Goal: Task Accomplishment & Management: Complete application form

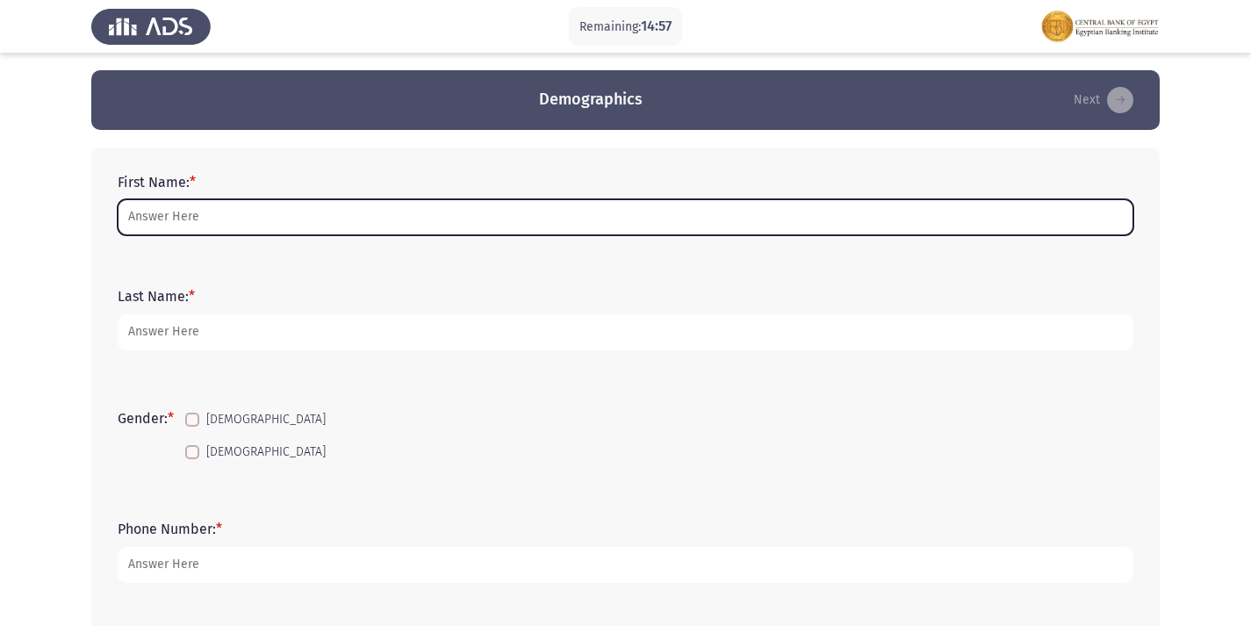
click at [546, 217] on input "First Name: *" at bounding box center [625, 217] width 1015 height 36
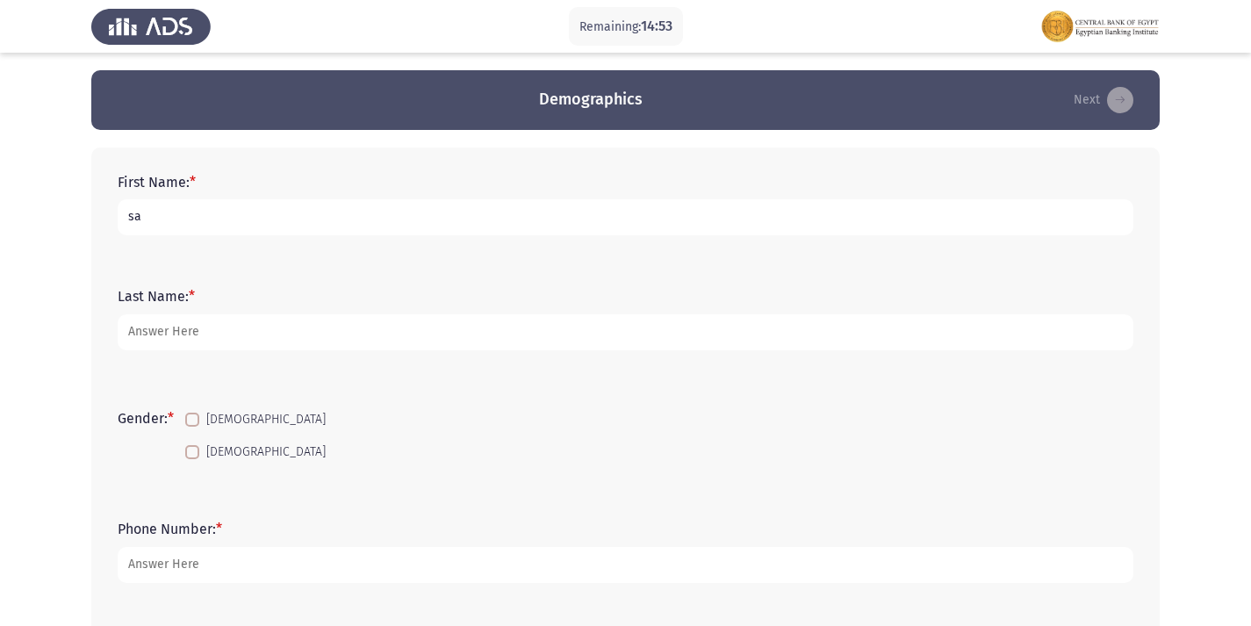
type input "s"
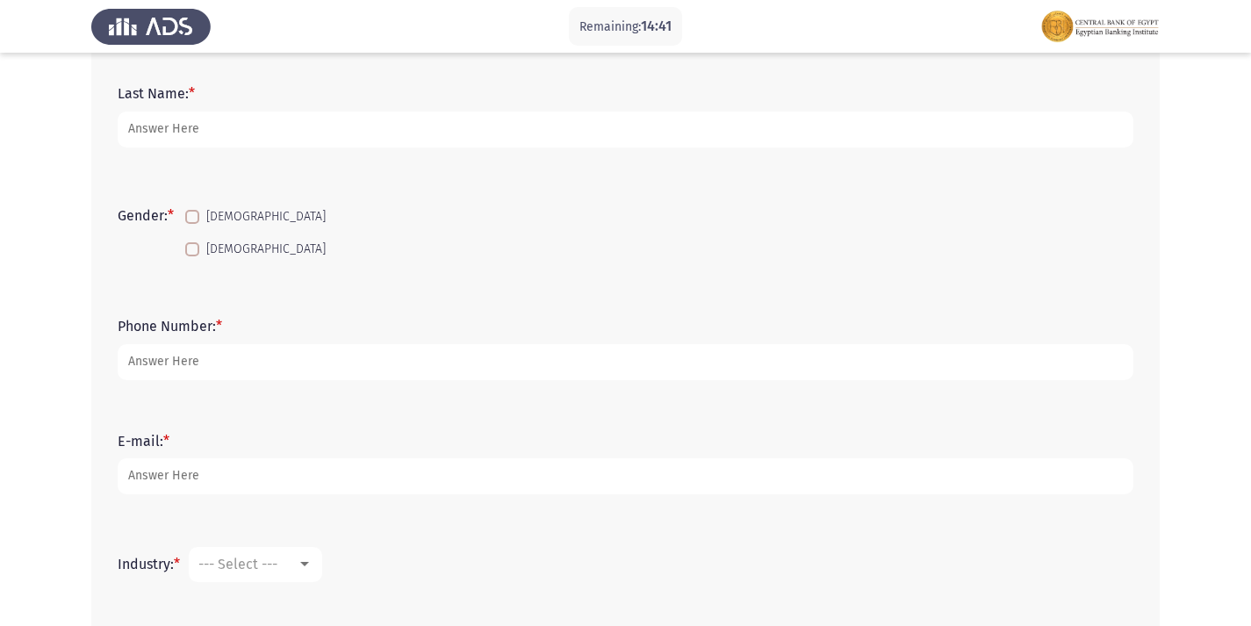
scroll to position [263, 0]
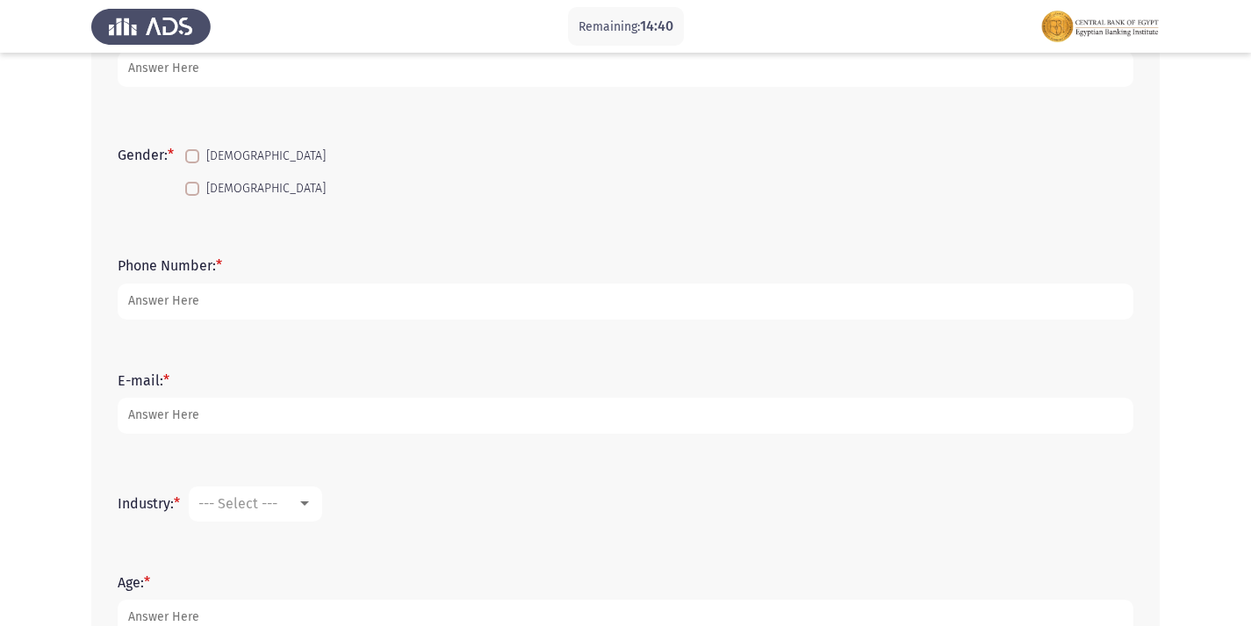
type input "Salma [PERSON_NAME] [PERSON_NAME]"
click at [200, 197] on label "[DEMOGRAPHIC_DATA]" at bounding box center [255, 188] width 140 height 21
click at [192, 197] on input "[DEMOGRAPHIC_DATA]" at bounding box center [191, 196] width 1 height 1
checkbox input "true"
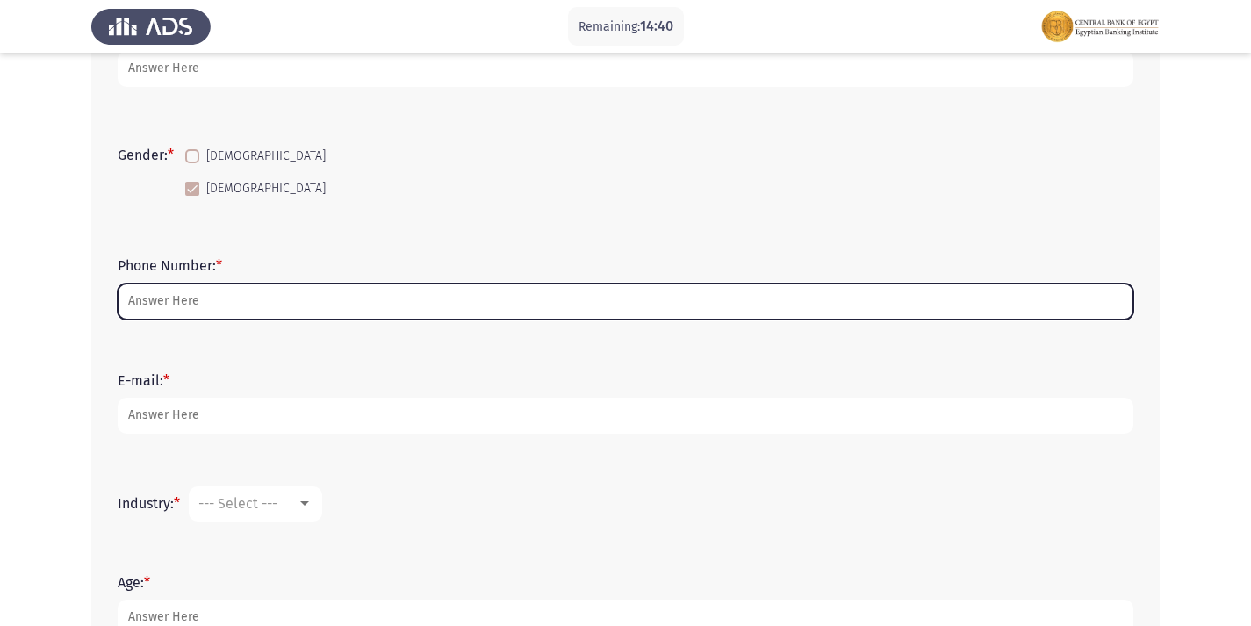
click at [219, 293] on input "Phone Number: *" at bounding box center [625, 301] width 1015 height 36
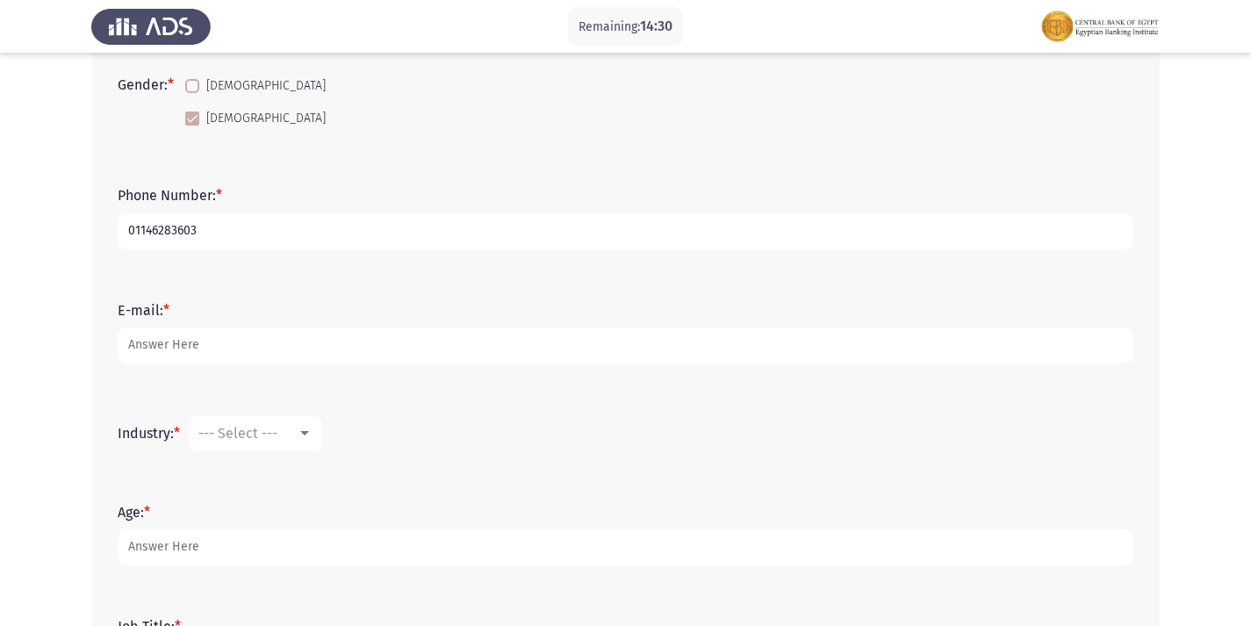
scroll to position [439, 0]
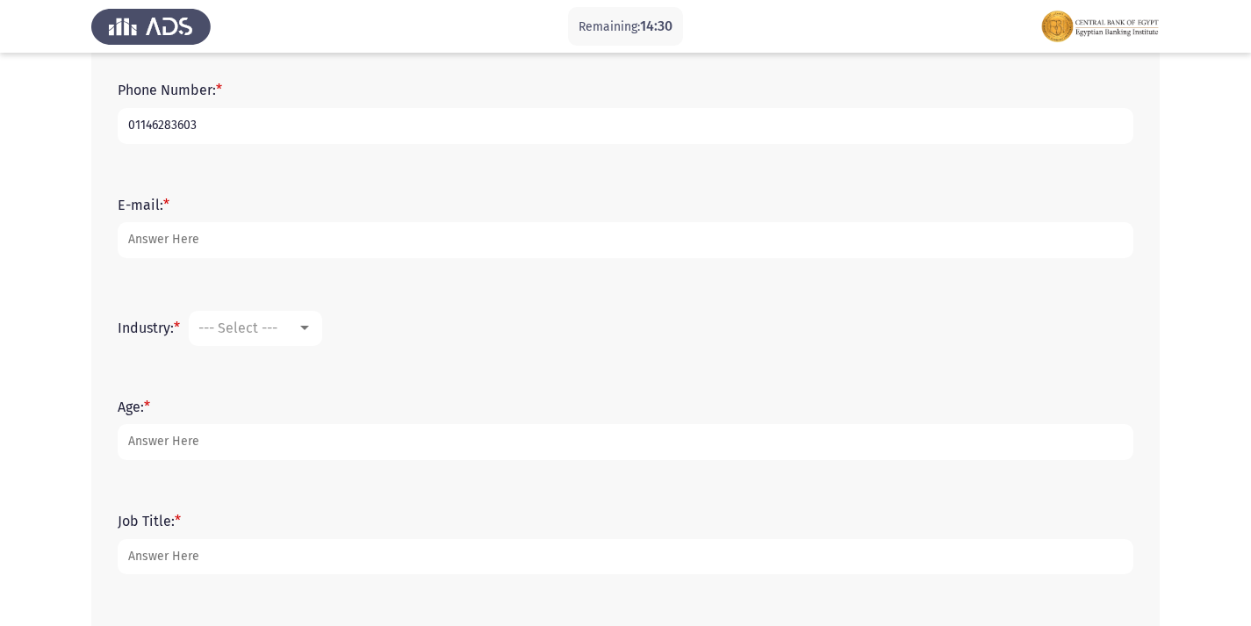
type input "01146283603"
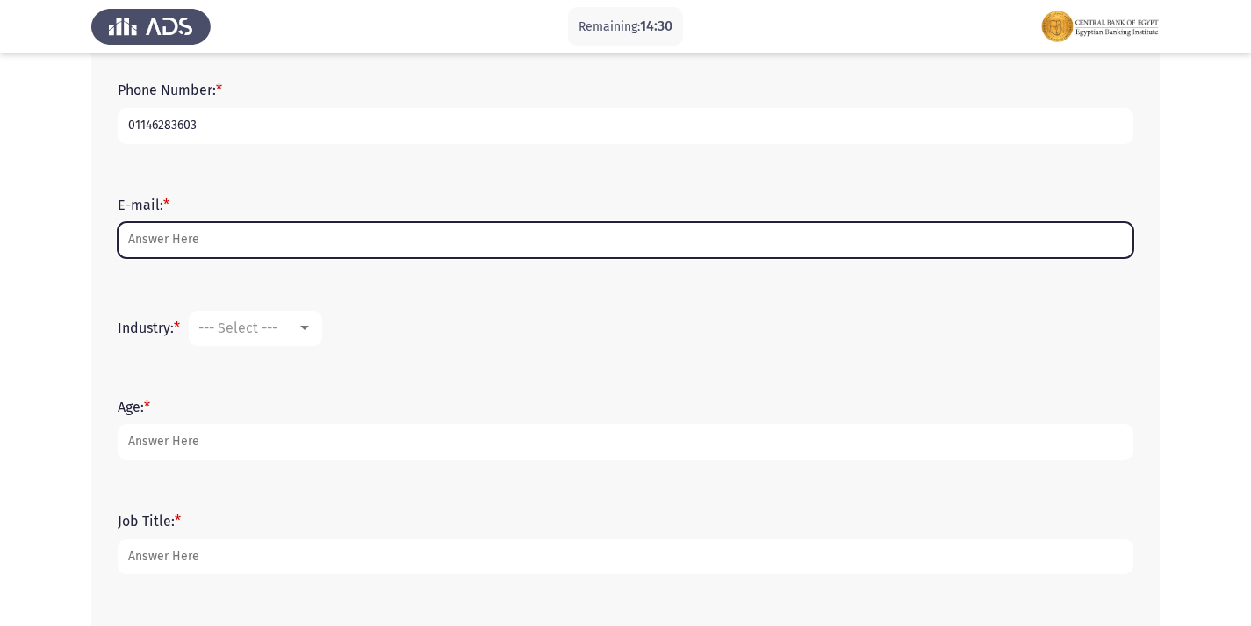
click at [176, 240] on input "E-mail: *" at bounding box center [625, 240] width 1015 height 36
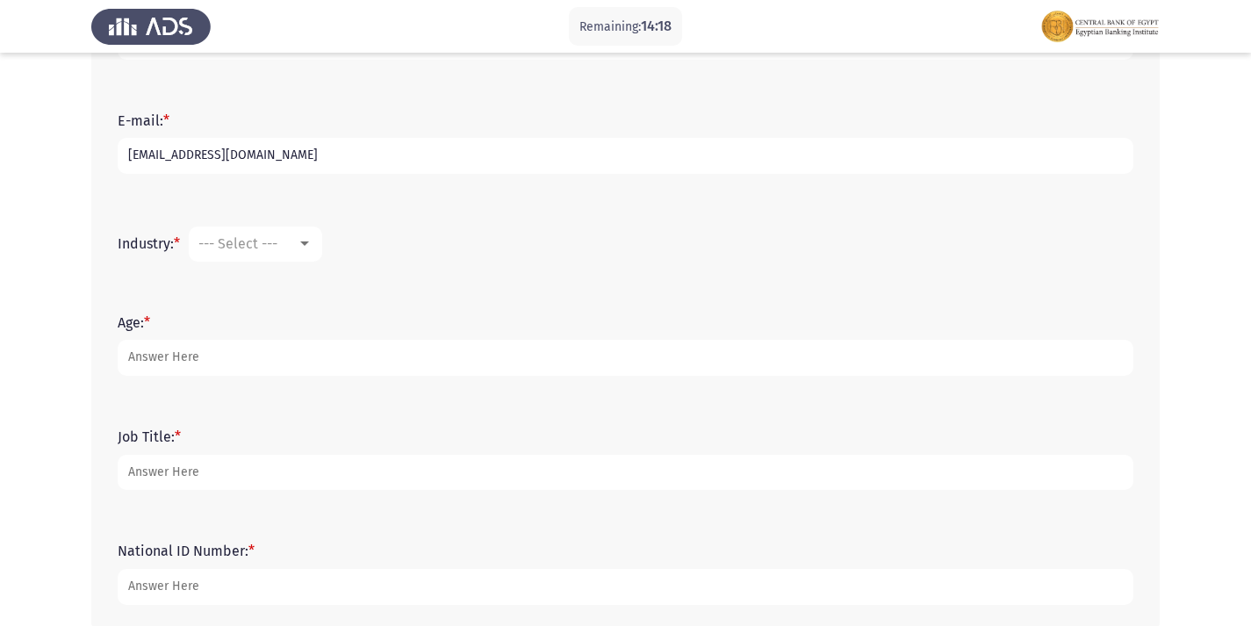
scroll to position [528, 0]
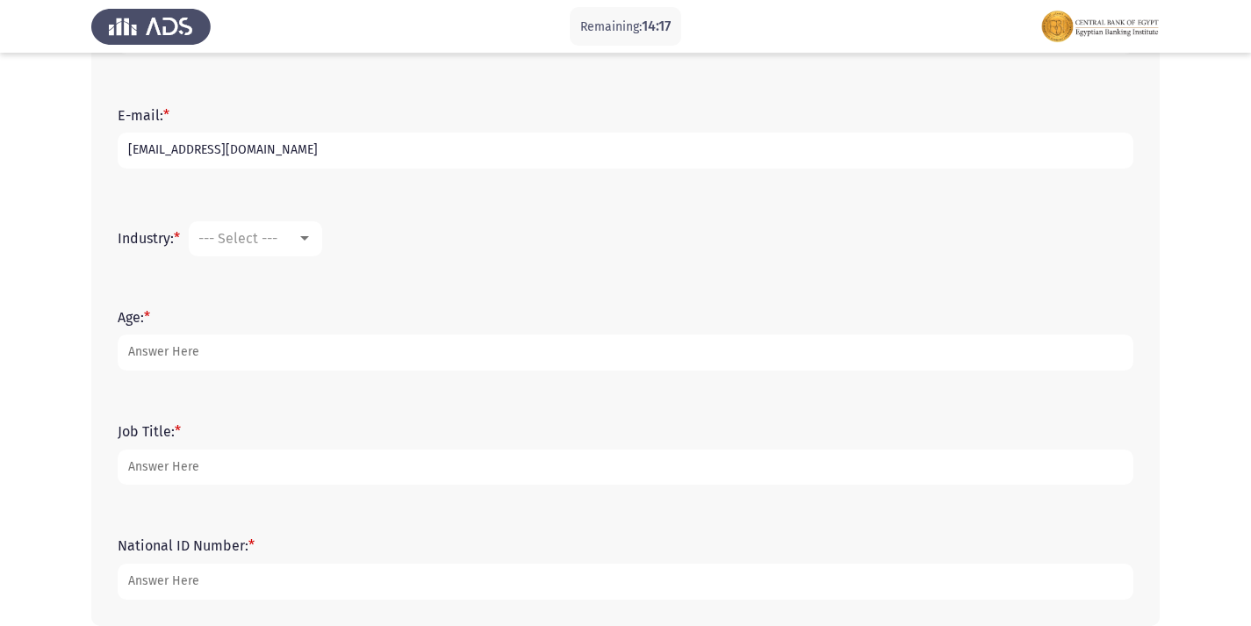
type input "[EMAIL_ADDRESS][DOMAIN_NAME]"
click at [251, 240] on span "--- Select ---" at bounding box center [237, 238] width 79 height 17
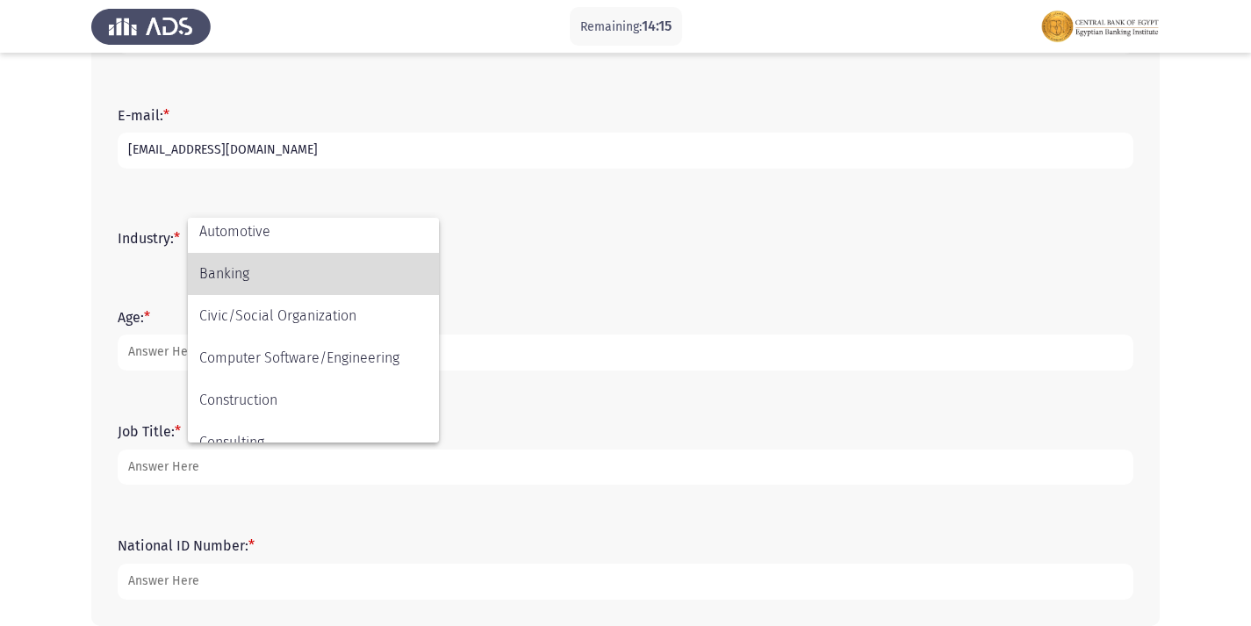
click at [269, 281] on span "Banking" at bounding box center [313, 274] width 228 height 42
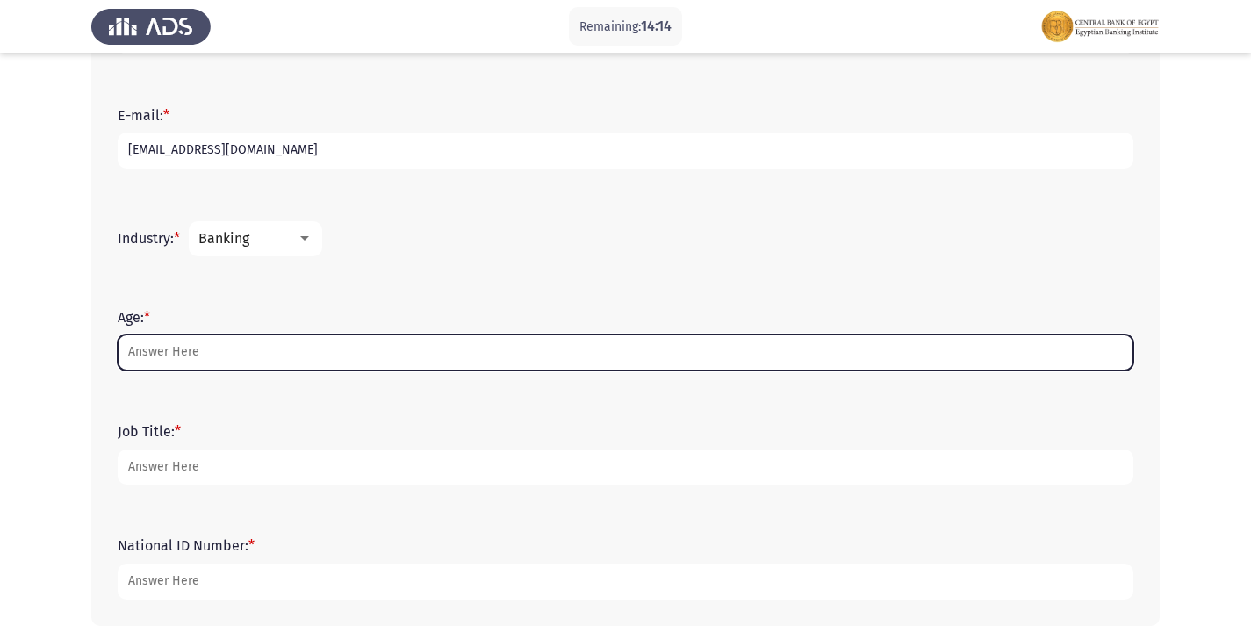
click at [226, 357] on input "Age: *" at bounding box center [625, 352] width 1015 height 36
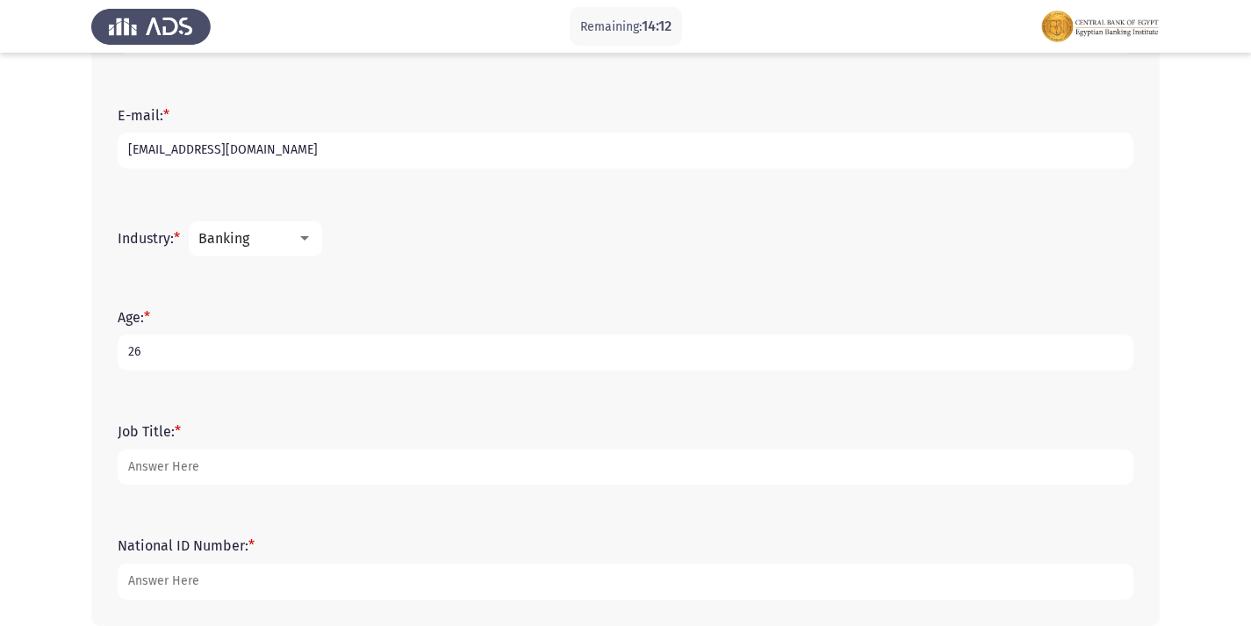
type input "26"
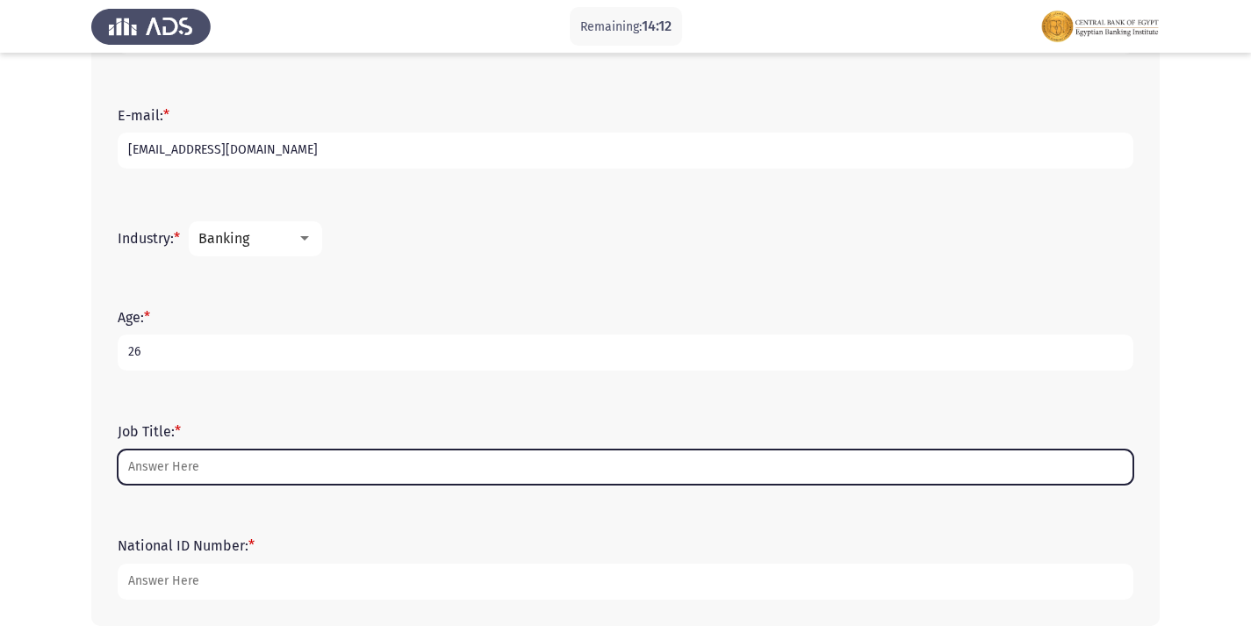
click at [226, 451] on input "Job Title: *" at bounding box center [625, 467] width 1015 height 36
type input "b"
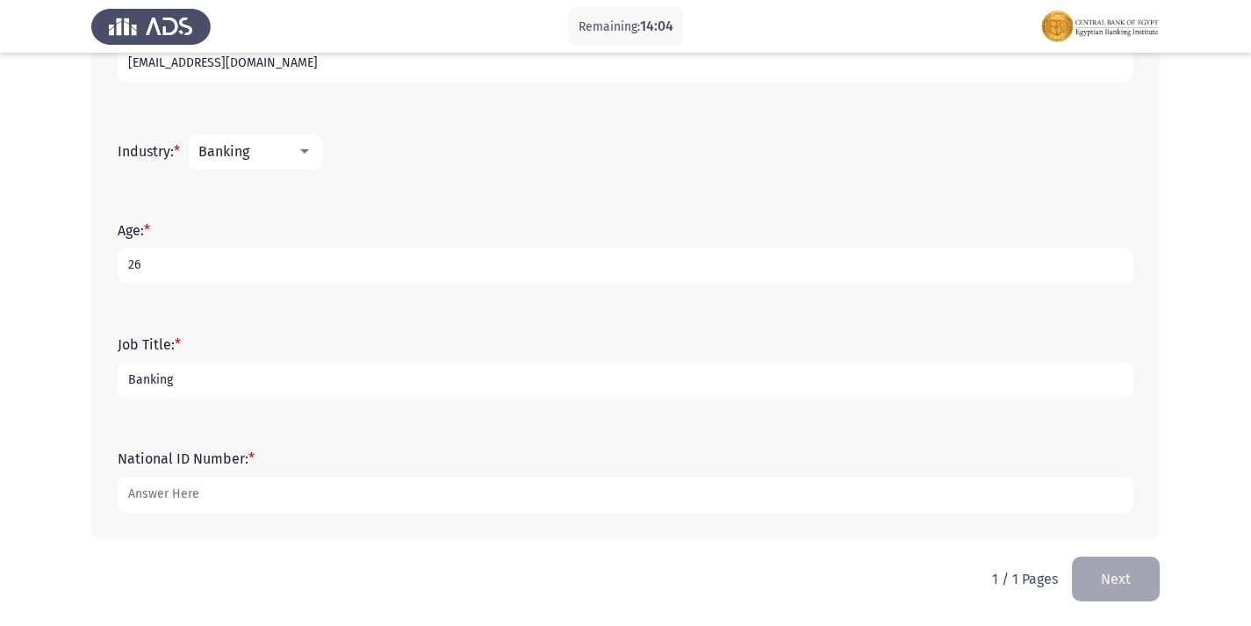
scroll to position [616, 0]
type input "Banking"
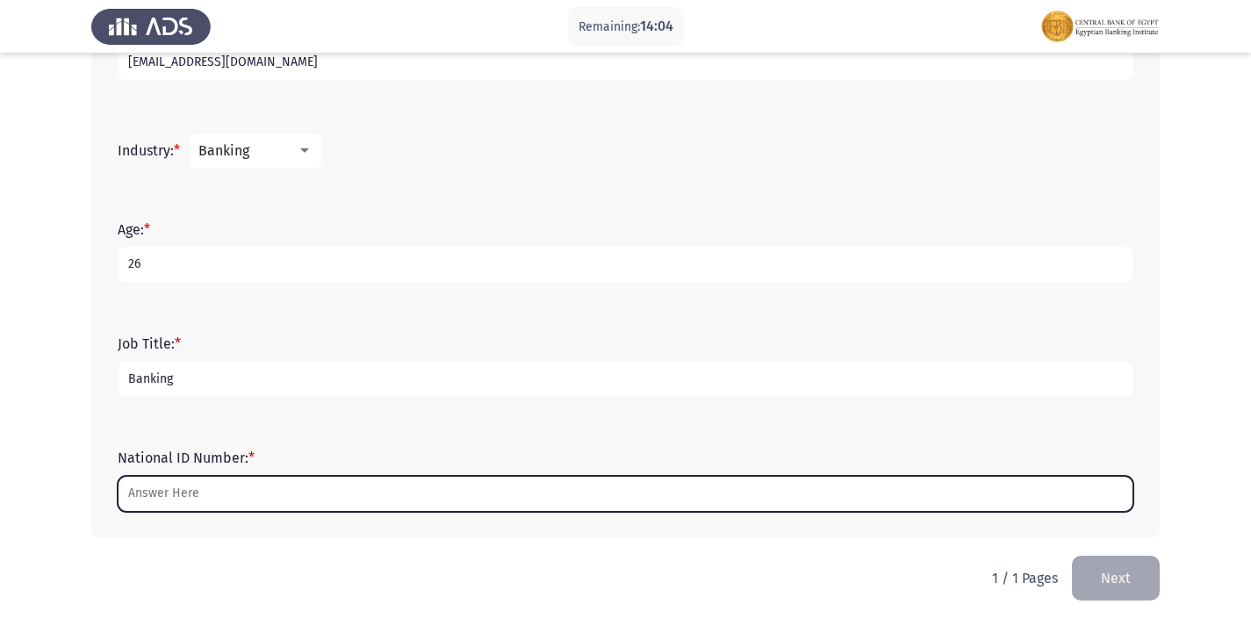
click at [234, 500] on input "National ID Number: *" at bounding box center [625, 494] width 1015 height 36
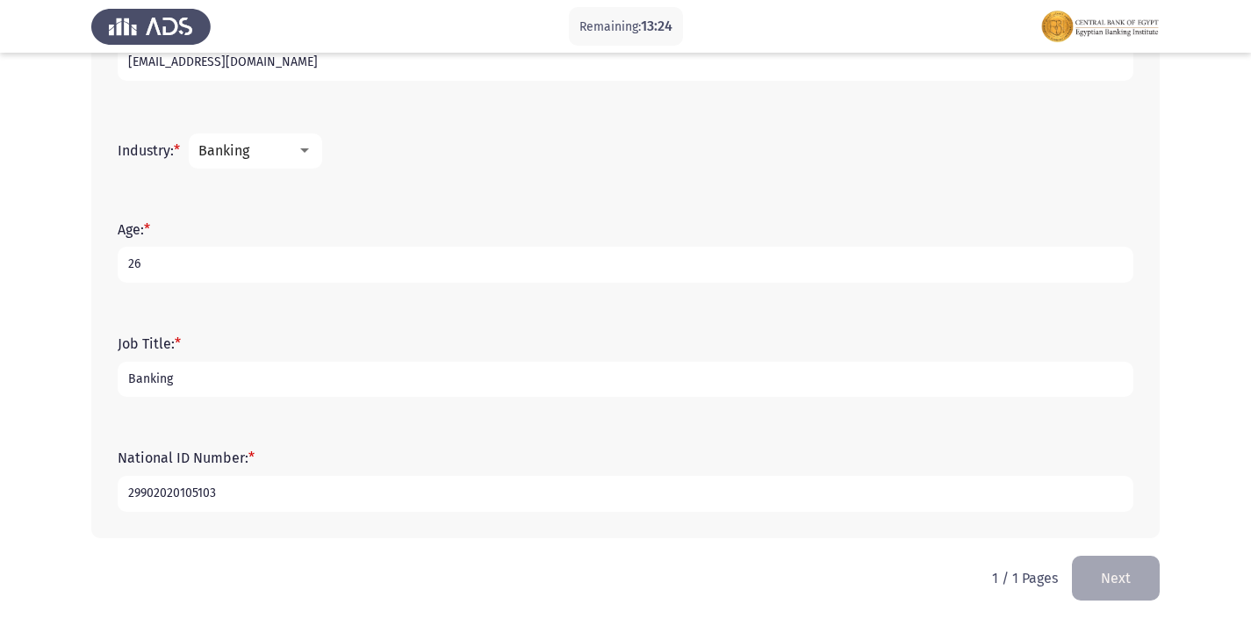
type input "29902020105103"
click at [520, 430] on div "National ID Number: * 29902020105103" at bounding box center [625, 480] width 1033 height 114
click at [1124, 580] on button "Next" at bounding box center [1116, 578] width 88 height 45
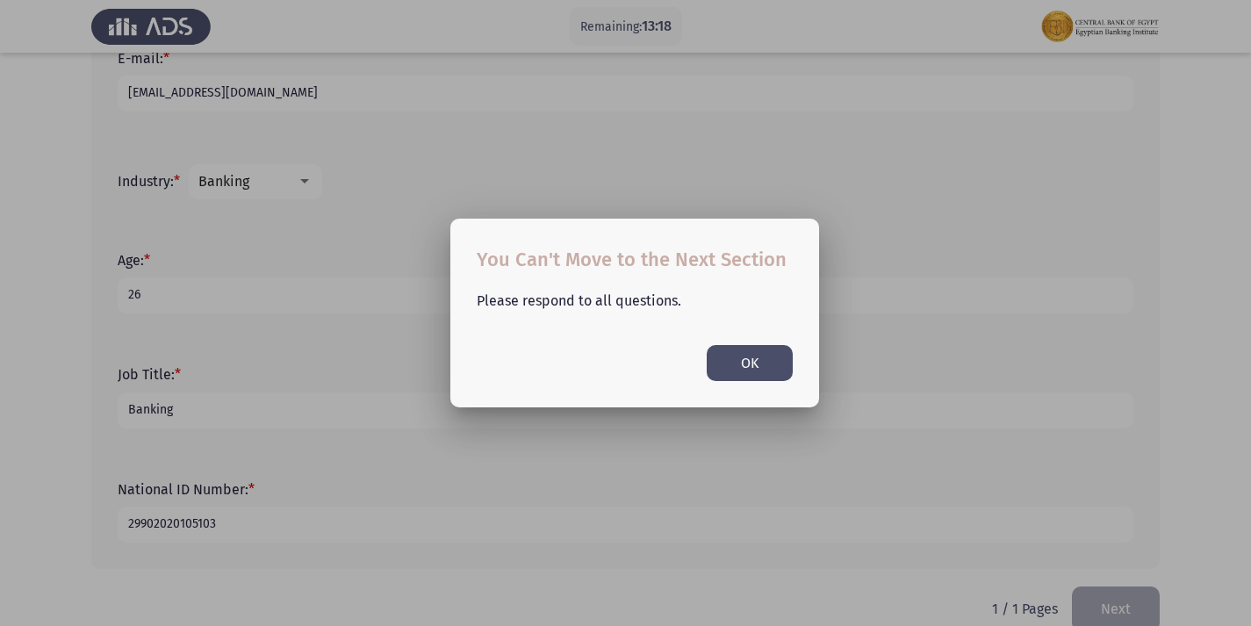
click at [1124, 580] on div at bounding box center [625, 313] width 1251 height 626
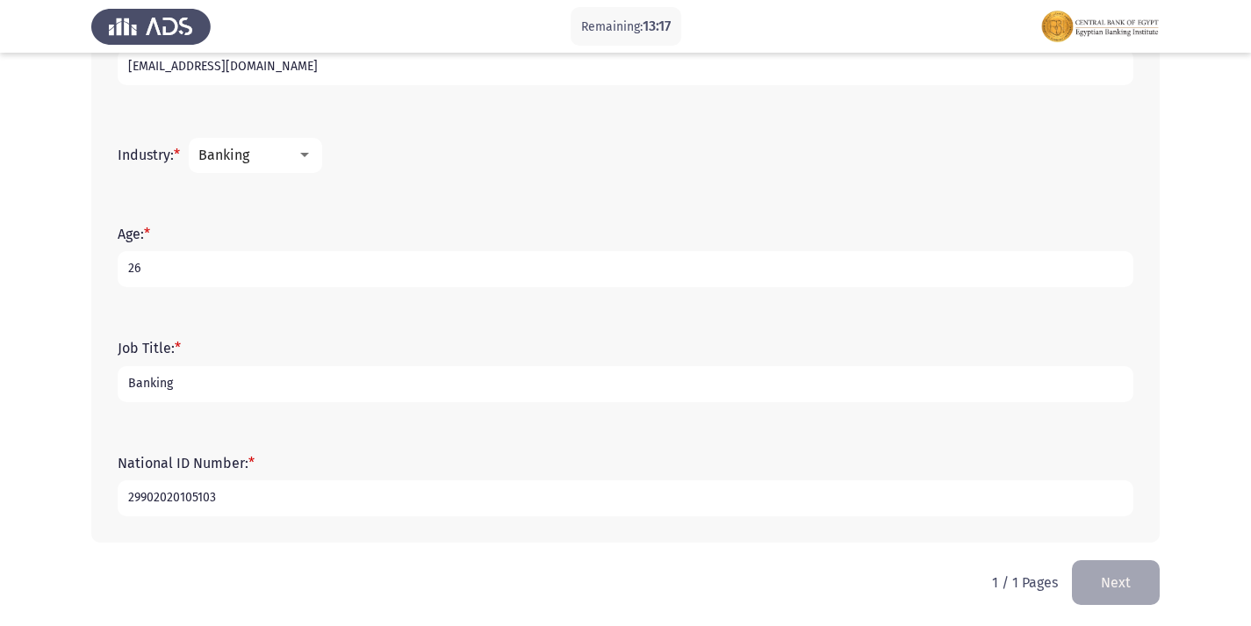
scroll to position [647, 0]
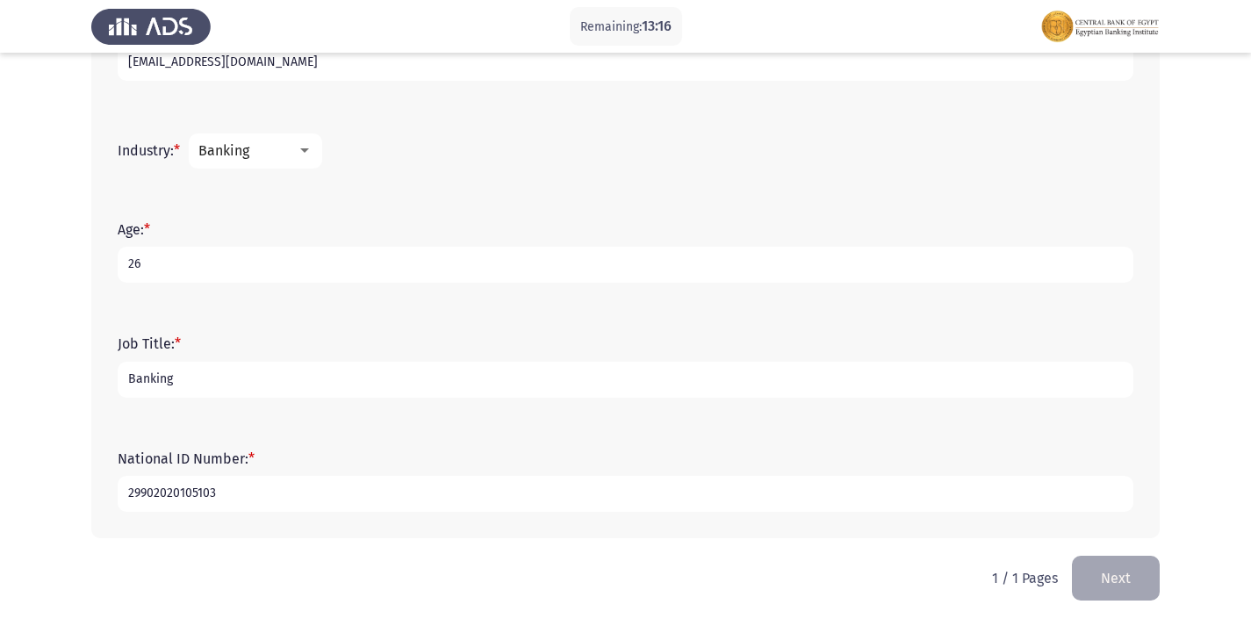
click at [1123, 570] on button "Next" at bounding box center [1116, 578] width 88 height 45
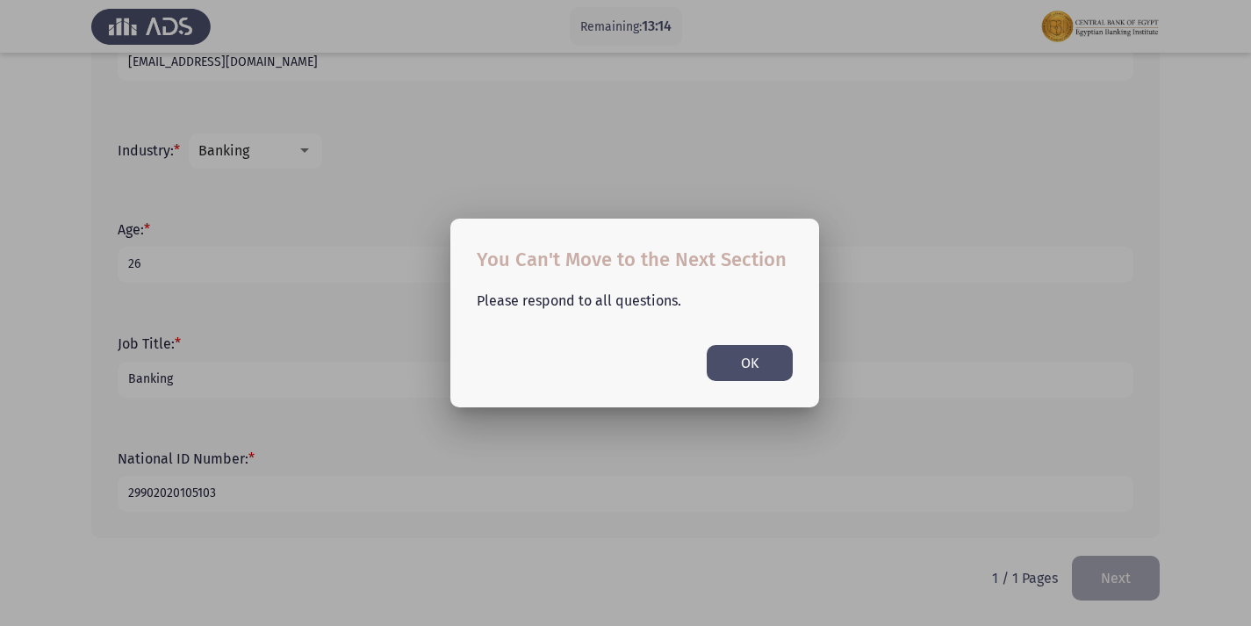
click at [743, 362] on button "OK" at bounding box center [750, 363] width 86 height 36
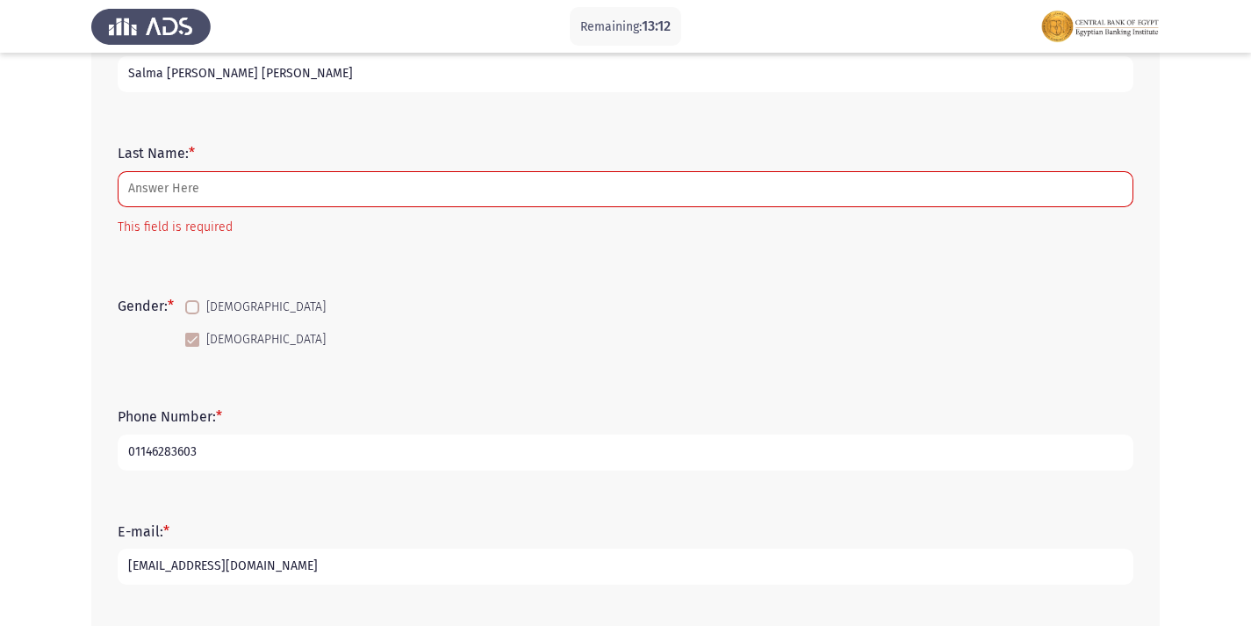
scroll to position [120, 0]
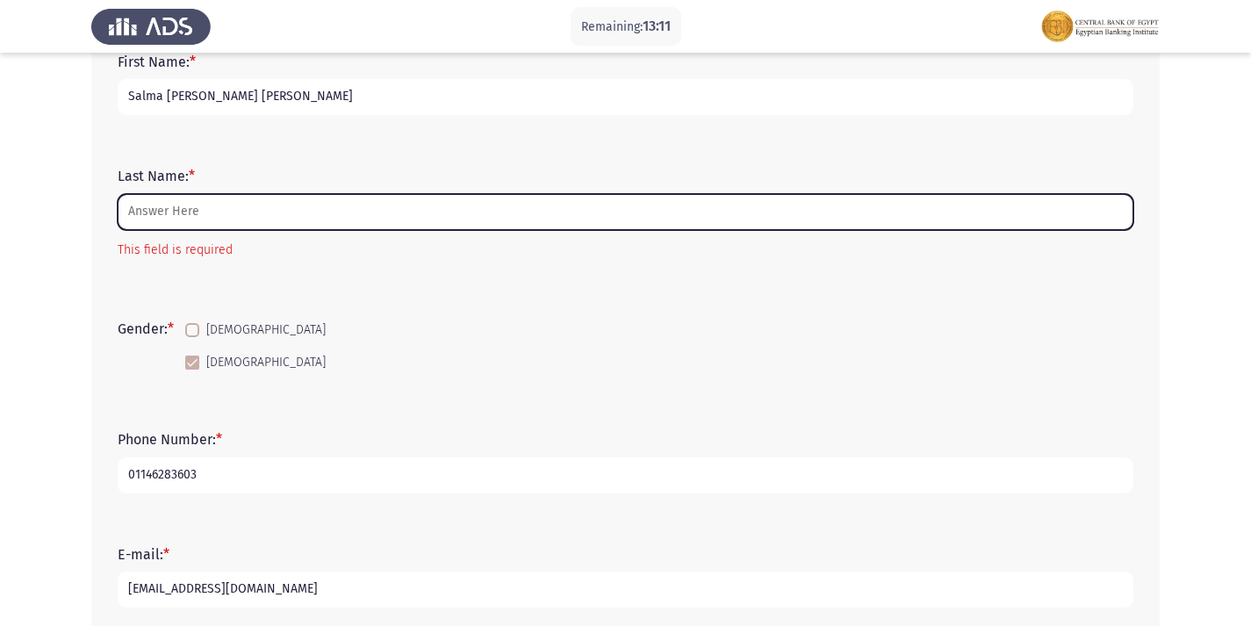
click at [312, 222] on input "Last Name: *" at bounding box center [625, 212] width 1015 height 36
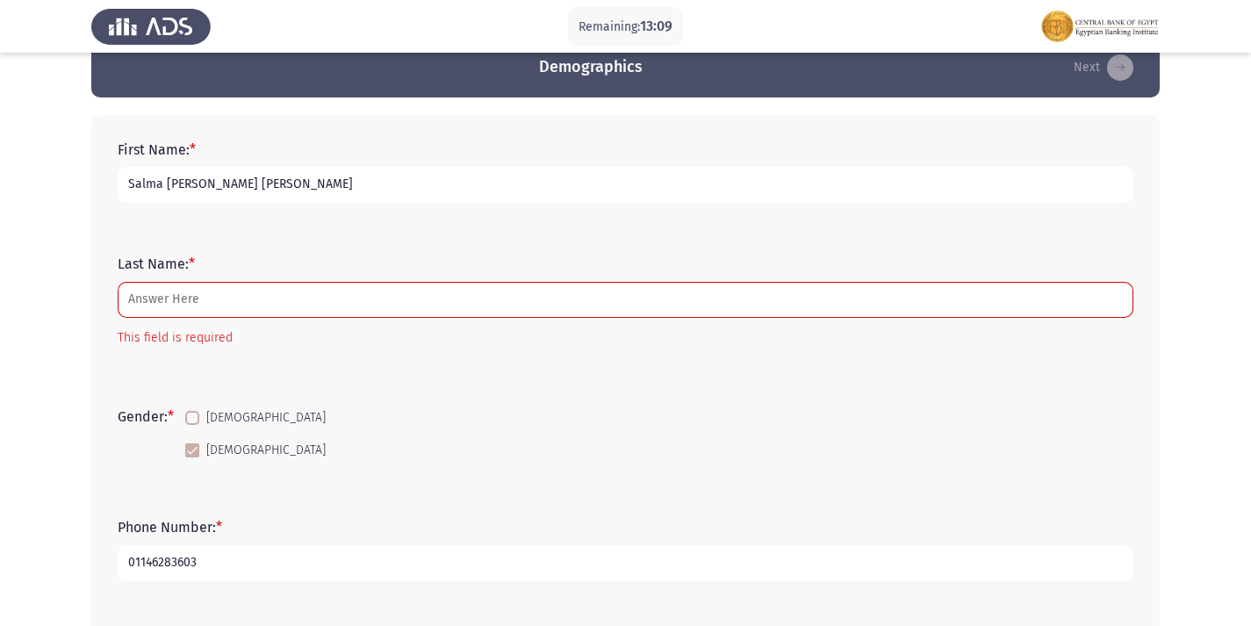
click at [512, 377] on div "Gender: * [DEMOGRAPHIC_DATA] [DEMOGRAPHIC_DATA]" at bounding box center [625, 434] width 1033 height 118
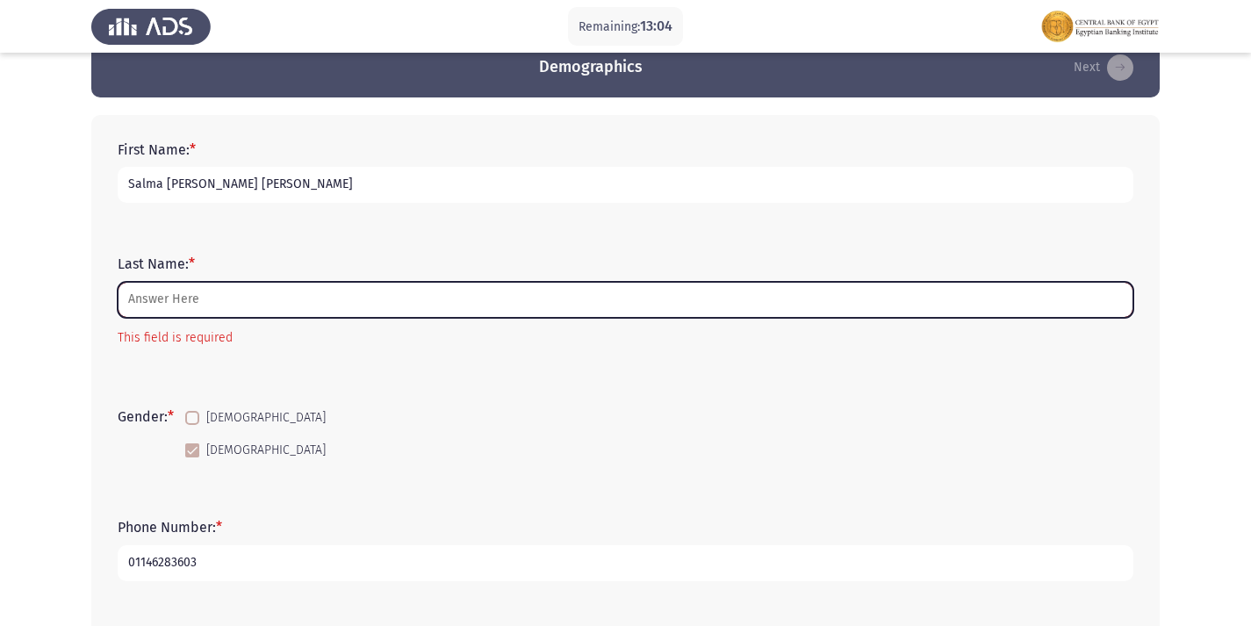
click at [400, 304] on input "Last Name: *" at bounding box center [625, 300] width 1015 height 36
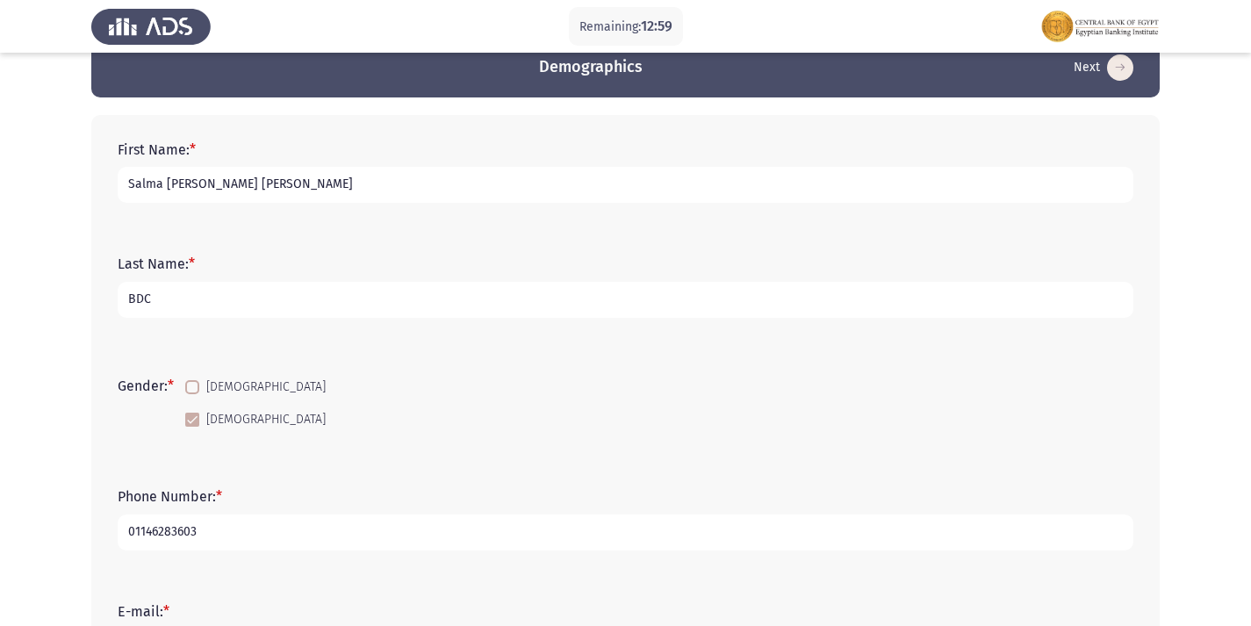
type input "BDC"
click at [749, 427] on form "Gender: * [DEMOGRAPHIC_DATA] [DEMOGRAPHIC_DATA]" at bounding box center [625, 403] width 1015 height 66
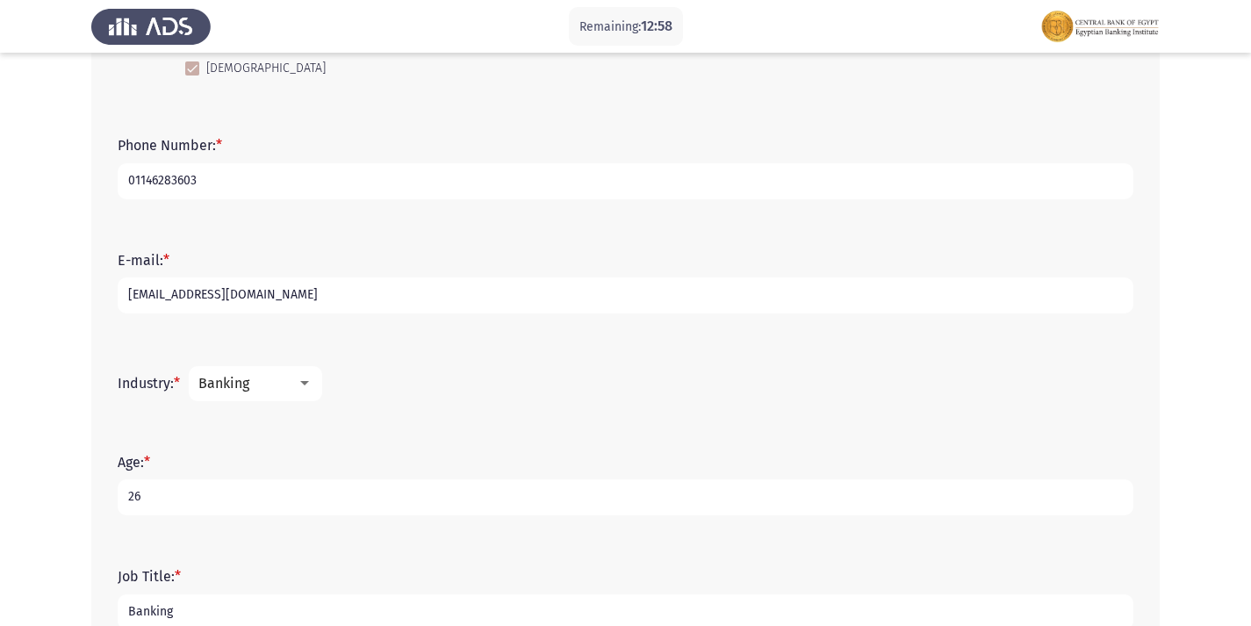
scroll to position [616, 0]
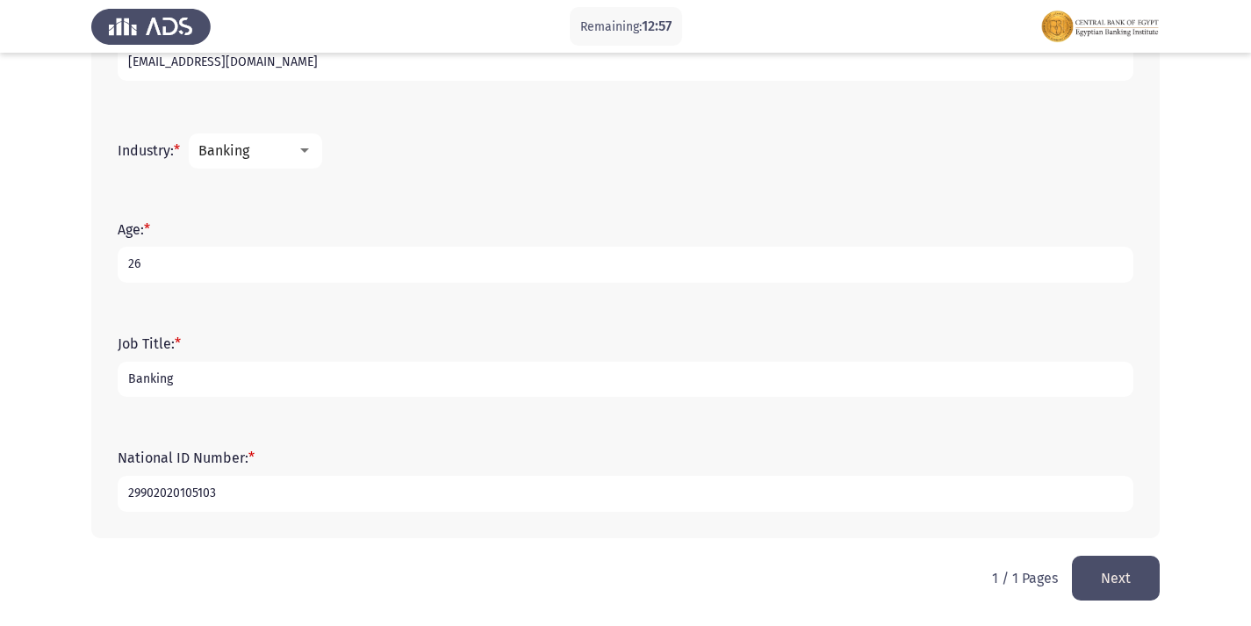
click at [1094, 578] on button "Next" at bounding box center [1116, 578] width 88 height 45
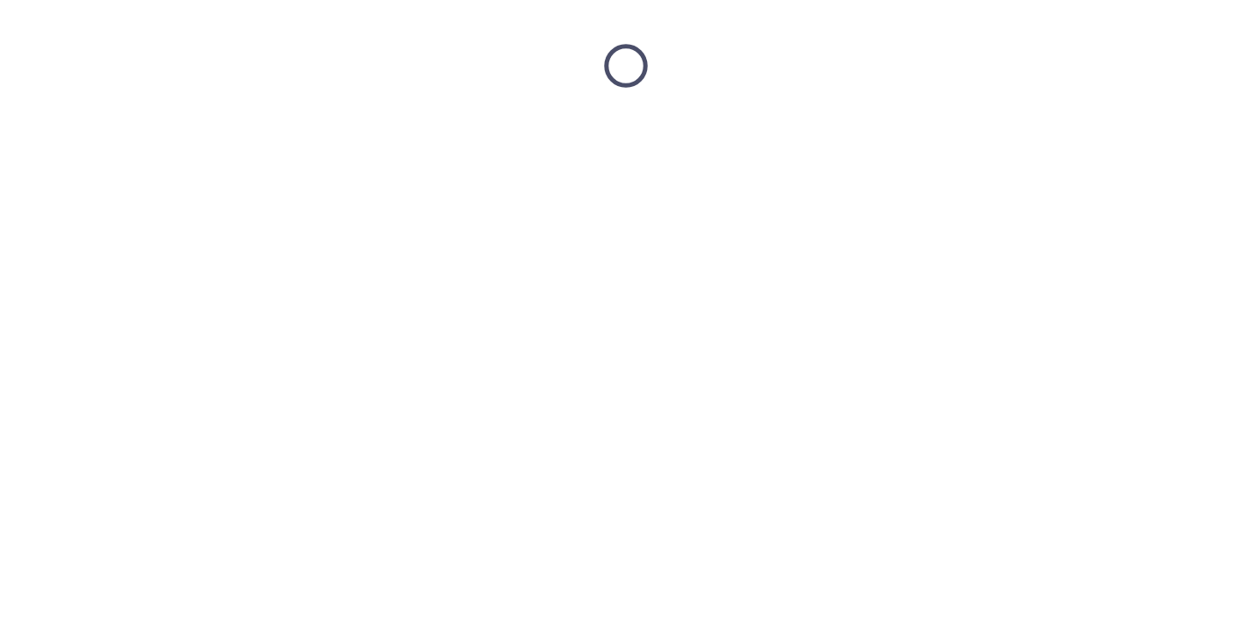
scroll to position [0, 0]
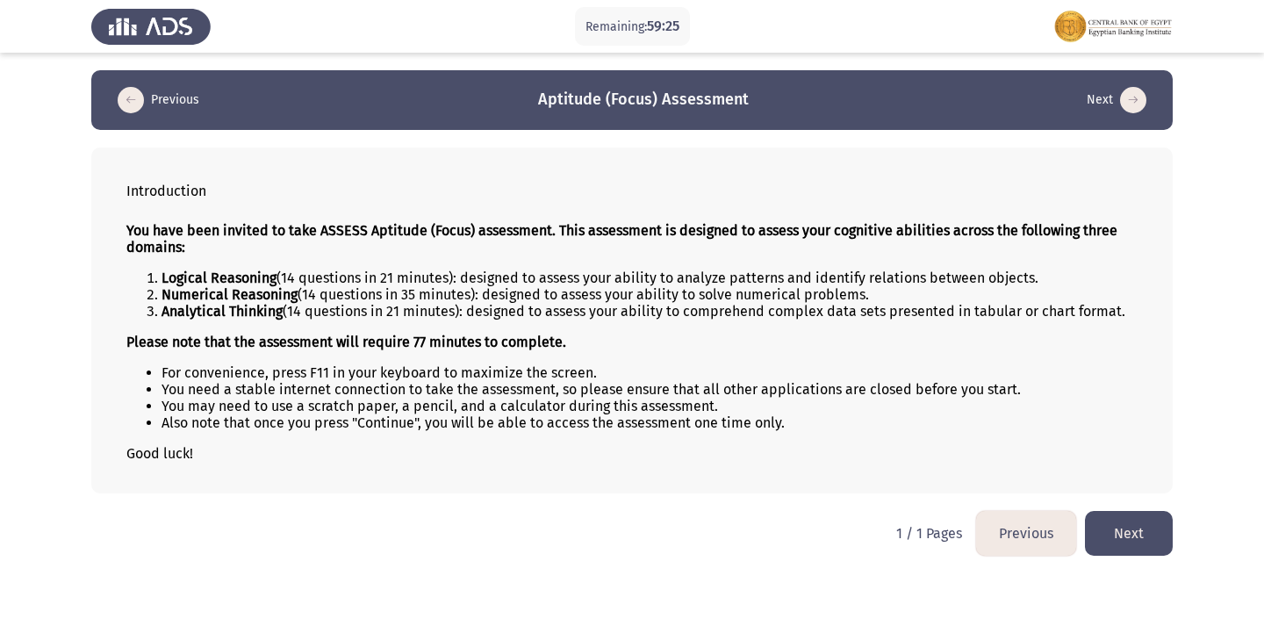
click at [1147, 541] on button "Next" at bounding box center [1129, 533] width 88 height 45
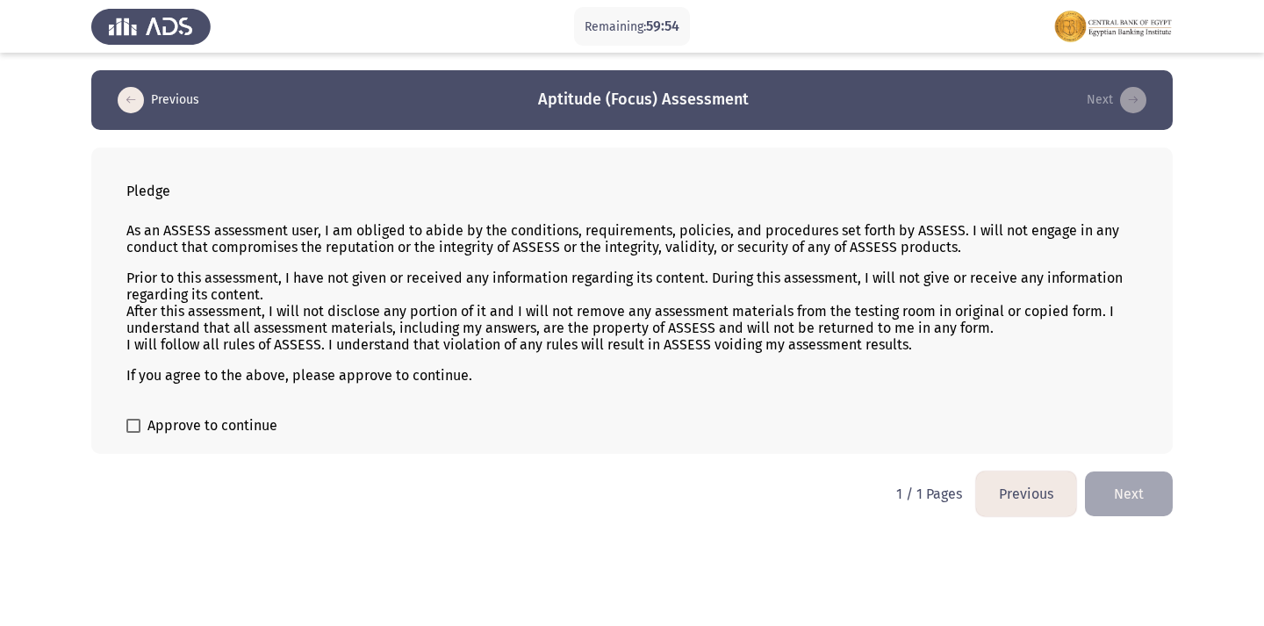
click at [137, 430] on span at bounding box center [133, 426] width 14 height 14
click at [133, 433] on input "Approve to continue" at bounding box center [133, 433] width 1 height 1
checkbox input "true"
click at [1154, 502] on button "Next" at bounding box center [1129, 493] width 88 height 45
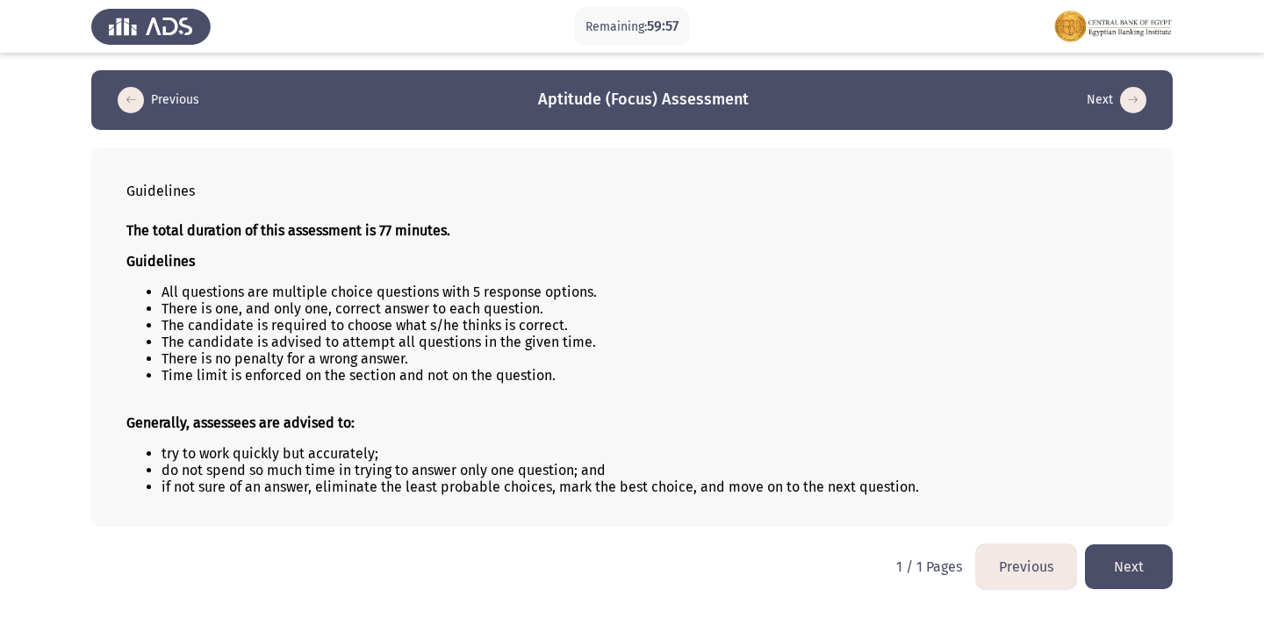
click at [1138, 570] on button "Next" at bounding box center [1129, 566] width 88 height 45
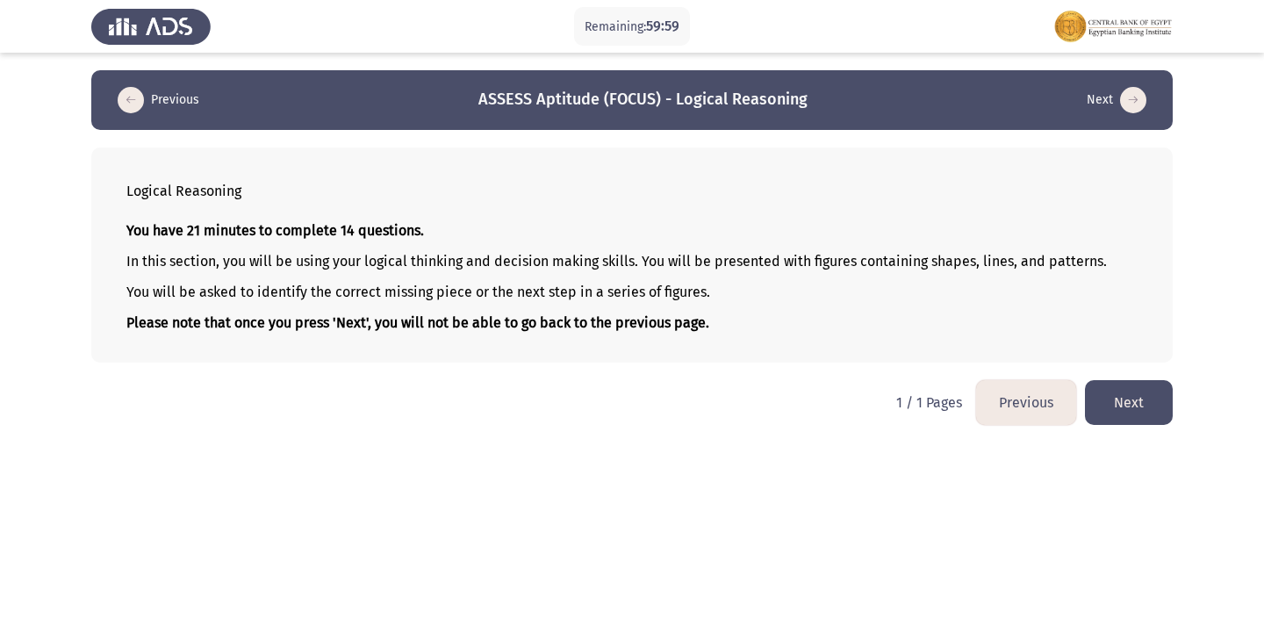
click at [1140, 420] on button "Next" at bounding box center [1129, 402] width 88 height 45
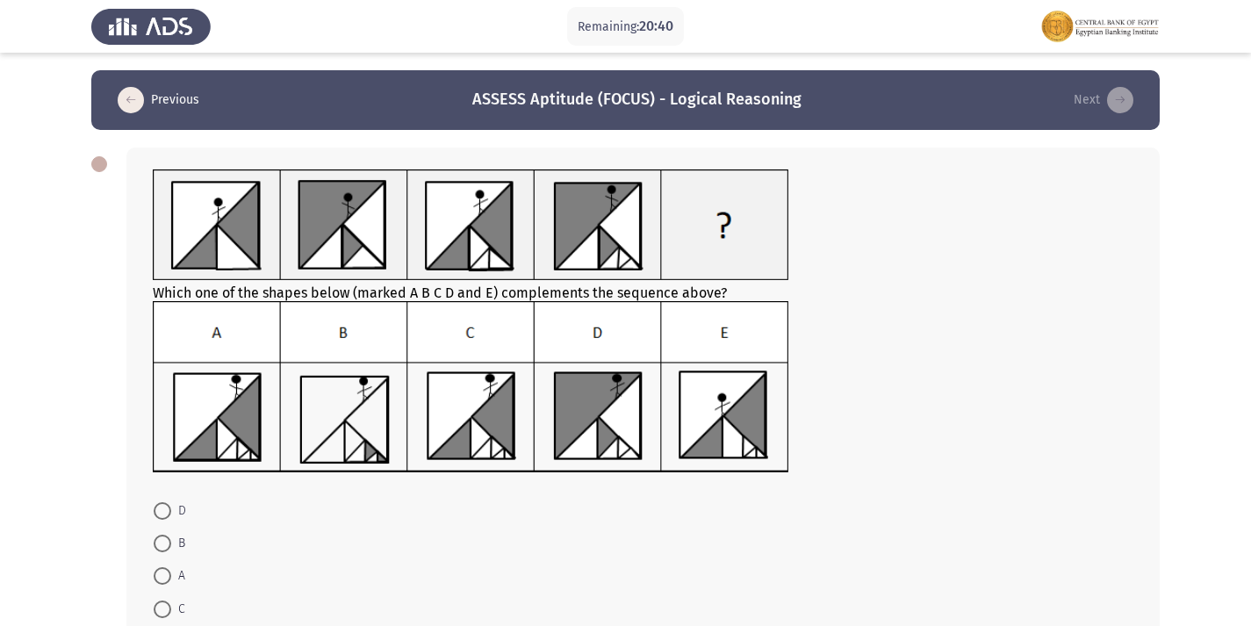
click at [484, 320] on img at bounding box center [471, 387] width 636 height 172
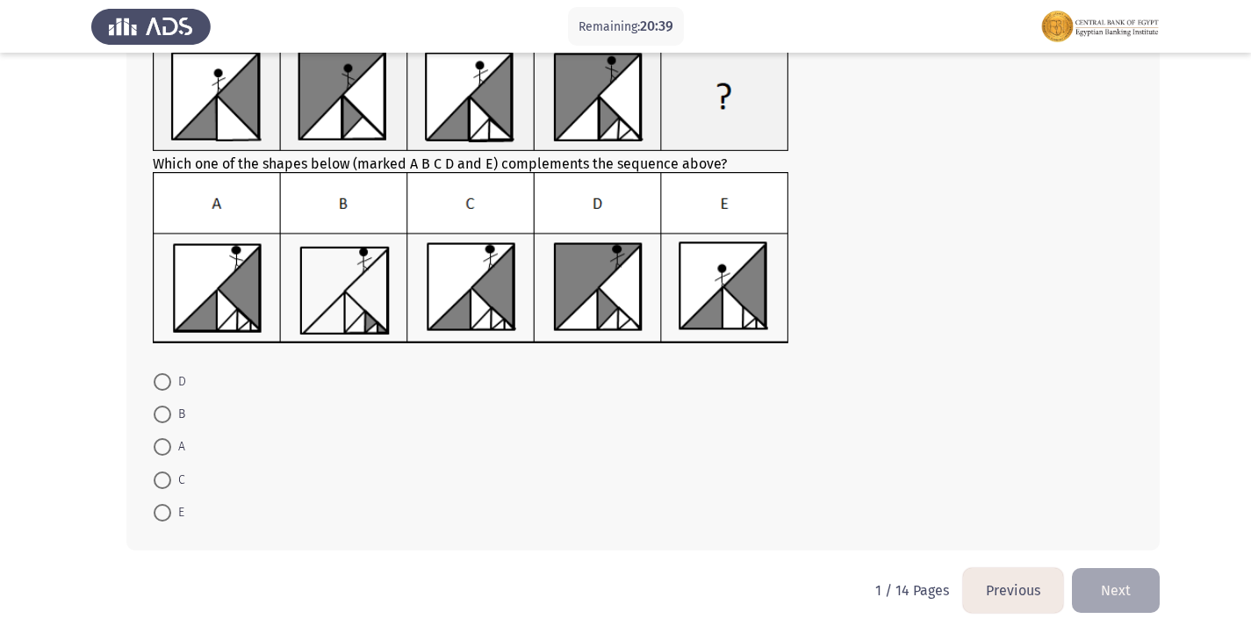
scroll to position [141, 0]
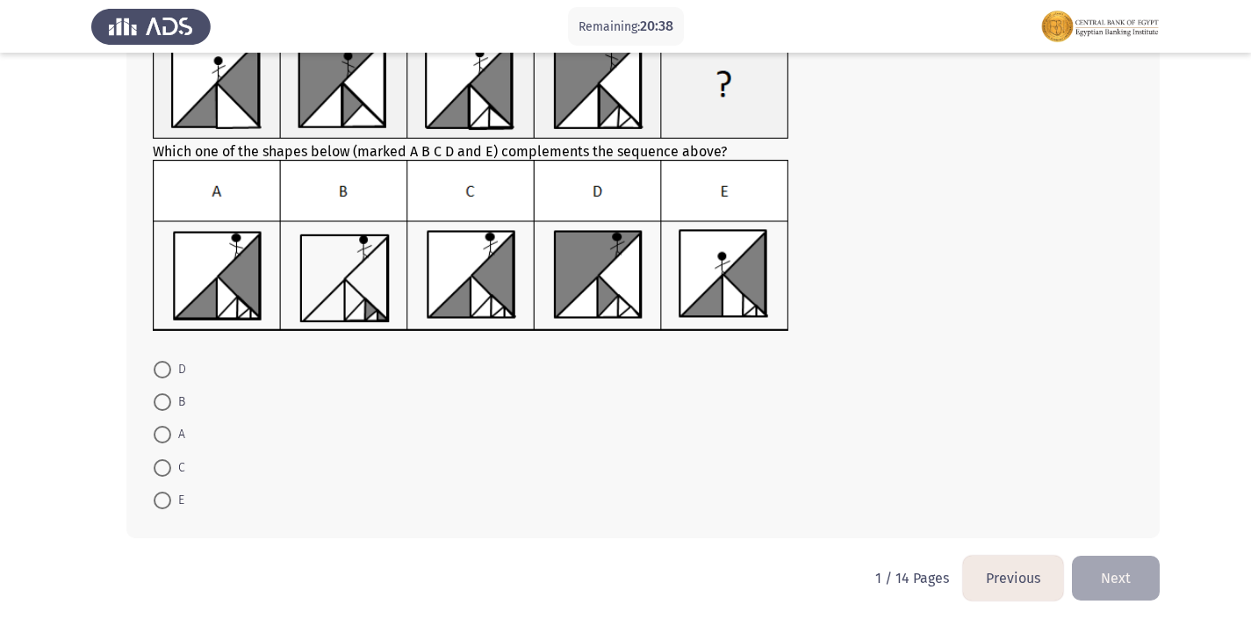
click at [165, 470] on span at bounding box center [163, 468] width 18 height 18
click at [165, 470] on input "C" at bounding box center [163, 468] width 18 height 18
radio input "true"
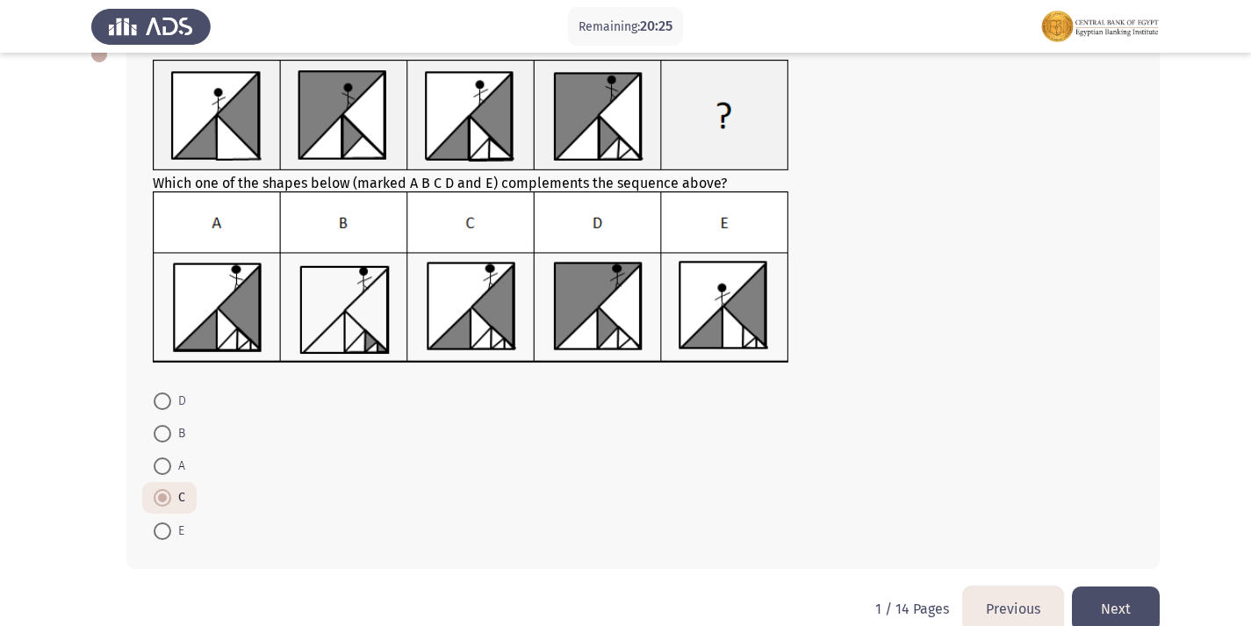
scroll to position [140, 0]
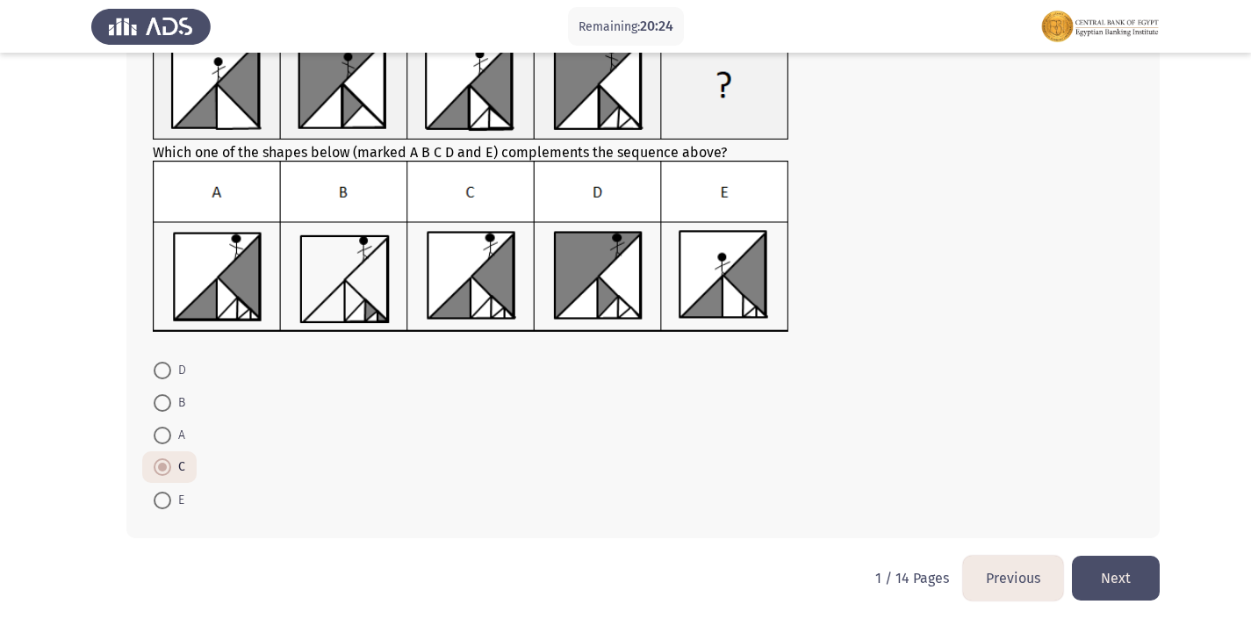
click at [1145, 575] on button "Next" at bounding box center [1116, 578] width 88 height 45
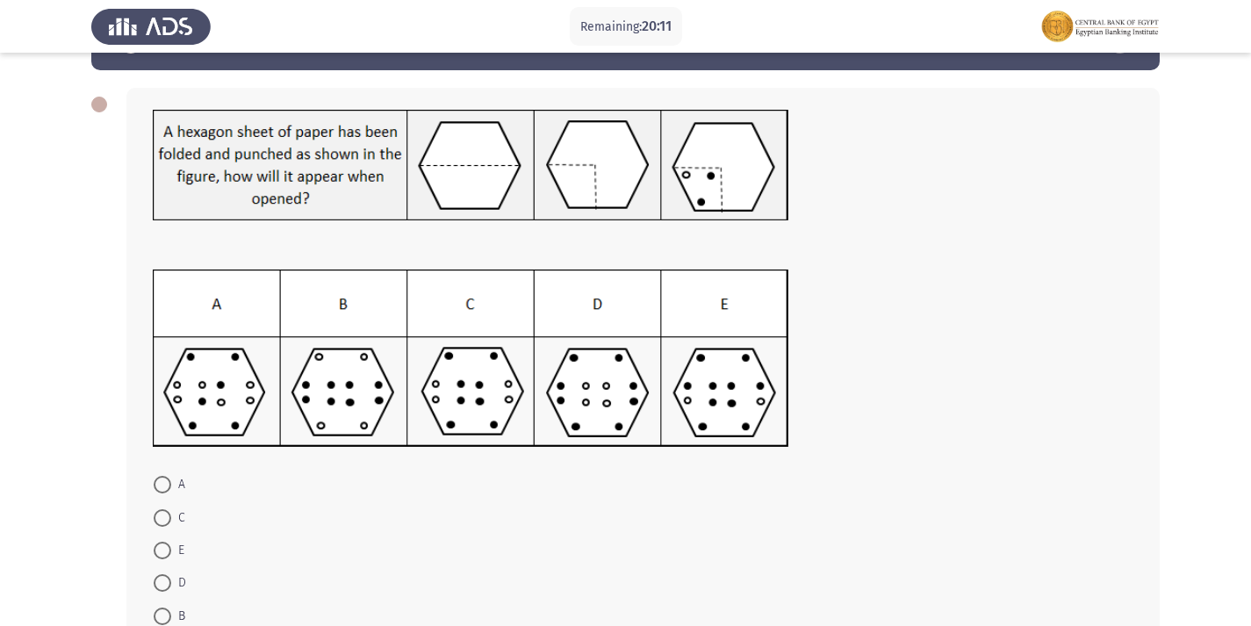
scroll to position [88, 0]
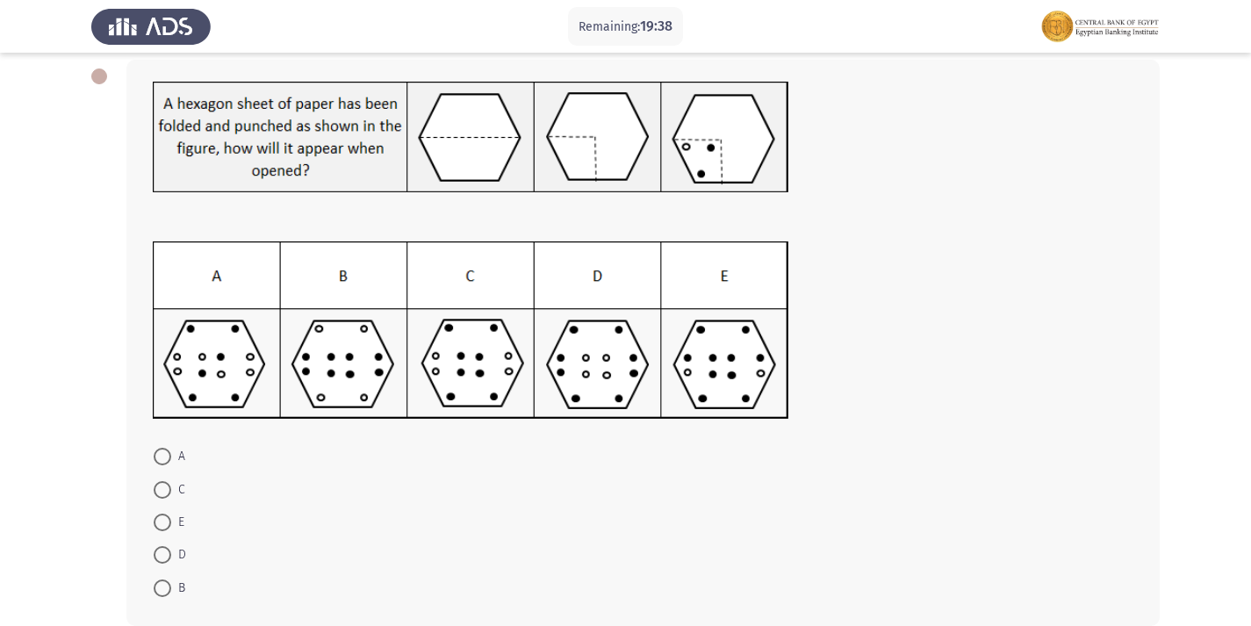
click at [223, 395] on img at bounding box center [471, 330] width 636 height 178
click at [158, 457] on span at bounding box center [163, 457] width 18 height 18
click at [158, 457] on input "A" at bounding box center [163, 457] width 18 height 18
radio input "true"
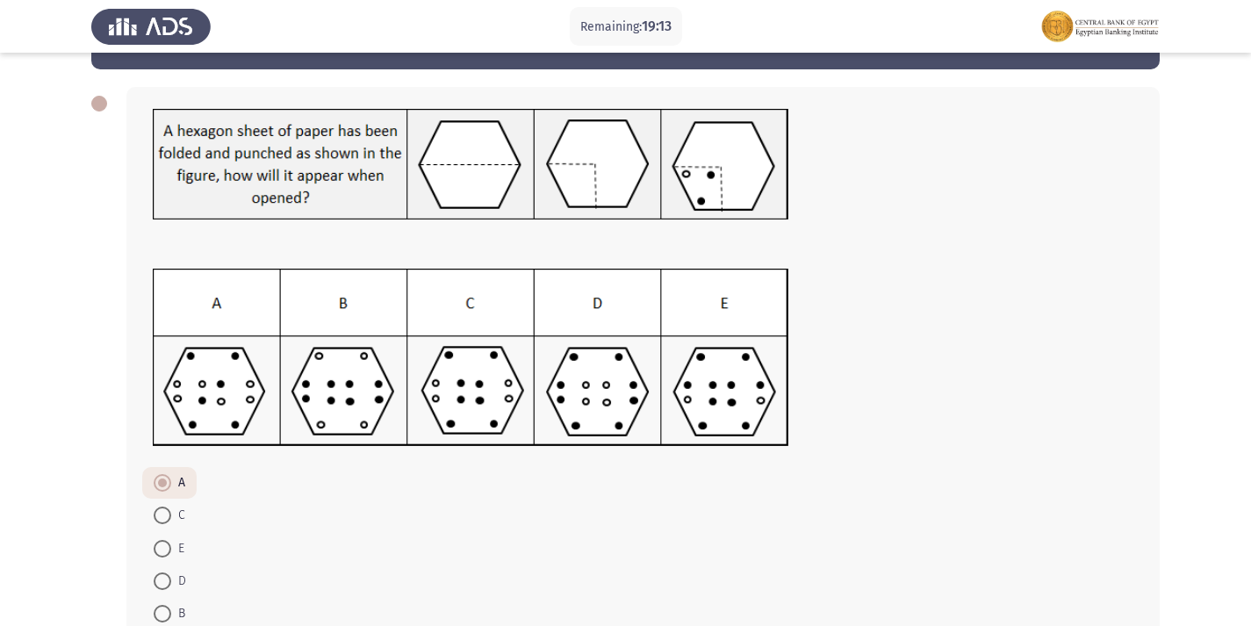
scroll to position [174, 0]
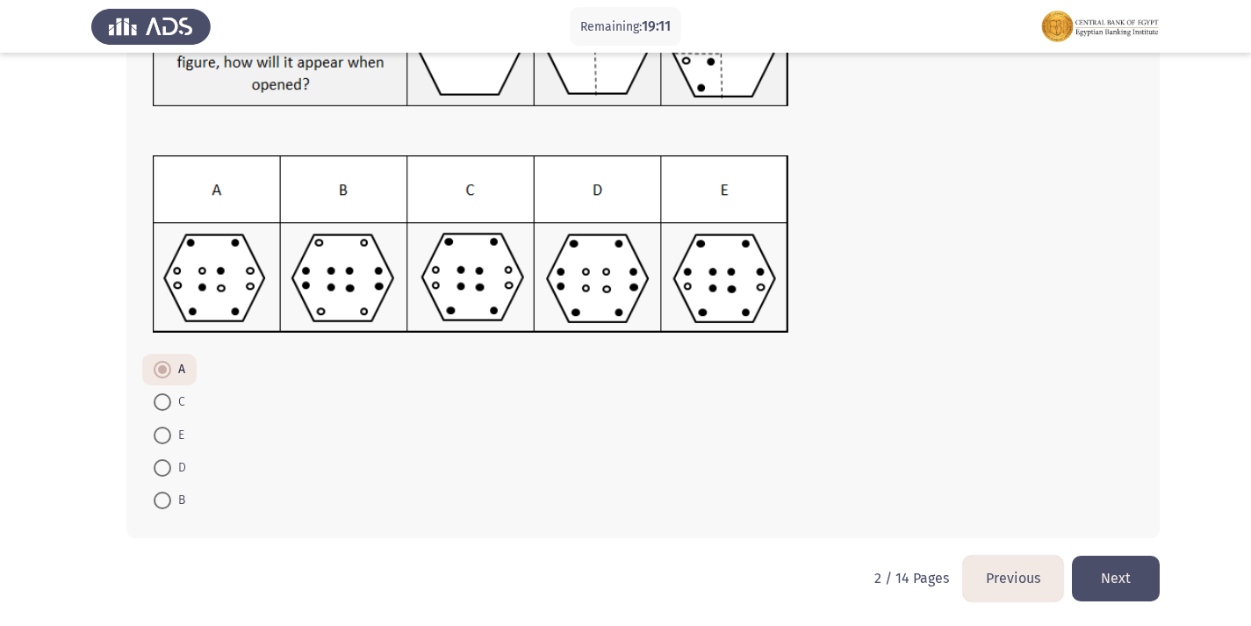
click at [1124, 572] on button "Next" at bounding box center [1116, 578] width 88 height 45
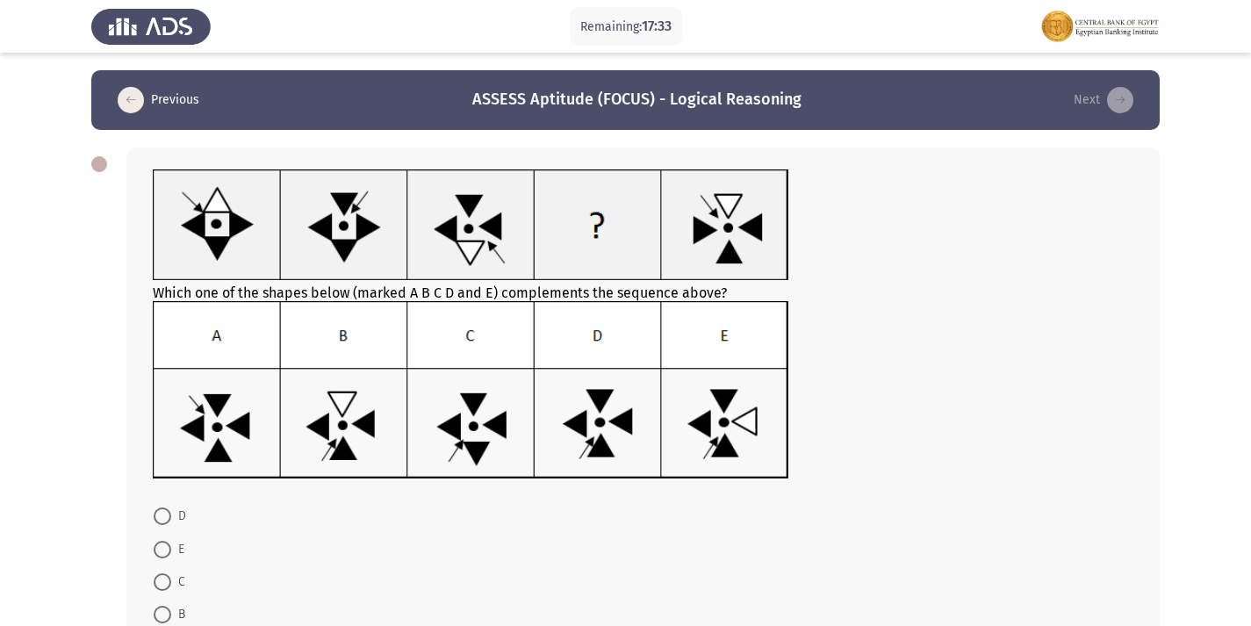
drag, startPoint x: 510, startPoint y: 338, endPoint x: 94, endPoint y: 516, distance: 452.6
click at [509, 338] on img at bounding box center [471, 390] width 636 height 178
click at [151, 578] on mat-radio-button "C" at bounding box center [169, 581] width 54 height 32
click at [157, 578] on span at bounding box center [163, 582] width 18 height 18
click at [157, 578] on input "C" at bounding box center [163, 582] width 18 height 18
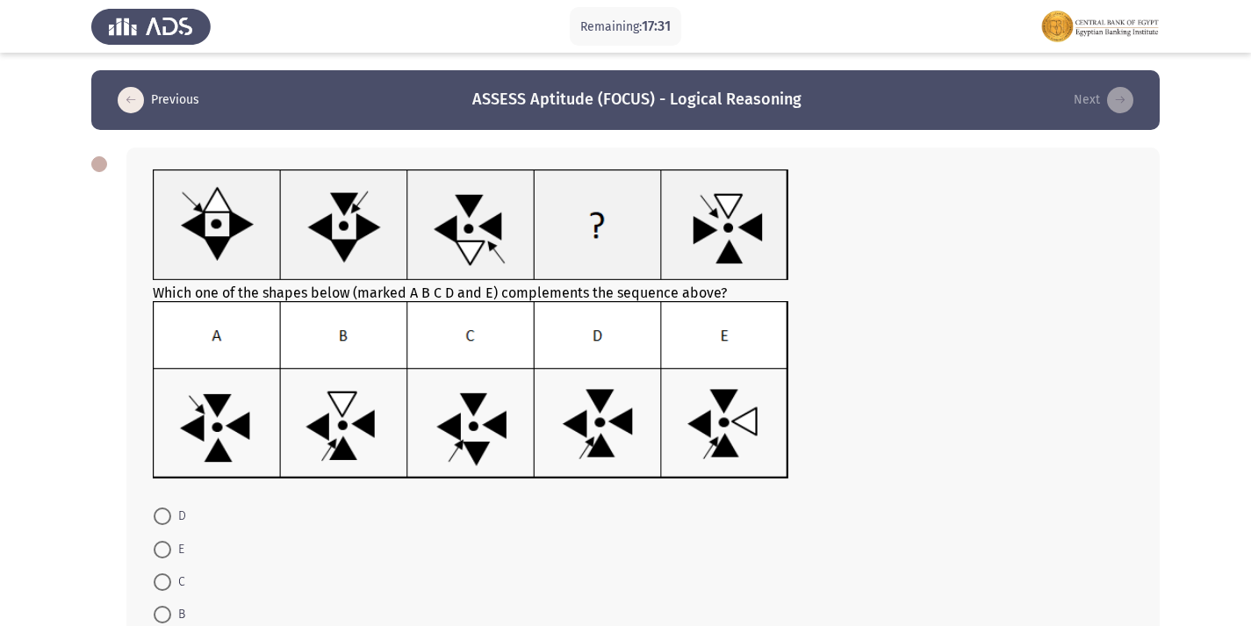
radio input "true"
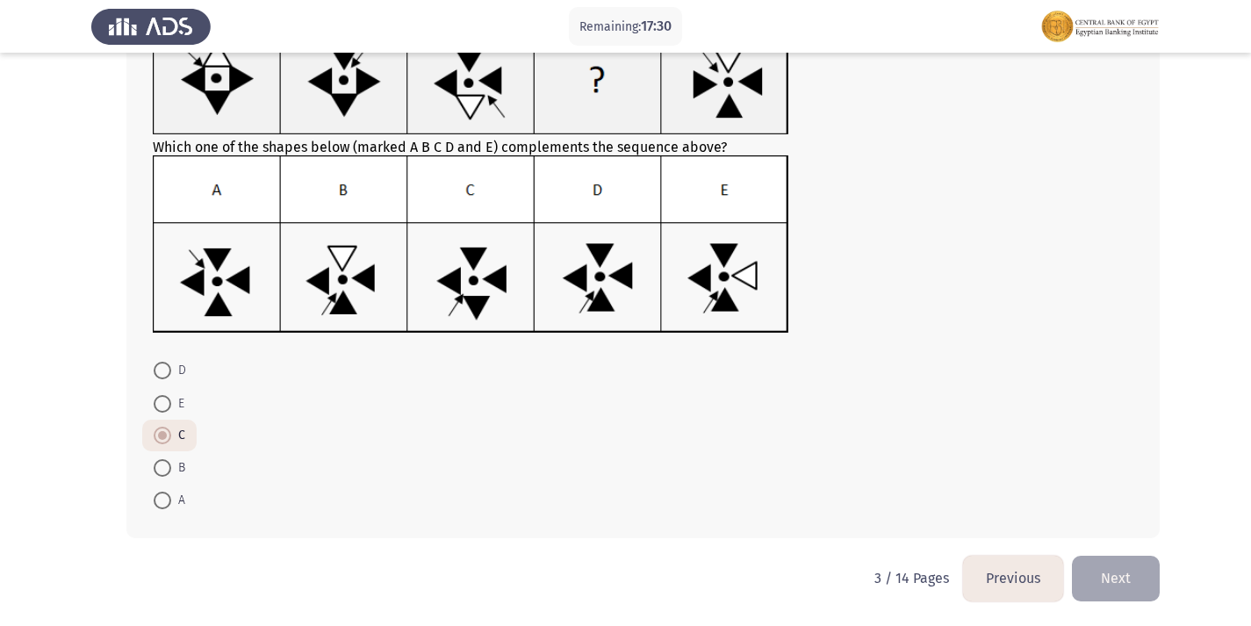
click at [1131, 593] on button "Next" at bounding box center [1116, 578] width 88 height 45
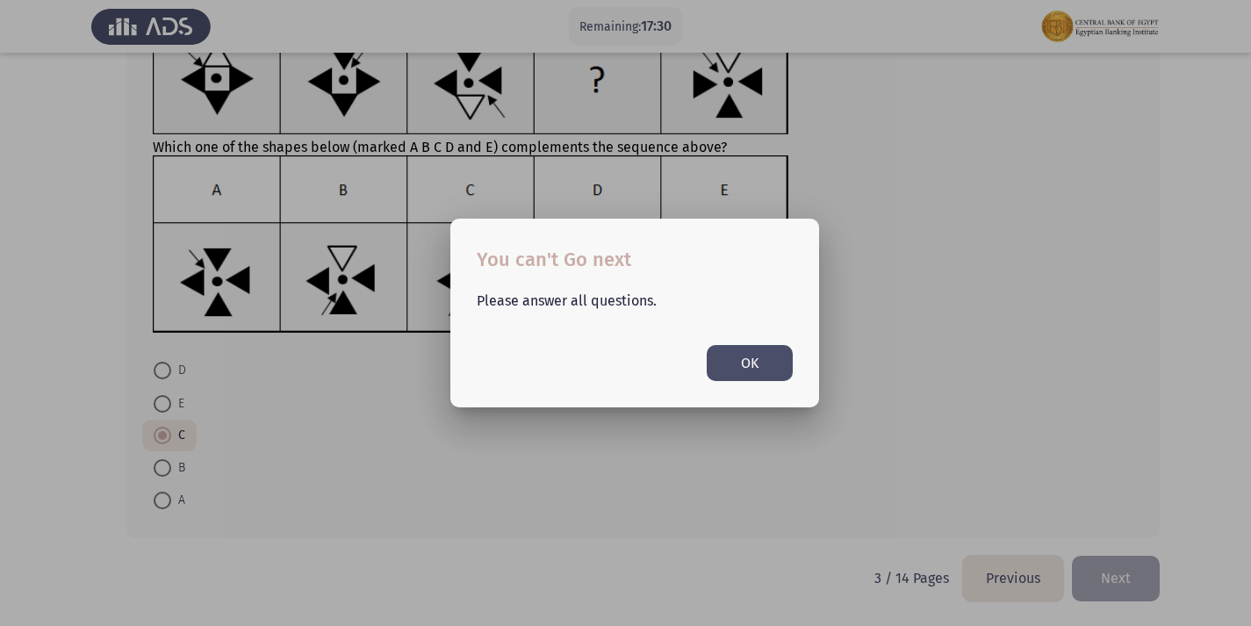
scroll to position [0, 0]
click at [745, 364] on button "OK" at bounding box center [750, 363] width 86 height 36
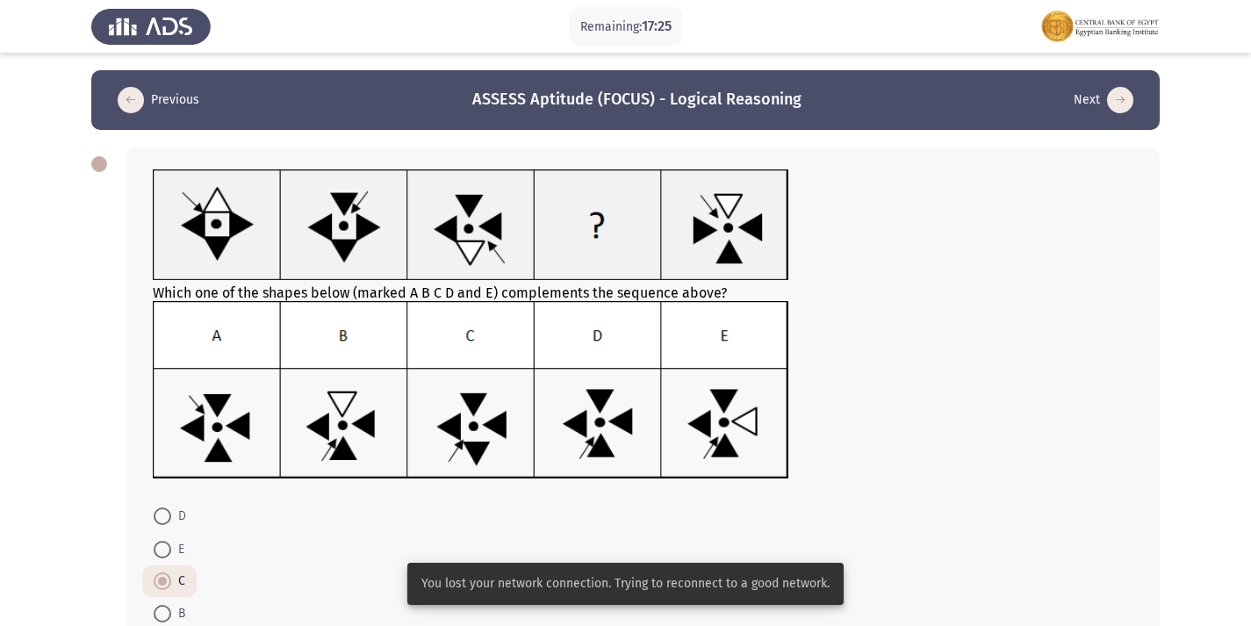
click at [908, 427] on div at bounding box center [643, 392] width 980 height 182
click at [898, 388] on div at bounding box center [643, 392] width 980 height 182
click at [897, 388] on div at bounding box center [643, 392] width 980 height 182
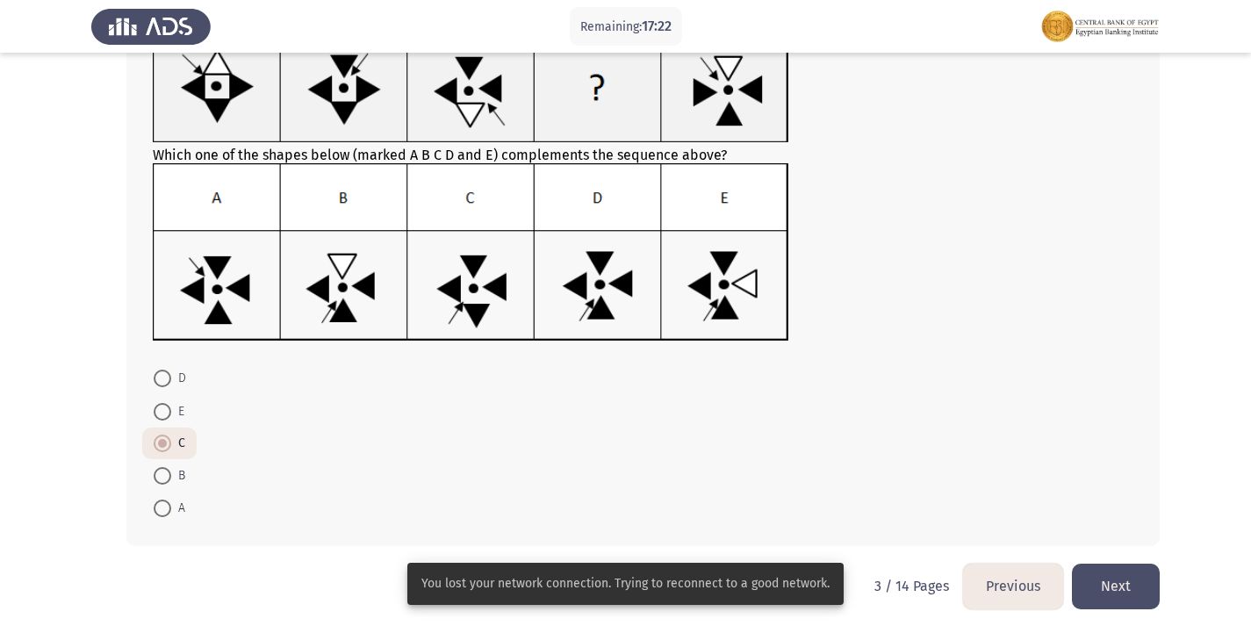
scroll to position [146, 0]
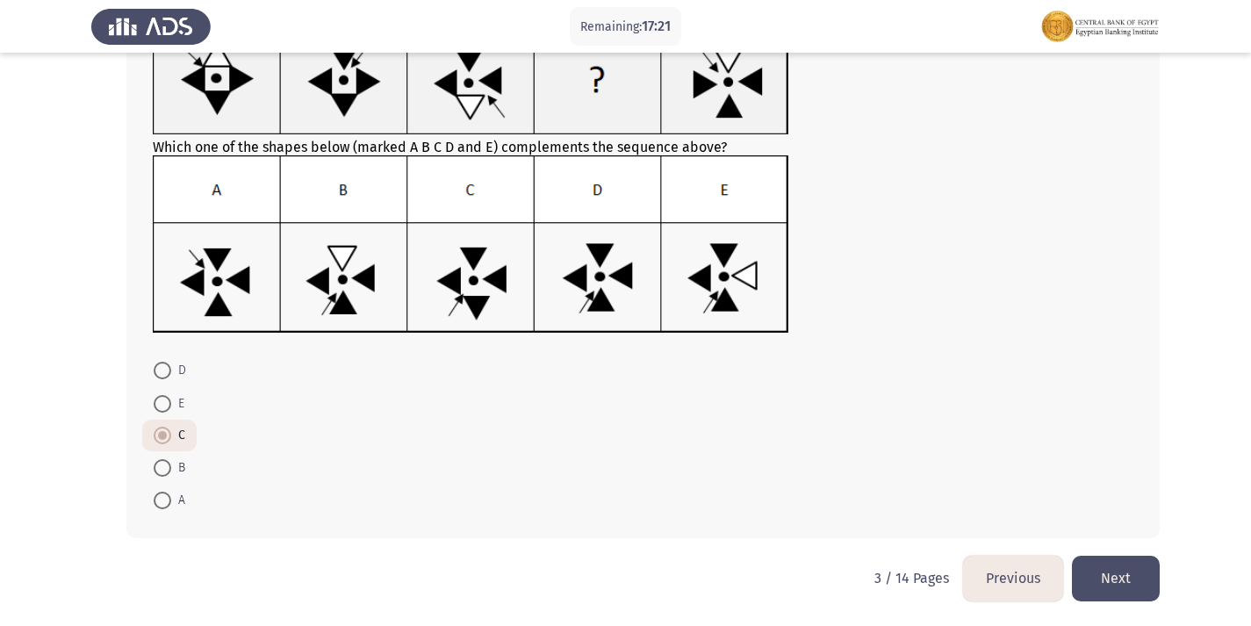
click at [1130, 583] on button "Next" at bounding box center [1116, 578] width 88 height 45
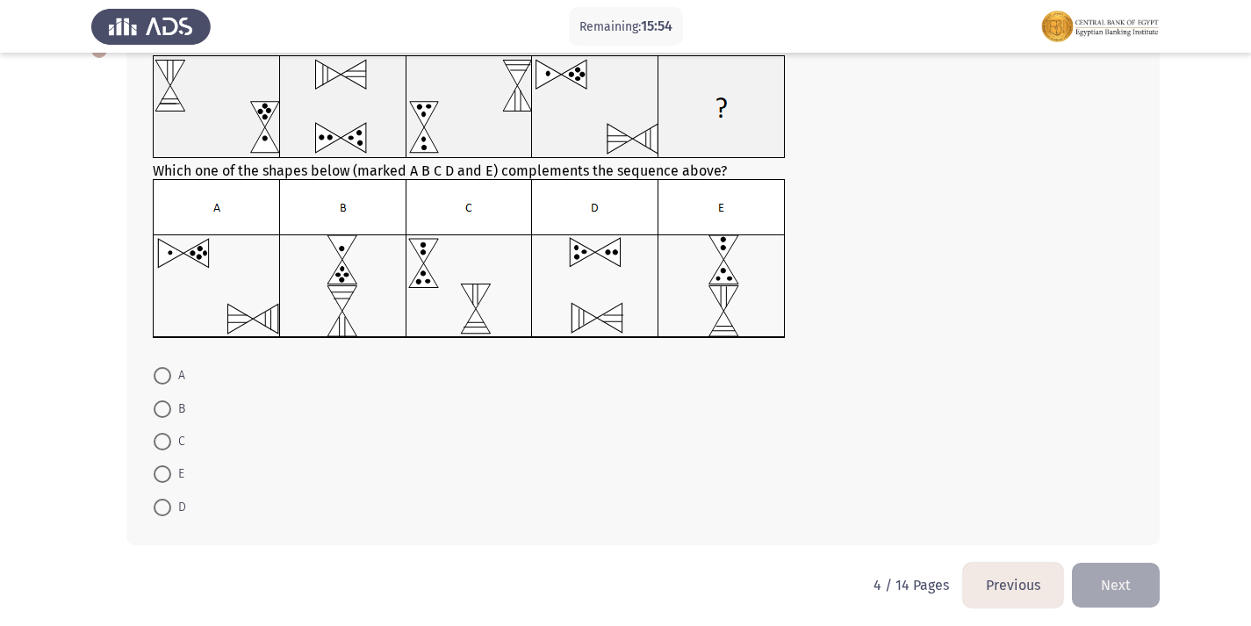
scroll to position [121, 0]
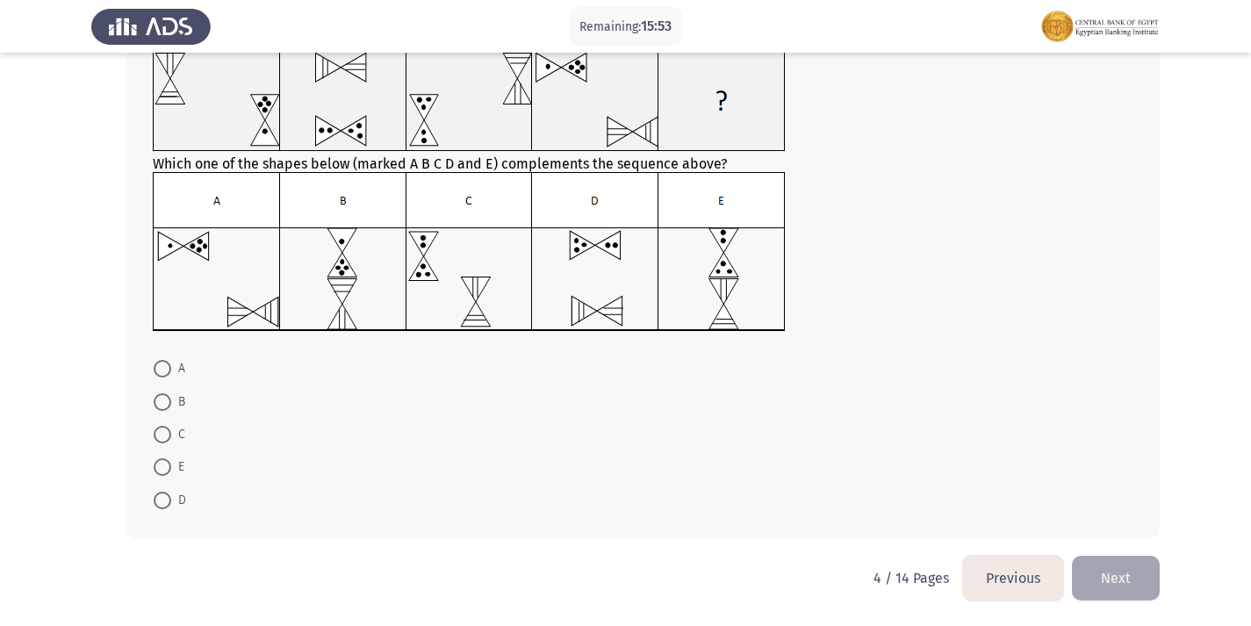
click at [170, 506] on label "D" at bounding box center [170, 500] width 32 height 21
click at [170, 506] on input "D" at bounding box center [163, 501] width 18 height 18
radio input "true"
click at [1121, 572] on button "Next" at bounding box center [1116, 578] width 88 height 45
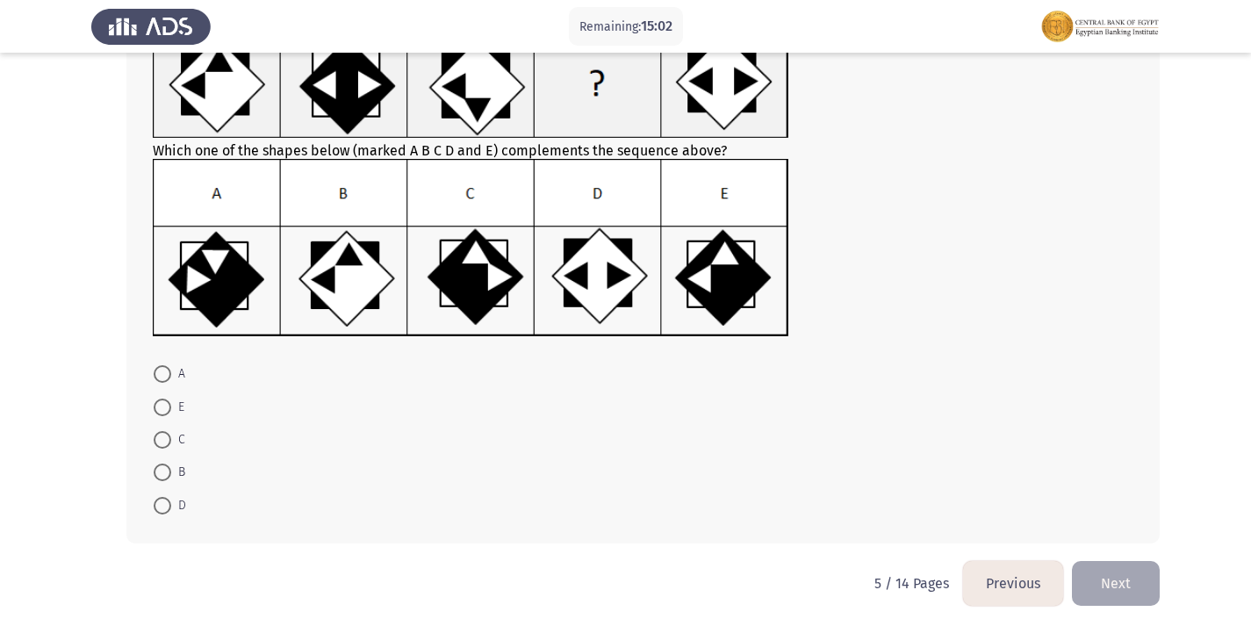
scroll to position [147, 0]
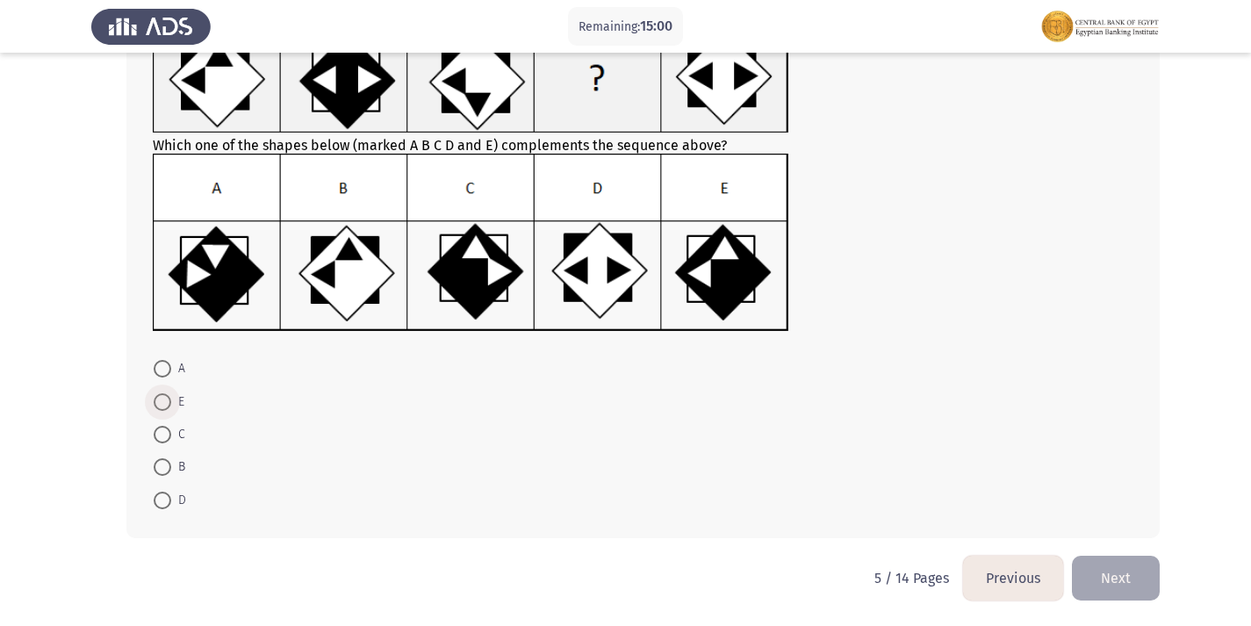
click at [162, 399] on span at bounding box center [163, 402] width 18 height 18
click at [162, 399] on input "E" at bounding box center [163, 402] width 18 height 18
radio input "true"
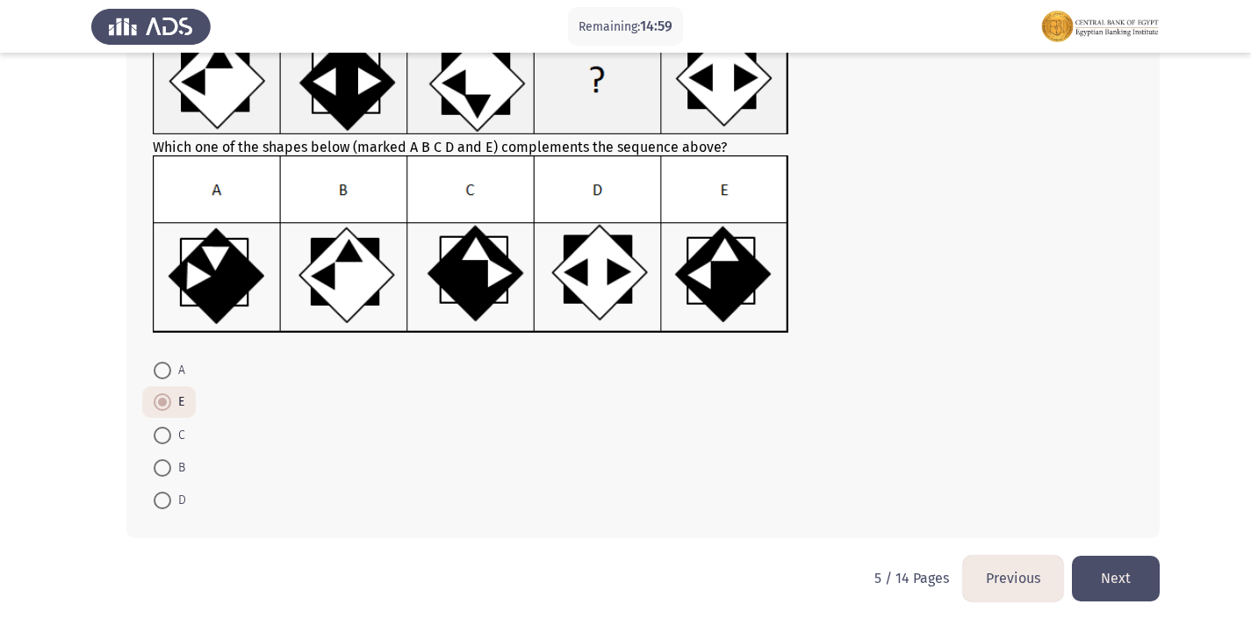
click at [1120, 585] on button "Next" at bounding box center [1116, 578] width 88 height 45
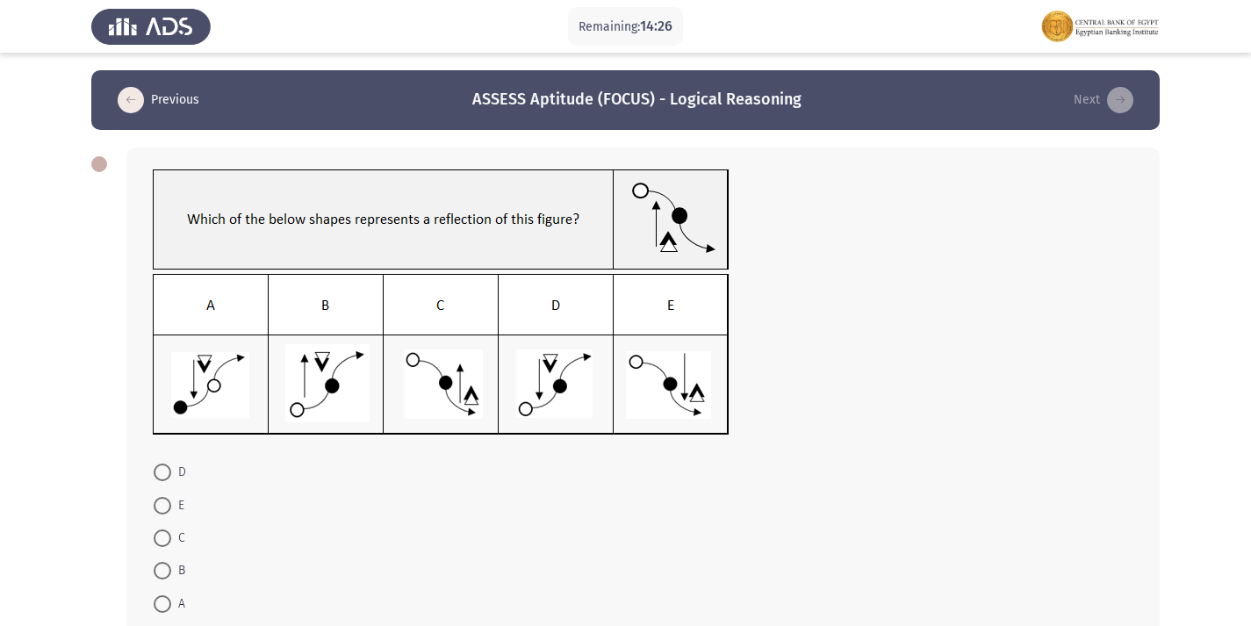
scroll to position [88, 0]
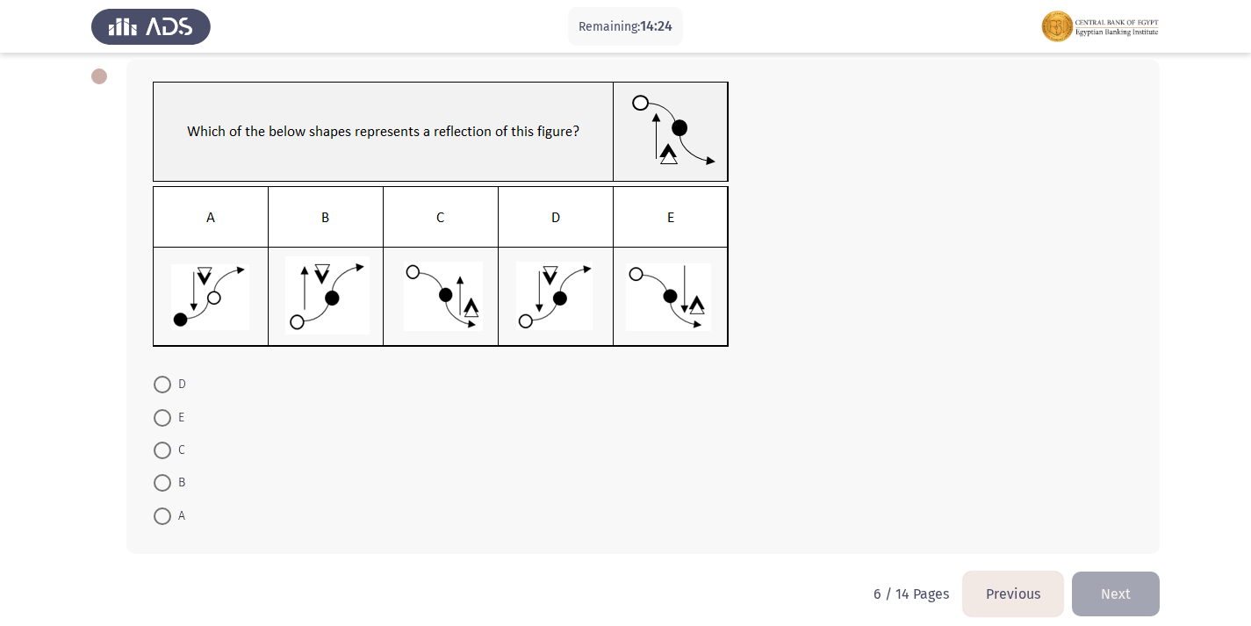
click at [167, 388] on span at bounding box center [163, 385] width 18 height 18
click at [167, 388] on input "D" at bounding box center [163, 385] width 18 height 18
radio input "true"
click at [1021, 590] on button "Previous" at bounding box center [1013, 592] width 100 height 45
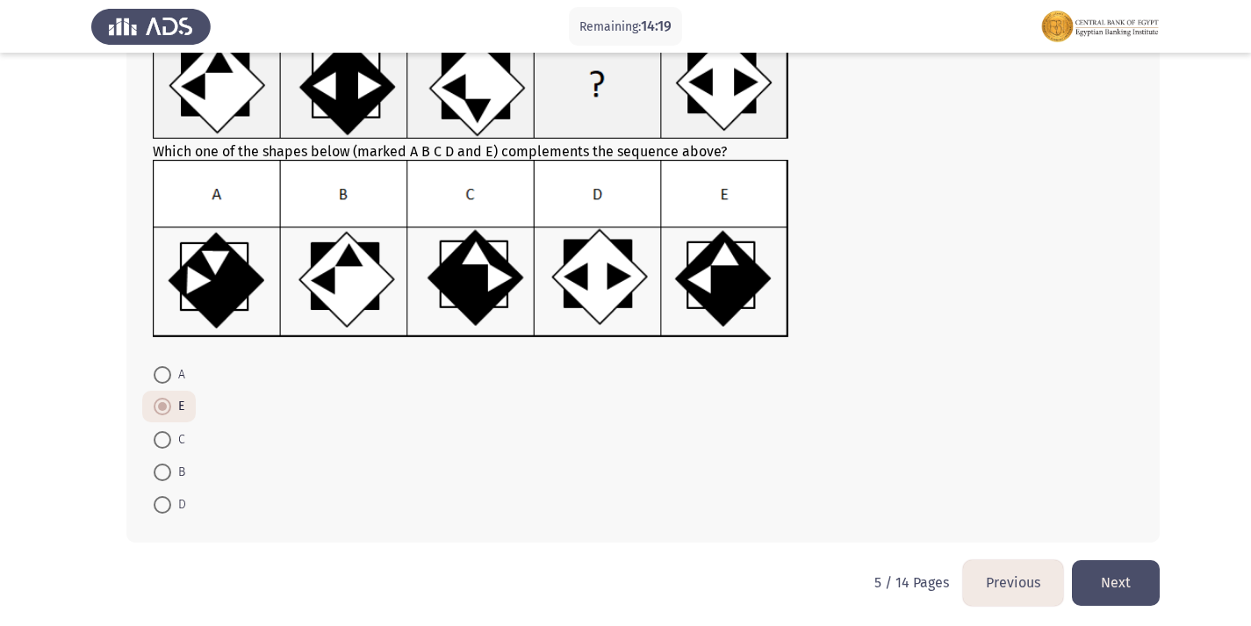
scroll to position [146, 0]
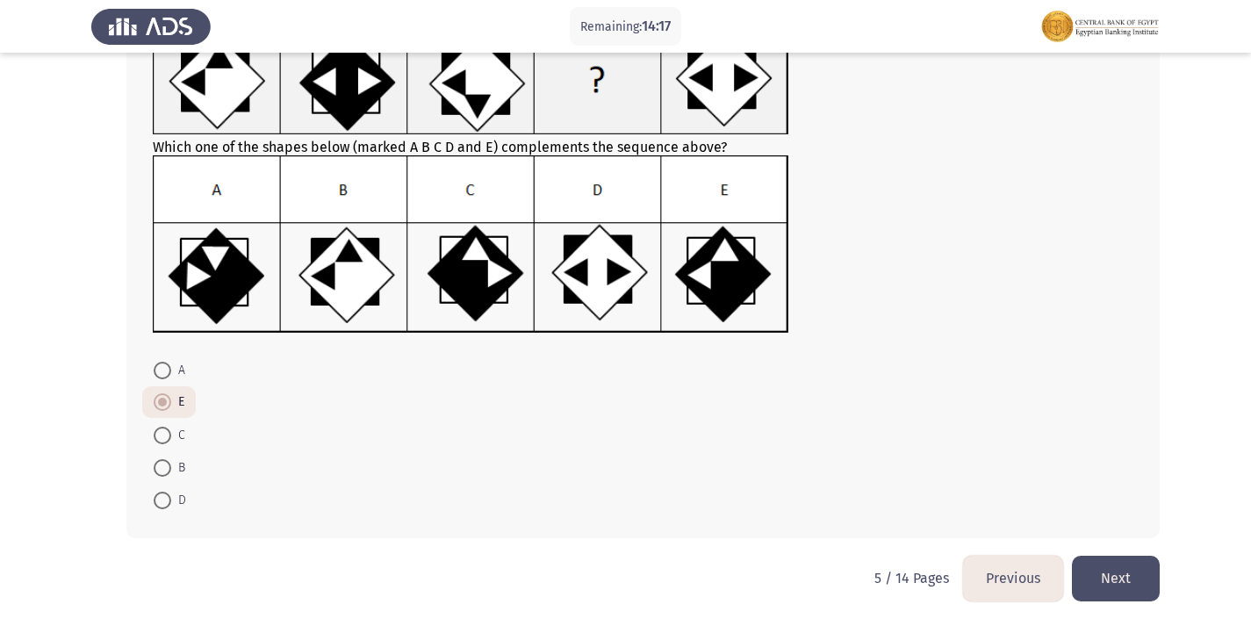
click at [1123, 578] on button "Next" at bounding box center [1116, 578] width 88 height 45
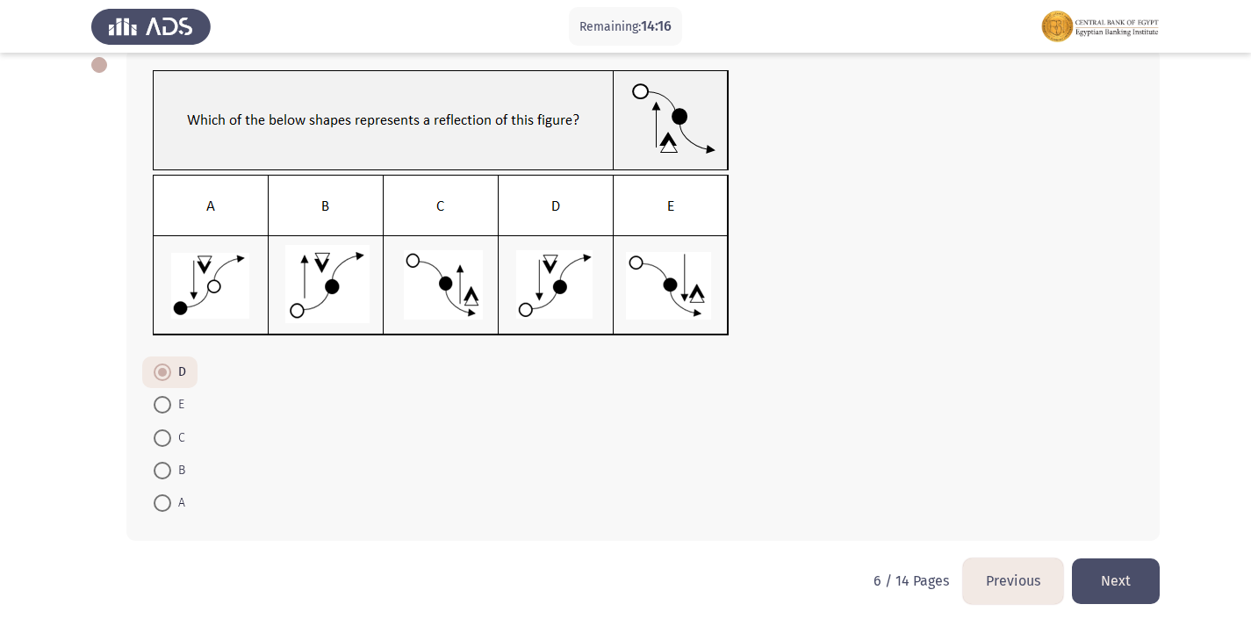
scroll to position [102, 0]
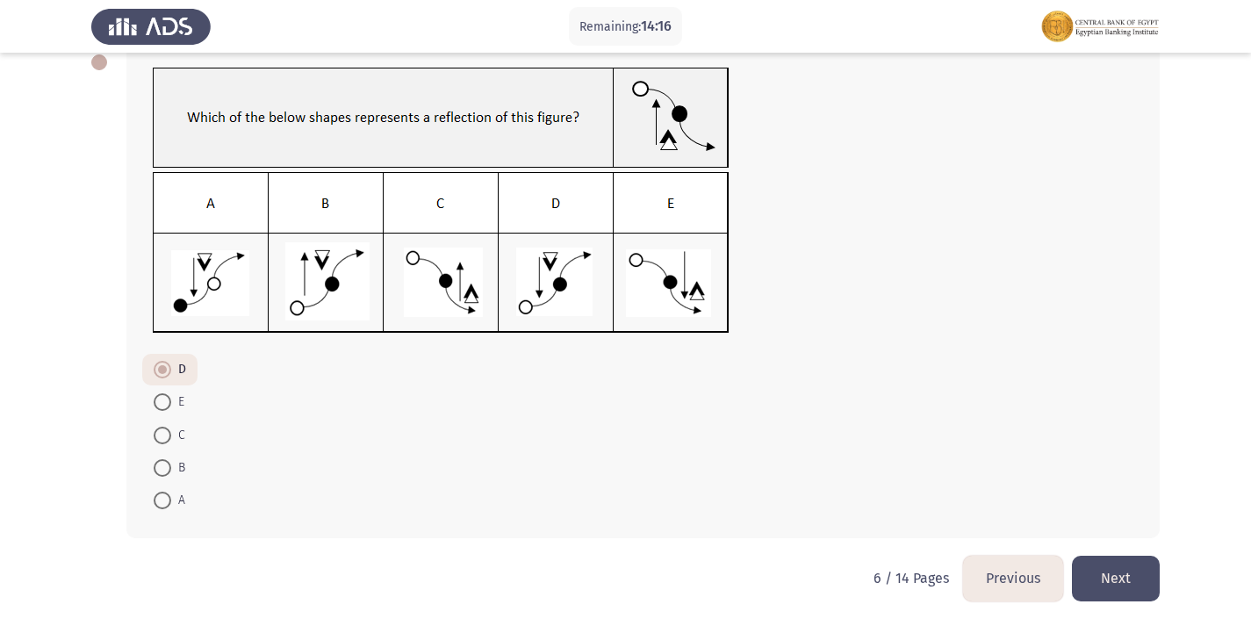
click at [1106, 566] on button "Next" at bounding box center [1116, 578] width 88 height 45
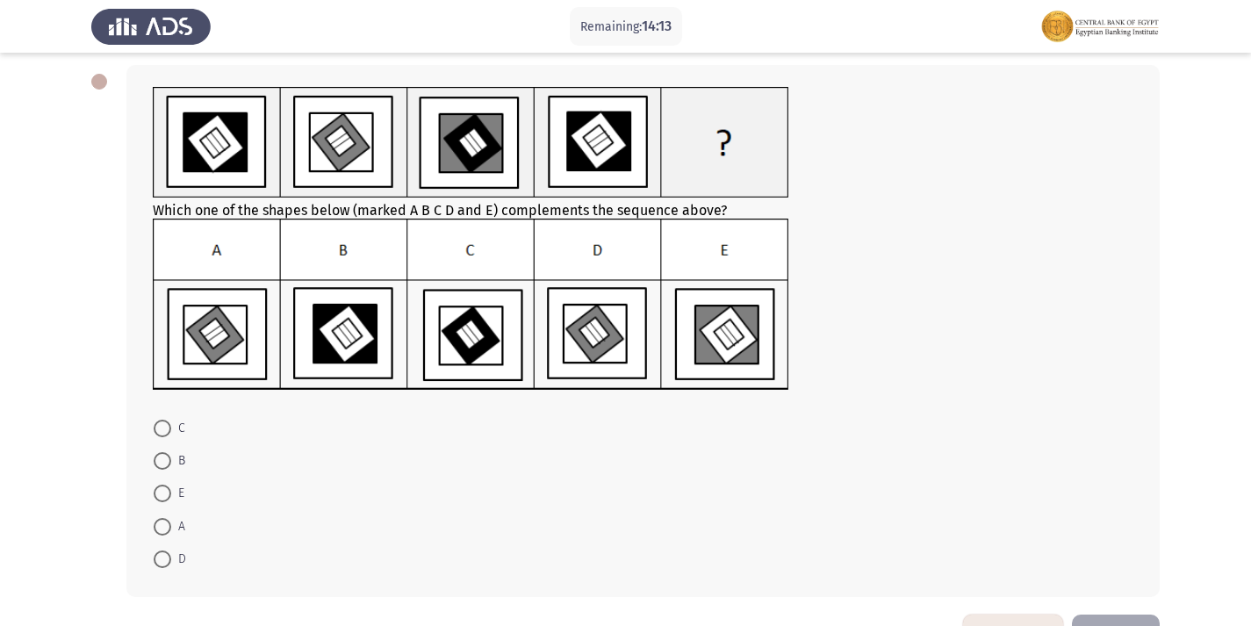
scroll to position [54, 0]
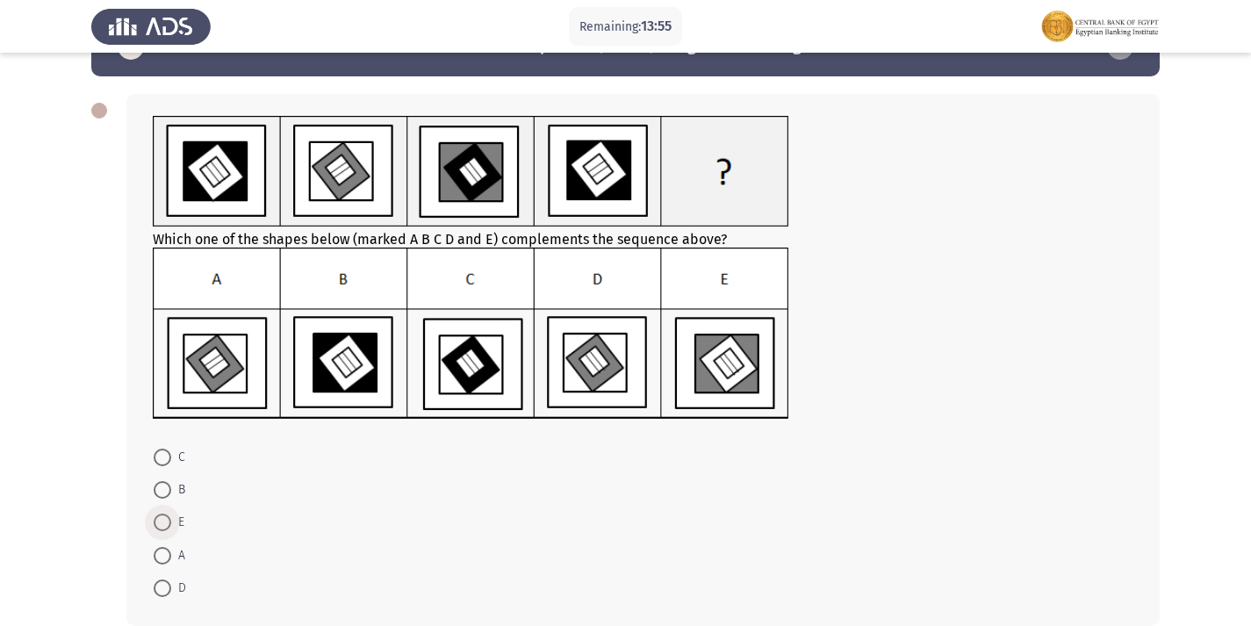
click at [167, 513] on label "E" at bounding box center [169, 522] width 31 height 21
click at [167, 513] on input "E" at bounding box center [163, 522] width 18 height 18
radio input "true"
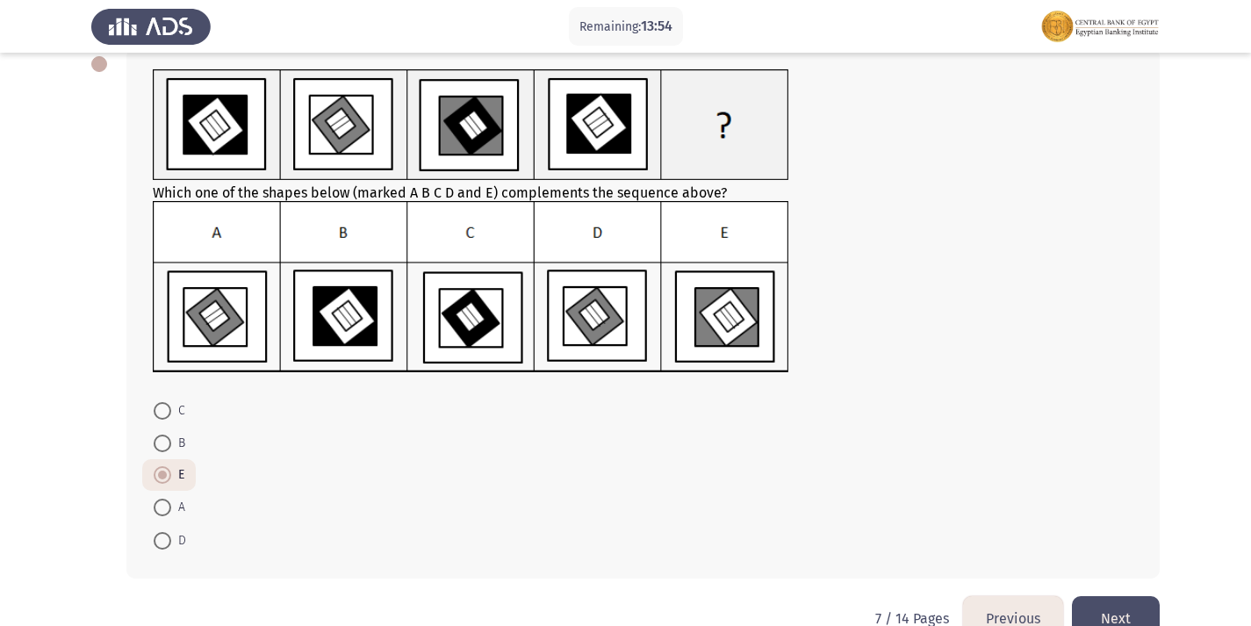
scroll to position [140, 0]
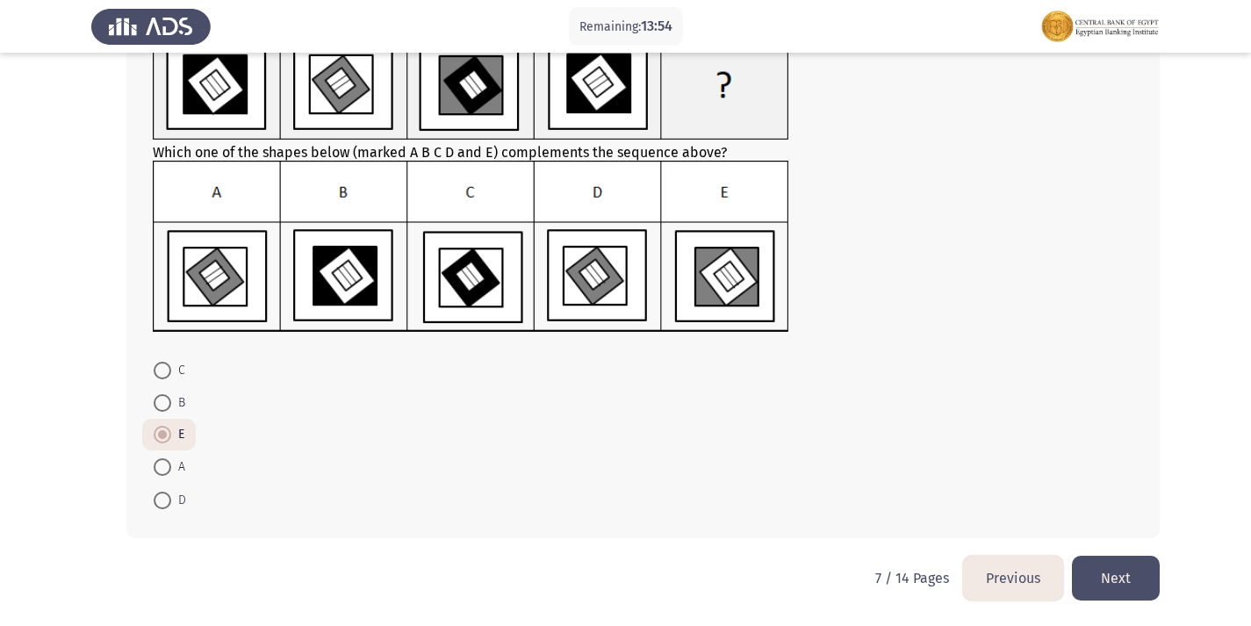
click at [1108, 581] on button "Next" at bounding box center [1116, 578] width 88 height 45
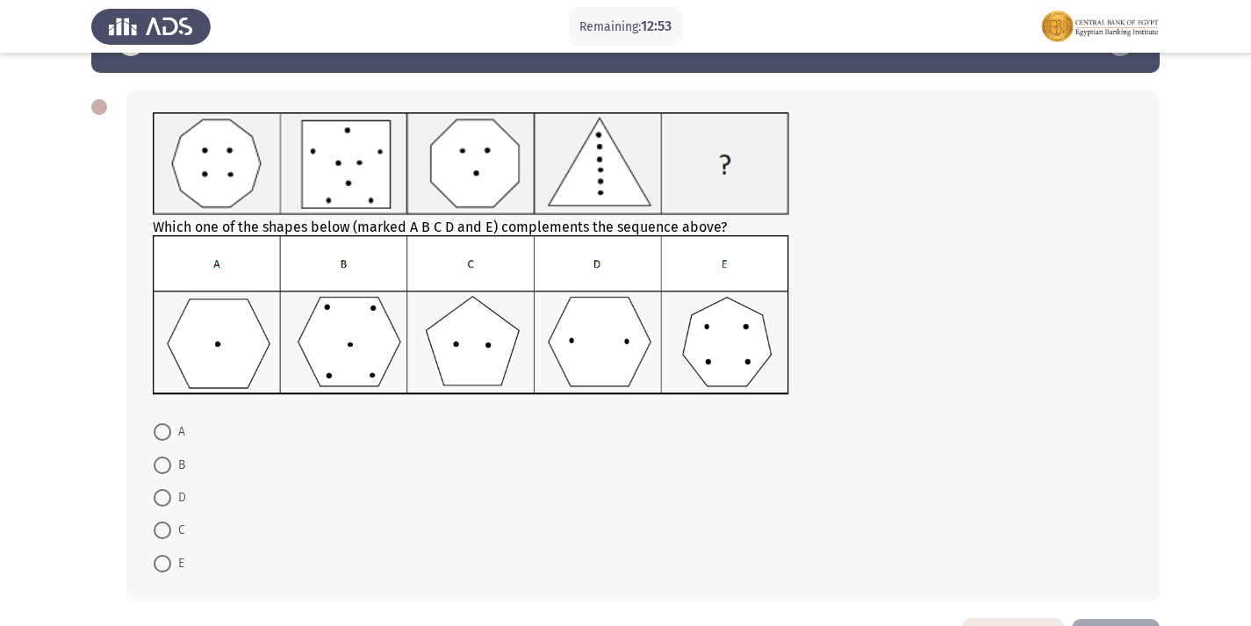
scroll to position [88, 0]
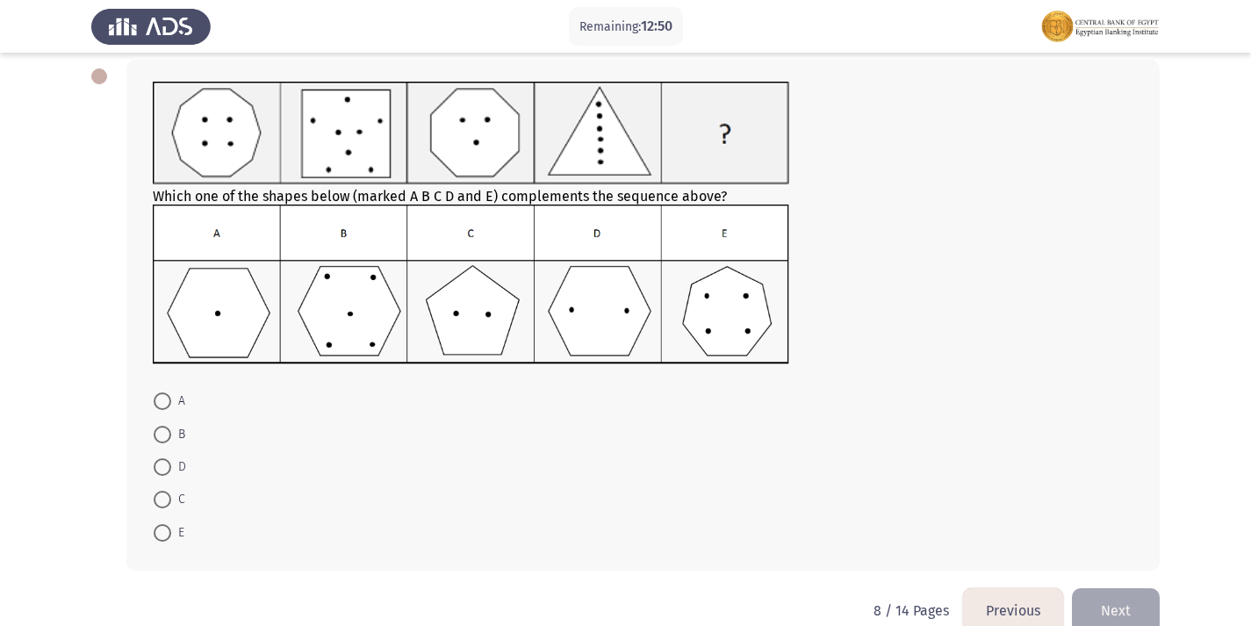
click at [170, 505] on span at bounding box center [163, 500] width 18 height 18
click at [170, 505] on input "C" at bounding box center [163, 500] width 18 height 18
radio input "true"
click at [1130, 598] on button "Next" at bounding box center [1116, 608] width 88 height 45
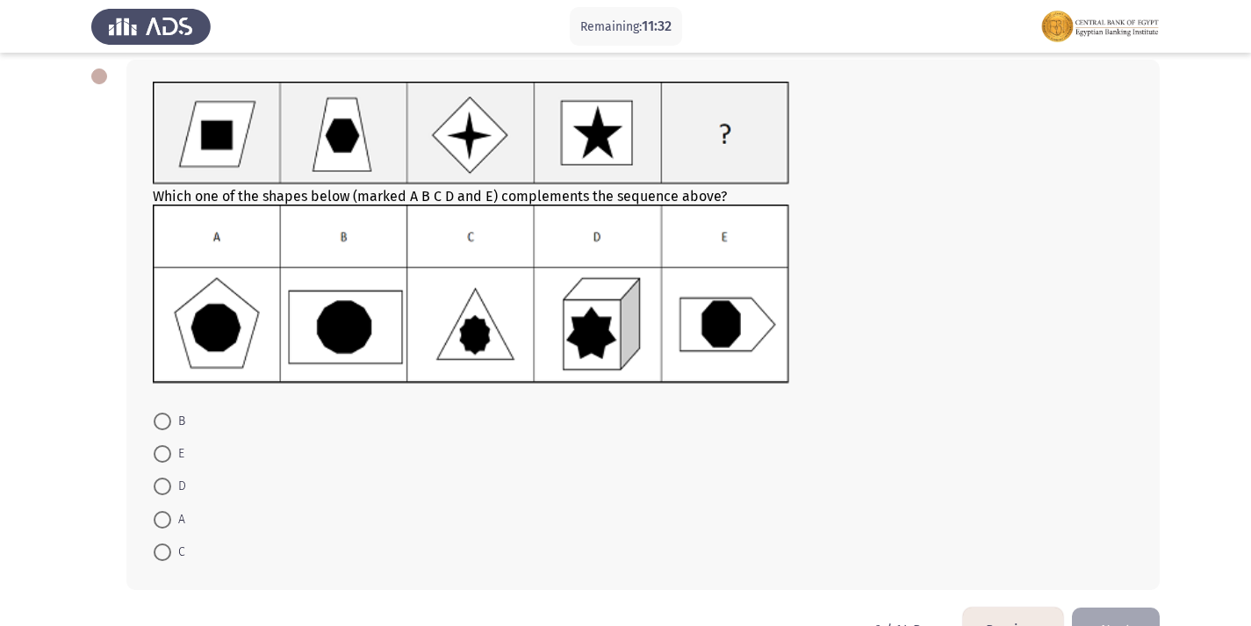
click at [164, 422] on span at bounding box center [163, 422] width 18 height 18
click at [164, 422] on input "B" at bounding box center [163, 422] width 18 height 18
radio input "true"
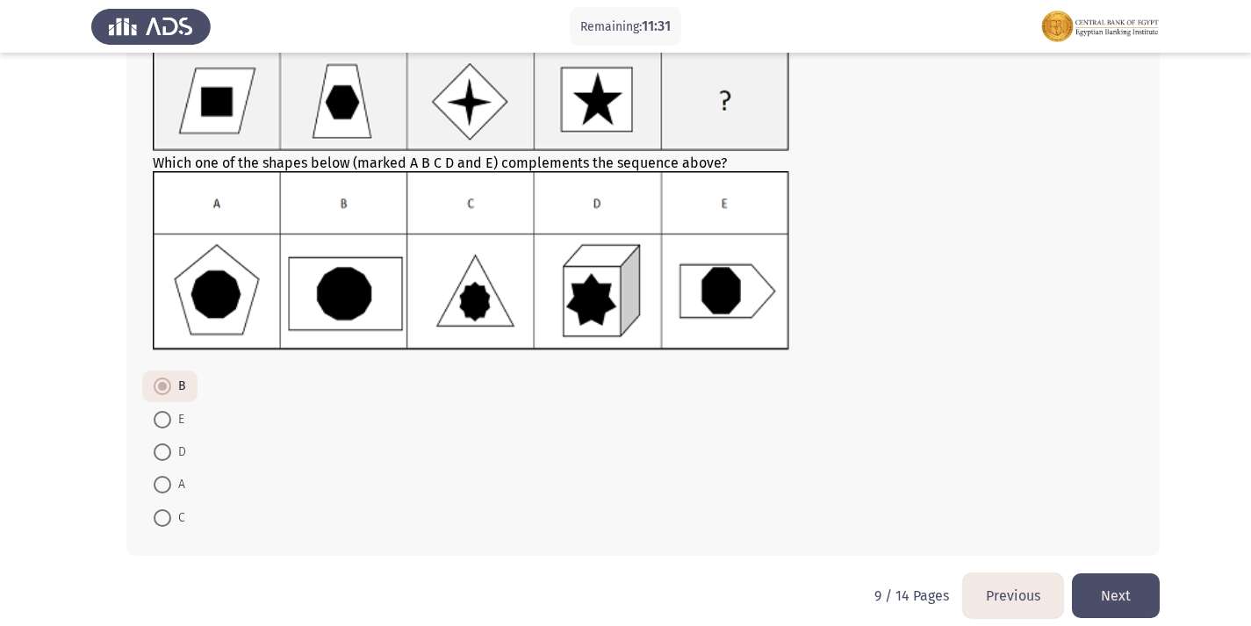
scroll to position [139, 0]
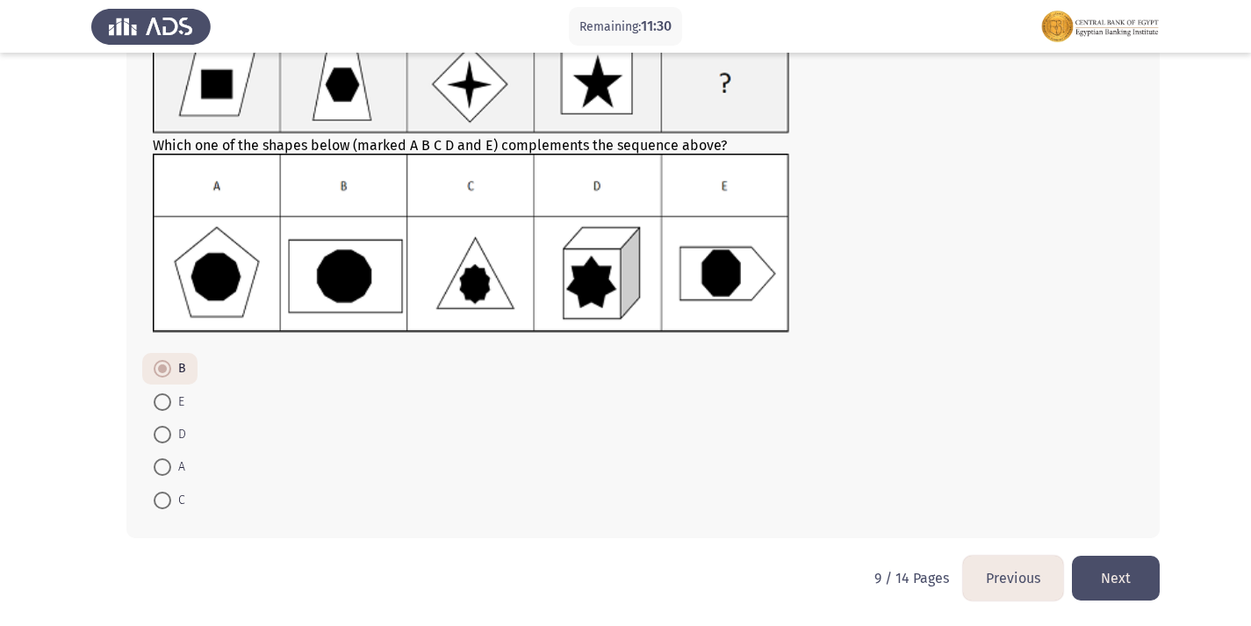
click at [1123, 577] on button "Next" at bounding box center [1116, 578] width 88 height 45
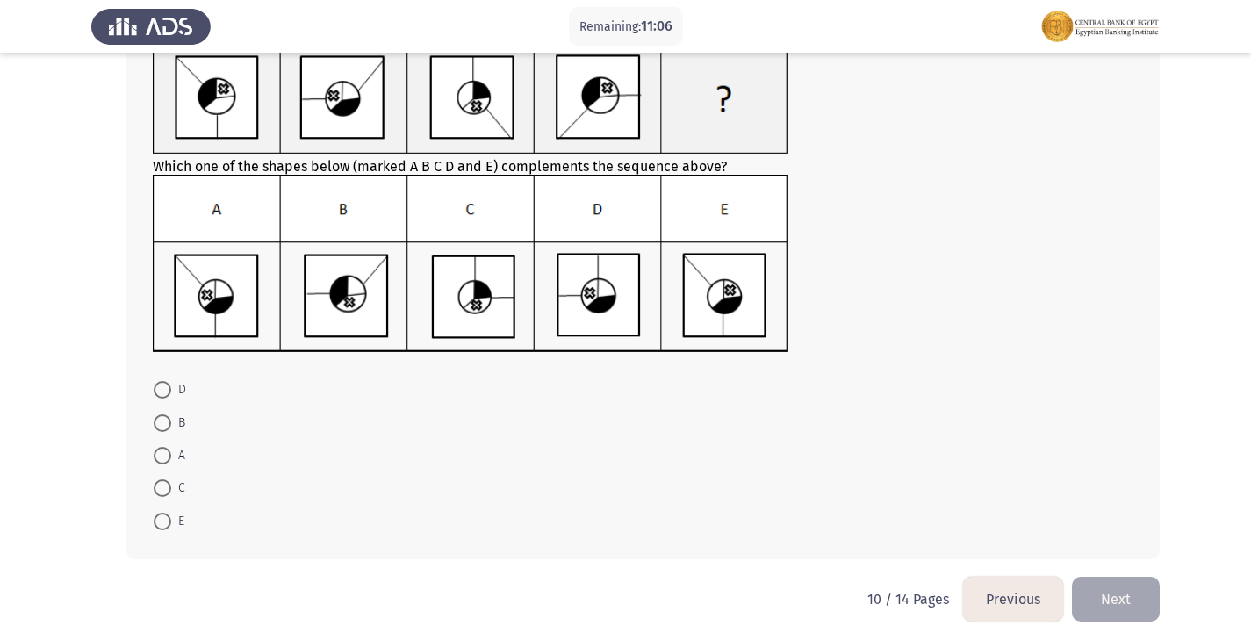
scroll to position [147, 0]
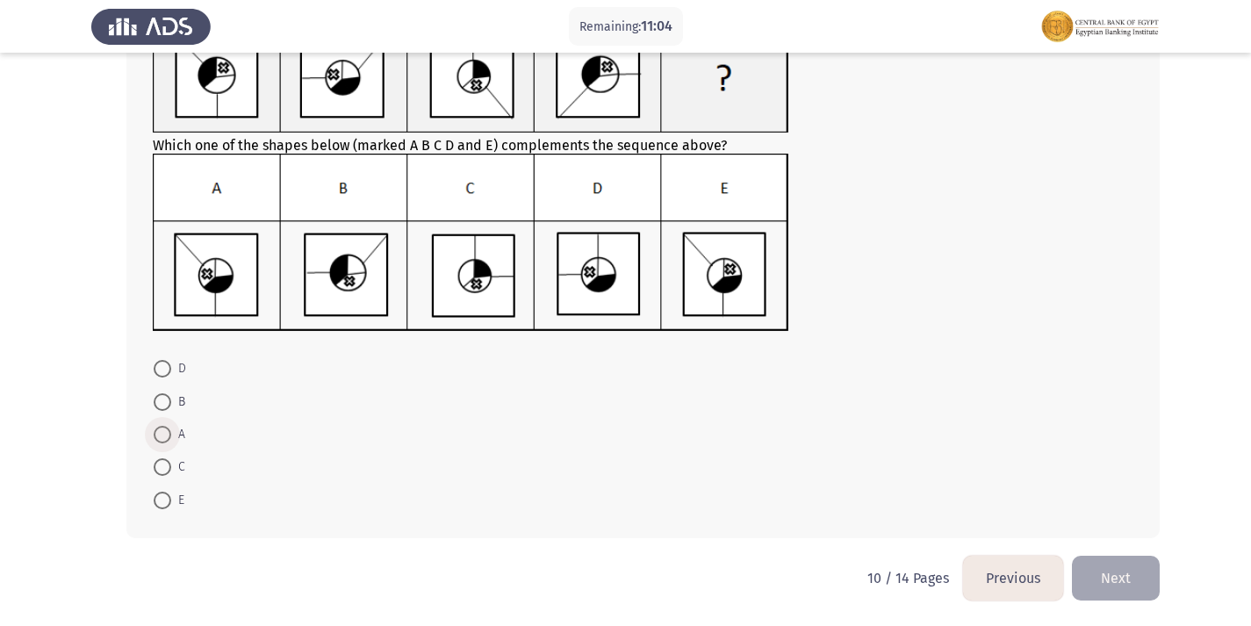
click at [166, 427] on span at bounding box center [163, 435] width 18 height 18
click at [166, 427] on input "A" at bounding box center [163, 435] width 18 height 18
radio input "true"
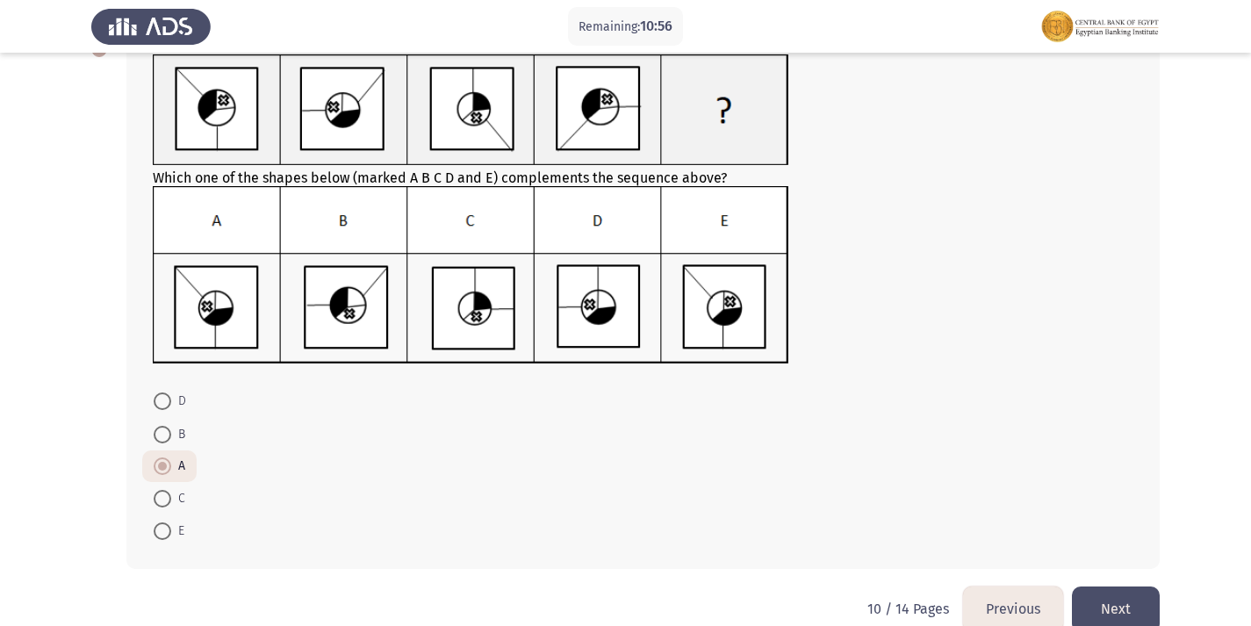
scroll to position [146, 0]
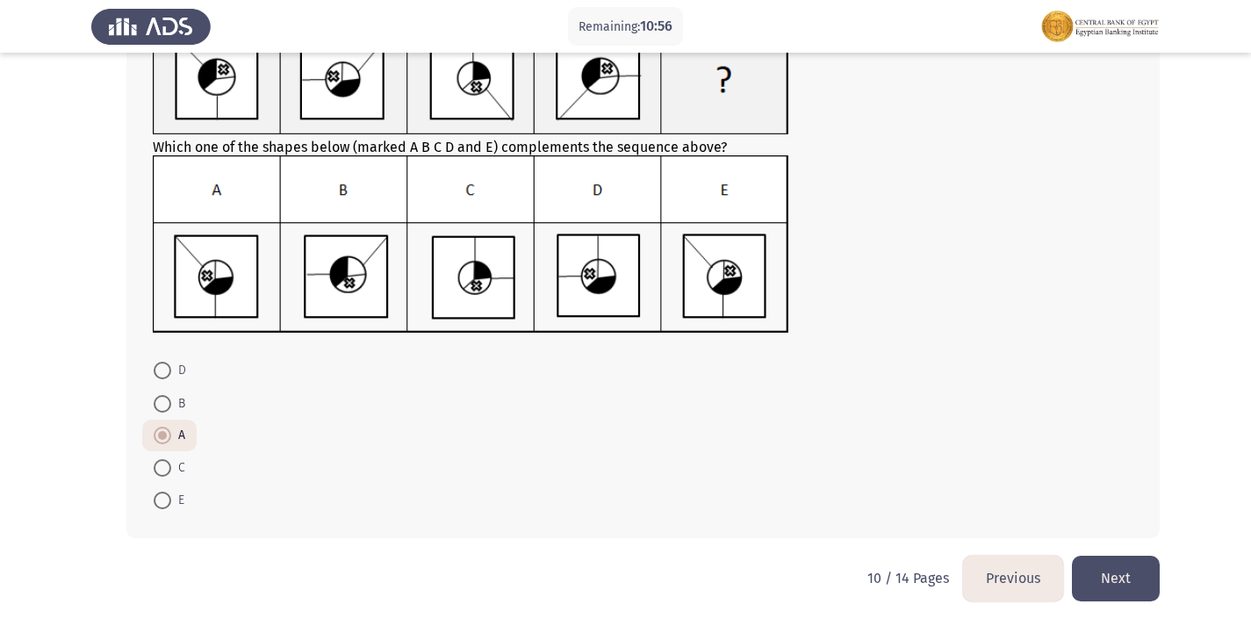
click at [1130, 571] on button "Next" at bounding box center [1116, 578] width 88 height 45
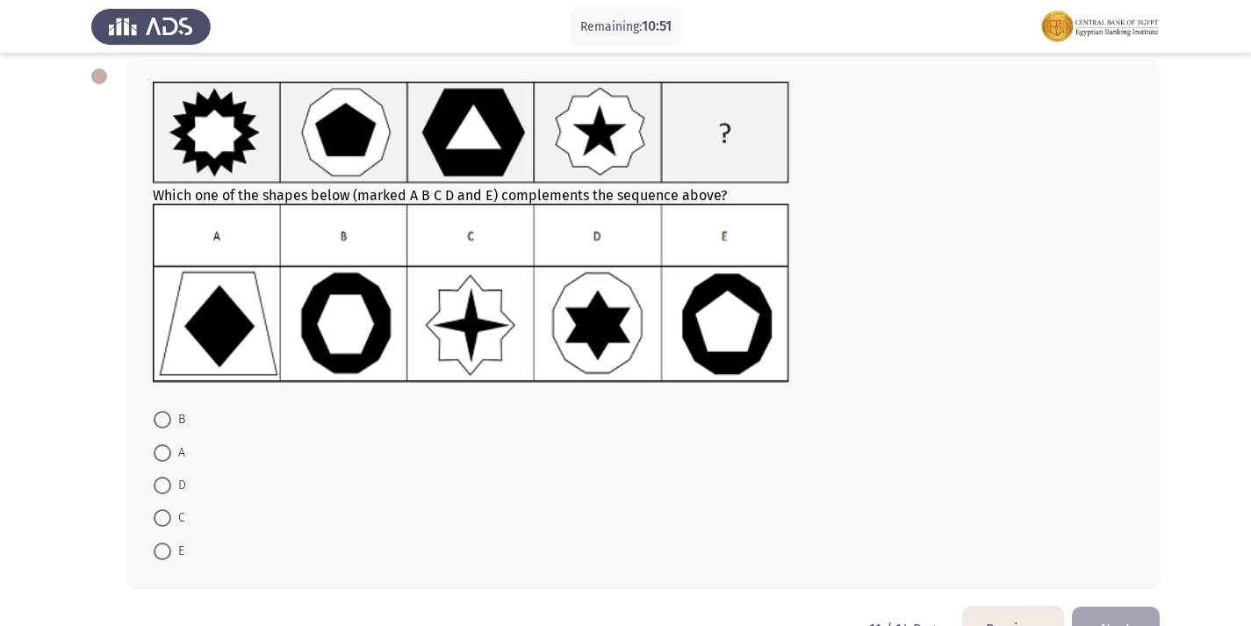
scroll to position [0, 0]
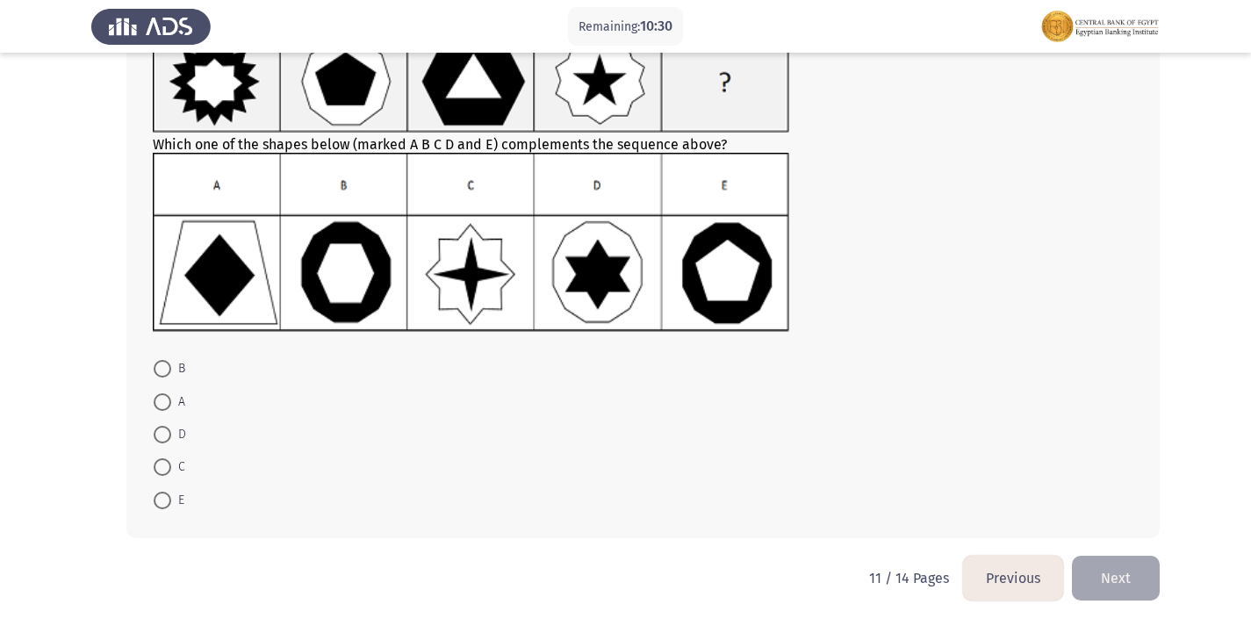
click at [160, 370] on span at bounding box center [163, 369] width 18 height 18
click at [160, 370] on input "B" at bounding box center [163, 369] width 18 height 18
radio input "true"
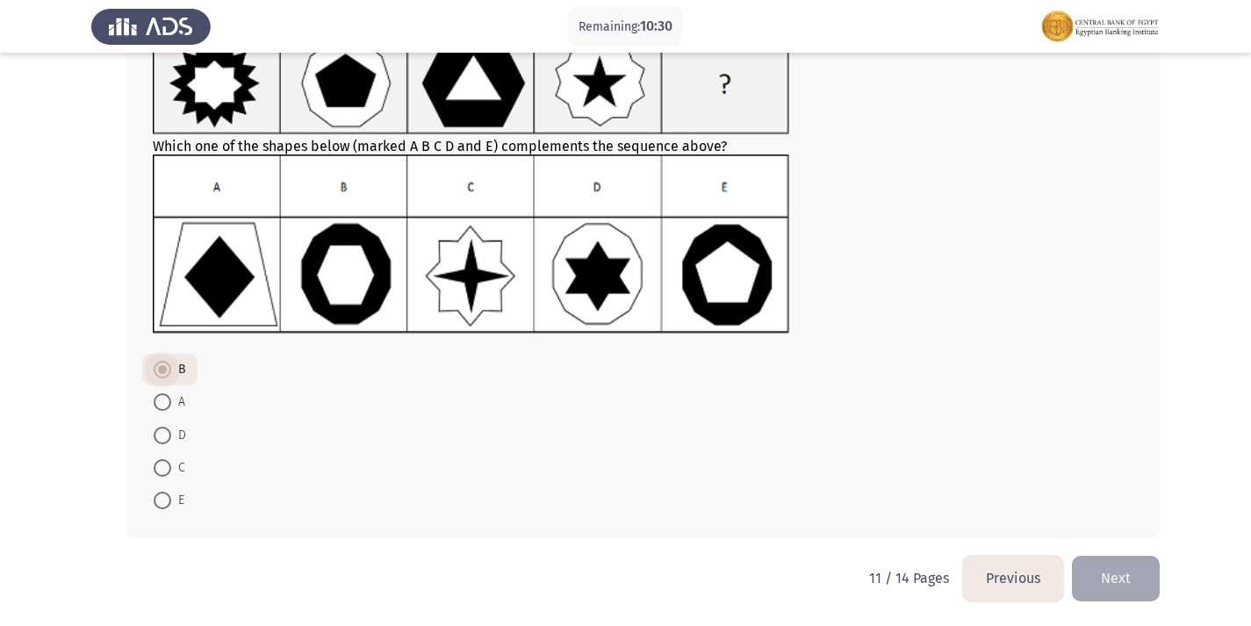
scroll to position [137, 0]
click at [1125, 573] on button "Next" at bounding box center [1116, 578] width 88 height 45
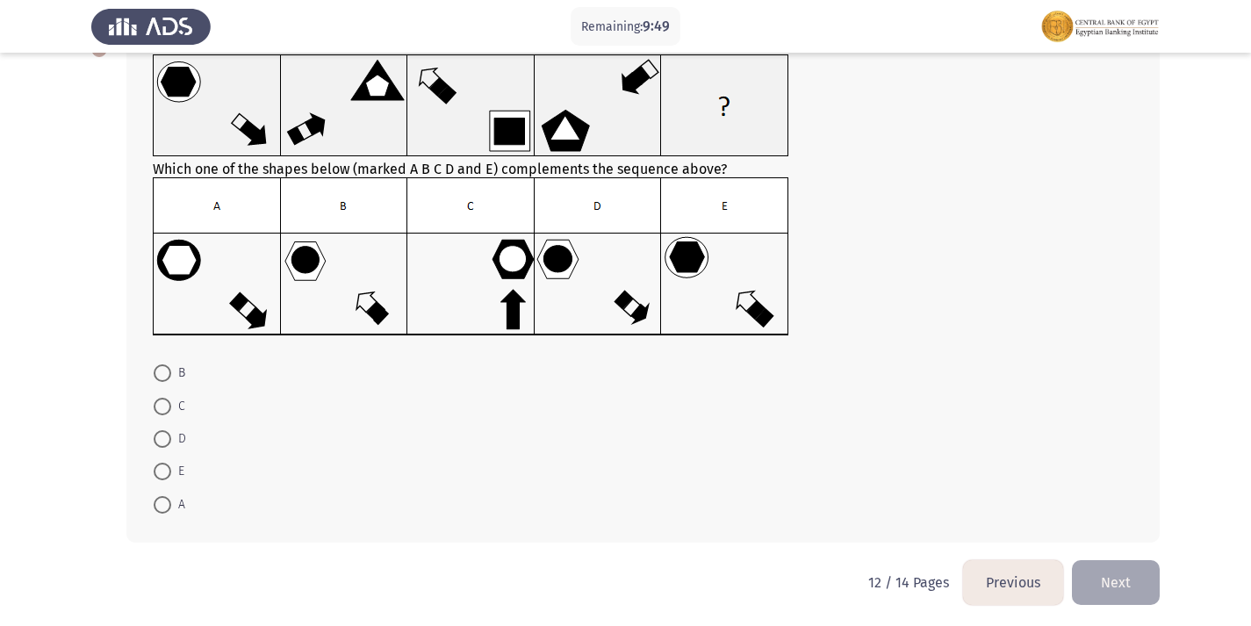
scroll to position [119, 0]
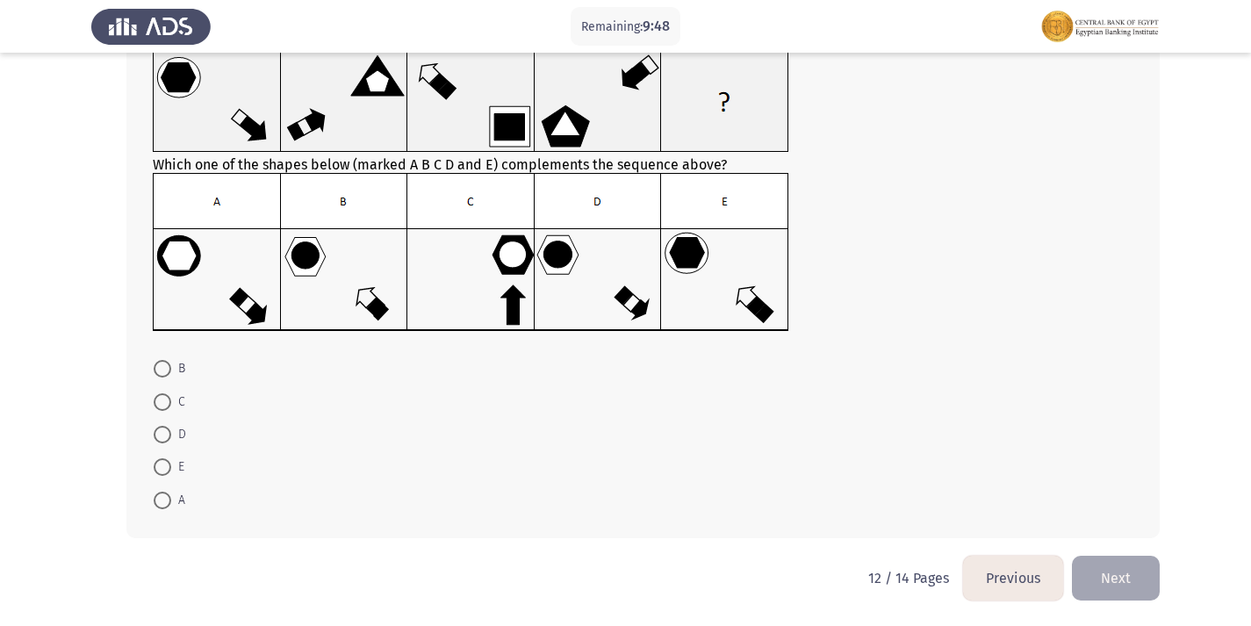
click at [168, 439] on span at bounding box center [163, 435] width 18 height 18
click at [168, 439] on input "D" at bounding box center [163, 435] width 18 height 18
radio input "true"
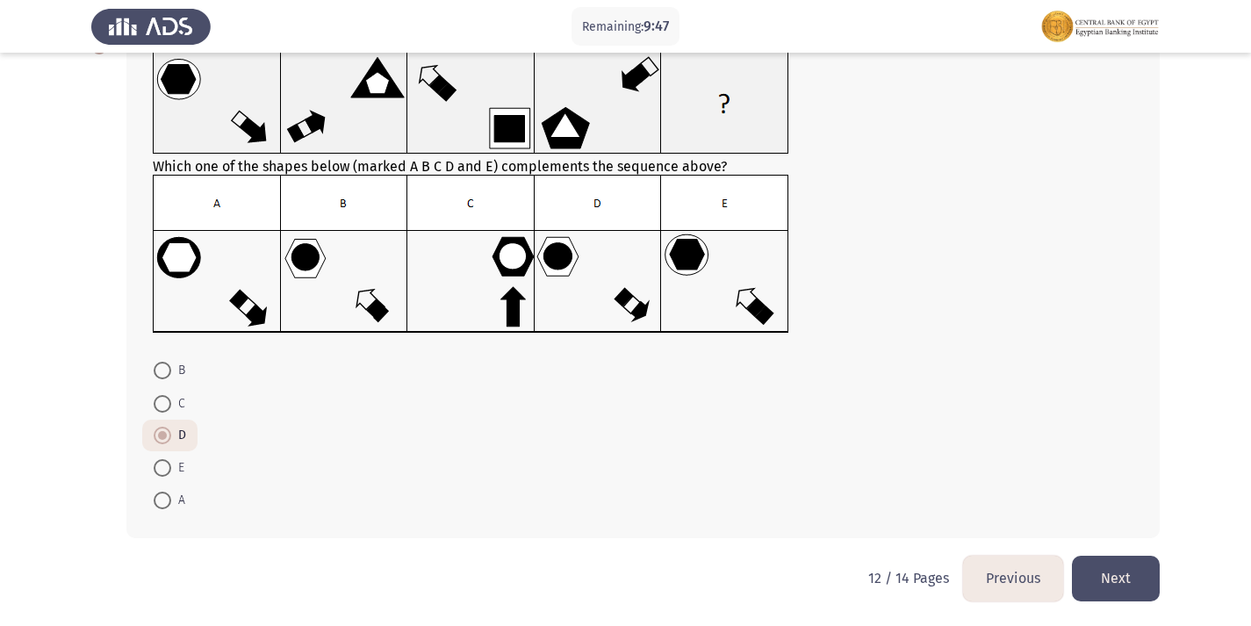
click at [1111, 570] on button "Next" at bounding box center [1116, 578] width 88 height 45
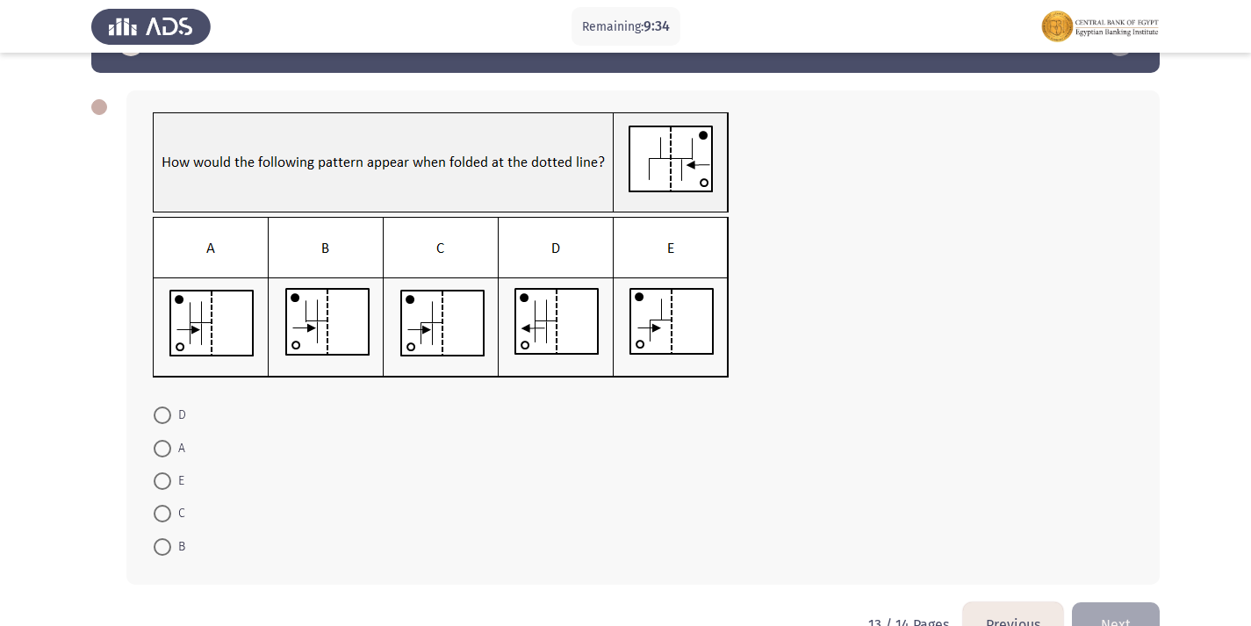
scroll to position [88, 0]
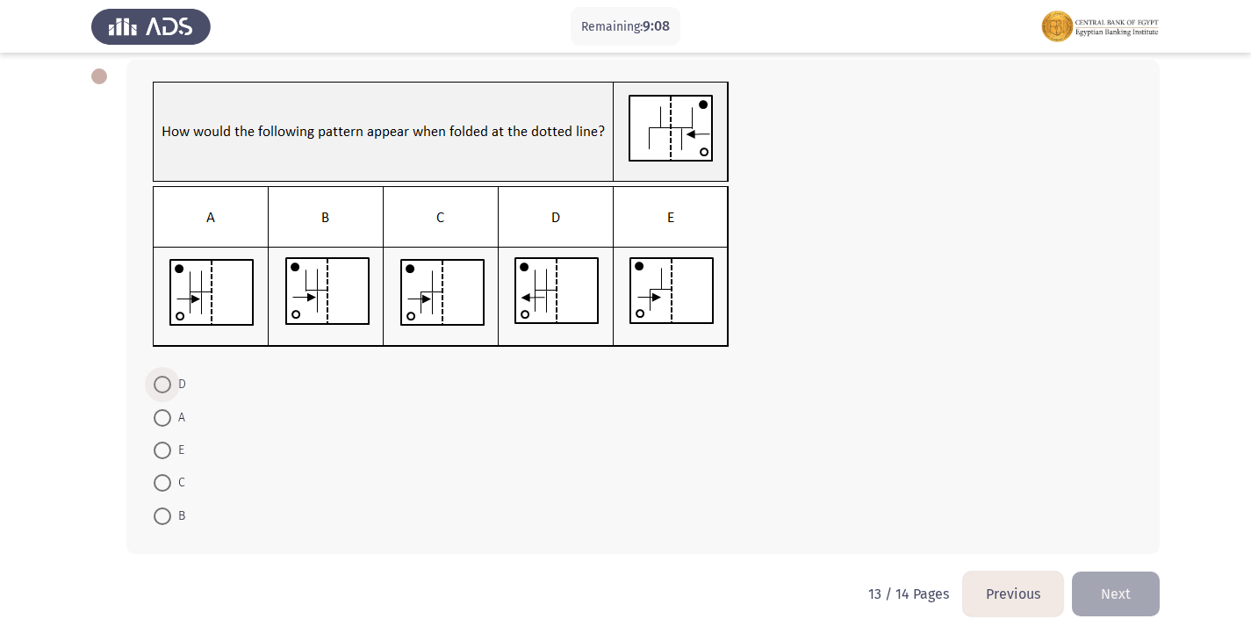
click at [162, 377] on span at bounding box center [163, 385] width 18 height 18
click at [162, 377] on input "D" at bounding box center [163, 385] width 18 height 18
radio input "true"
click at [165, 450] on span at bounding box center [163, 450] width 18 height 18
click at [165, 450] on input "E" at bounding box center [163, 450] width 18 height 18
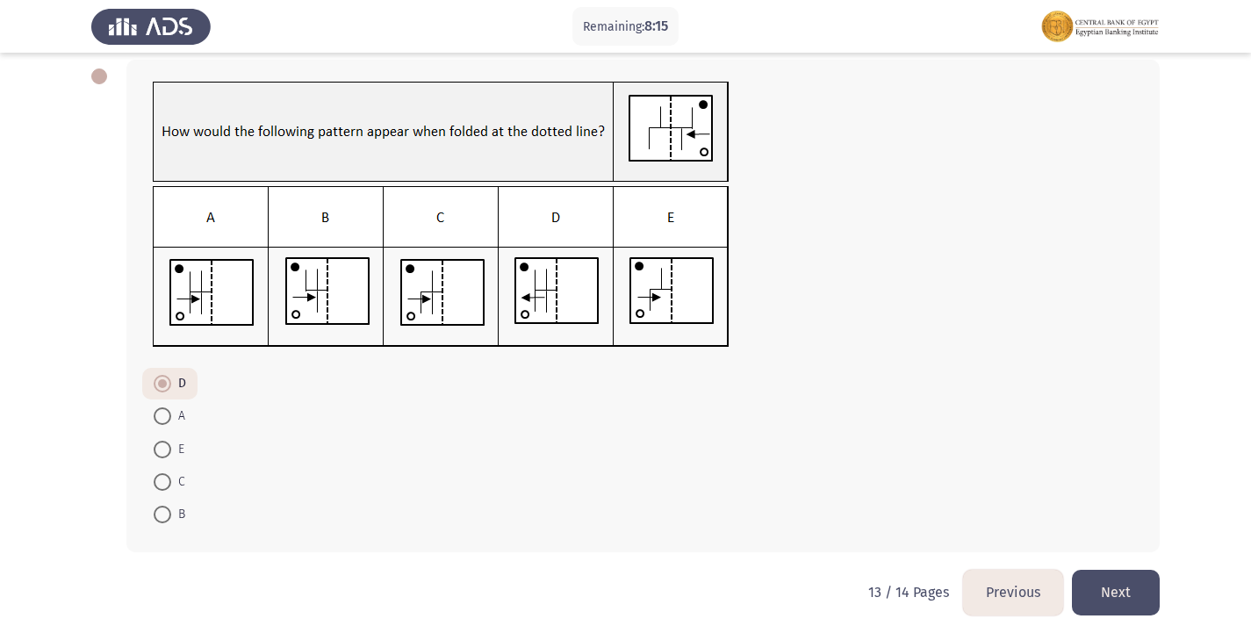
radio input "true"
click at [1122, 603] on button "Next" at bounding box center [1116, 592] width 88 height 45
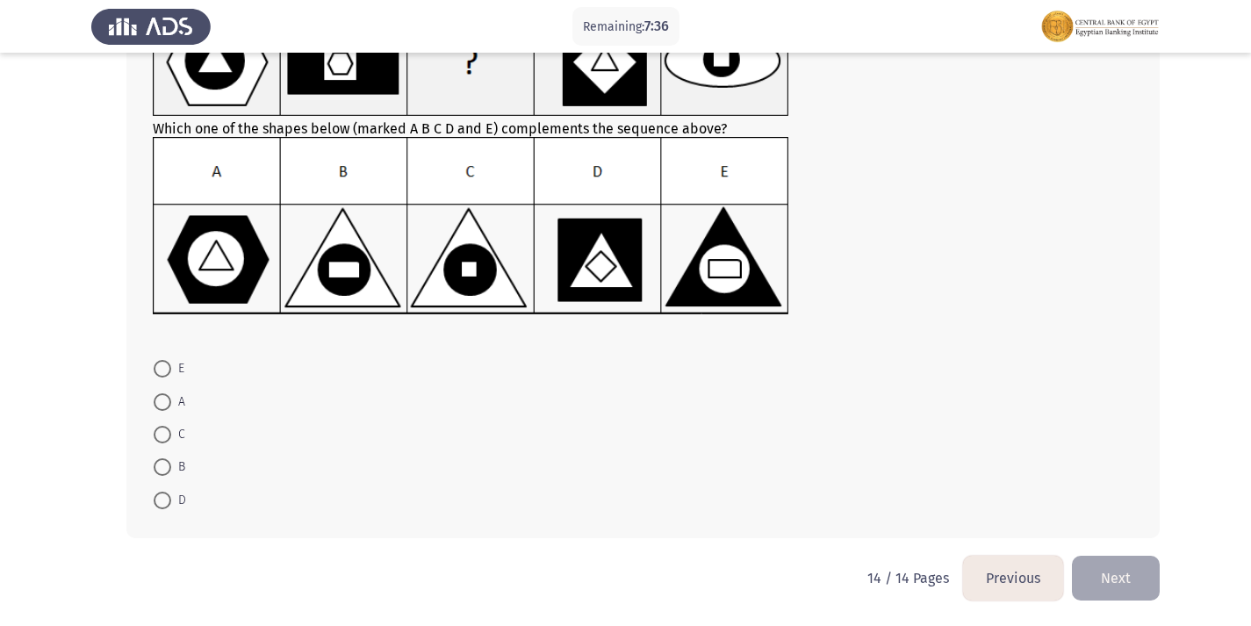
scroll to position [76, 0]
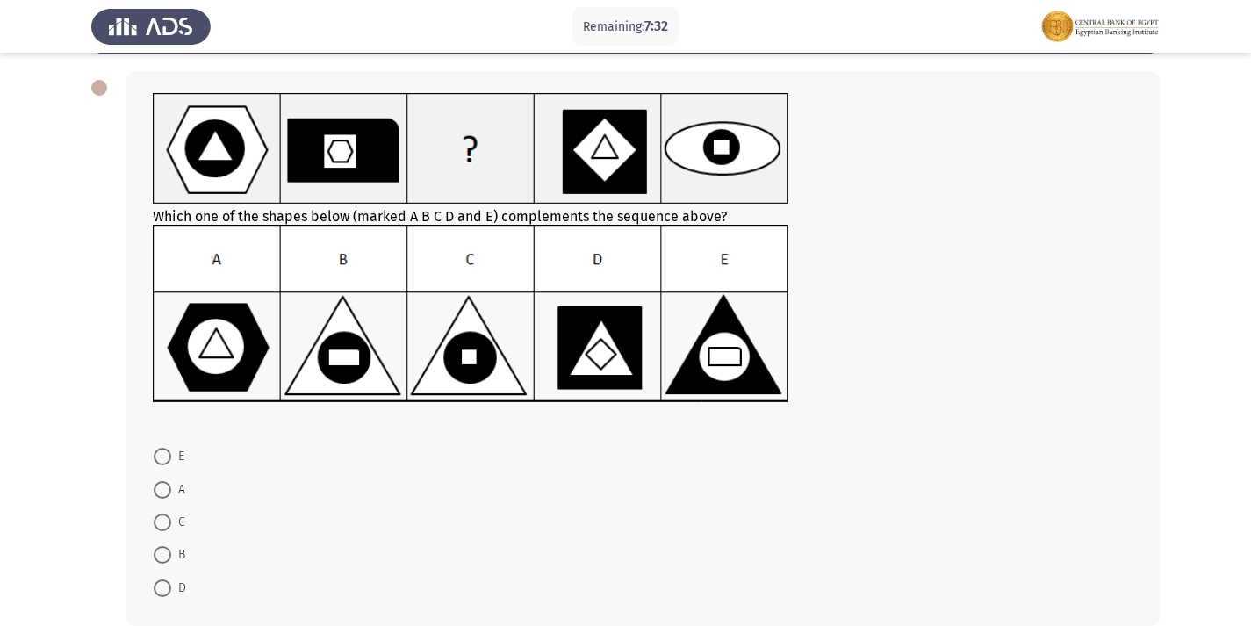
click at [160, 520] on span at bounding box center [163, 522] width 18 height 18
click at [160, 520] on input "C" at bounding box center [163, 522] width 18 height 18
radio input "true"
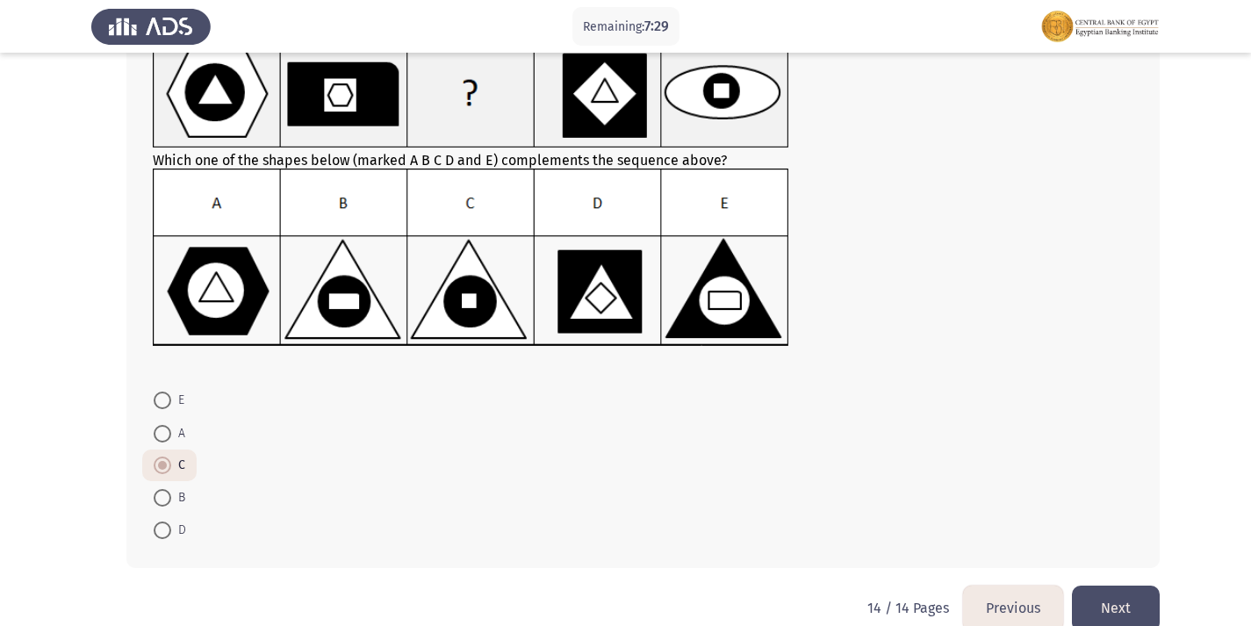
scroll to position [162, 0]
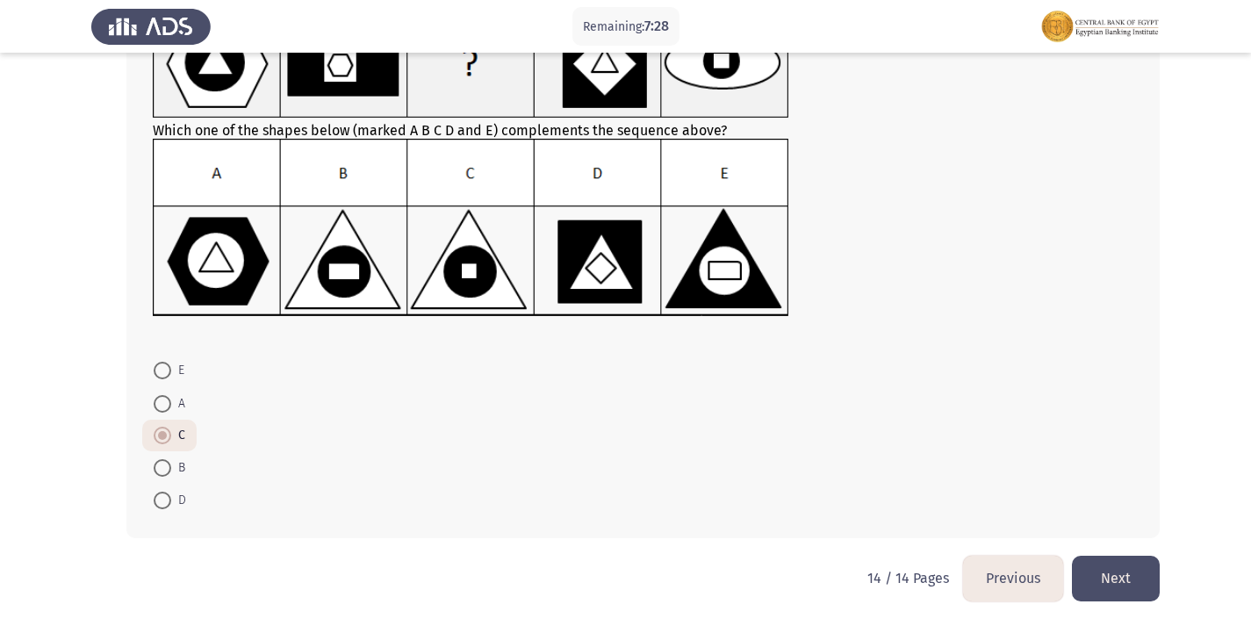
click at [1098, 583] on button "Next" at bounding box center [1116, 578] width 88 height 45
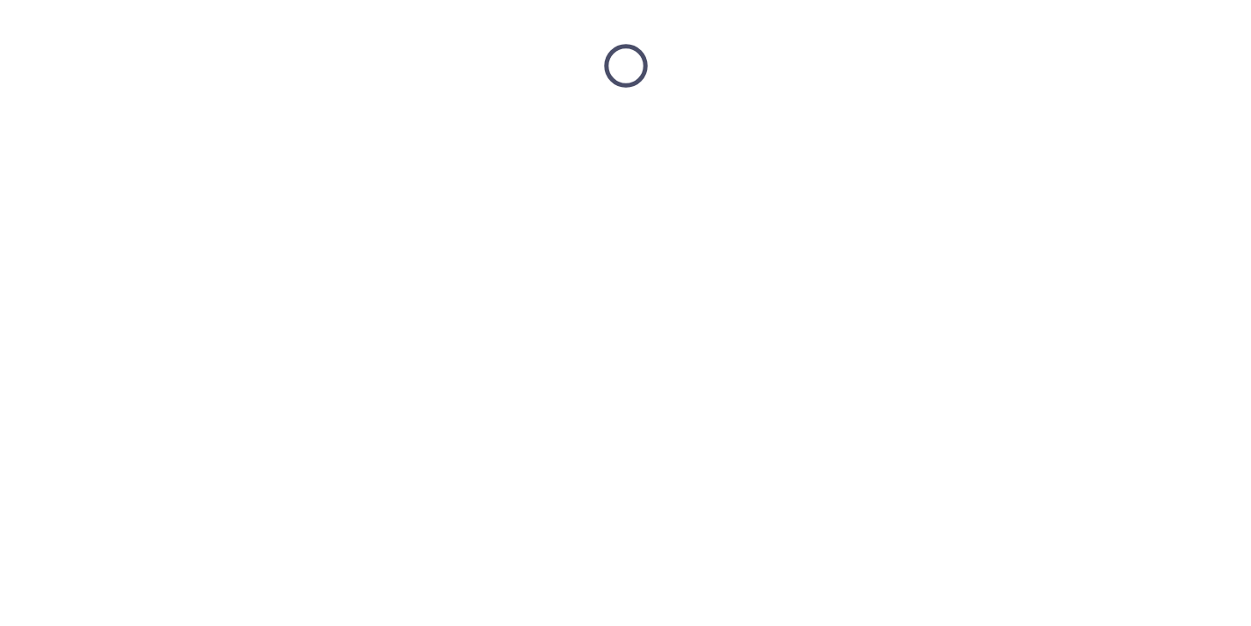
scroll to position [0, 0]
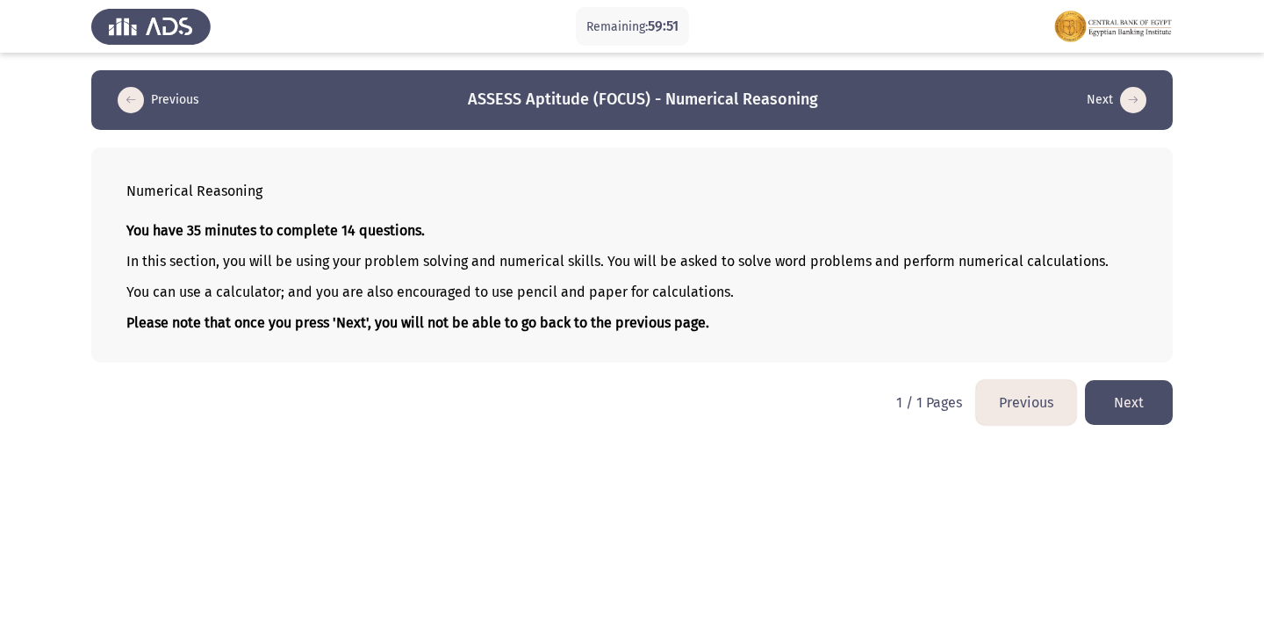
click at [1141, 412] on button "Next" at bounding box center [1129, 402] width 88 height 45
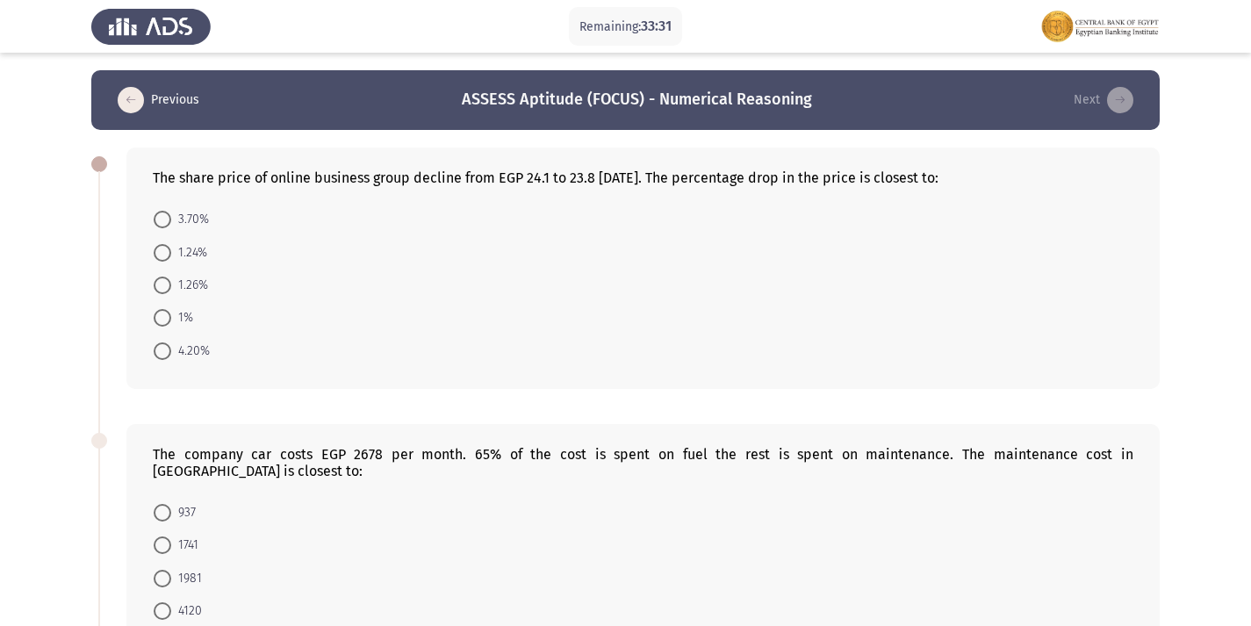
click at [155, 259] on span at bounding box center [163, 253] width 18 height 18
click at [155, 259] on input "1.24%" at bounding box center [163, 253] width 18 height 18
radio input "true"
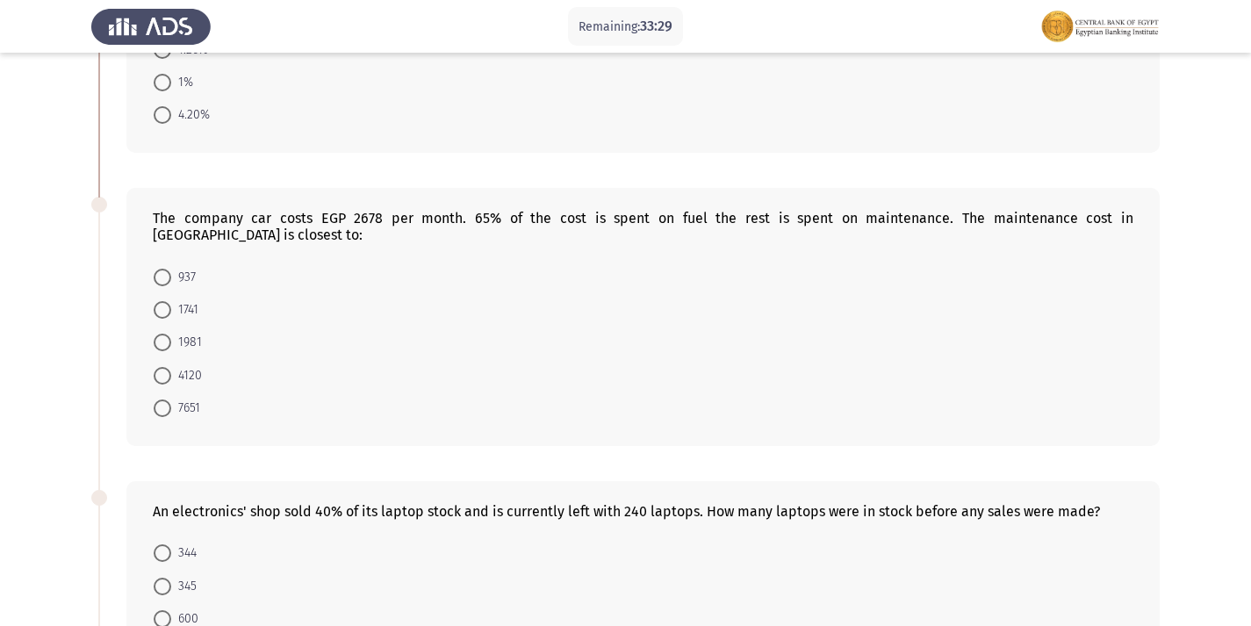
scroll to position [263, 0]
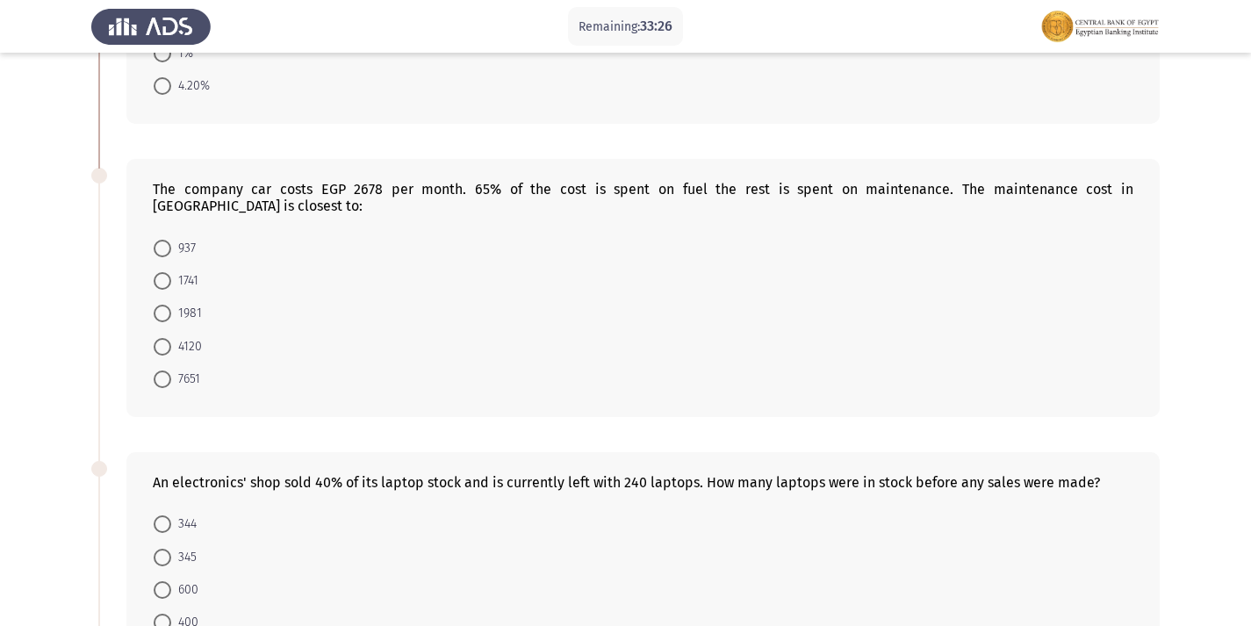
drag, startPoint x: 334, startPoint y: 186, endPoint x: 433, endPoint y: 186, distance: 98.3
click at [433, 186] on div "The company car costs EGP 2678 per month. 65% of the cost is spent on fuel the …" at bounding box center [643, 197] width 980 height 33
click at [168, 240] on span at bounding box center [163, 249] width 18 height 18
click at [168, 240] on input "937" at bounding box center [163, 249] width 18 height 18
radio input "true"
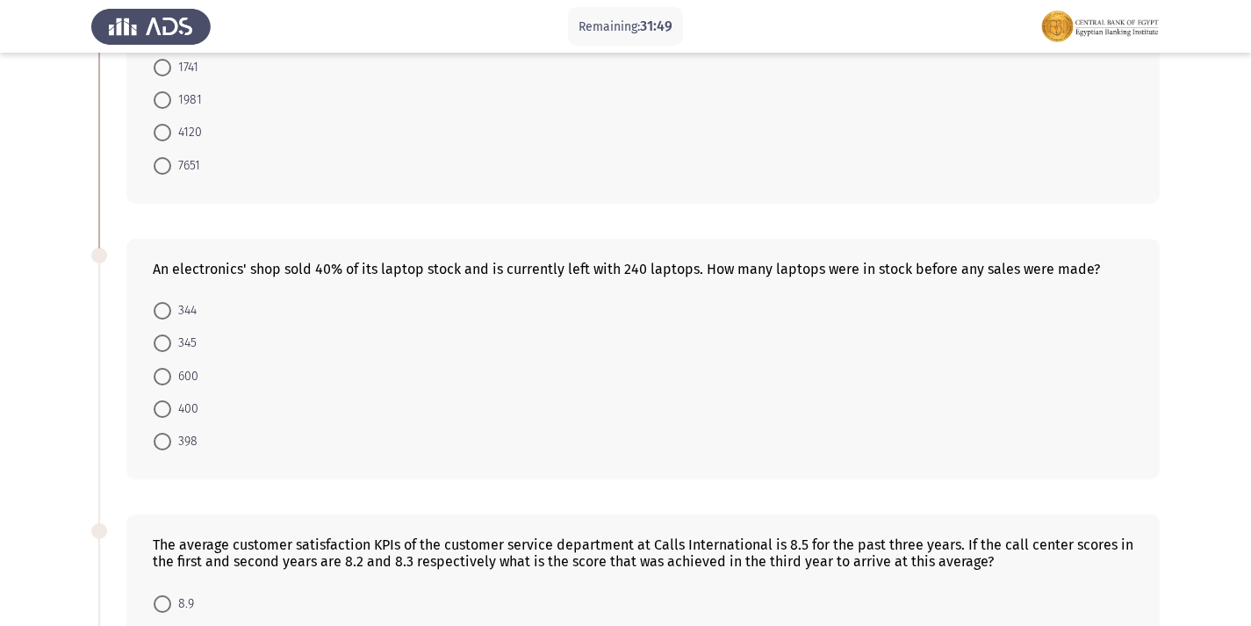
scroll to position [614, 0]
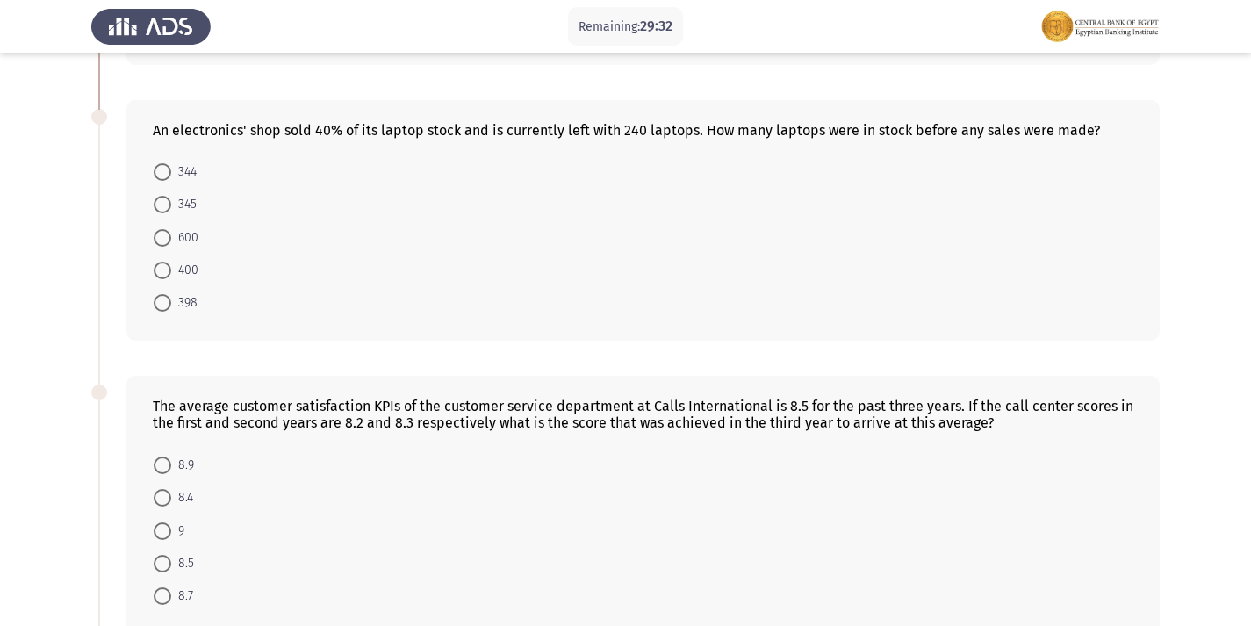
click at [153, 155] on mat-radio-button "344" at bounding box center [175, 171] width 66 height 32
click at [155, 163] on span at bounding box center [163, 172] width 18 height 18
click at [155, 163] on input "344" at bounding box center [163, 172] width 18 height 18
radio input "true"
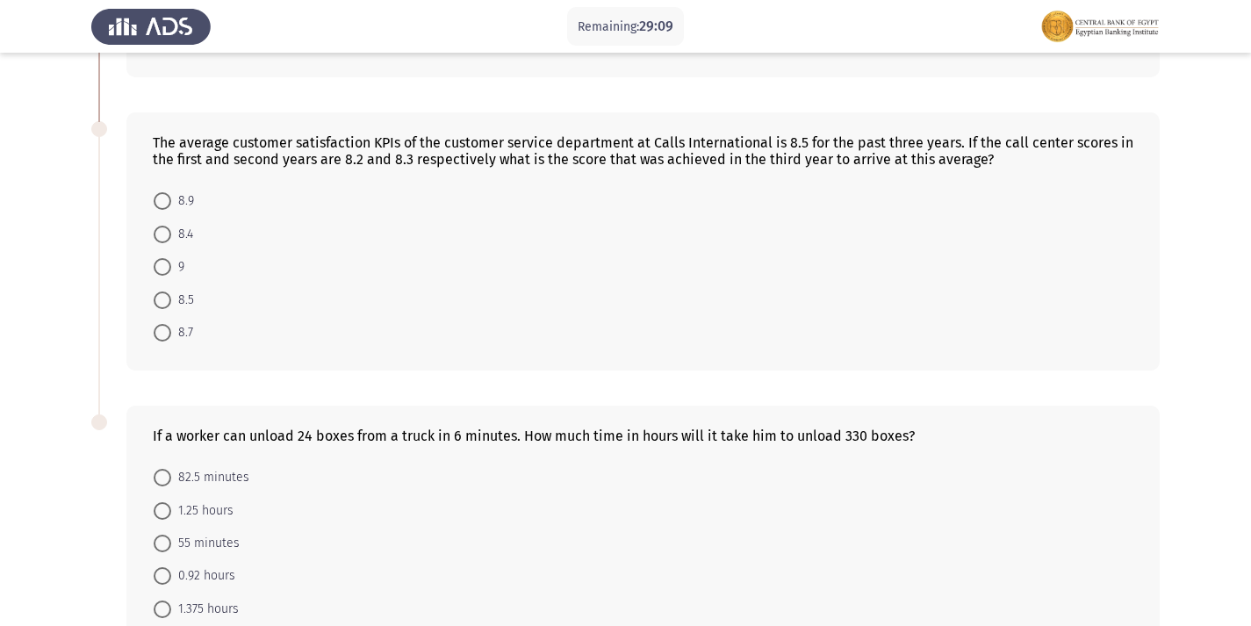
scroll to position [878, 0]
click at [169, 291] on span at bounding box center [163, 300] width 18 height 18
click at [169, 291] on input "8.5" at bounding box center [163, 300] width 18 height 18
radio input "true"
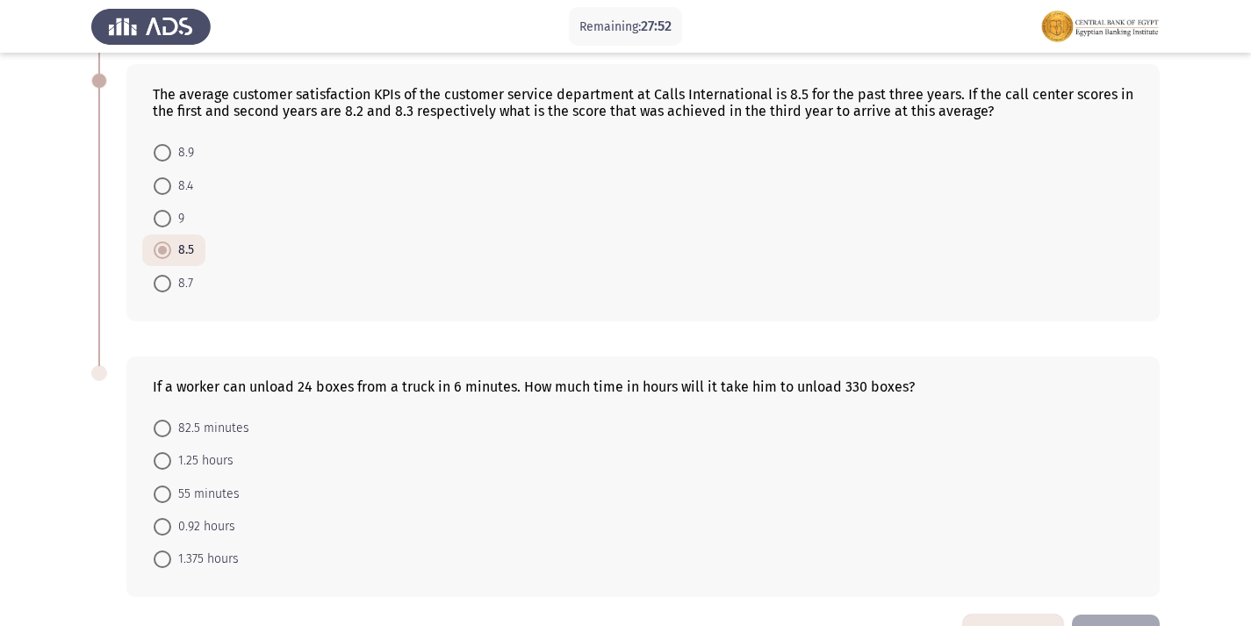
scroll to position [967, 0]
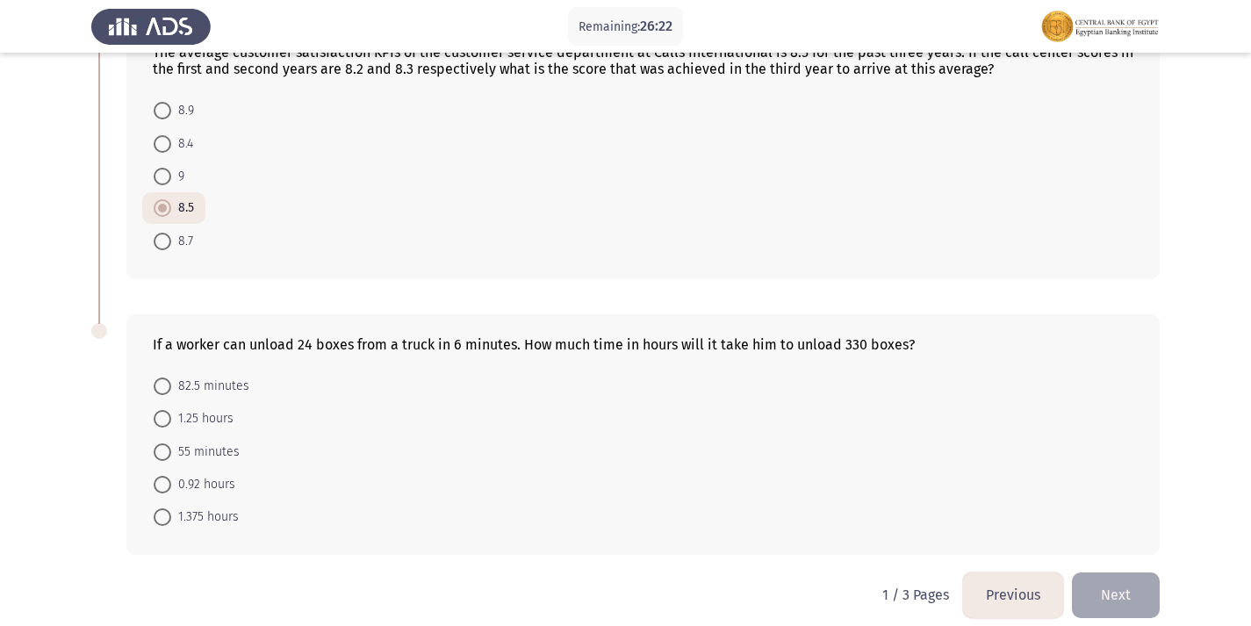
click at [177, 376] on span "82.5 minutes" at bounding box center [210, 386] width 78 height 21
click at [171, 377] on input "82.5 minutes" at bounding box center [163, 386] width 18 height 18
radio input "true"
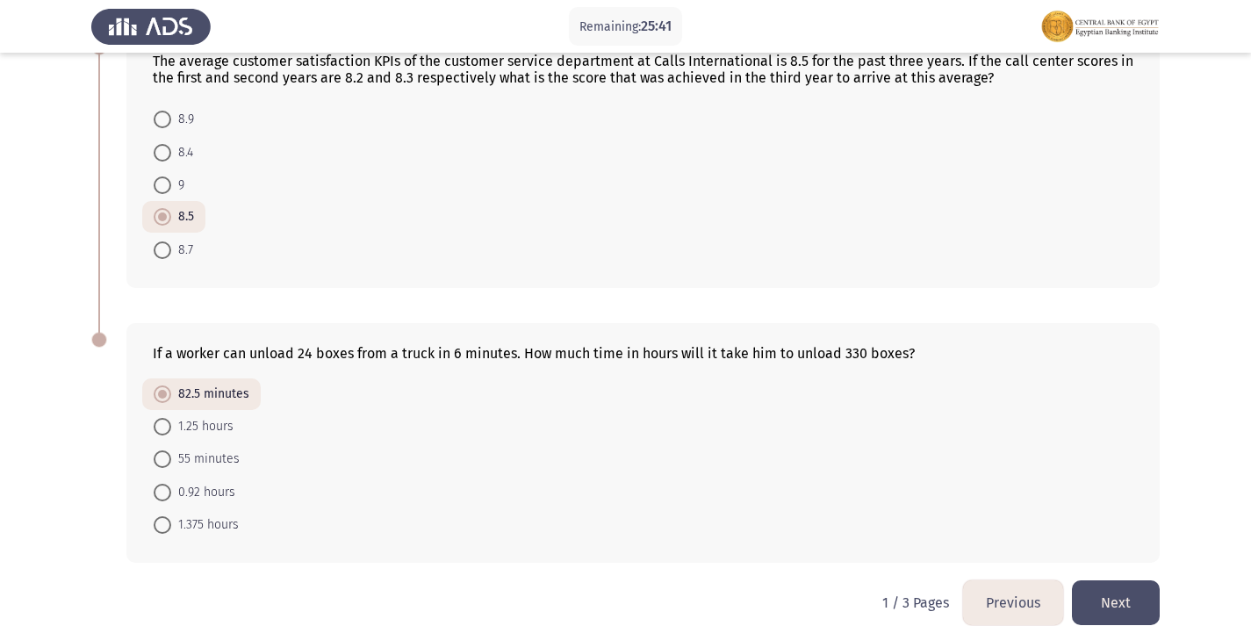
scroll to position [966, 0]
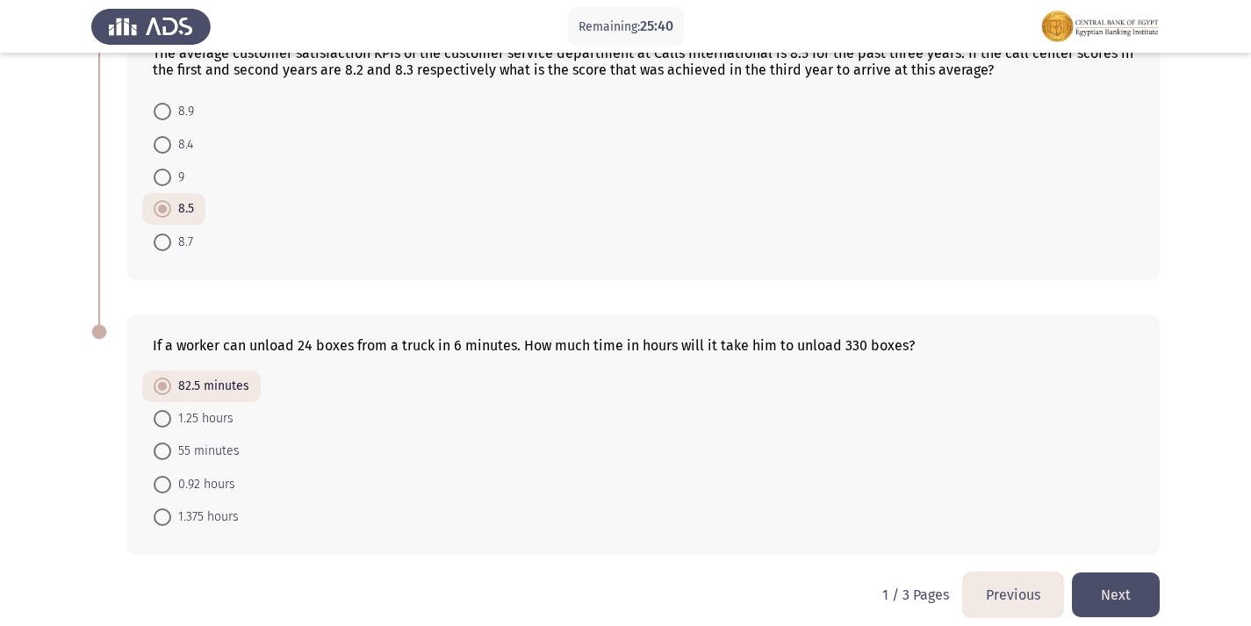
click at [1137, 578] on button "Next" at bounding box center [1116, 594] width 88 height 45
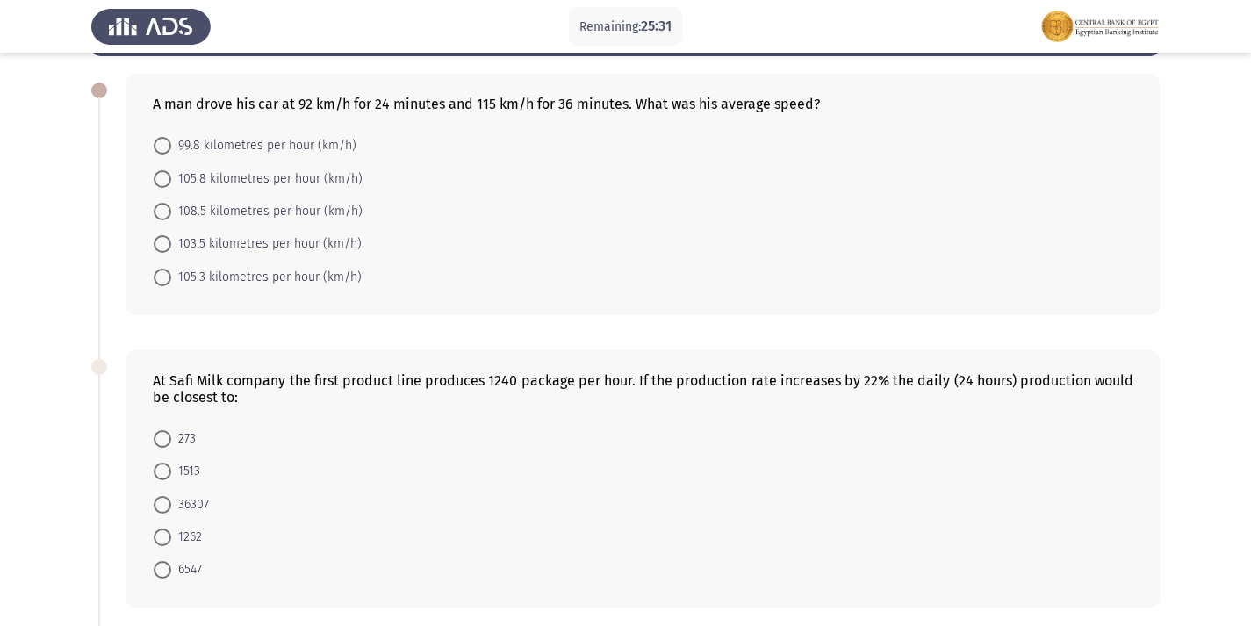
scroll to position [0, 0]
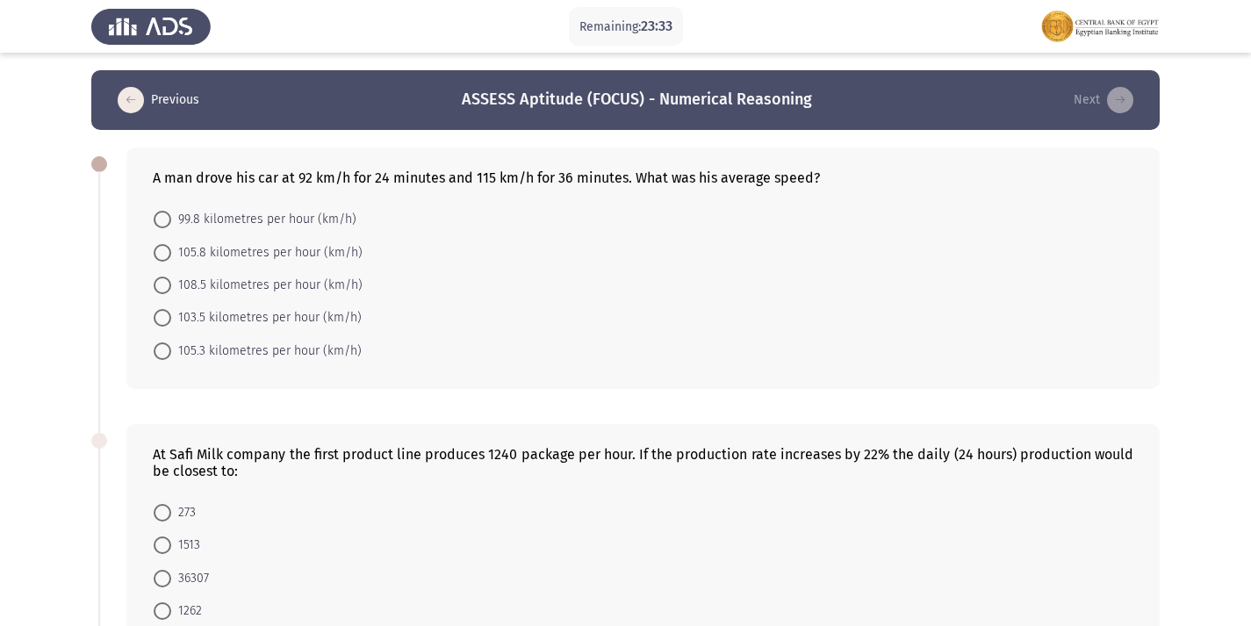
click at [174, 213] on span "99.8 kilometres per hour (km/h)" at bounding box center [263, 219] width 185 height 21
click at [171, 213] on input "99.8 kilometres per hour (km/h)" at bounding box center [163, 220] width 18 height 18
radio input "true"
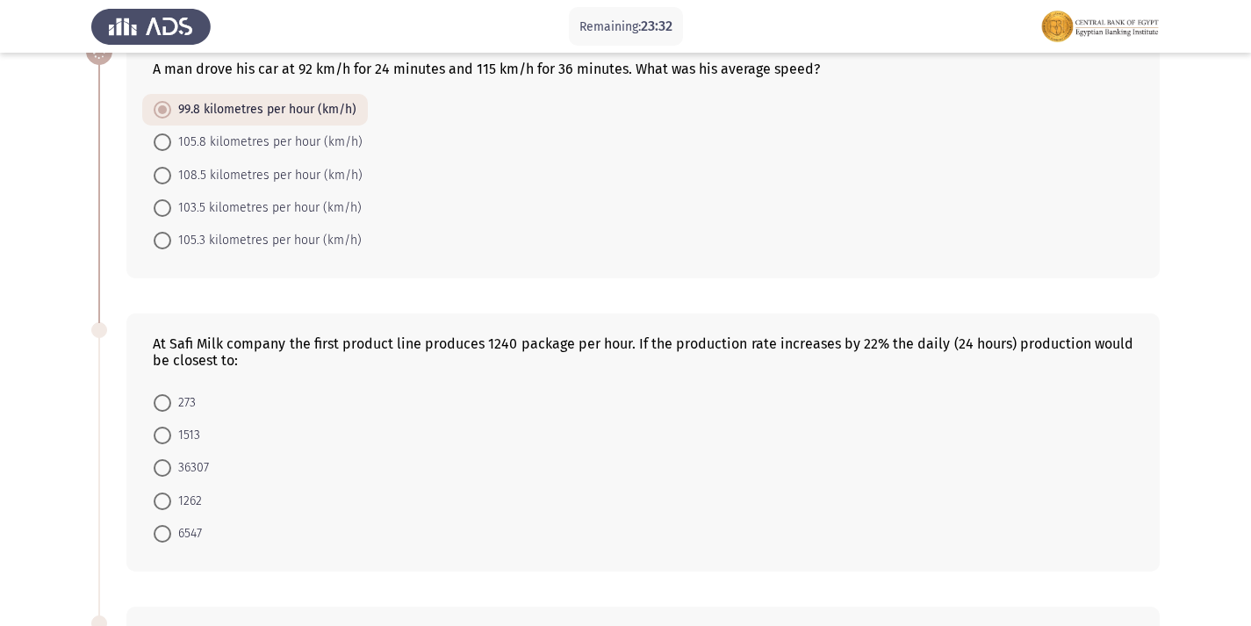
scroll to position [351, 0]
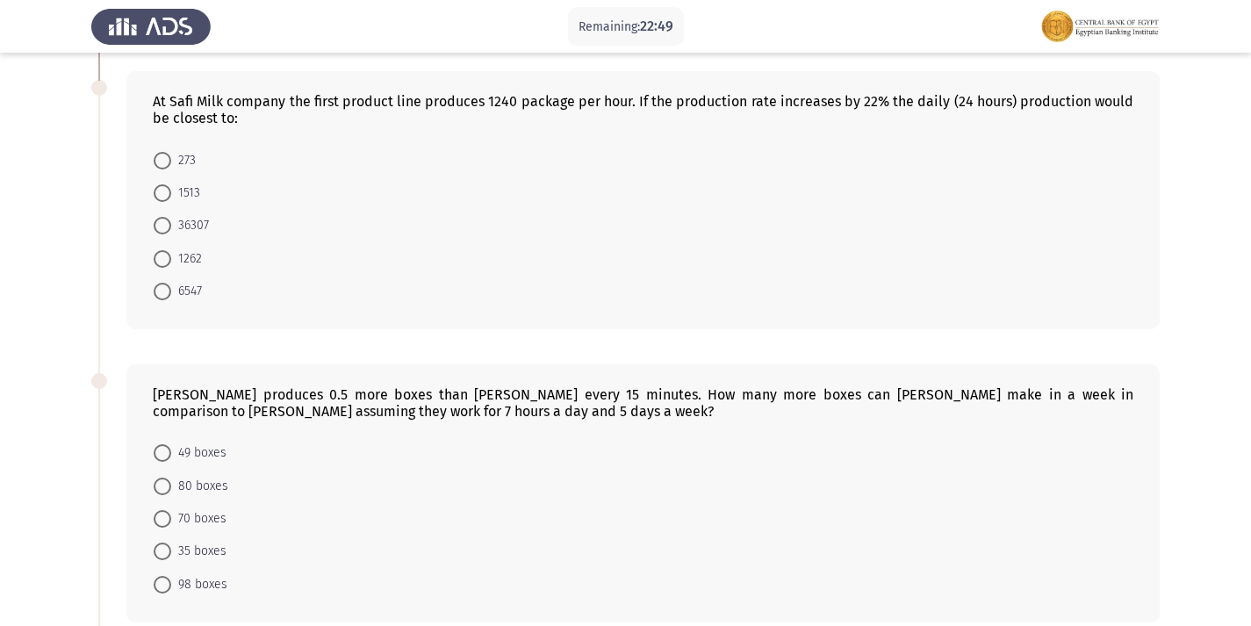
click at [170, 197] on span at bounding box center [163, 193] width 18 height 18
click at [170, 197] on input "1513" at bounding box center [163, 193] width 18 height 18
radio input "true"
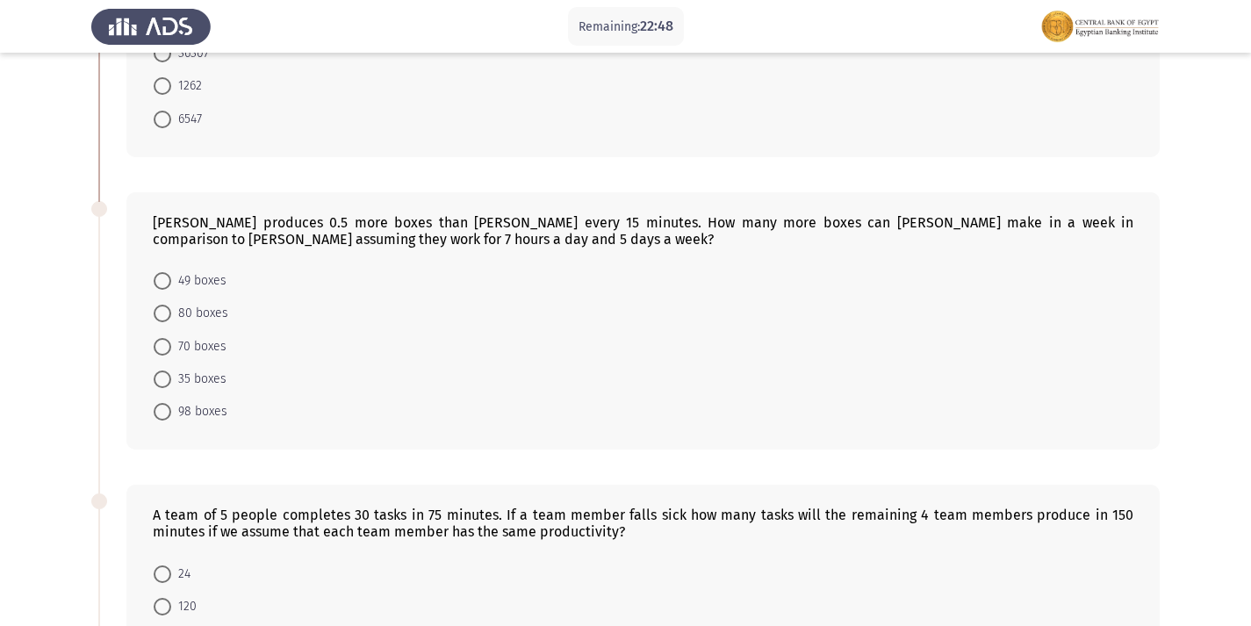
scroll to position [527, 0]
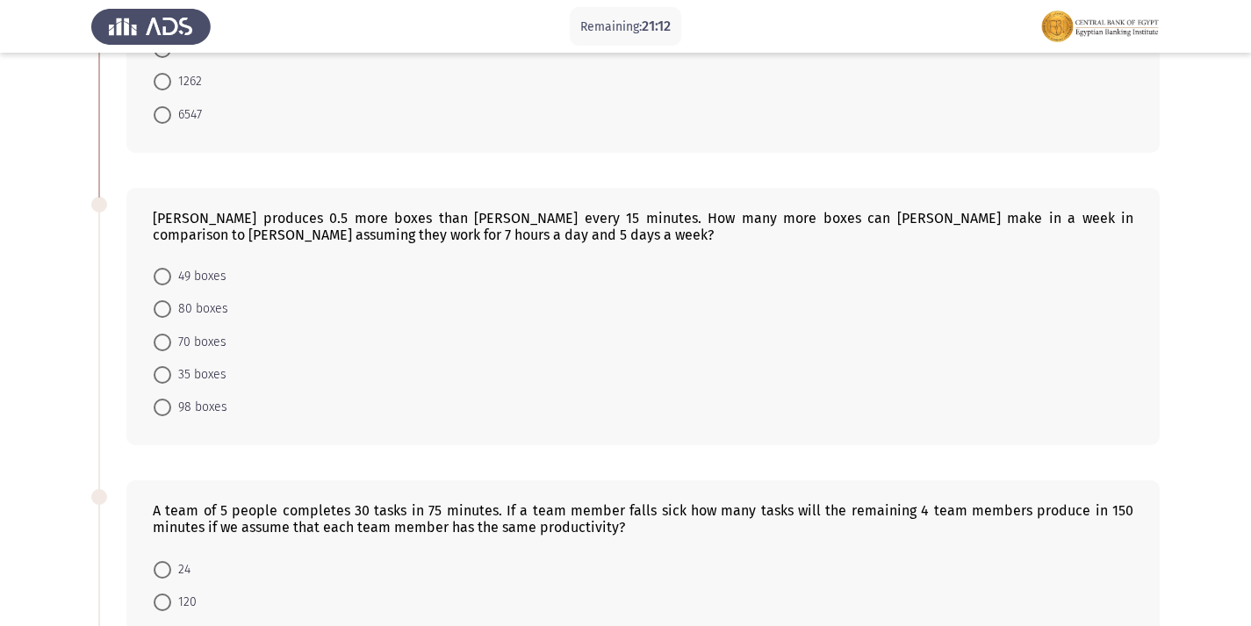
click at [170, 407] on span at bounding box center [163, 407] width 18 height 18
click at [170, 407] on input "98 boxes" at bounding box center [163, 407] width 18 height 18
radio input "true"
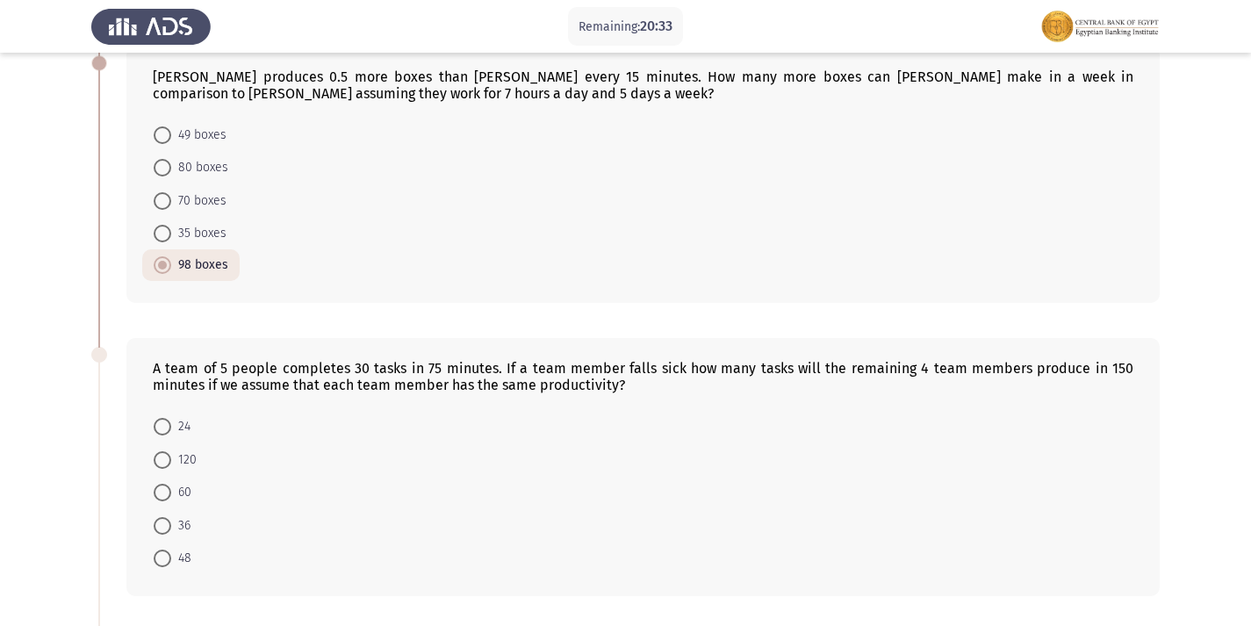
scroll to position [580, 0]
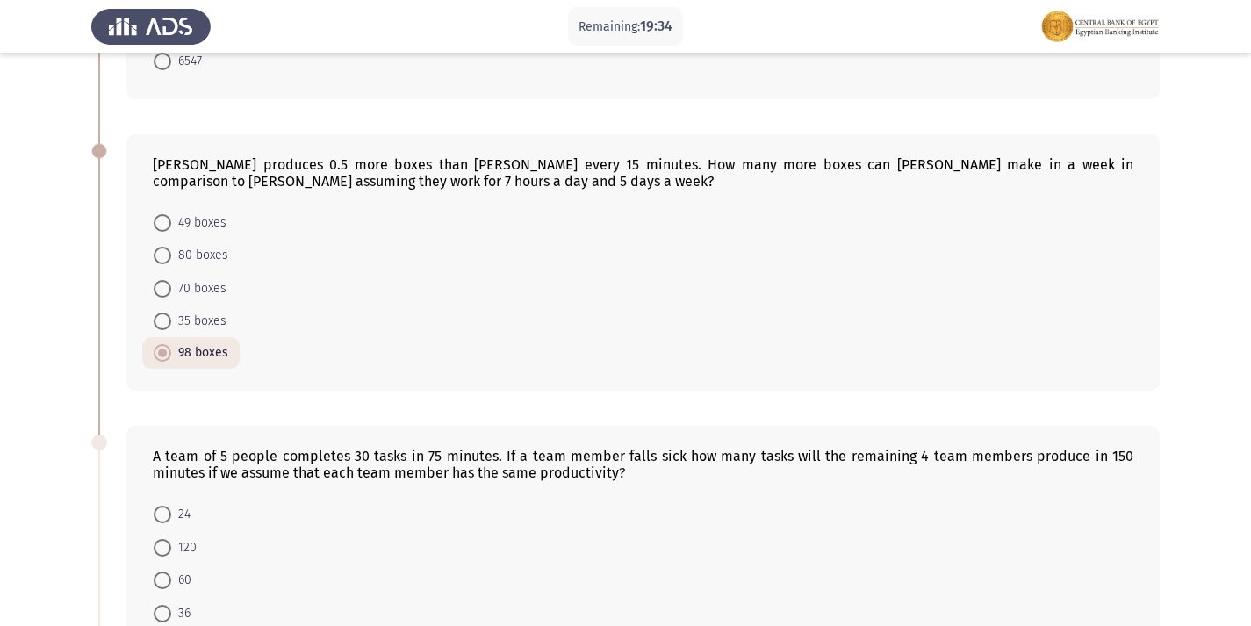
click at [173, 226] on span "49 boxes" at bounding box center [198, 222] width 55 height 21
click at [171, 226] on input "49 boxes" at bounding box center [163, 223] width 18 height 18
radio input "true"
click at [161, 310] on label "35 boxes" at bounding box center [190, 320] width 73 height 21
click at [161, 312] on input "35 boxes" at bounding box center [163, 321] width 18 height 18
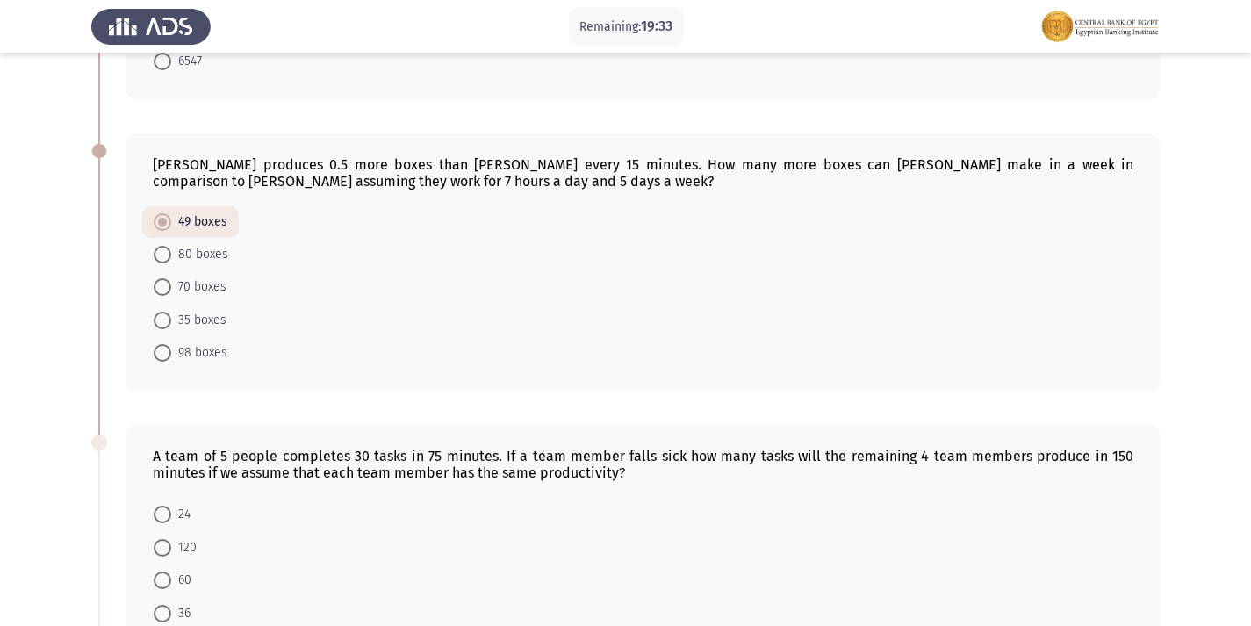
radio input "true"
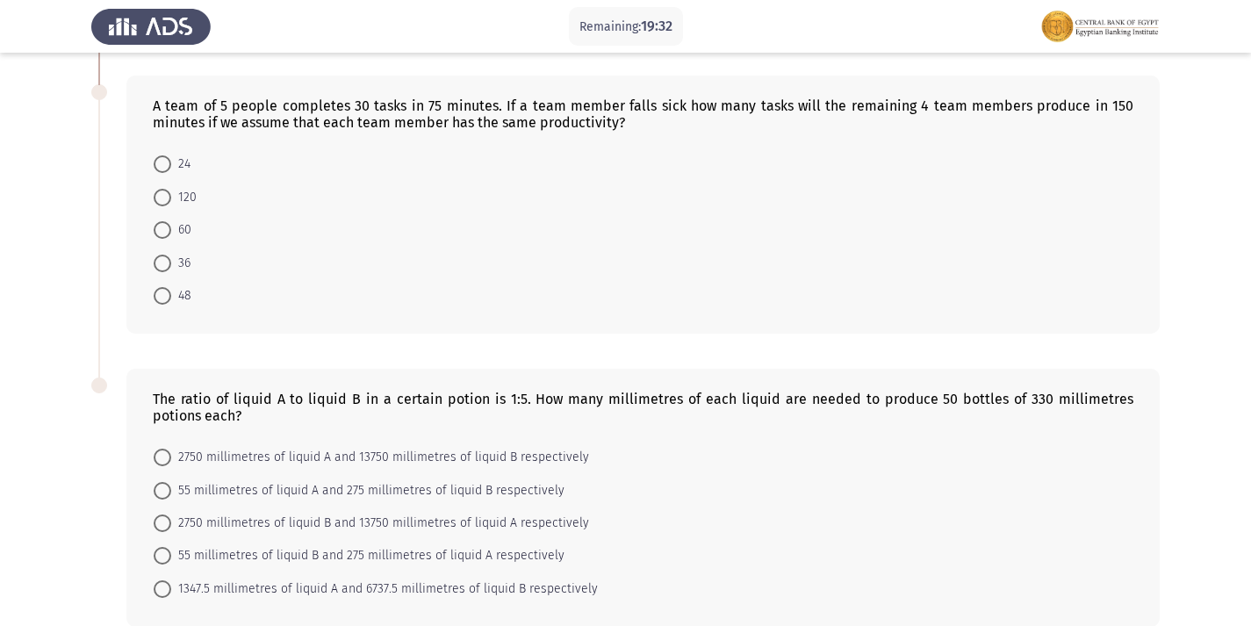
scroll to position [931, 0]
drag, startPoint x: 227, startPoint y: 110, endPoint x: 312, endPoint y: 107, distance: 85.2
click at [312, 107] on div "A team of 5 people completes 30 tasks in 75 minutes. If a team member falls sic…" at bounding box center [643, 113] width 980 height 33
click at [147, 161] on mat-radio-button "24" at bounding box center [172, 163] width 60 height 32
click at [163, 169] on span at bounding box center [163, 163] width 18 height 18
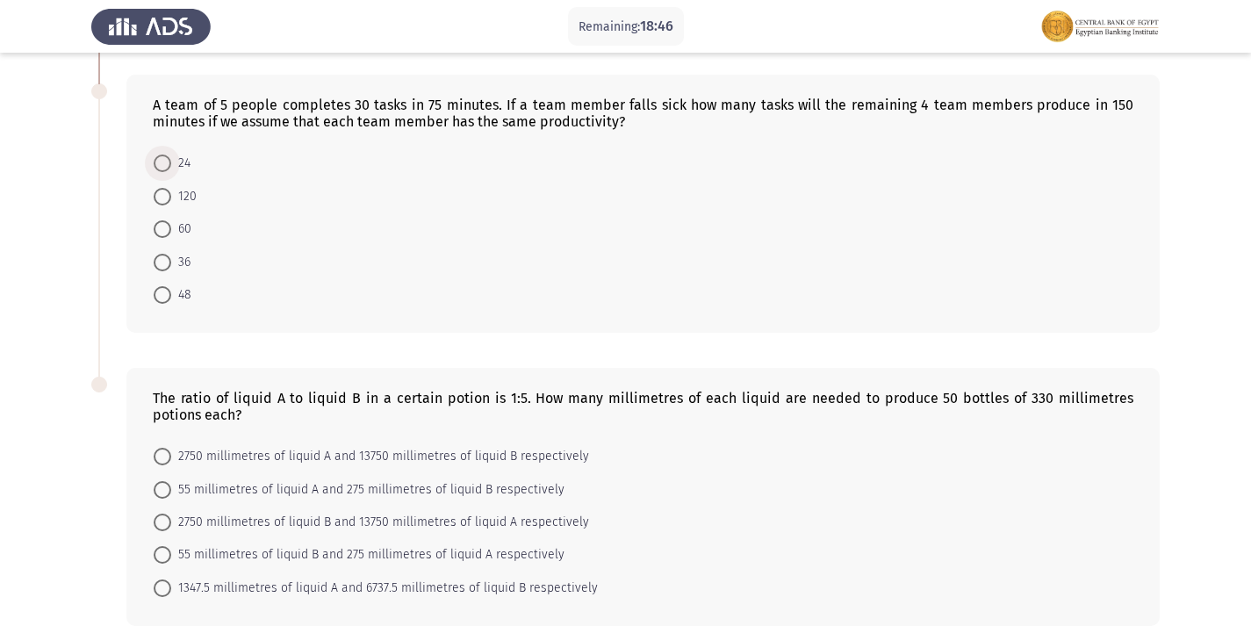
click at [163, 169] on input "24" at bounding box center [163, 163] width 18 height 18
radio input "true"
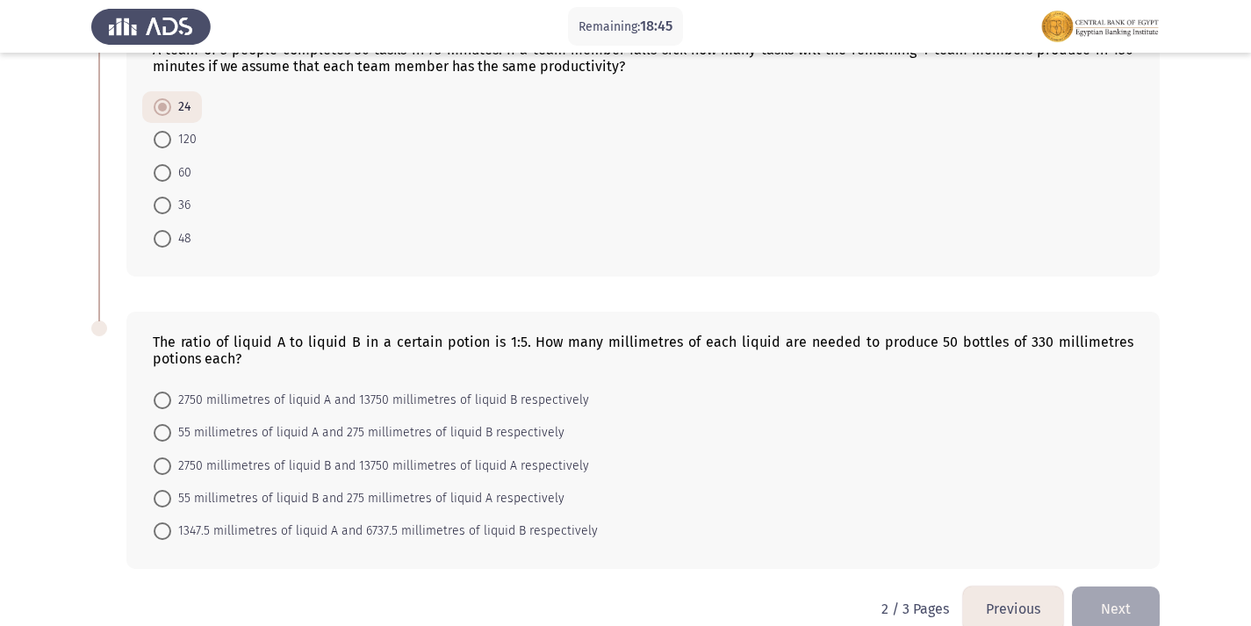
scroll to position [1017, 0]
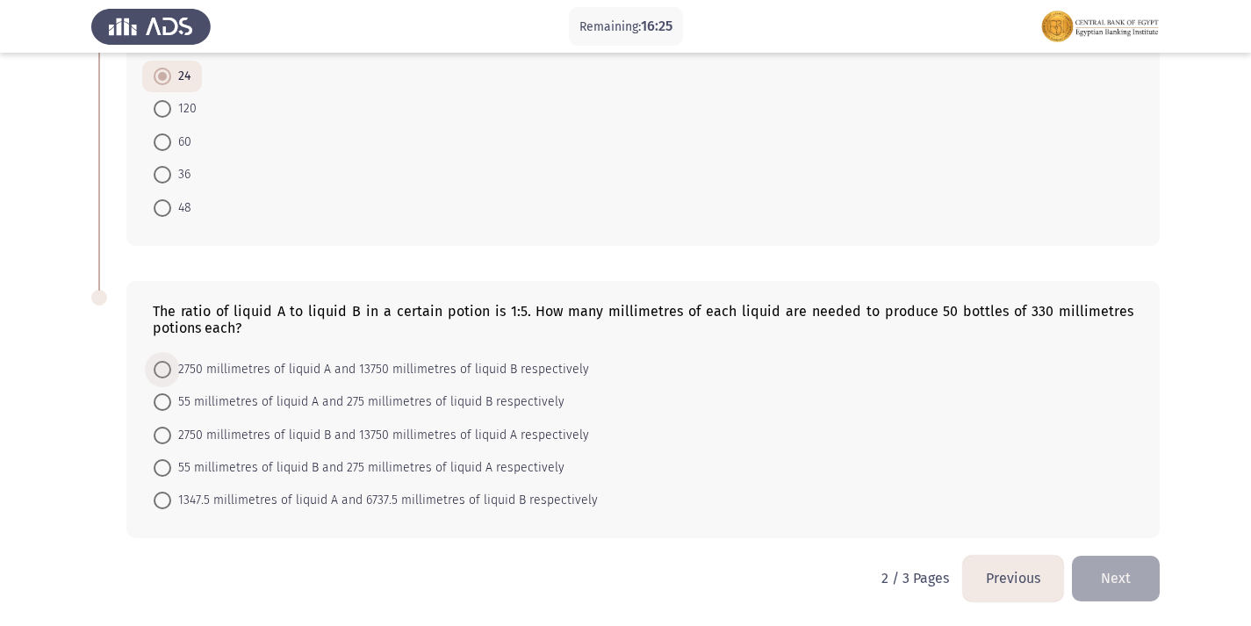
click at [158, 377] on span at bounding box center [163, 370] width 18 height 18
click at [158, 377] on input "2750 millimetres of liquid A and 13750 millimetres of liquid B respectively" at bounding box center [163, 370] width 18 height 18
radio input "true"
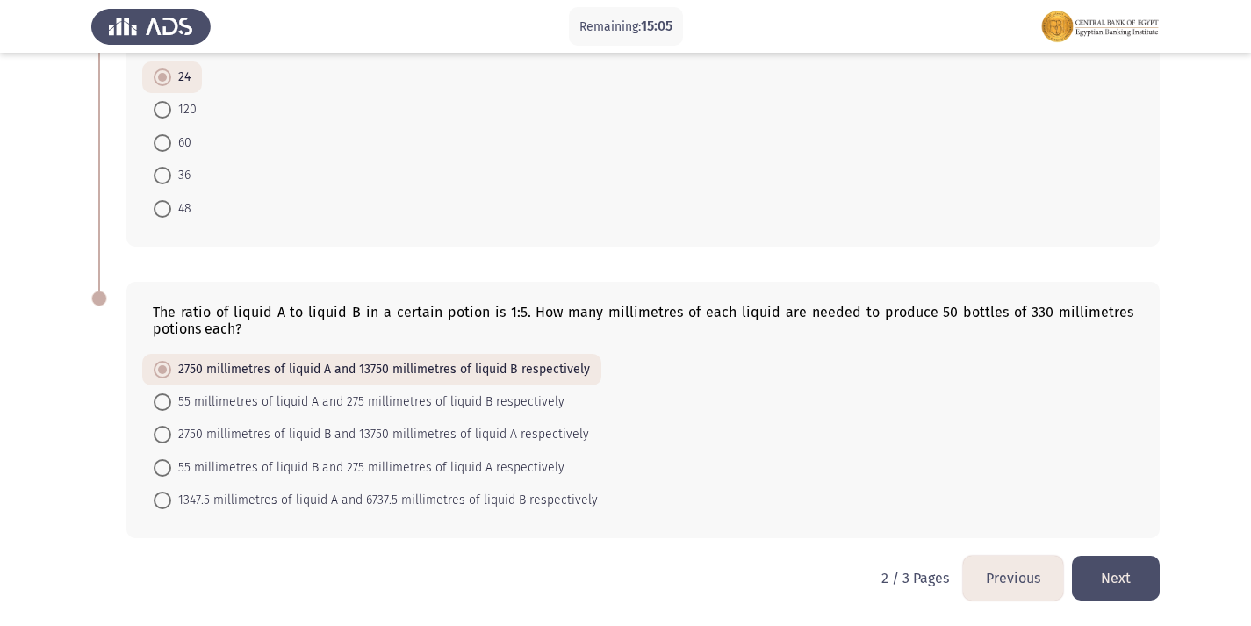
click at [1087, 578] on button "Next" at bounding box center [1116, 578] width 88 height 45
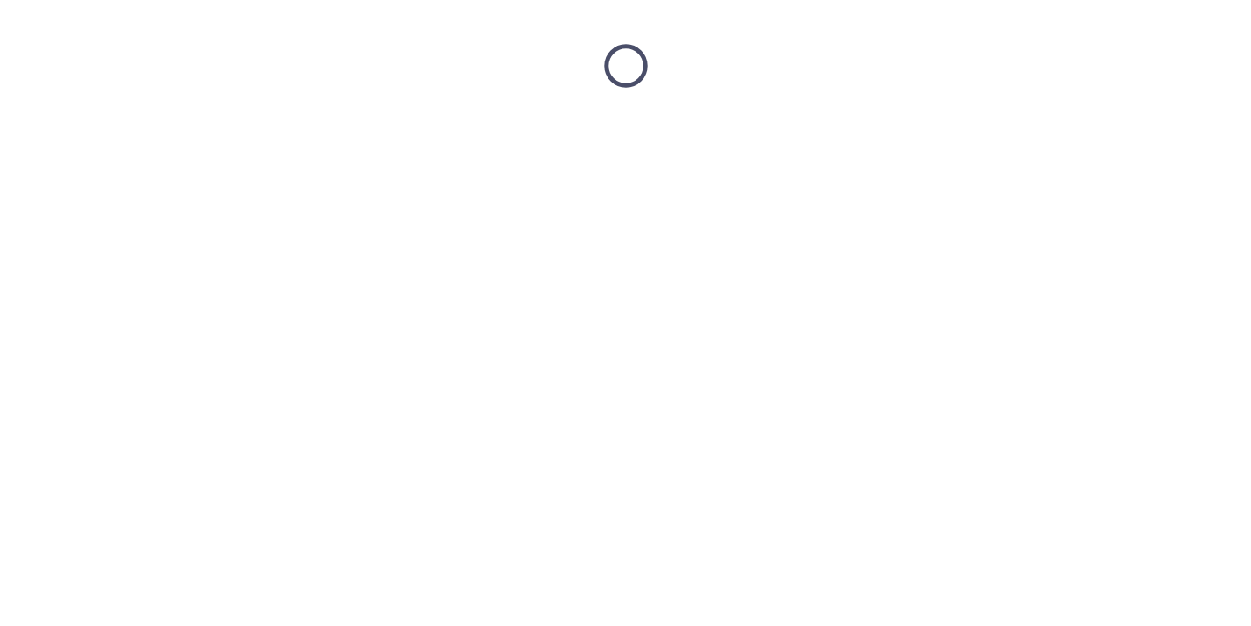
scroll to position [0, 0]
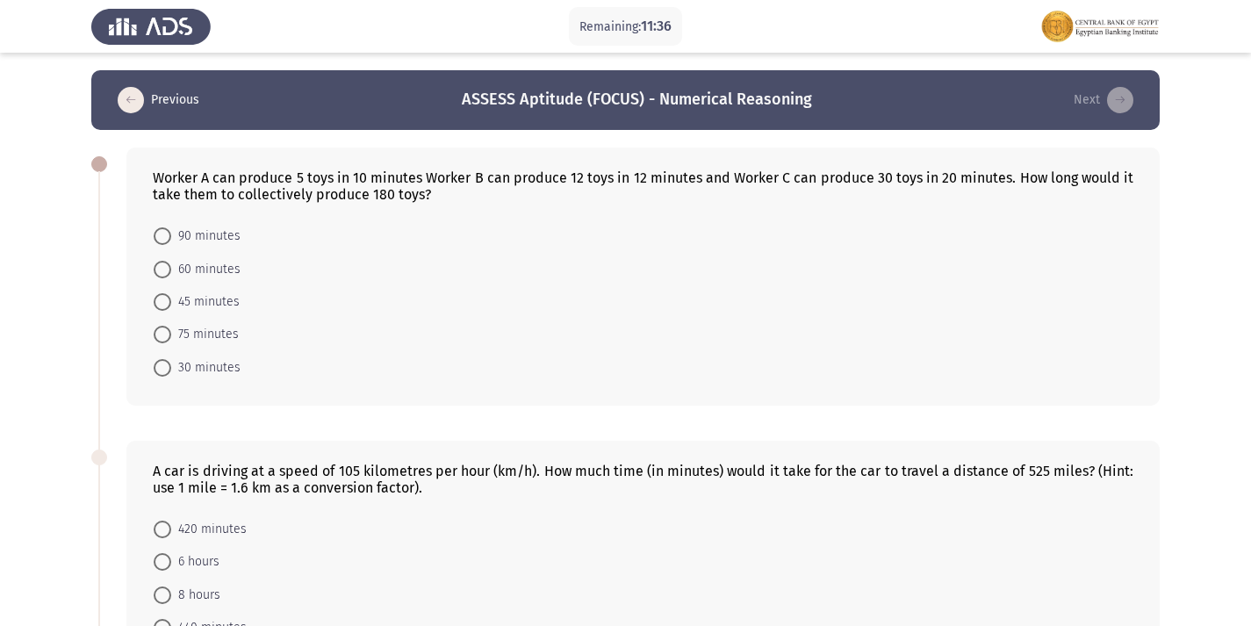
click at [171, 274] on span "60 minutes" at bounding box center [205, 269] width 69 height 21
click at [171, 274] on input "60 minutes" at bounding box center [163, 270] width 18 height 18
radio input "true"
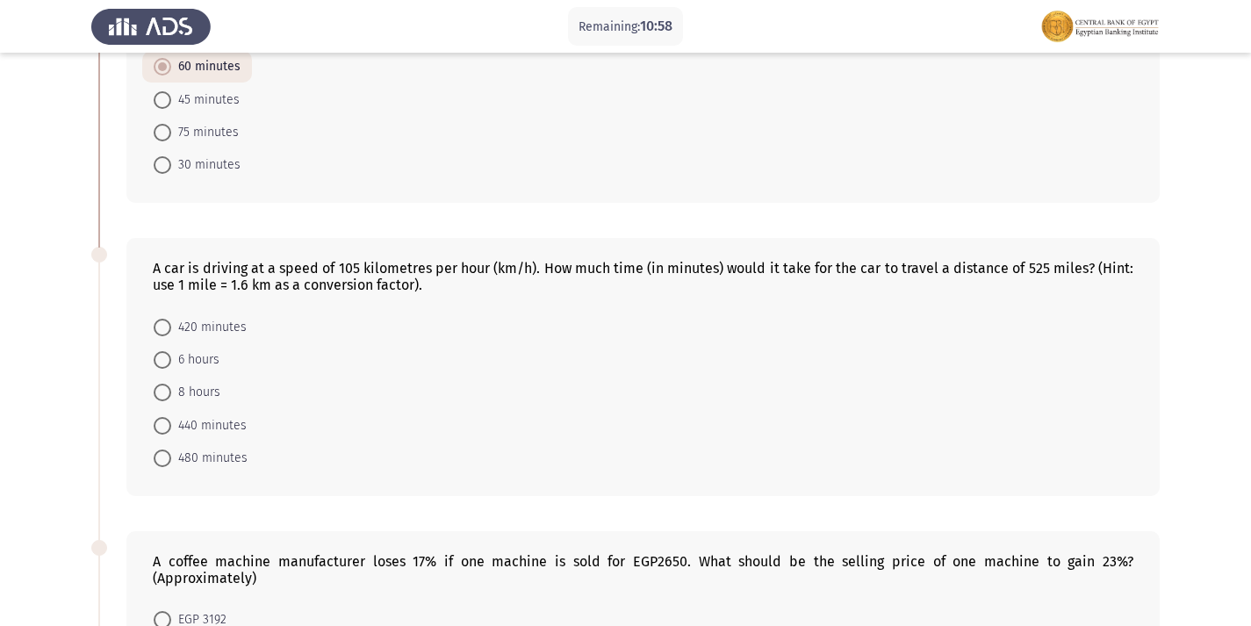
scroll to position [306, 0]
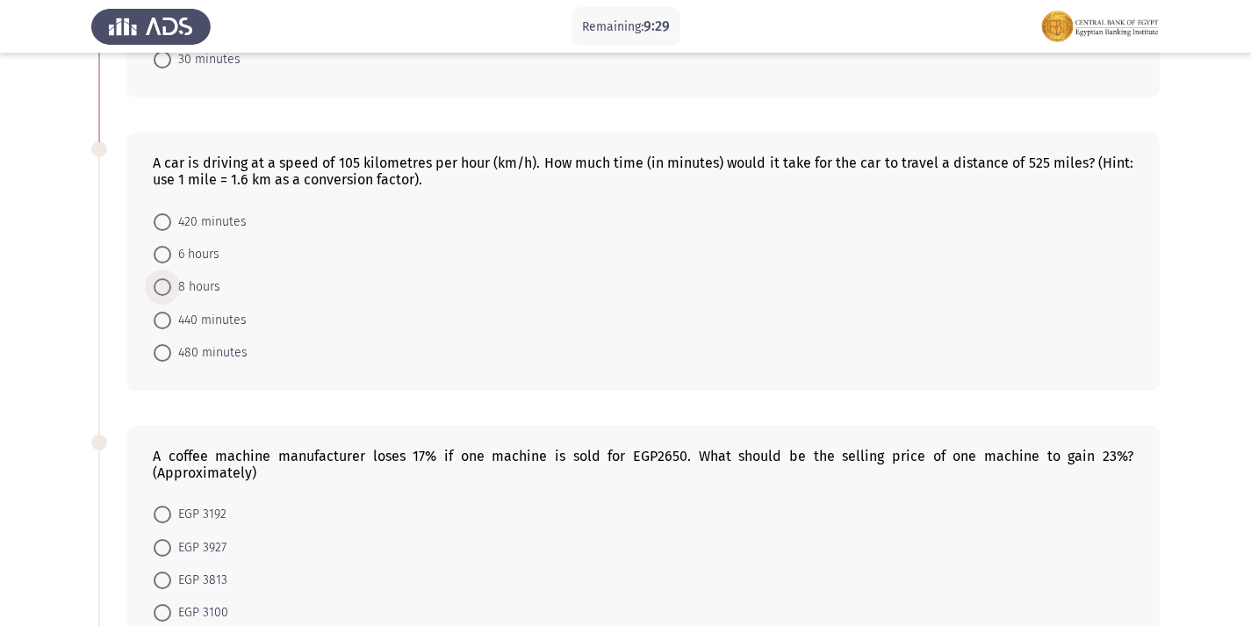
click at [162, 279] on span at bounding box center [163, 287] width 18 height 18
click at [162, 279] on input "8 hours" at bounding box center [163, 287] width 18 height 18
radio input "true"
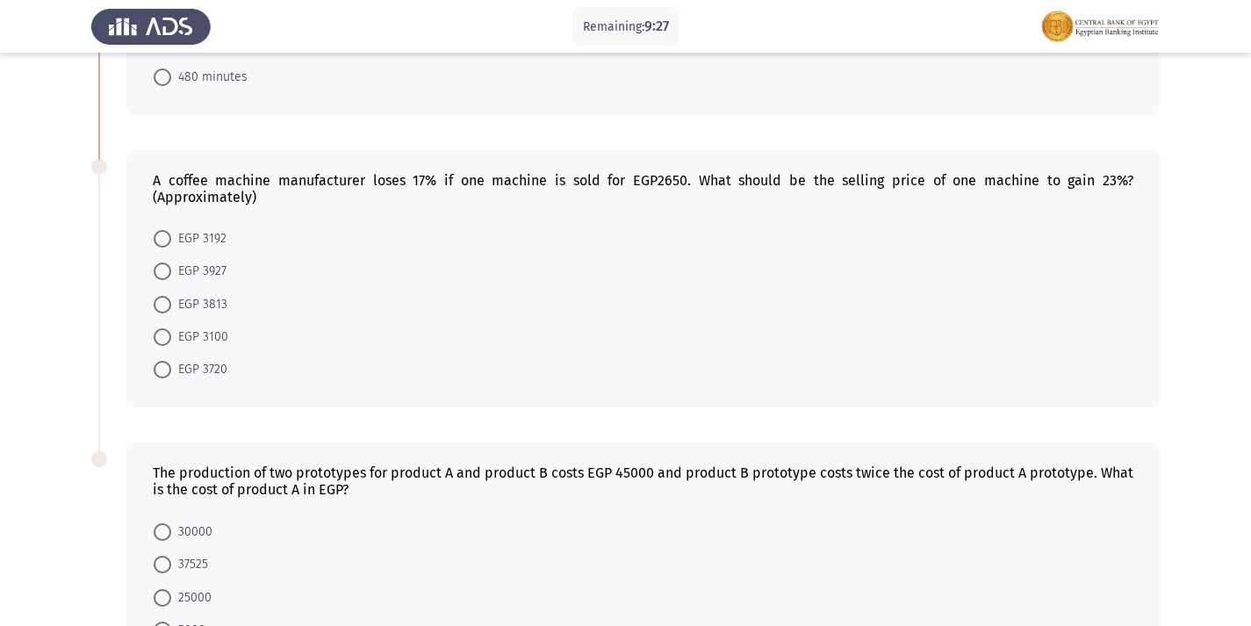
scroll to position [568, 0]
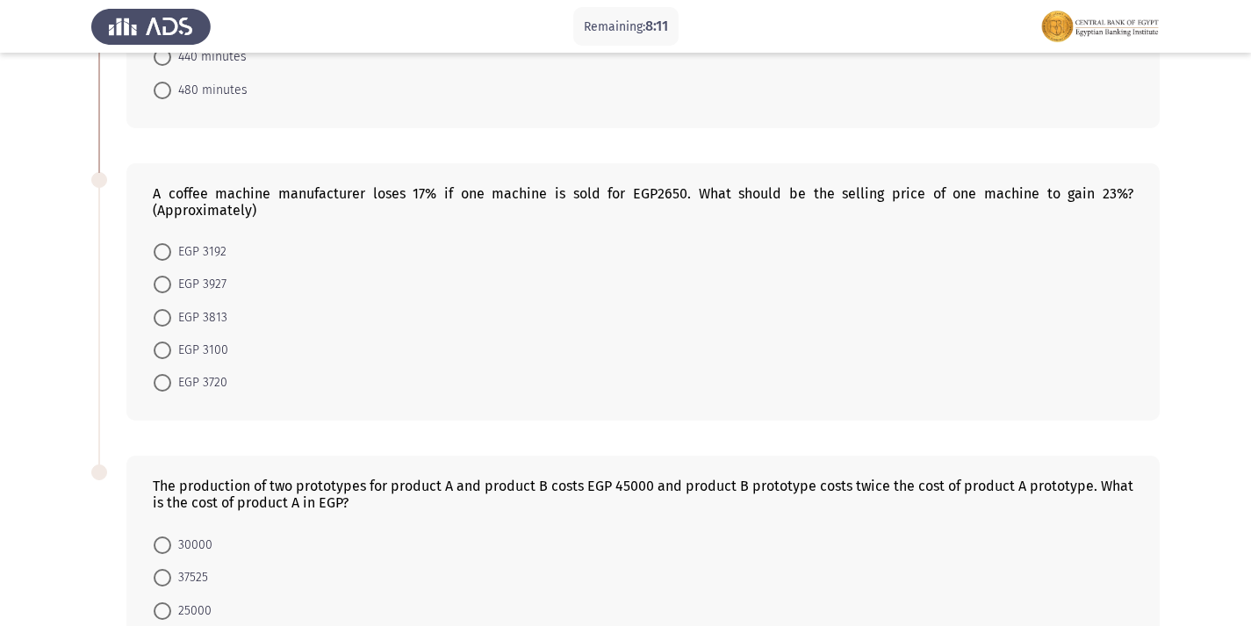
click at [169, 256] on span at bounding box center [163, 252] width 18 height 18
click at [169, 256] on input "EGP 3192" at bounding box center [163, 252] width 18 height 18
radio input "true"
click at [154, 351] on span at bounding box center [163, 350] width 18 height 18
click at [154, 351] on input "EGP 3100" at bounding box center [163, 350] width 18 height 18
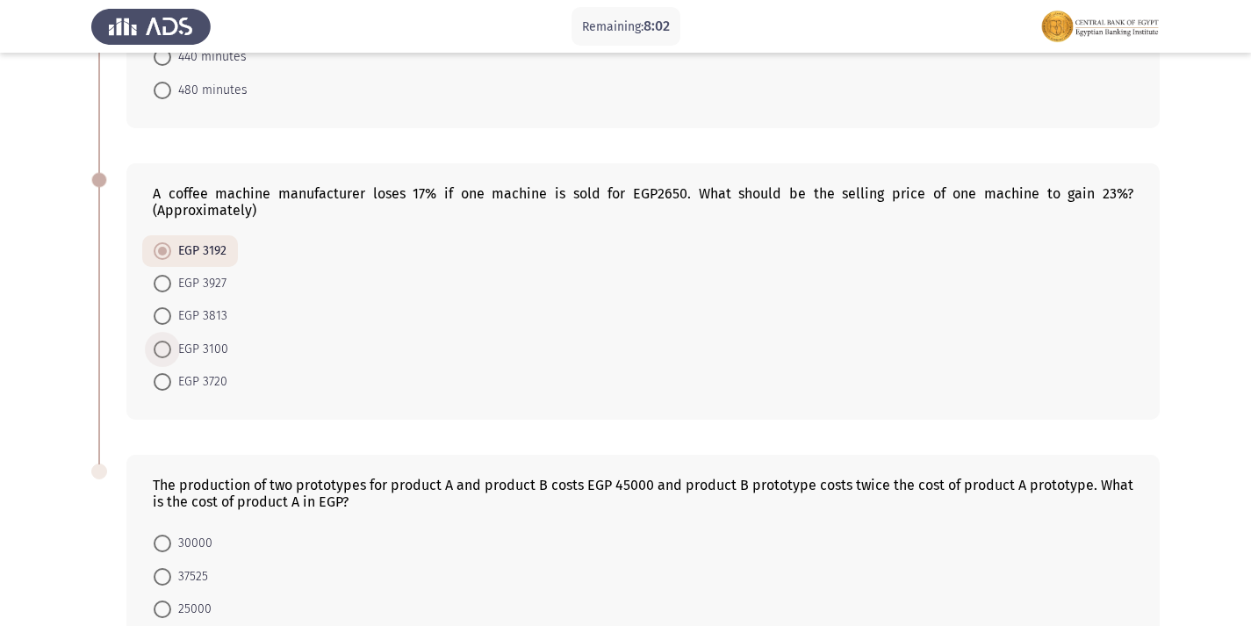
radio input "true"
click at [162, 253] on span at bounding box center [163, 252] width 18 height 18
click at [162, 253] on input "EGP 3192" at bounding box center [163, 252] width 18 height 18
radio input "true"
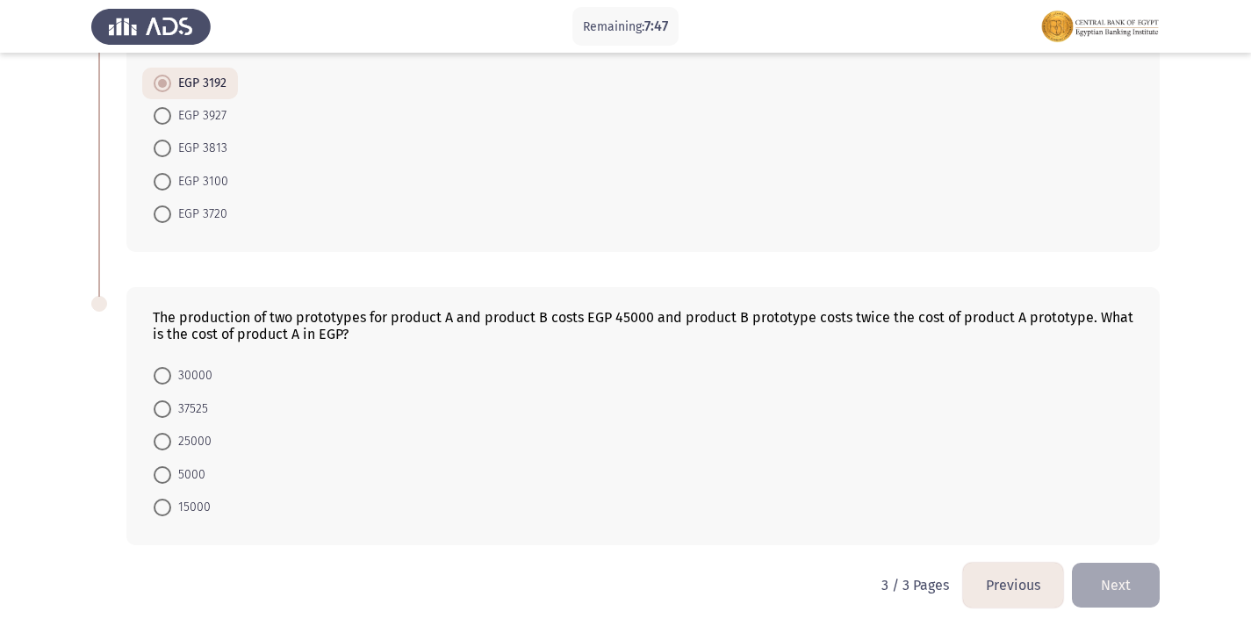
scroll to position [743, 0]
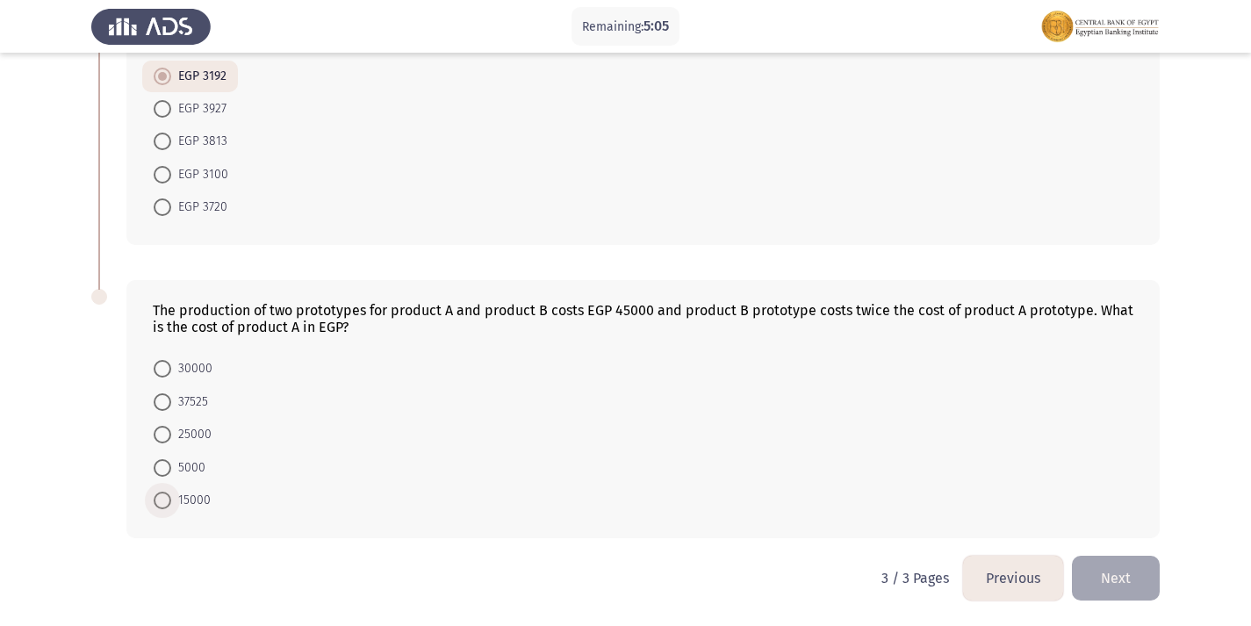
click at [158, 494] on span at bounding box center [163, 501] width 18 height 18
click at [158, 494] on input "15000" at bounding box center [163, 501] width 18 height 18
radio input "true"
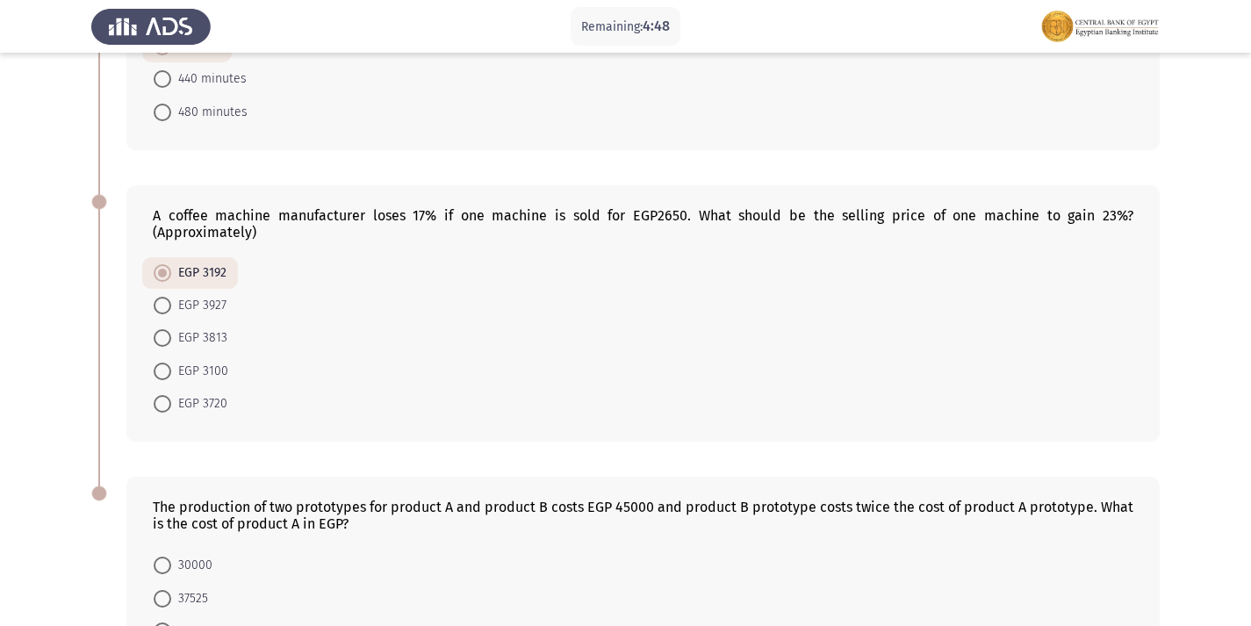
scroll to position [478, 0]
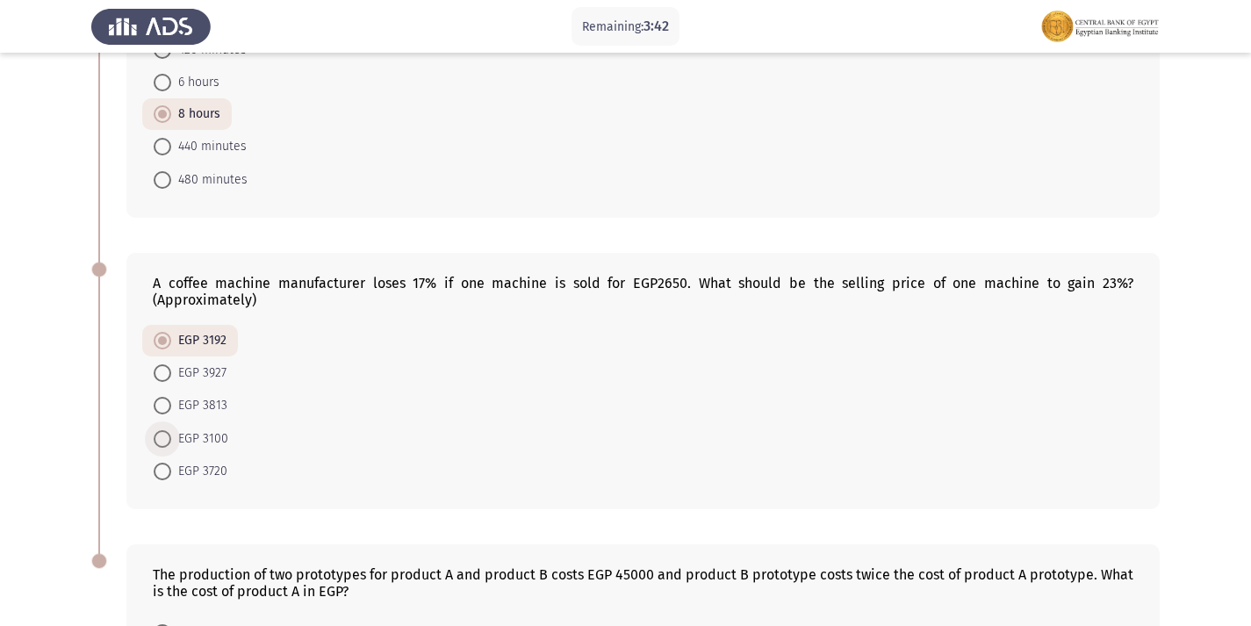
click at [157, 444] on span at bounding box center [163, 439] width 18 height 18
click at [157, 444] on input "EGP 3100" at bounding box center [163, 439] width 18 height 18
radio input "true"
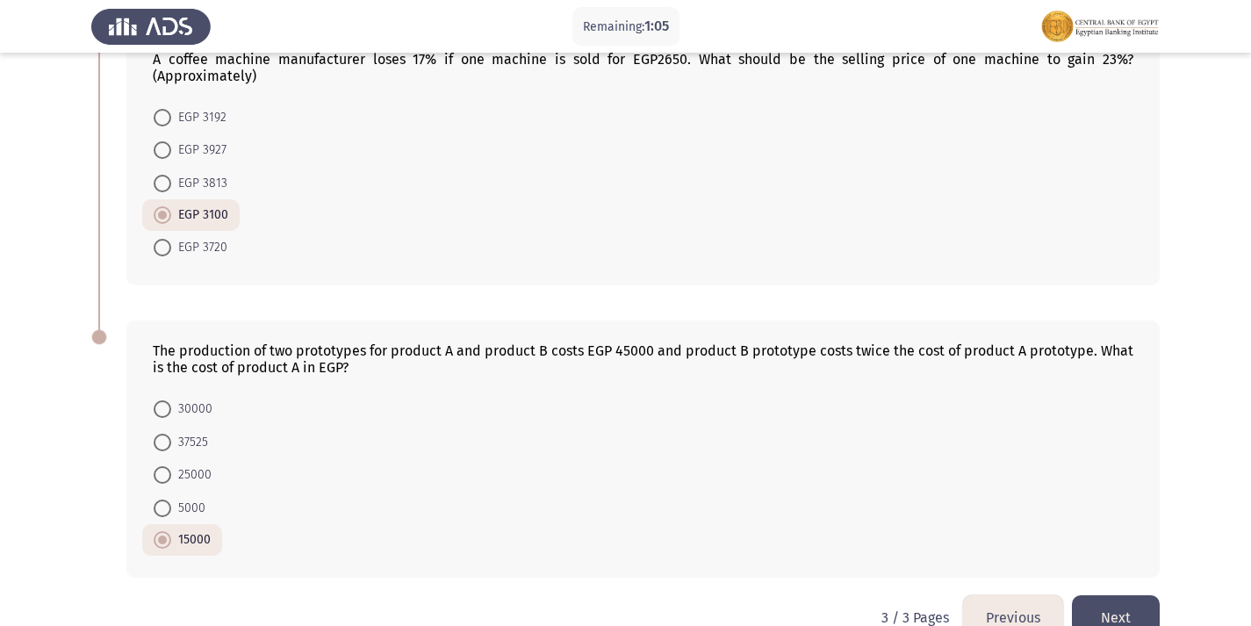
scroll to position [742, 0]
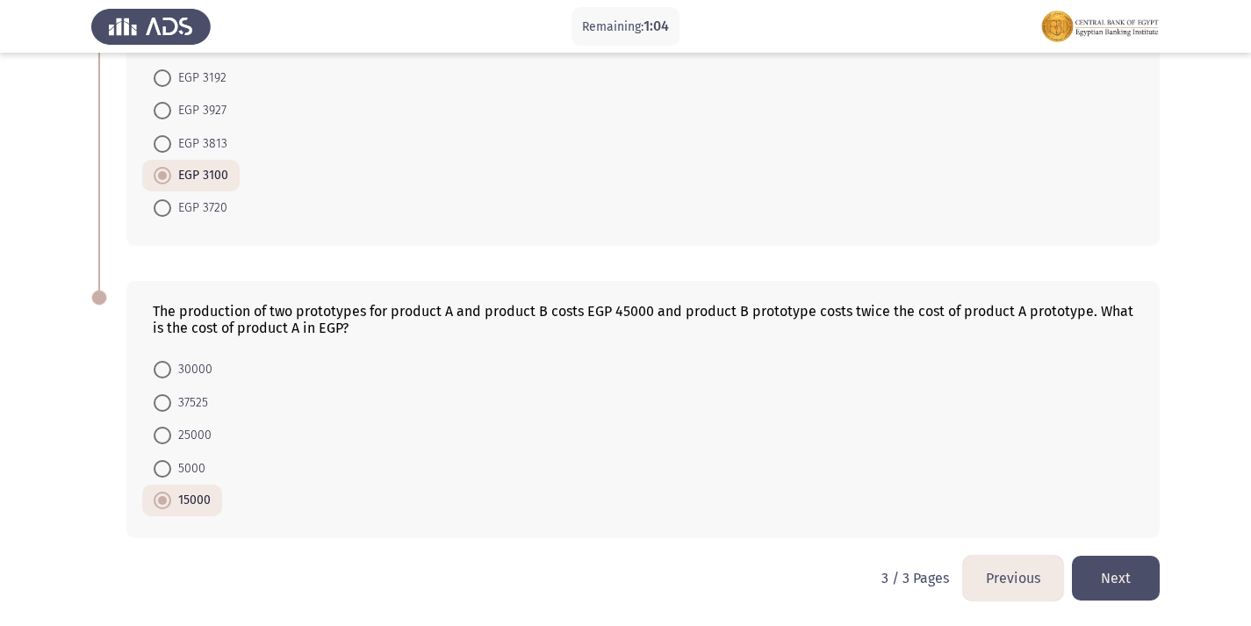
click at [1013, 581] on button "Previous" at bounding box center [1013, 578] width 100 height 45
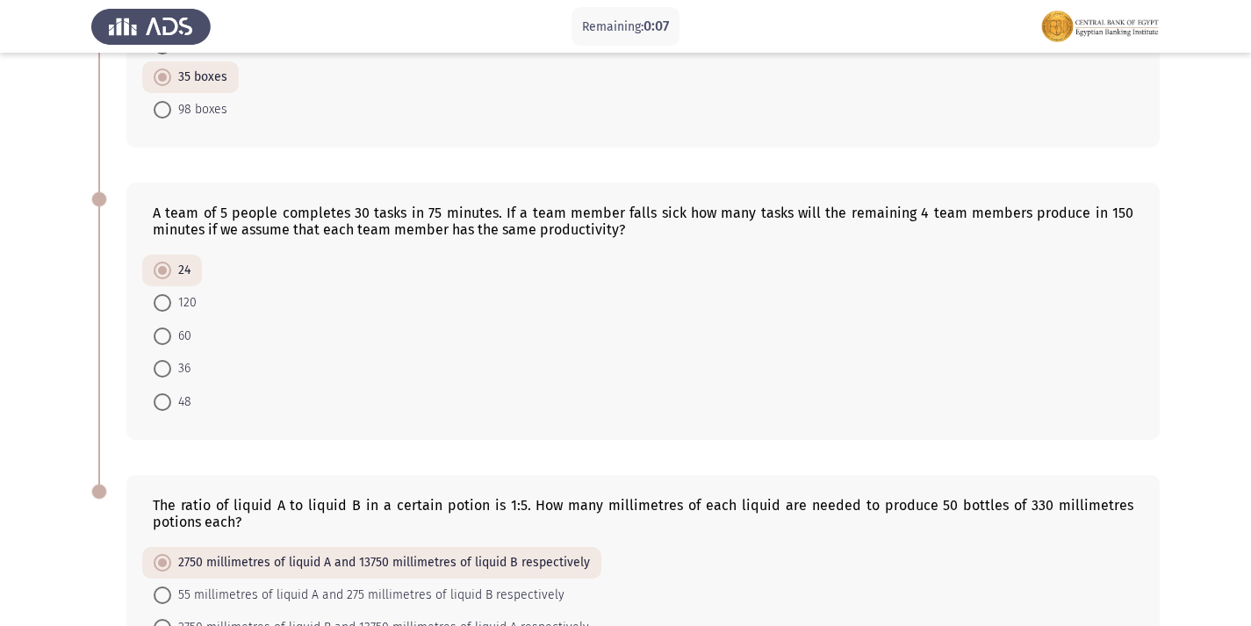
scroll to position [1016, 0]
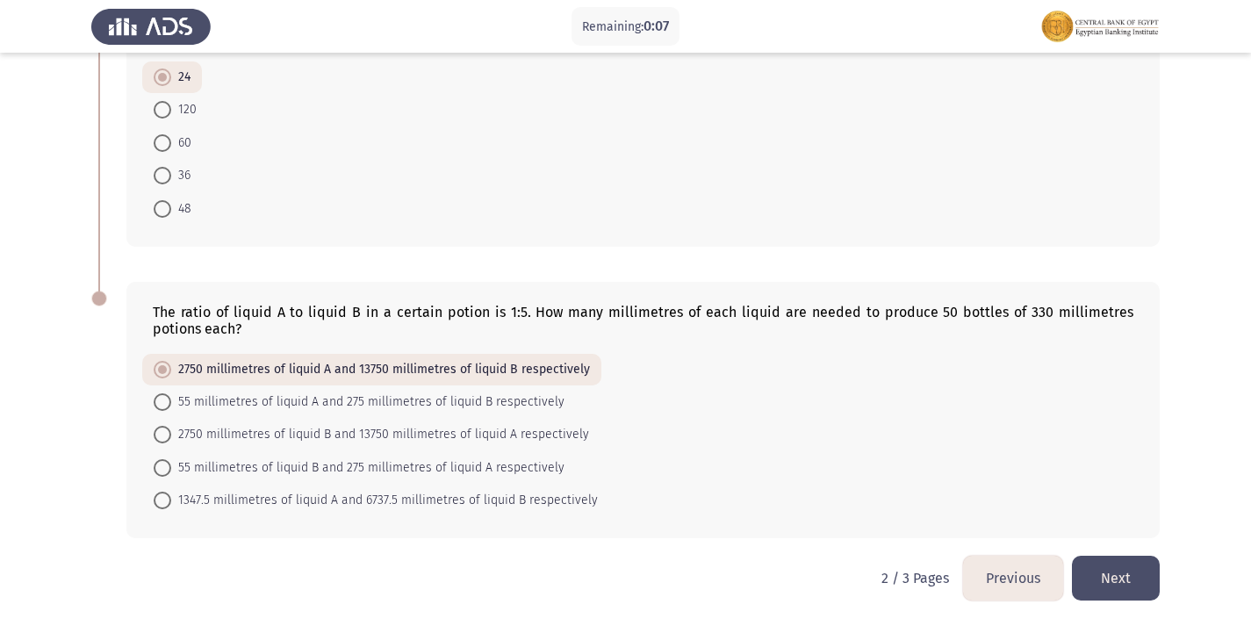
click at [1111, 570] on button "Next" at bounding box center [1116, 578] width 88 height 45
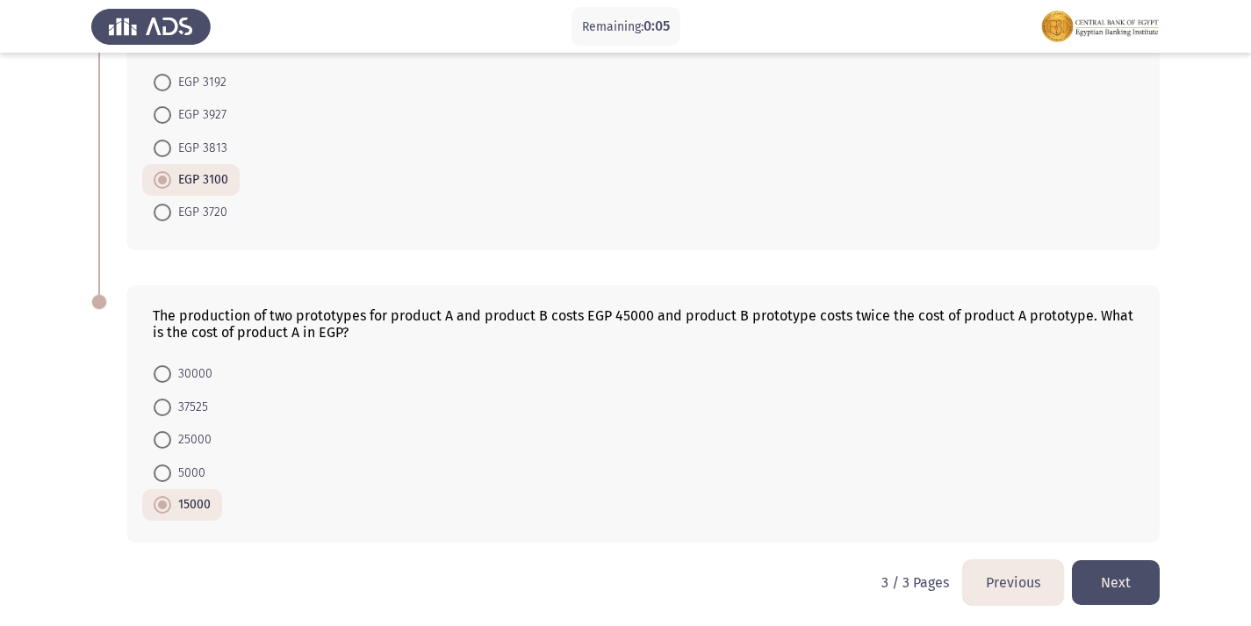
scroll to position [742, 0]
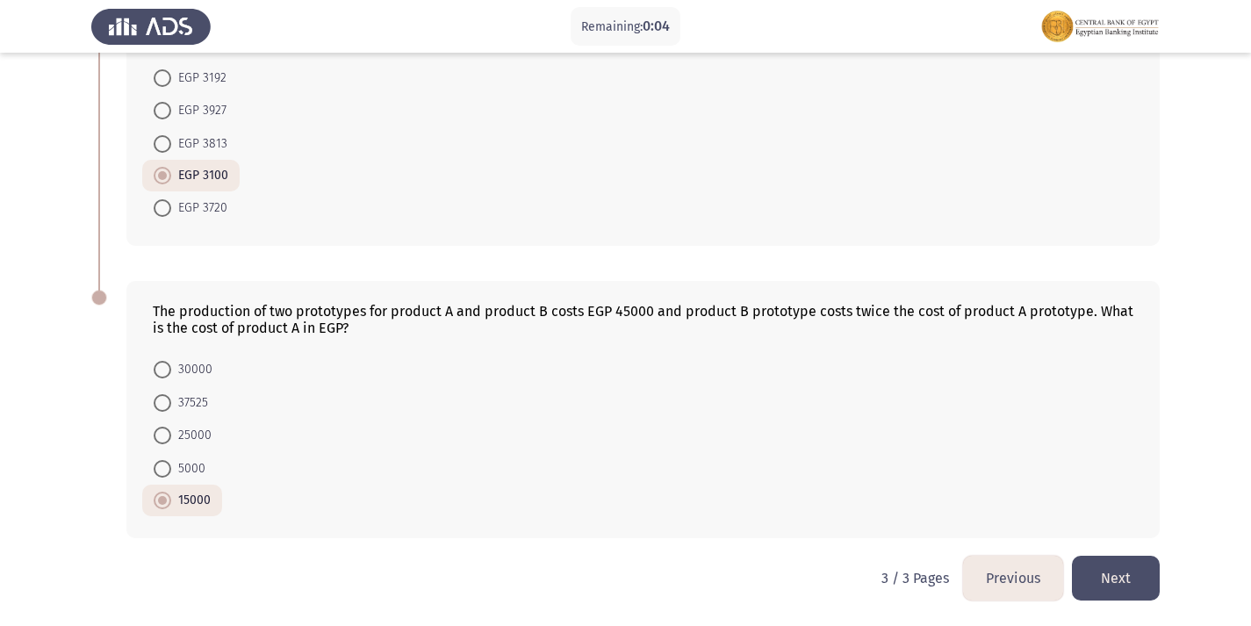
click at [1108, 594] on button "Next" at bounding box center [1116, 578] width 88 height 45
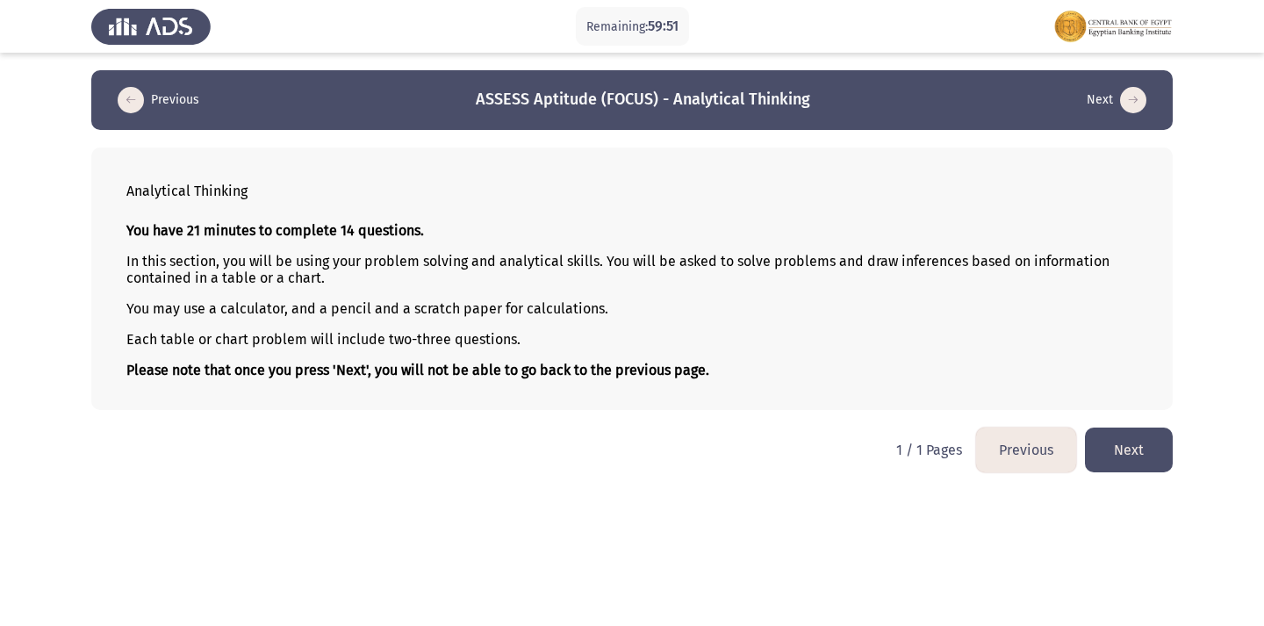
click at [1143, 449] on button "Next" at bounding box center [1129, 449] width 88 height 45
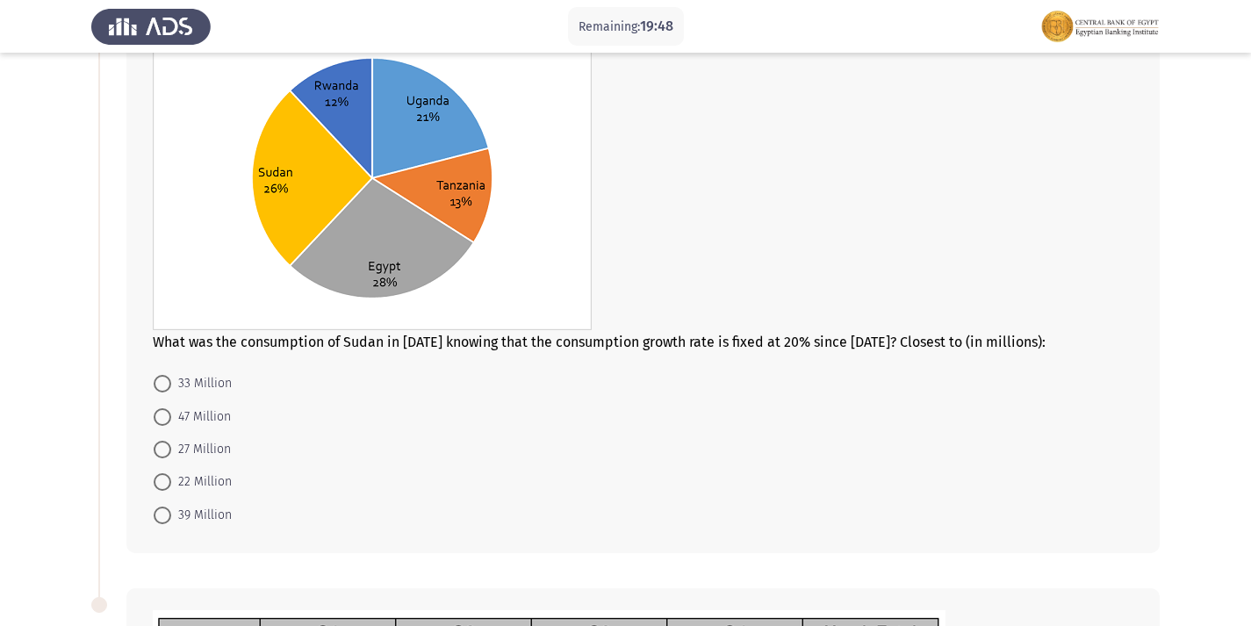
scroll to position [88, 0]
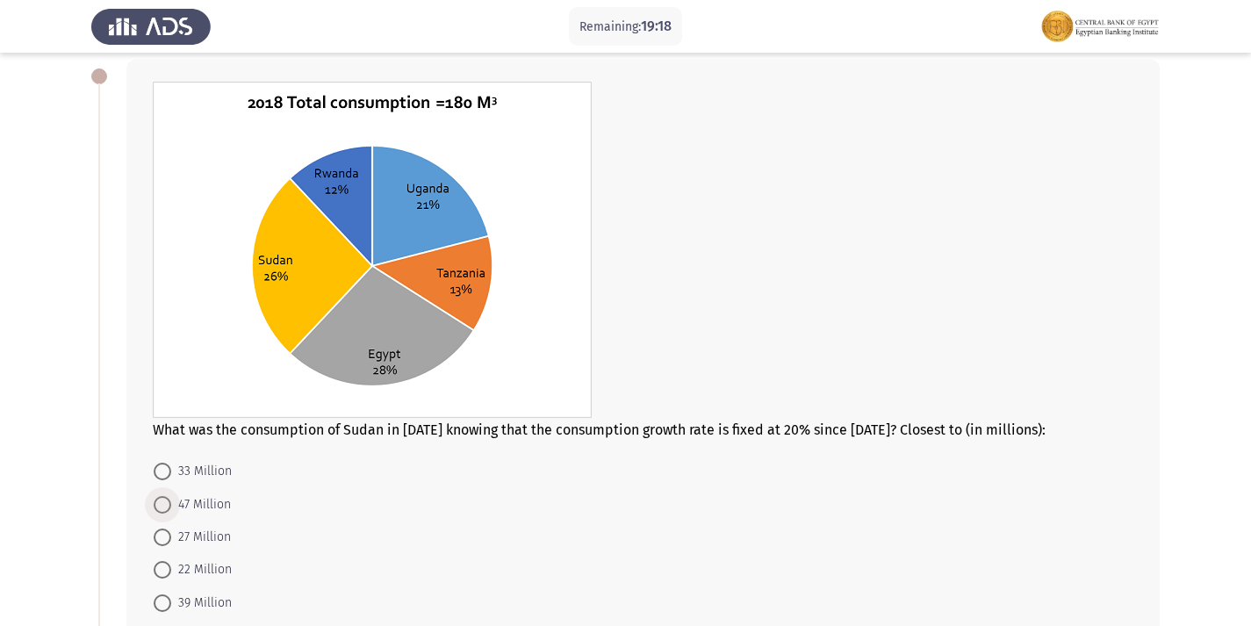
click at [169, 513] on span at bounding box center [163, 505] width 18 height 18
click at [169, 513] on input "47 Million" at bounding box center [163, 505] width 18 height 18
radio input "true"
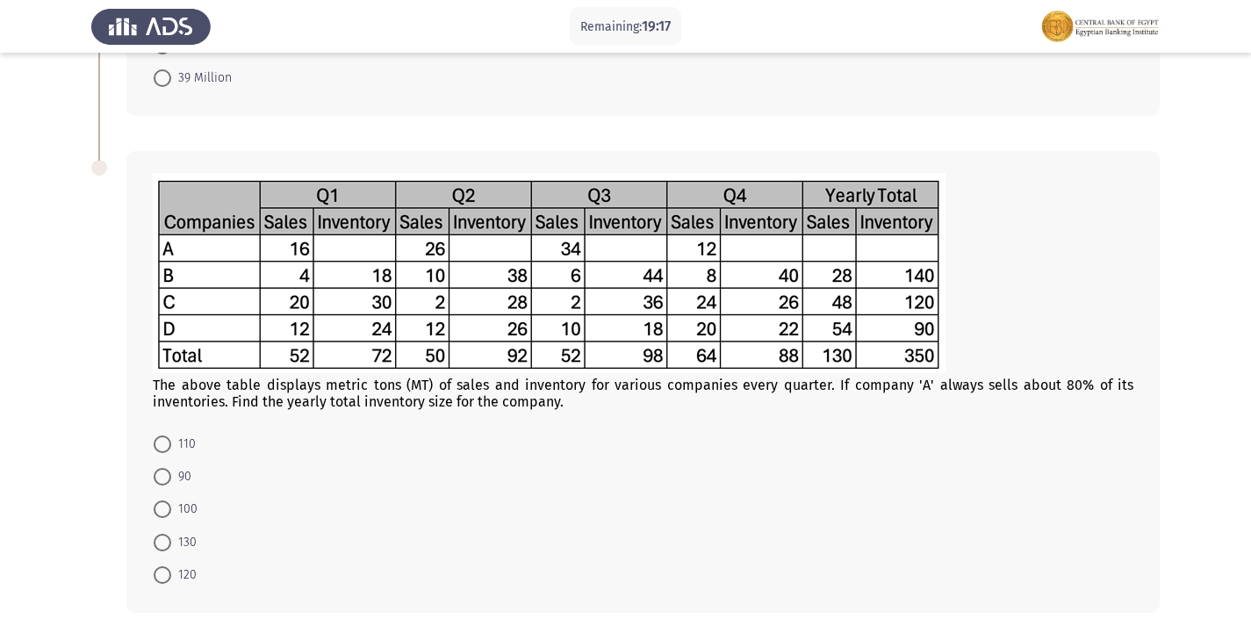
scroll to position [685, 0]
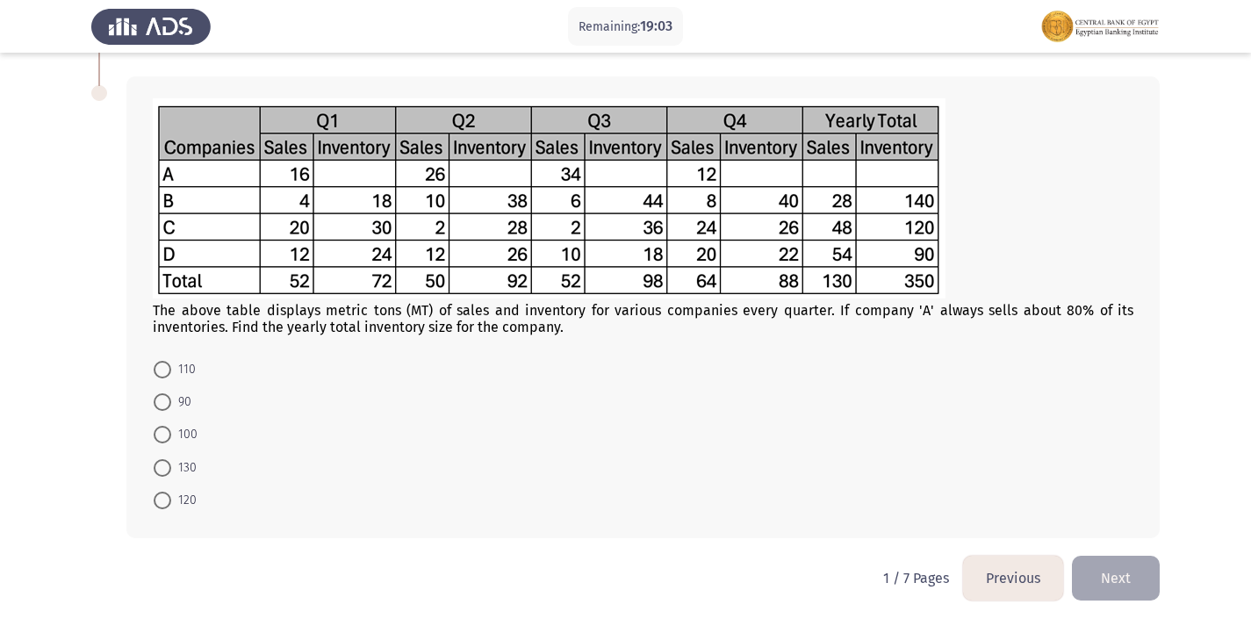
click at [355, 170] on img at bounding box center [549, 198] width 793 height 200
click at [159, 408] on span at bounding box center [163, 402] width 18 height 18
click at [159, 408] on input "90" at bounding box center [163, 402] width 18 height 18
radio input "true"
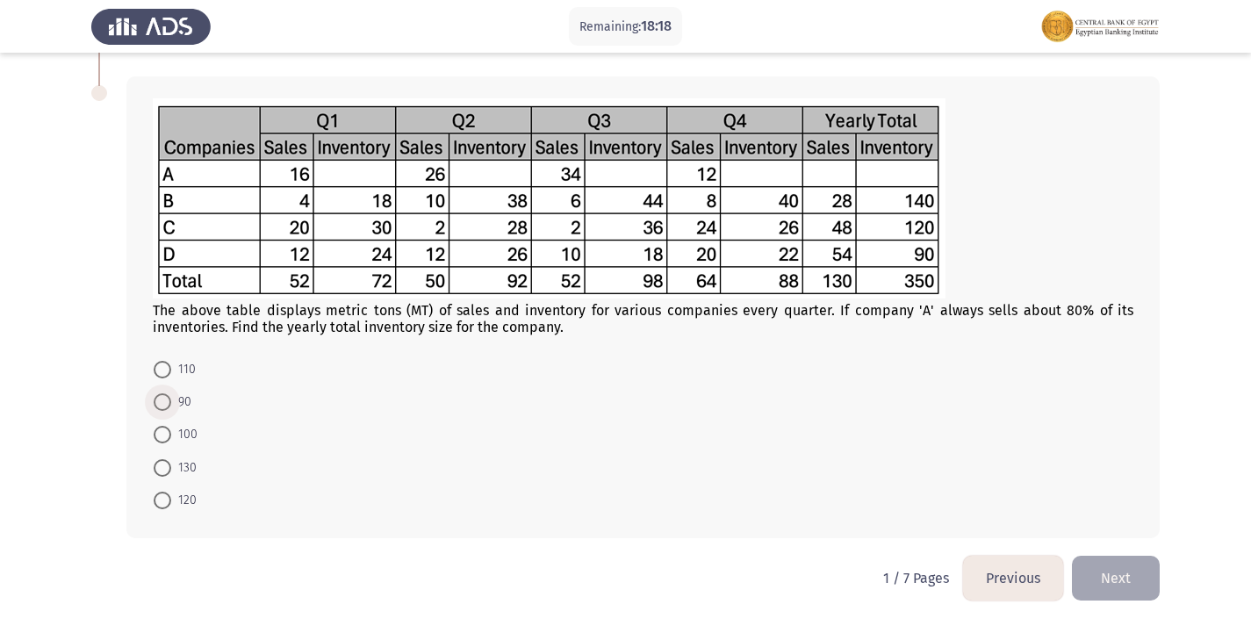
scroll to position [685, 0]
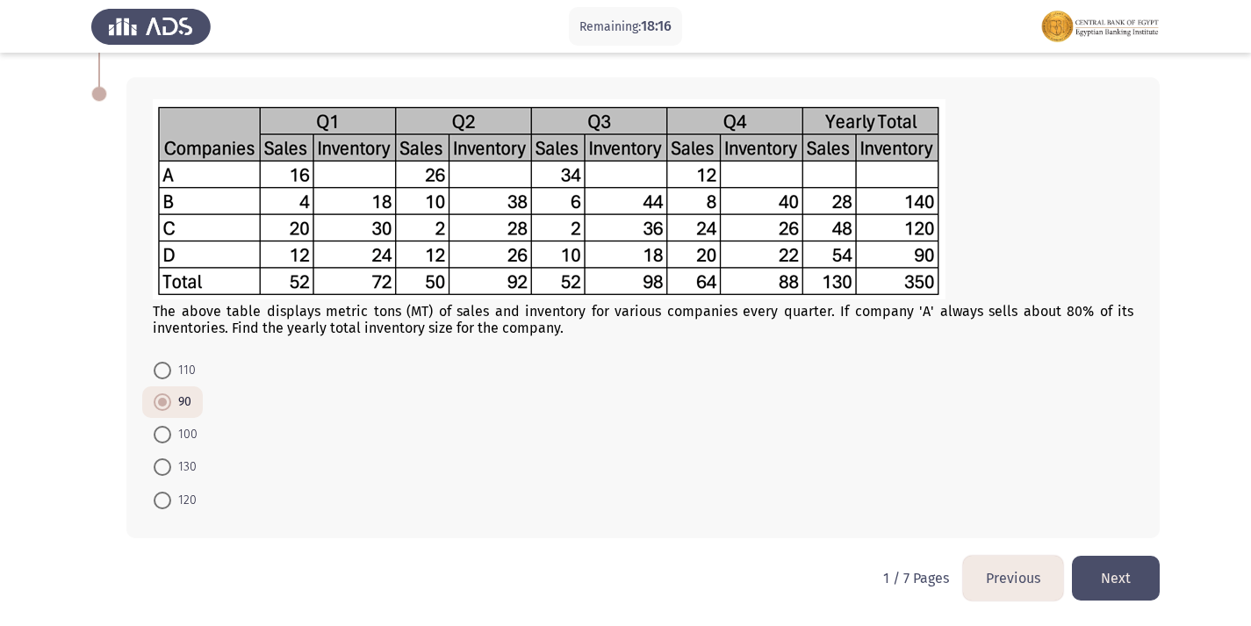
click at [1118, 571] on button "Next" at bounding box center [1116, 578] width 88 height 45
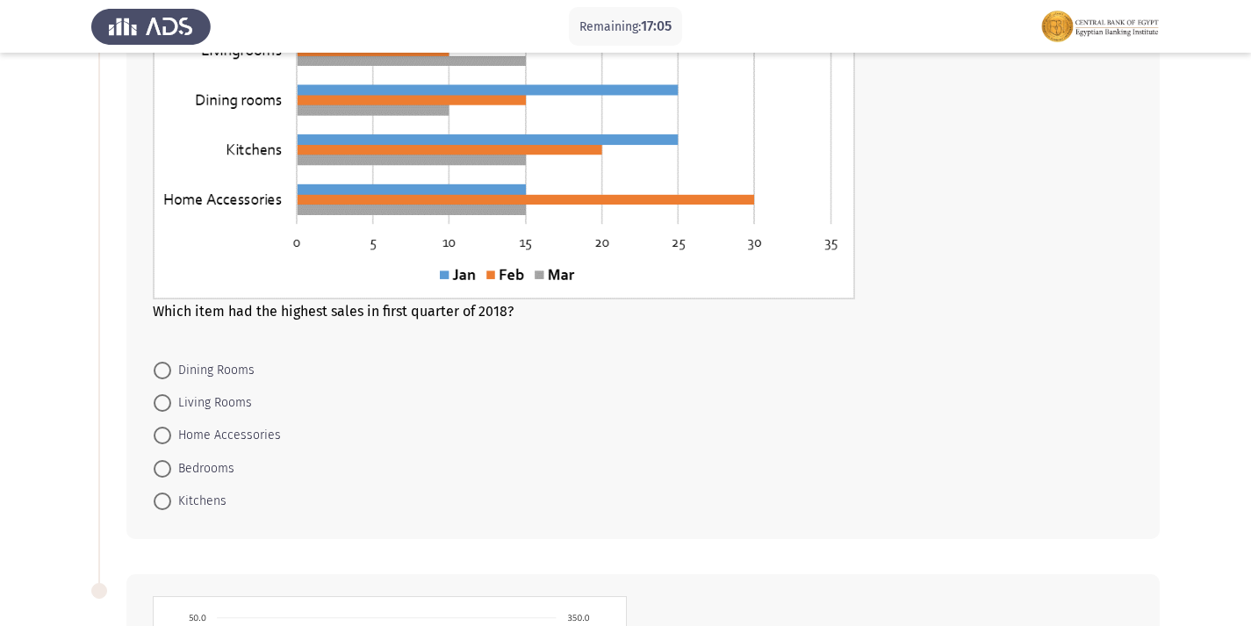
scroll to position [263, 0]
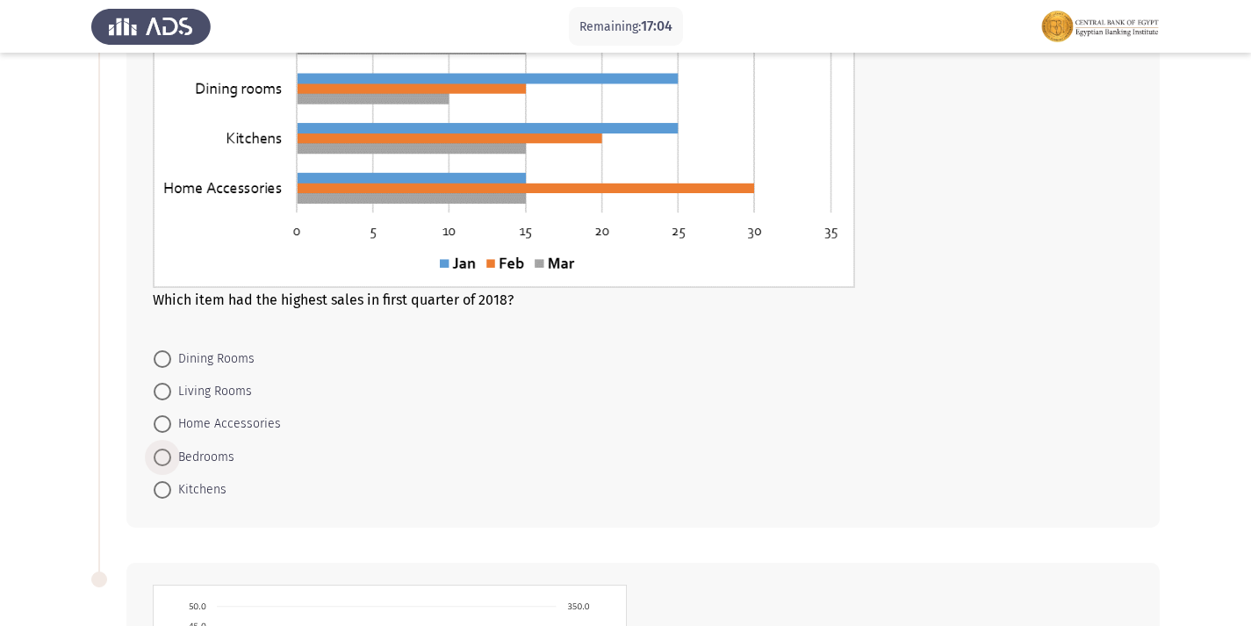
click at [166, 453] on span at bounding box center [163, 457] width 18 height 18
click at [166, 453] on input "Bedrooms" at bounding box center [163, 457] width 18 height 18
radio input "true"
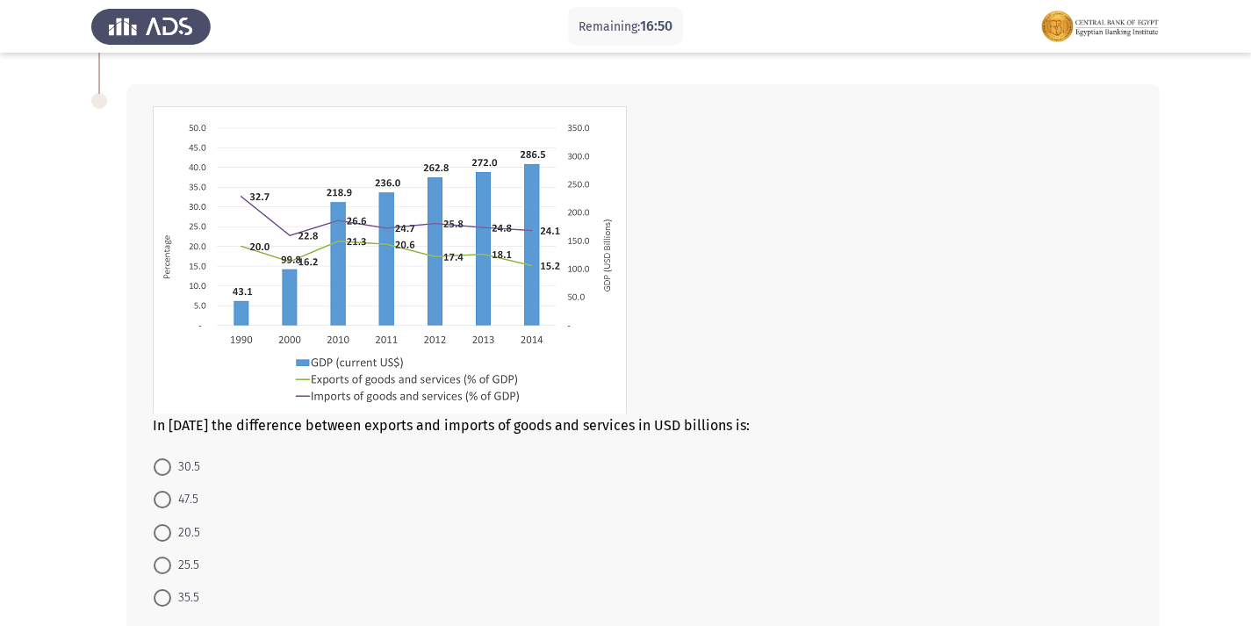
scroll to position [702, 0]
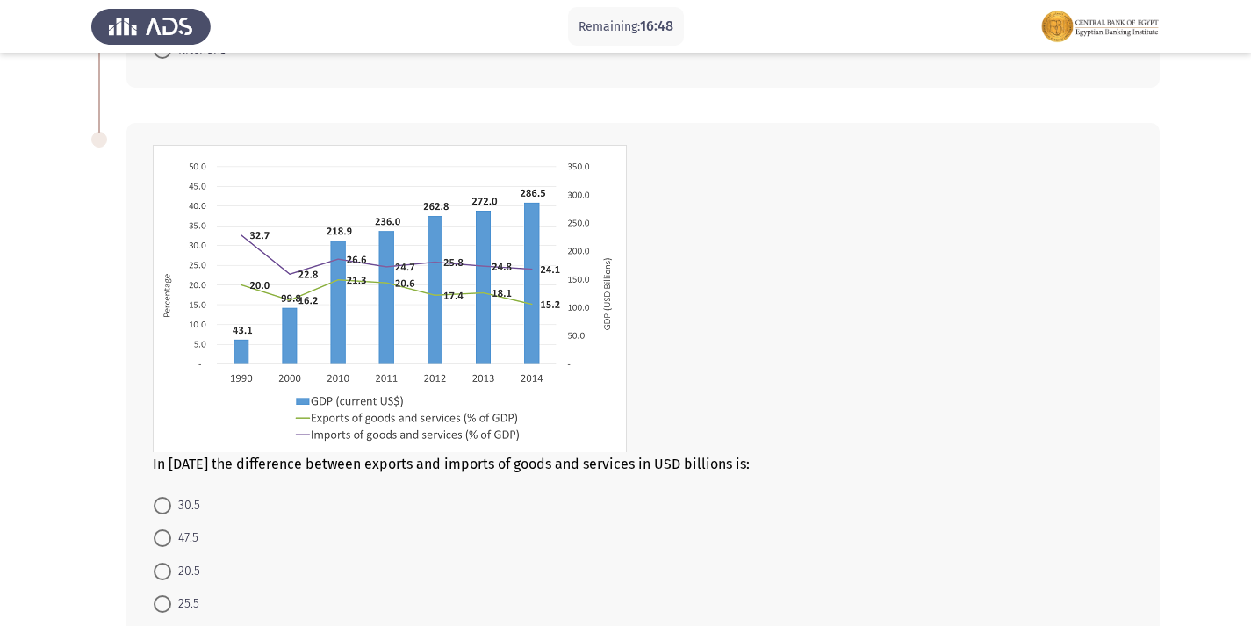
click at [541, 350] on img at bounding box center [390, 298] width 474 height 307
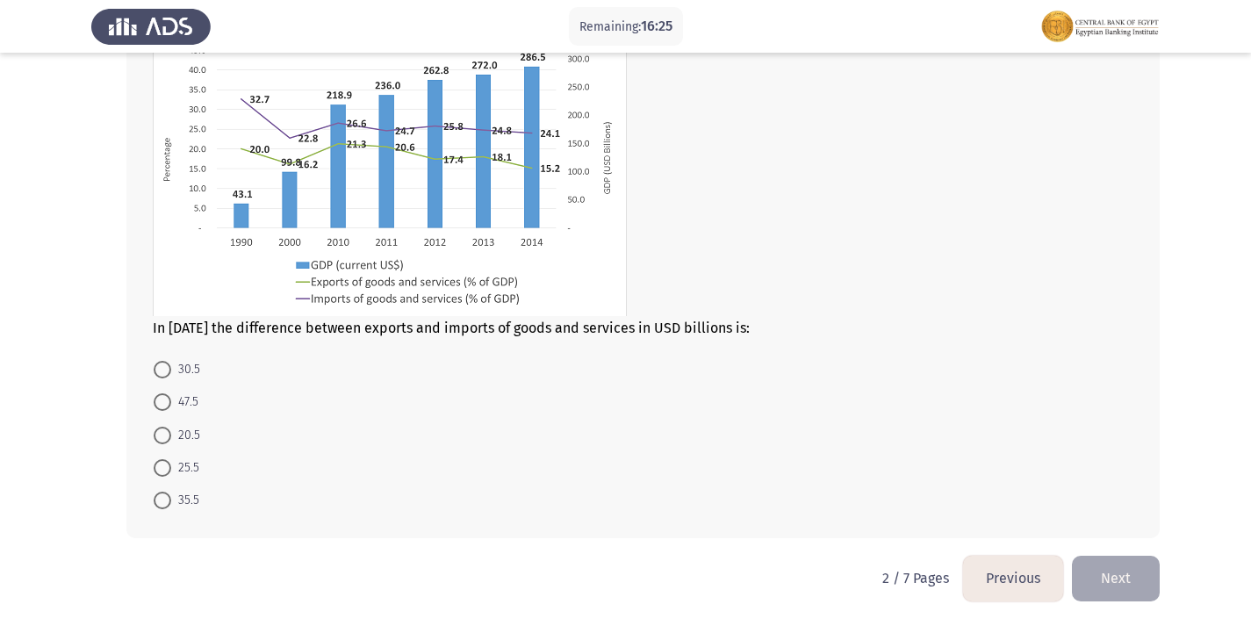
scroll to position [750, 0]
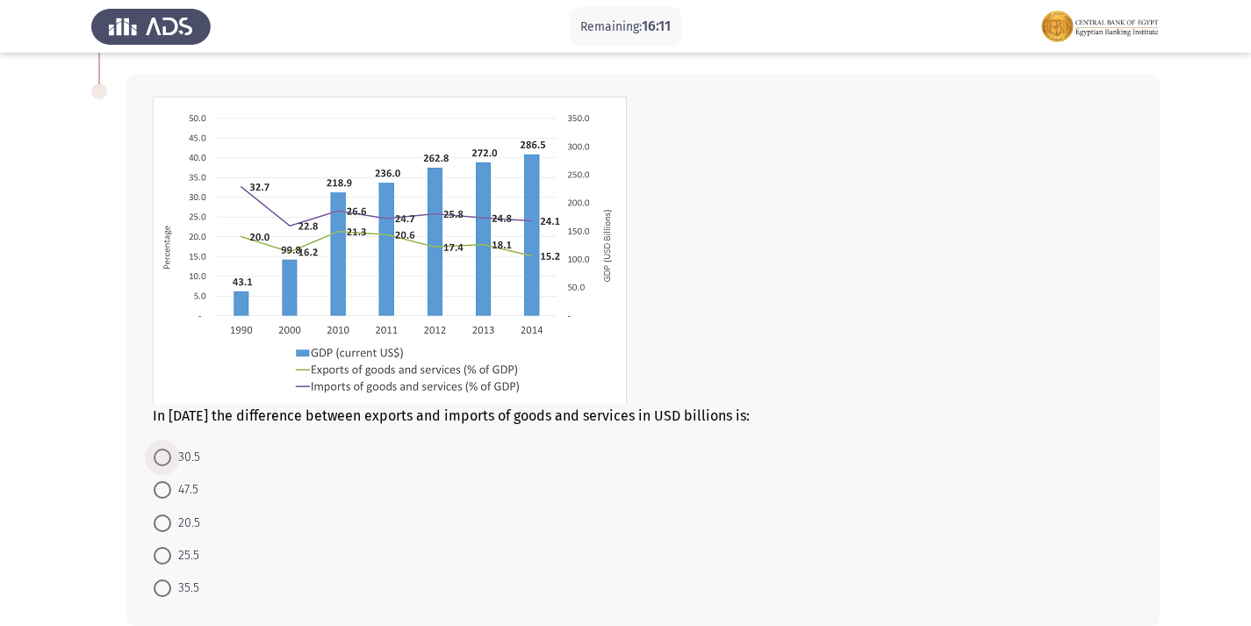
click at [154, 463] on span at bounding box center [163, 457] width 18 height 18
click at [154, 463] on input "30.5" at bounding box center [163, 457] width 18 height 18
radio input "true"
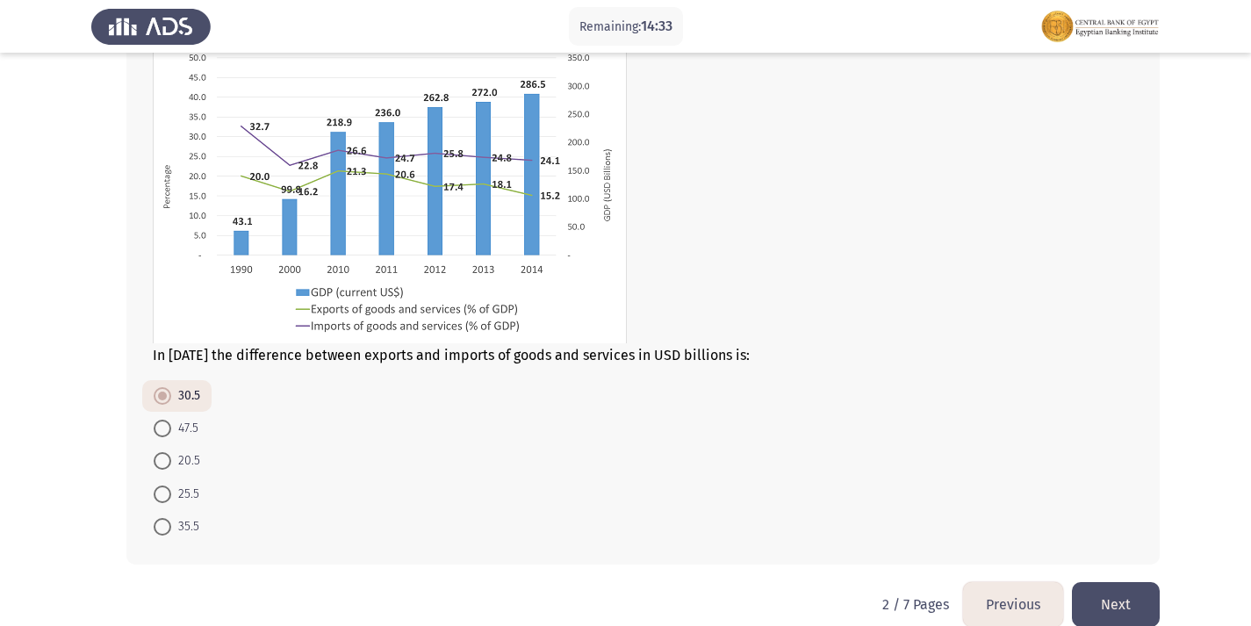
scroll to position [837, 0]
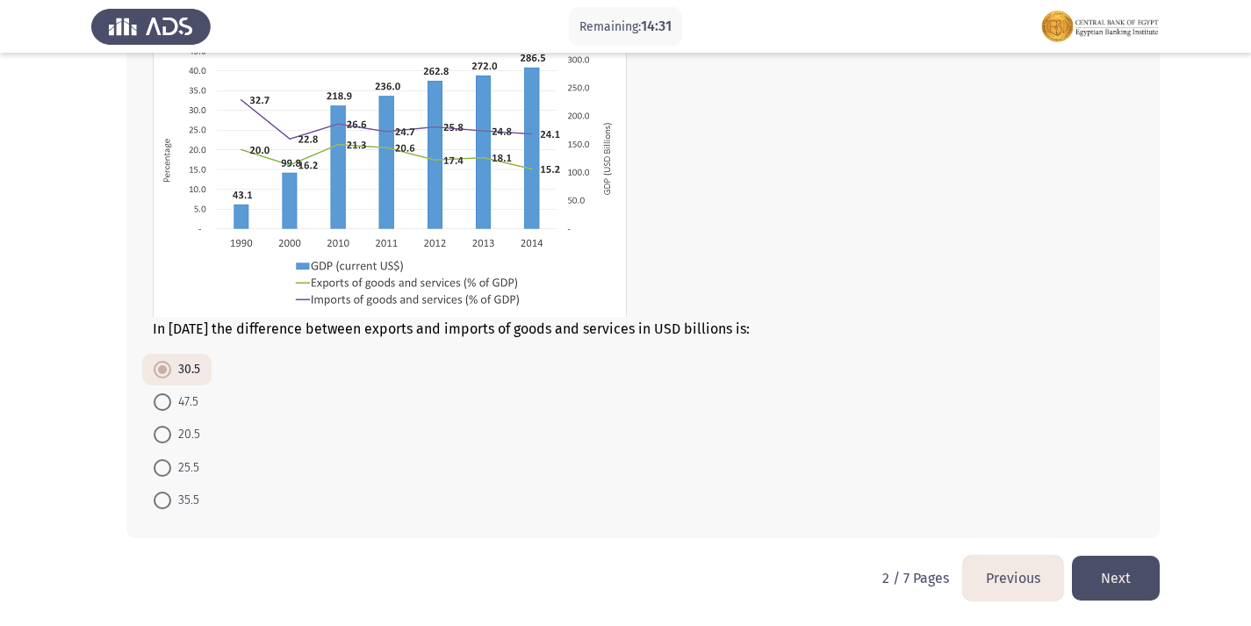
click at [1126, 570] on button "Next" at bounding box center [1116, 578] width 88 height 45
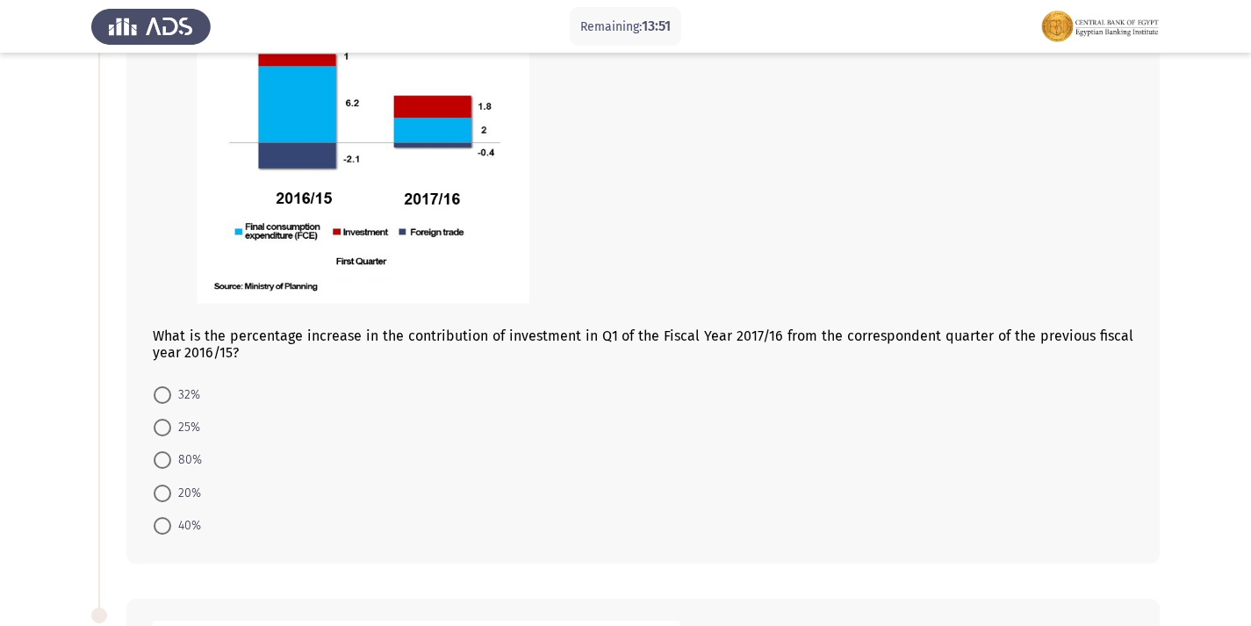
scroll to position [351, 0]
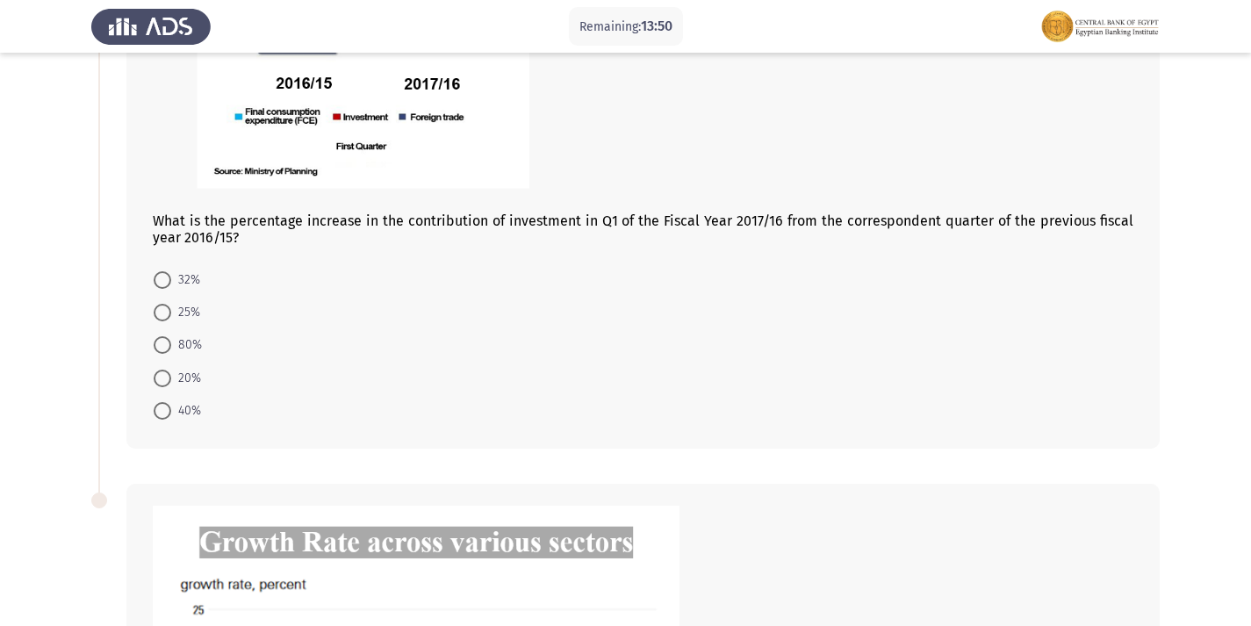
click at [159, 308] on span at bounding box center [163, 313] width 18 height 18
click at [159, 308] on input "25%" at bounding box center [163, 313] width 18 height 18
radio input "true"
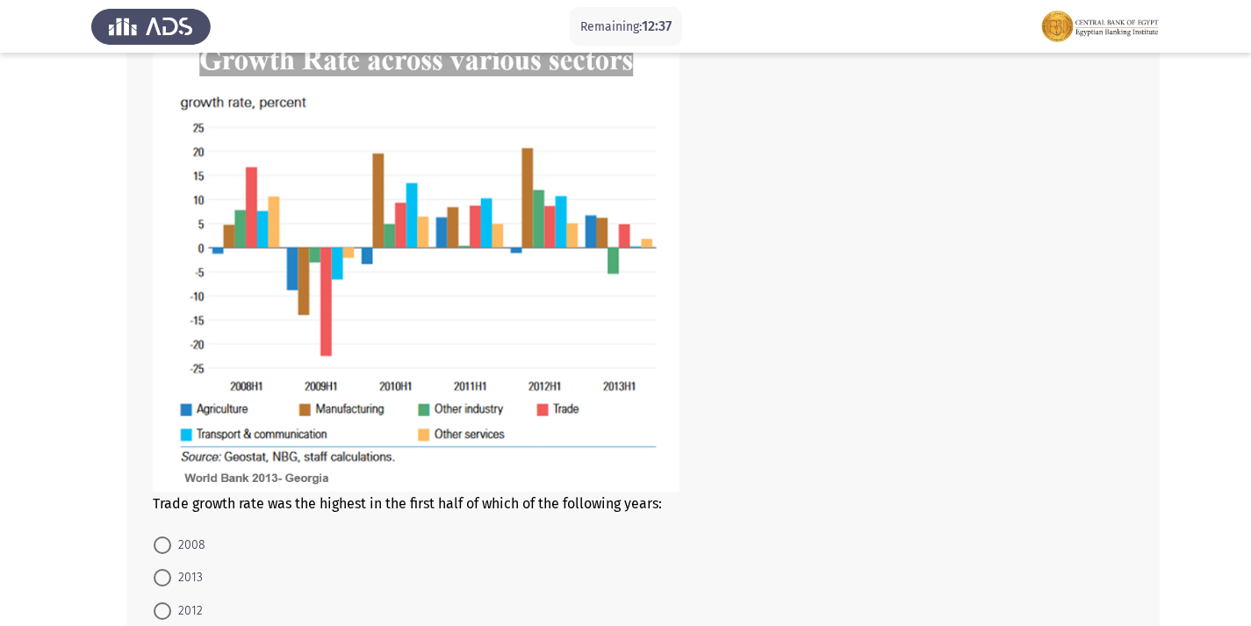
scroll to position [920, 0]
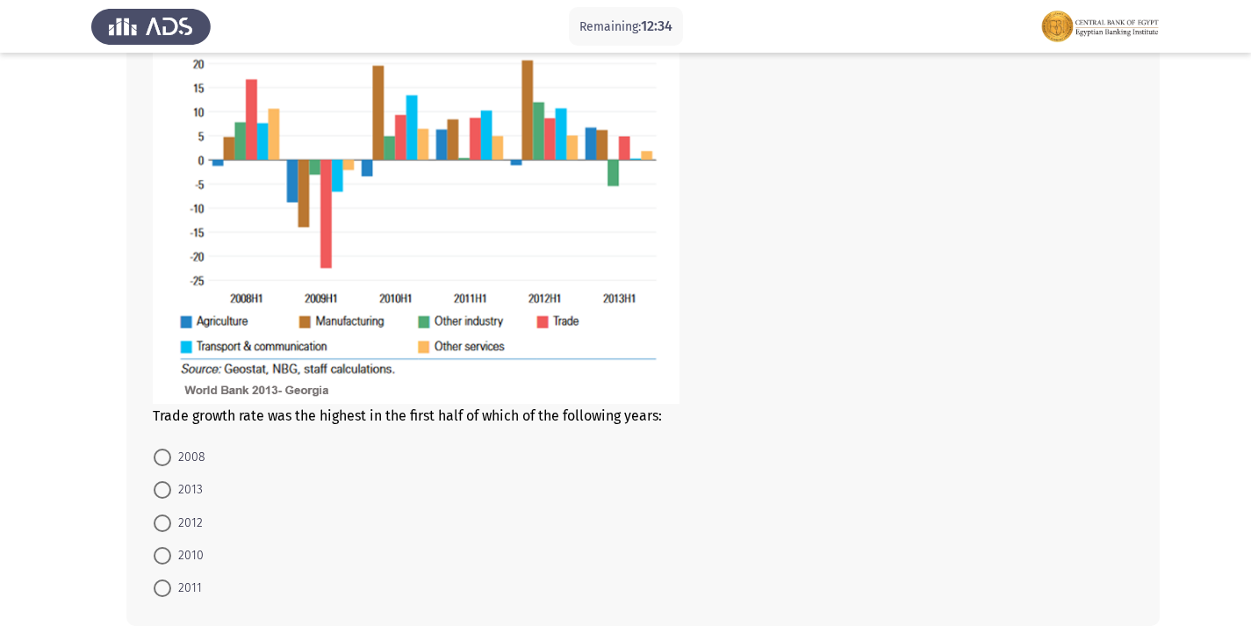
click at [145, 554] on mat-radio-button "2010" at bounding box center [178, 555] width 73 height 32
click at [155, 554] on span at bounding box center [163, 556] width 18 height 18
click at [155, 554] on input "2010" at bounding box center [163, 556] width 18 height 18
radio input "true"
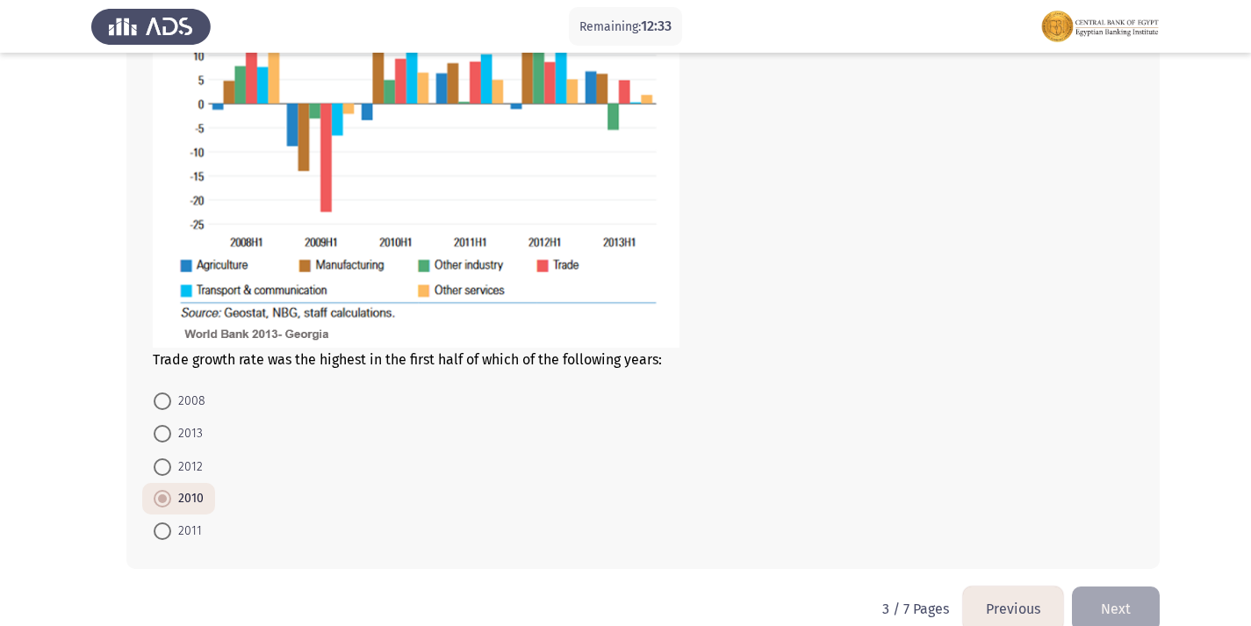
scroll to position [1007, 0]
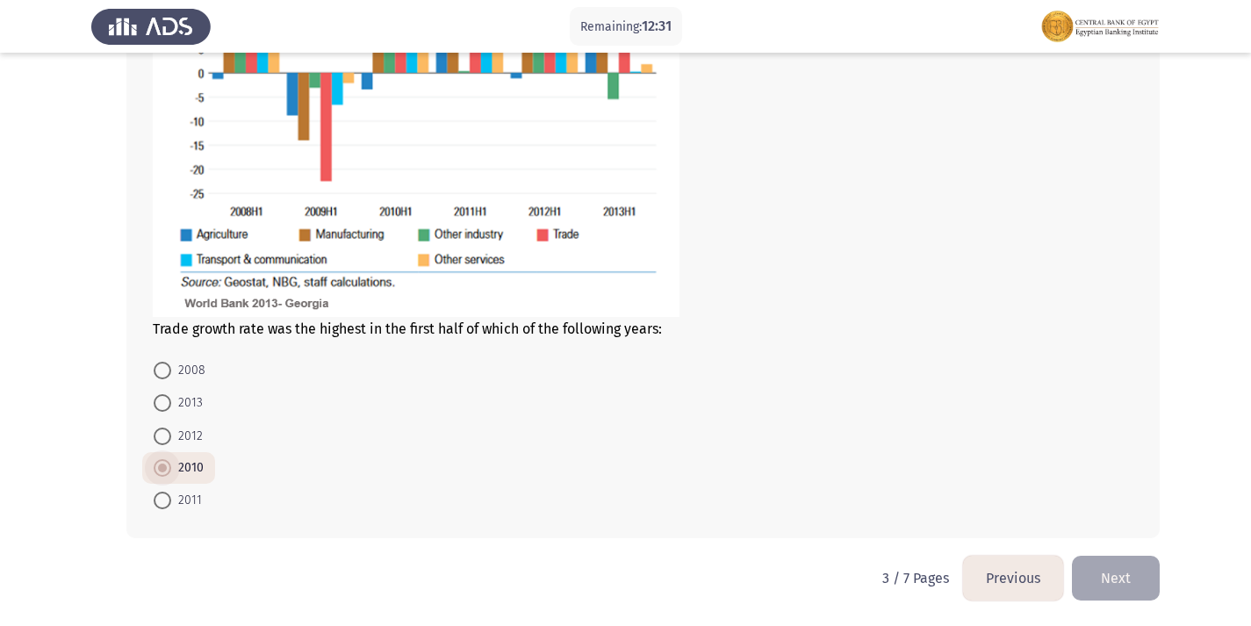
click at [166, 464] on span at bounding box center [162, 467] width 9 height 9
click at [166, 464] on input "2010" at bounding box center [163, 468] width 18 height 18
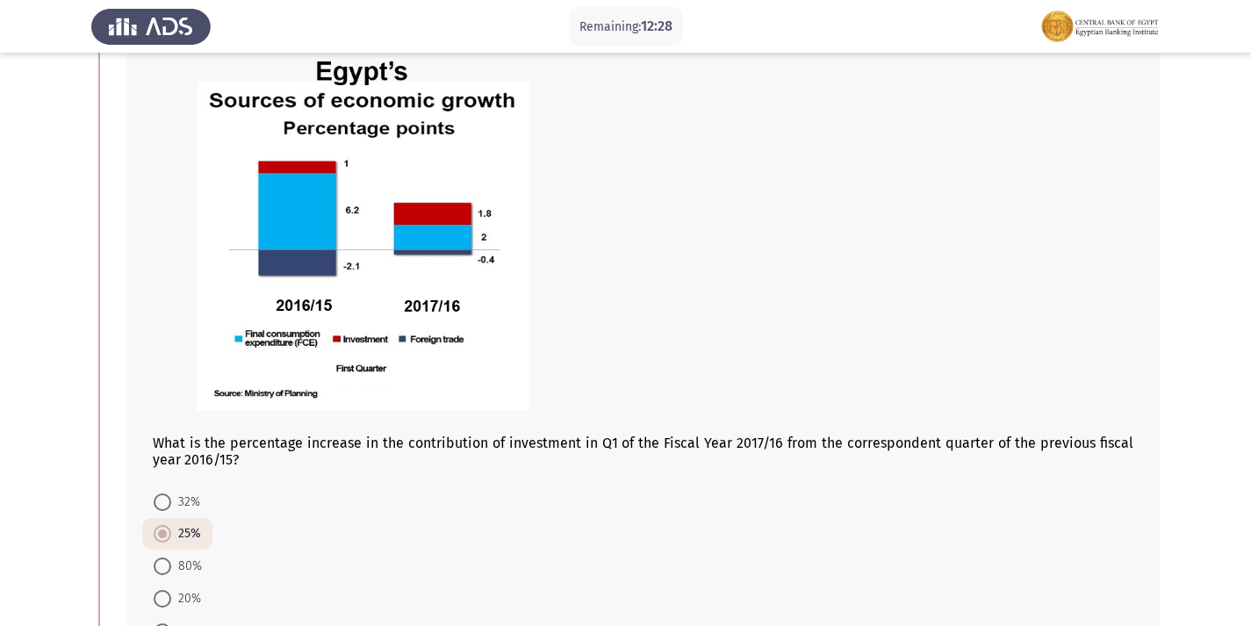
click at [911, 415] on div at bounding box center [643, 237] width 980 height 394
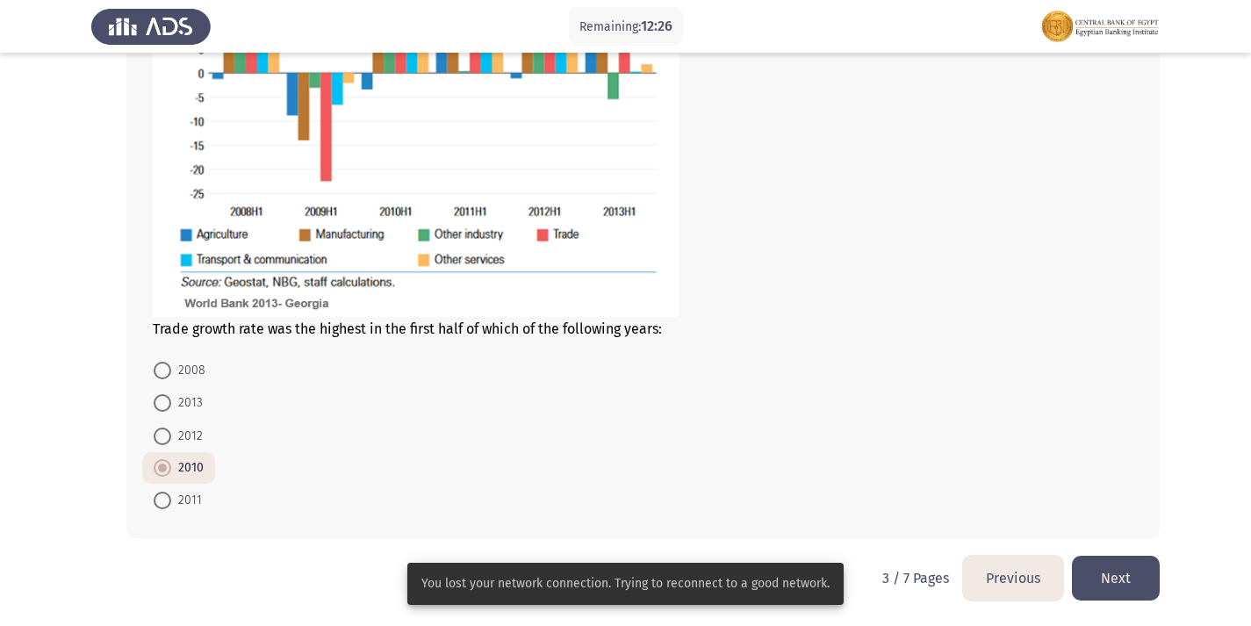
click at [1117, 579] on button "Next" at bounding box center [1116, 578] width 88 height 45
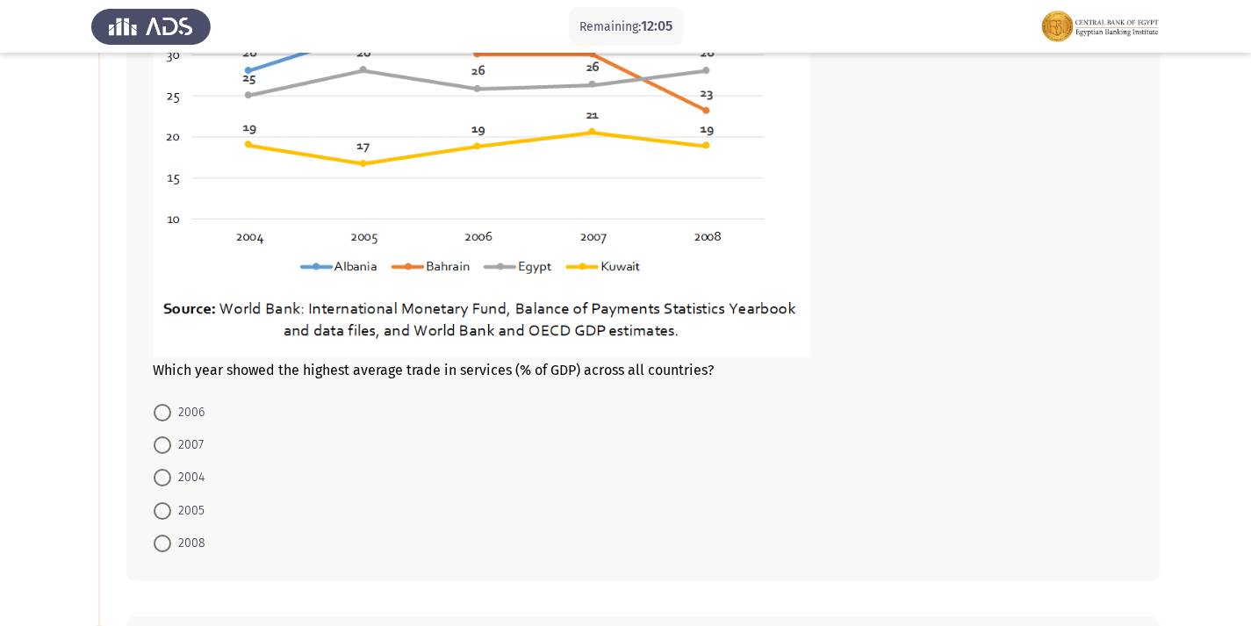
scroll to position [351, 0]
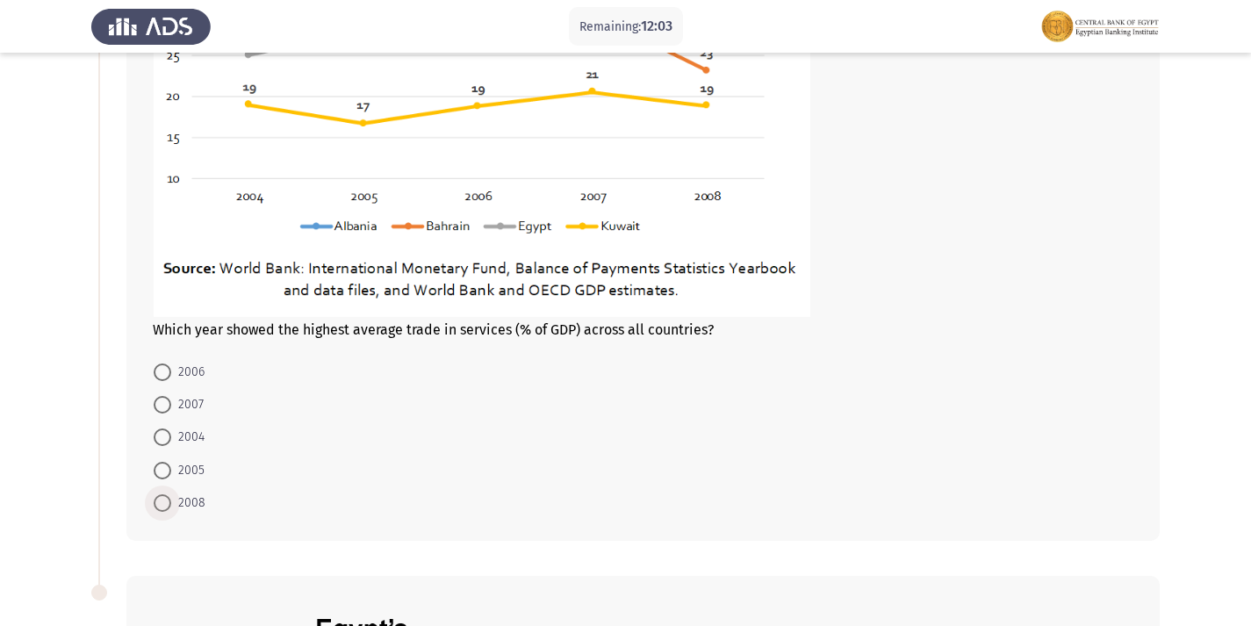
click at [166, 502] on span at bounding box center [163, 503] width 18 height 18
click at [166, 502] on input "2008" at bounding box center [163, 503] width 18 height 18
radio input "true"
click at [172, 470] on span "2005" at bounding box center [187, 470] width 33 height 21
click at [171, 470] on input "2005" at bounding box center [163, 471] width 18 height 18
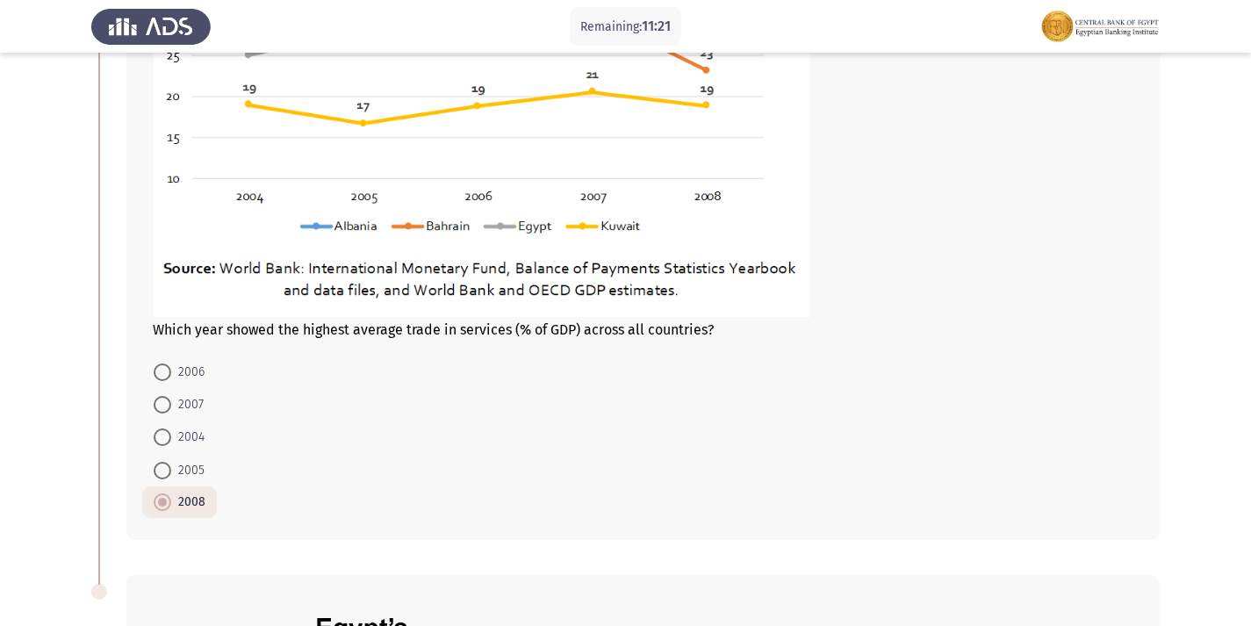
radio input "true"
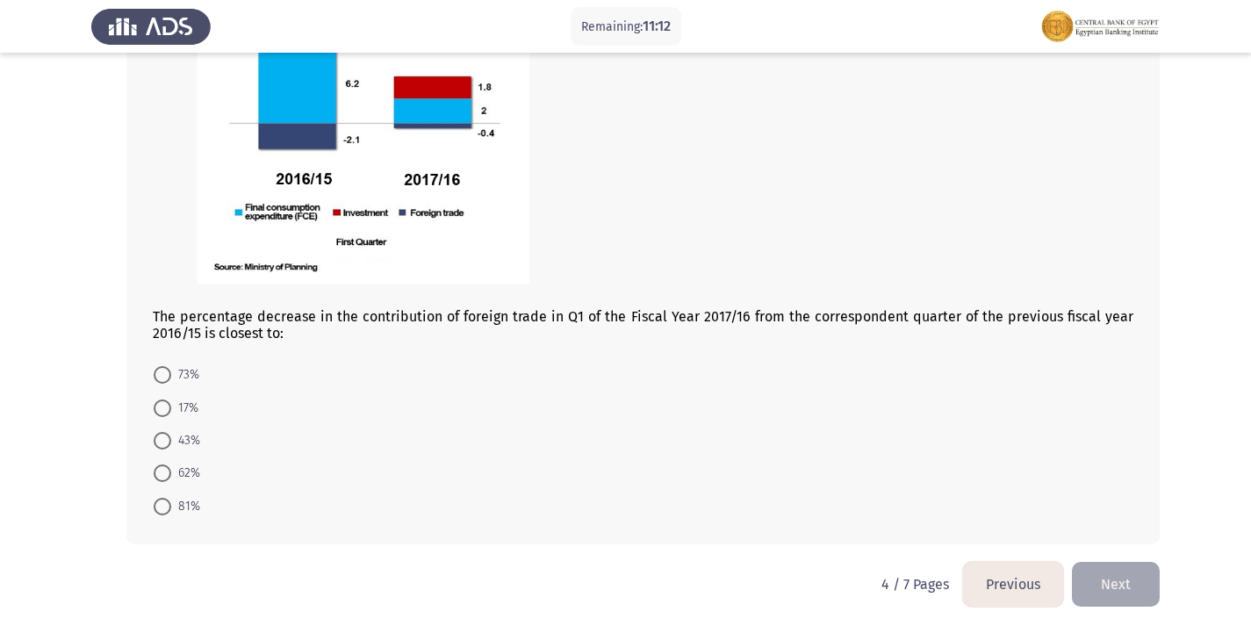
scroll to position [1040, 0]
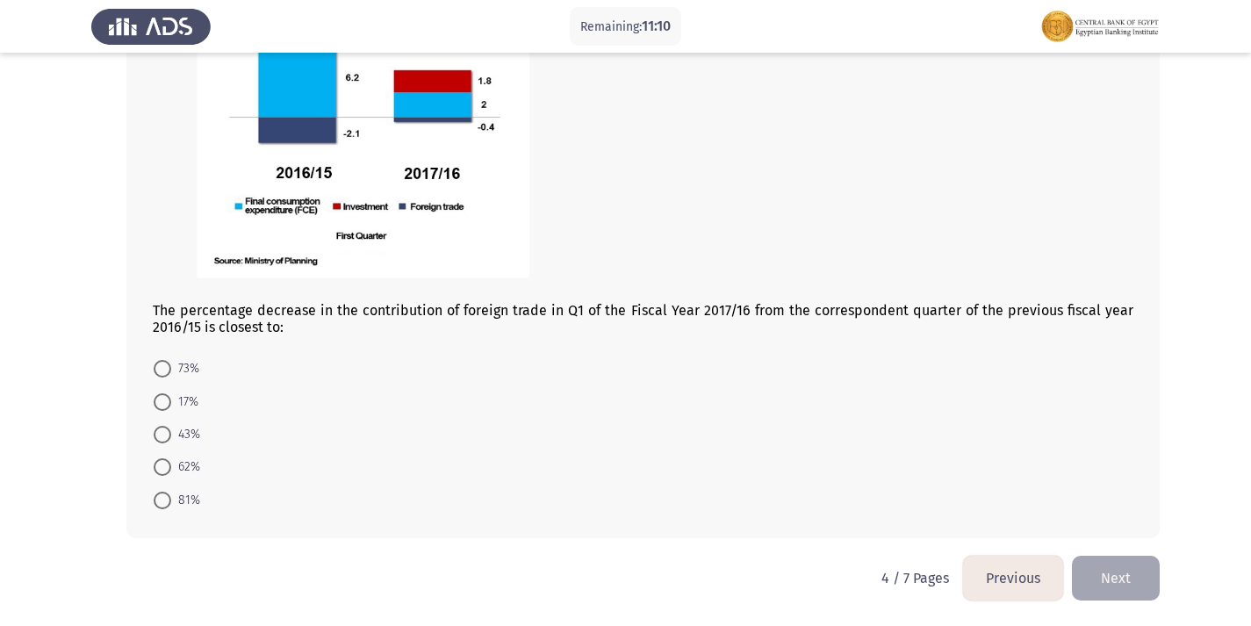
click at [166, 503] on span at bounding box center [163, 501] width 18 height 18
click at [166, 503] on input "81%" at bounding box center [163, 501] width 18 height 18
radio input "true"
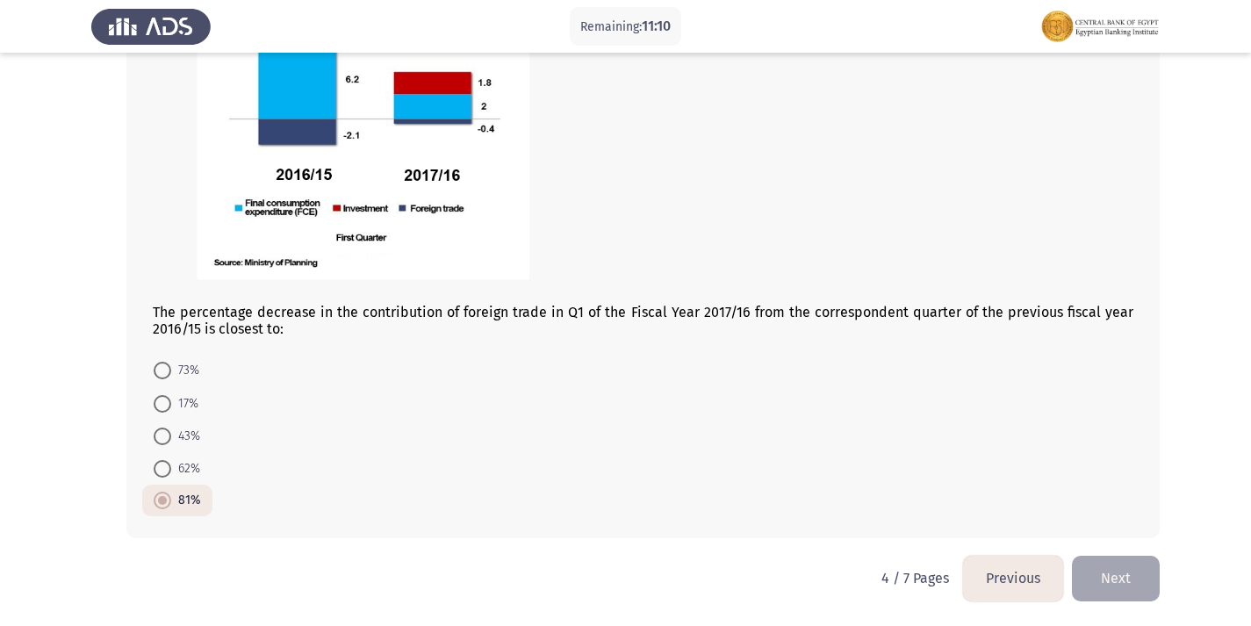
scroll to position [1038, 0]
click at [1119, 578] on button "Next" at bounding box center [1116, 578] width 88 height 45
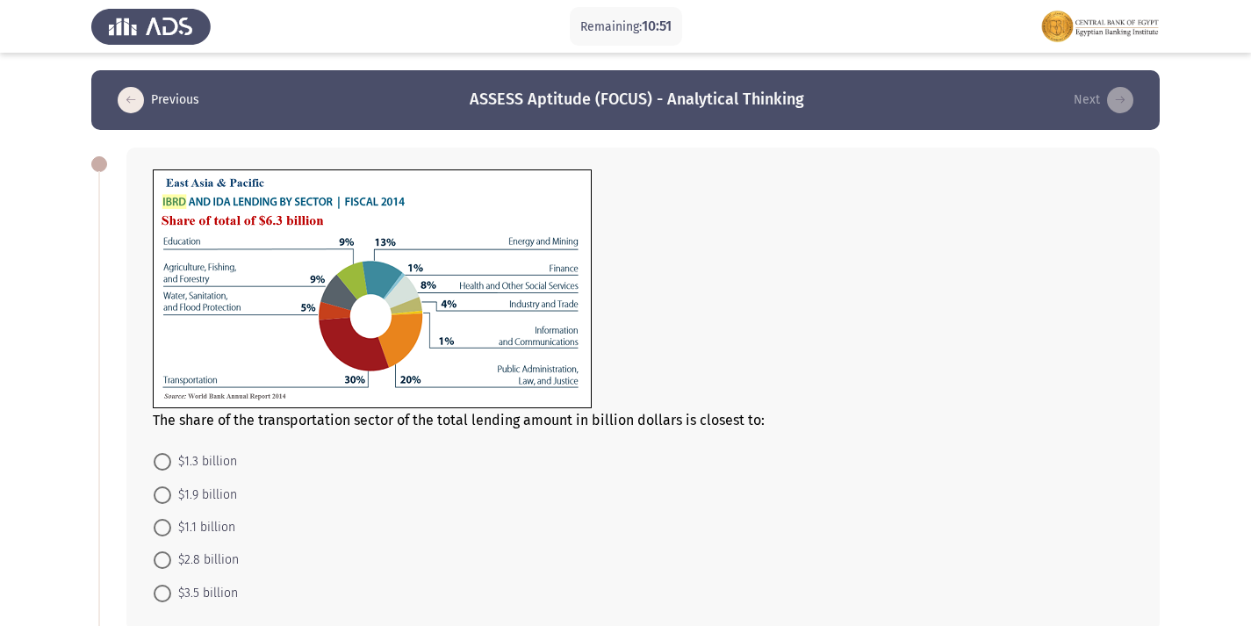
scroll to position [88, 0]
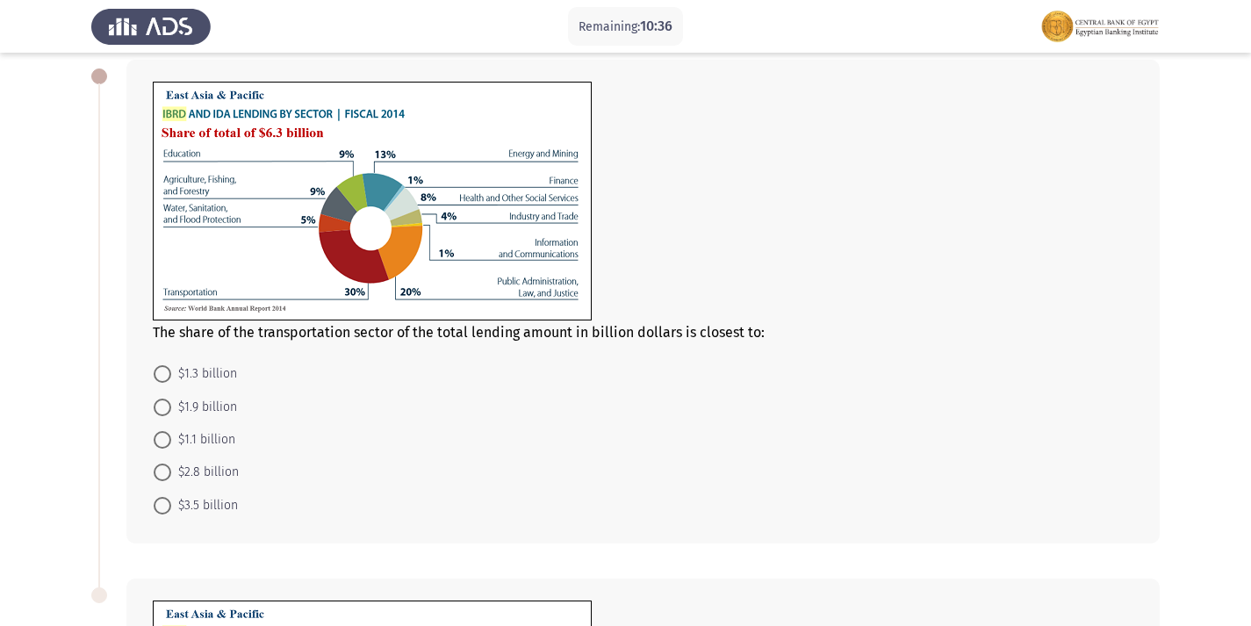
click at [155, 513] on span at bounding box center [163, 506] width 18 height 18
click at [155, 513] on input "$3.5 billion" at bounding box center [163, 506] width 18 height 18
radio input "true"
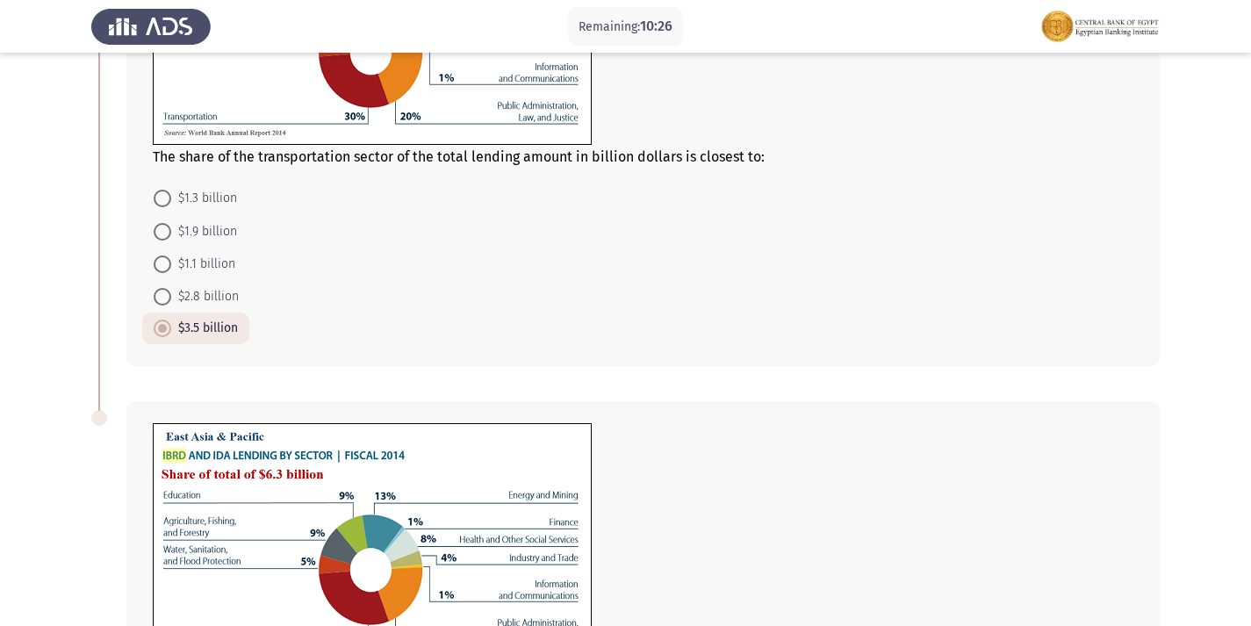
scroll to position [627, 0]
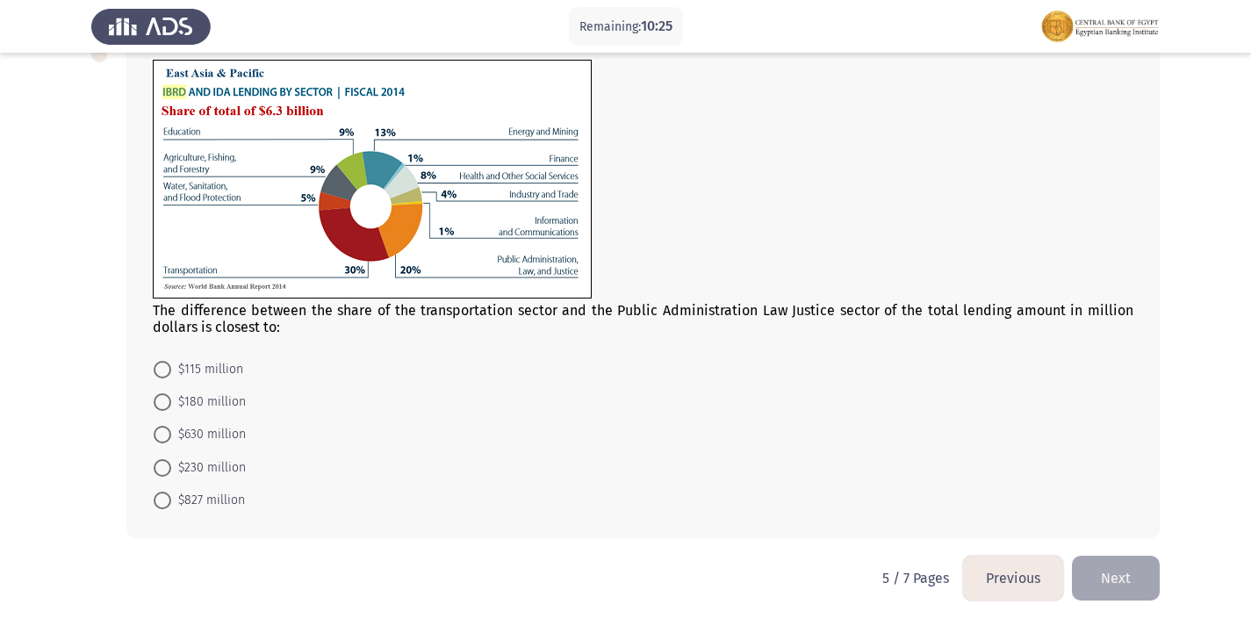
click at [174, 435] on span "$630 million" at bounding box center [208, 434] width 75 height 21
click at [171, 435] on input "$630 million" at bounding box center [163, 435] width 18 height 18
radio input "true"
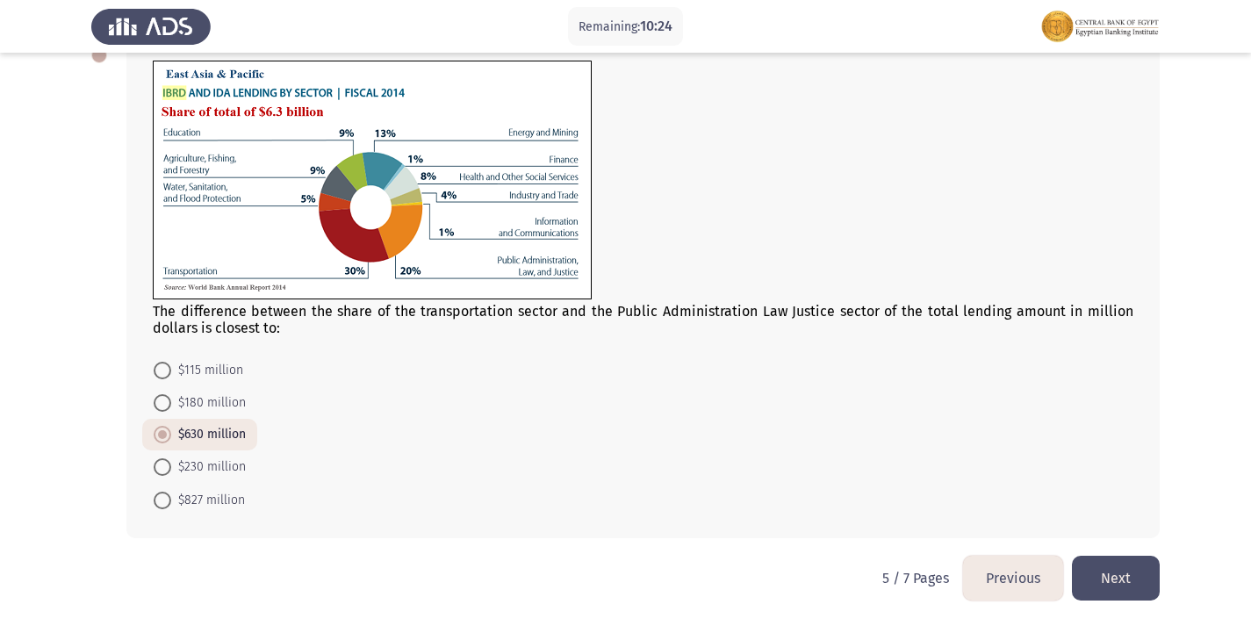
click at [1132, 574] on button "Next" at bounding box center [1116, 578] width 88 height 45
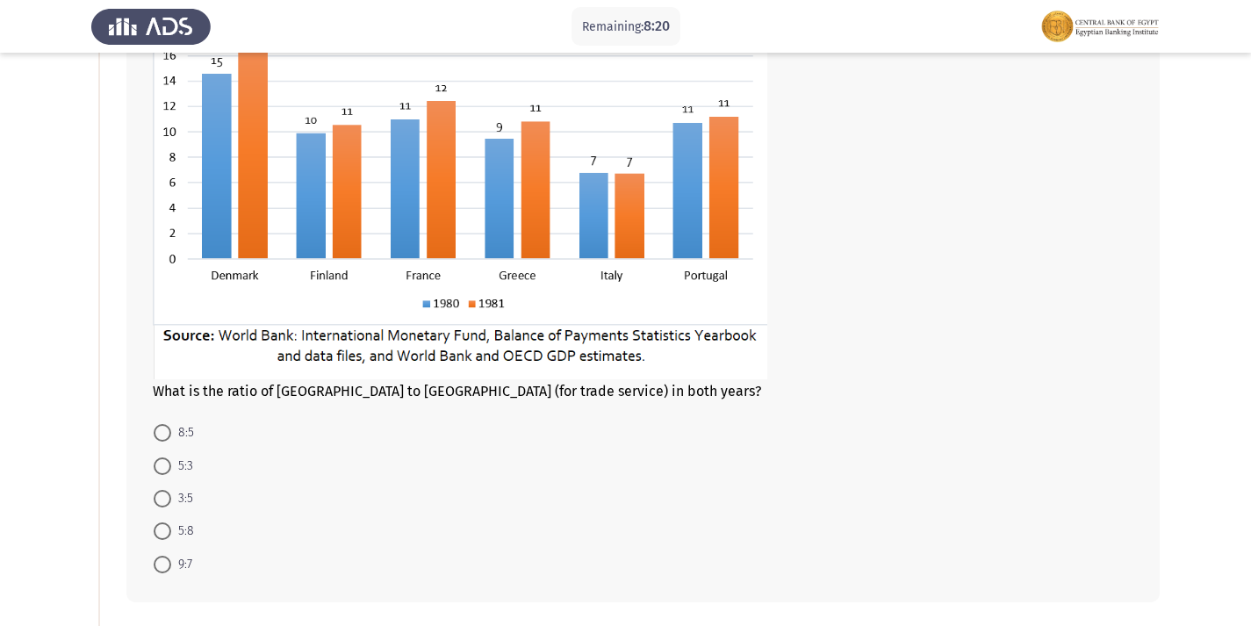
scroll to position [250, 0]
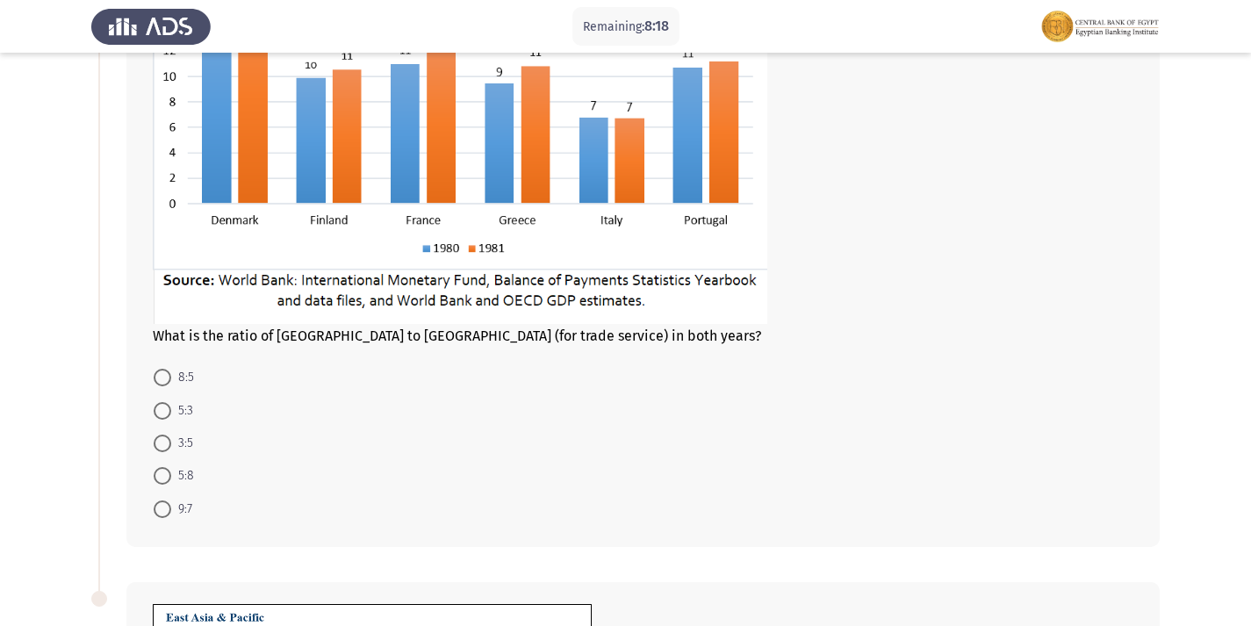
click at [165, 479] on span at bounding box center [163, 476] width 18 height 18
click at [165, 479] on input "5:8" at bounding box center [163, 476] width 18 height 18
radio input "true"
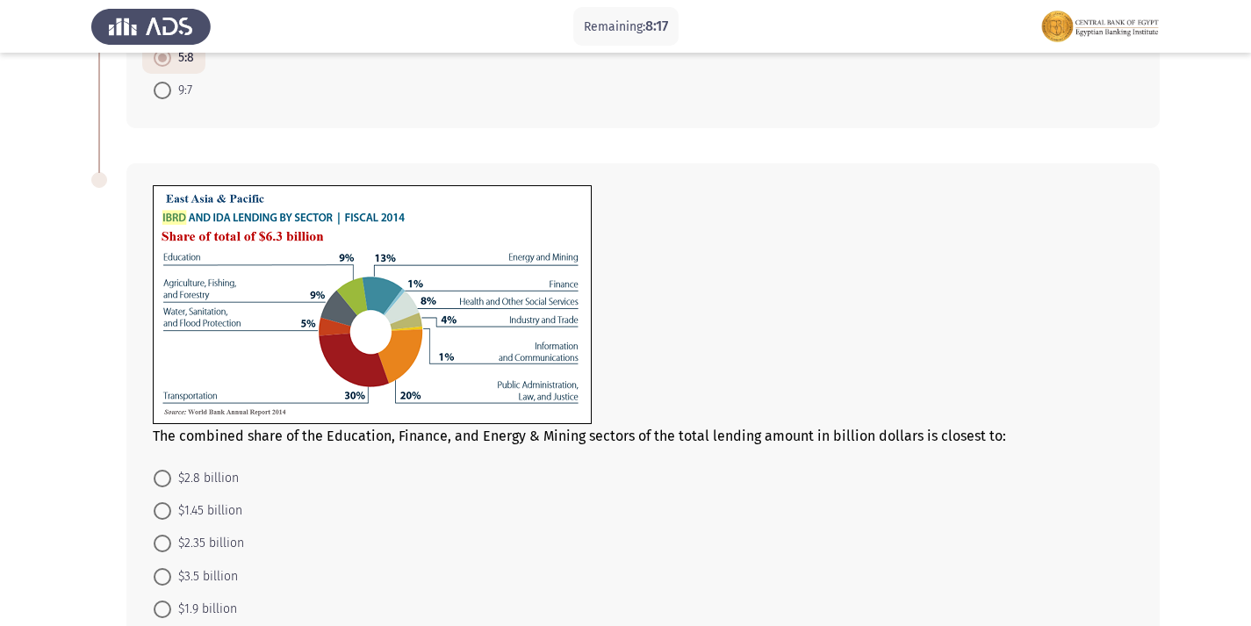
scroll to position [776, 0]
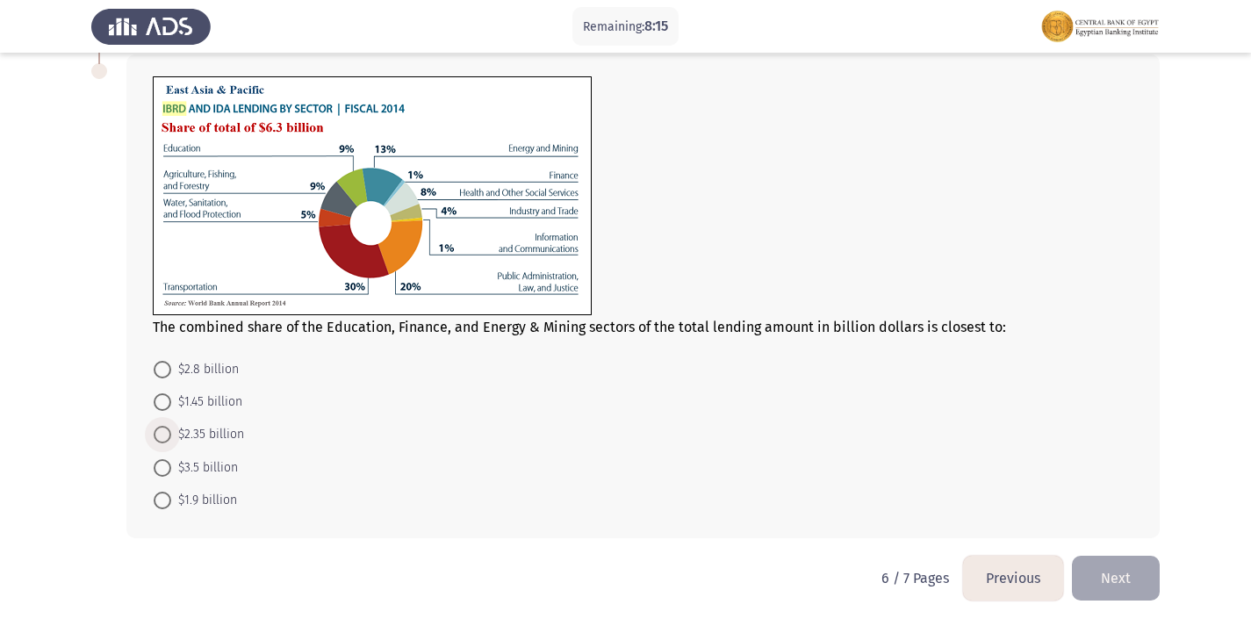
click at [156, 435] on span at bounding box center [163, 435] width 18 height 18
click at [156, 435] on input "$2.35 billion" at bounding box center [163, 435] width 18 height 18
radio input "true"
click at [1146, 584] on button "Next" at bounding box center [1116, 578] width 88 height 45
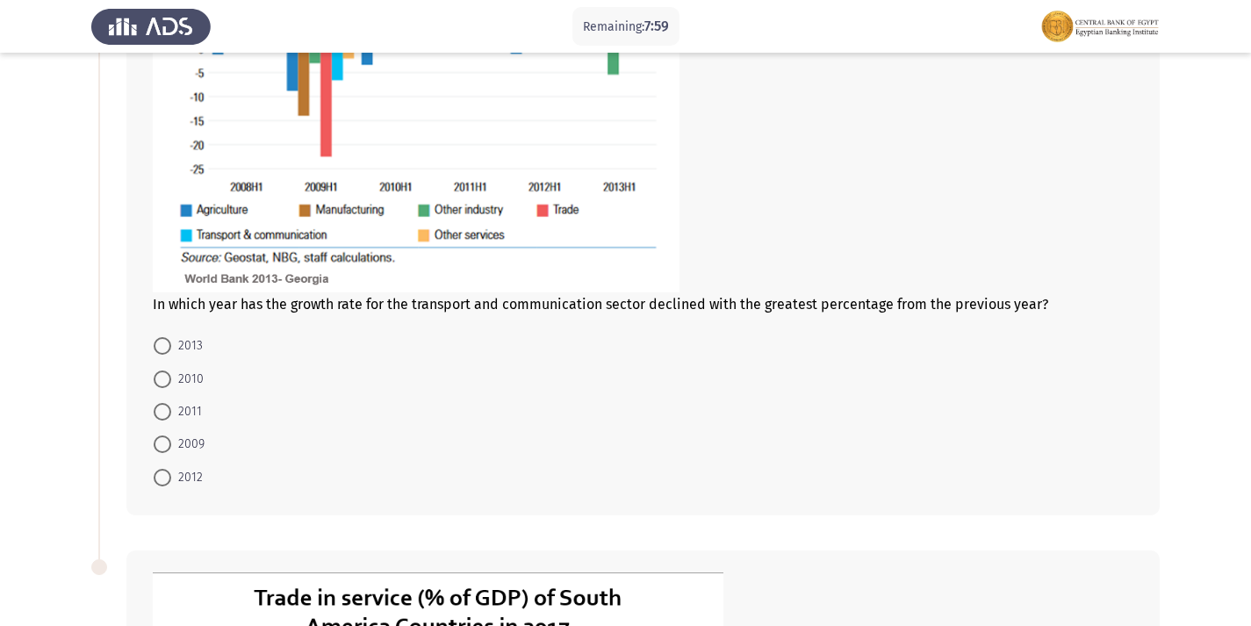
scroll to position [351, 0]
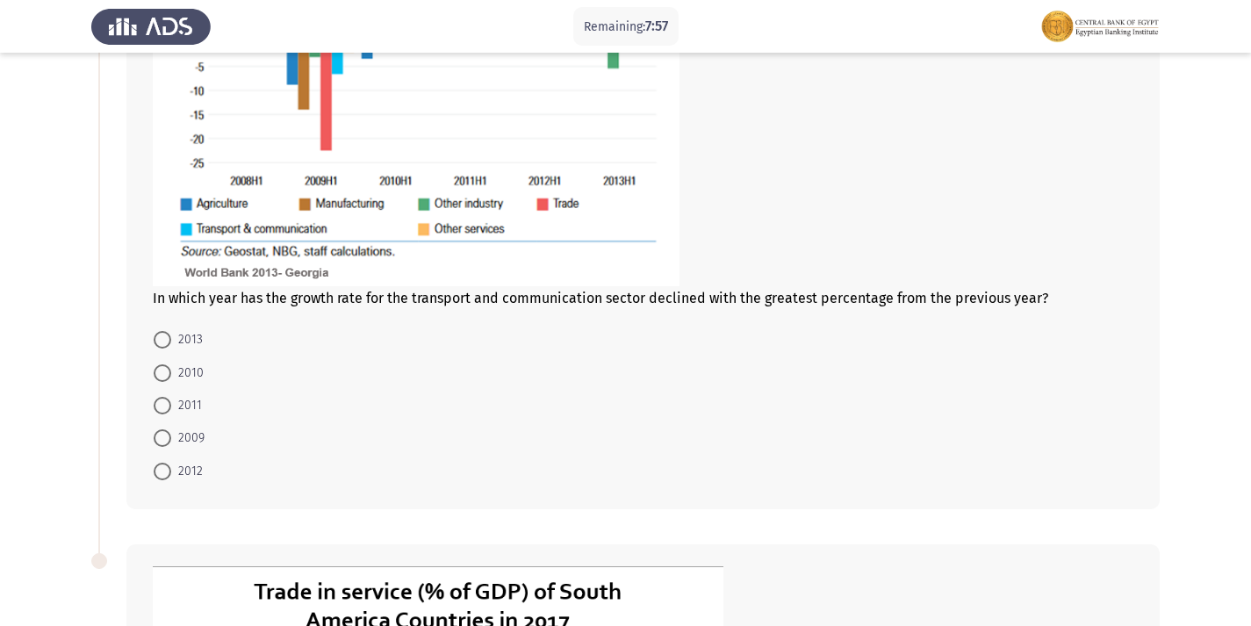
click at [160, 470] on span at bounding box center [163, 472] width 18 height 18
click at [160, 470] on input "2012" at bounding box center [163, 472] width 18 height 18
radio input "true"
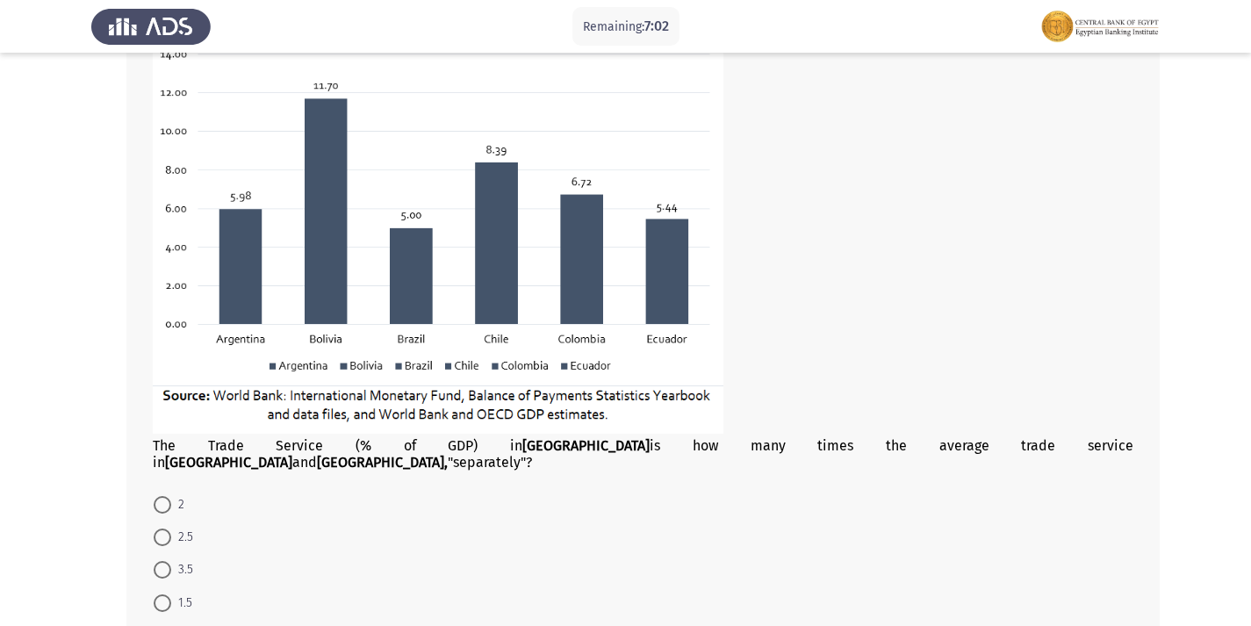
scroll to position [977, 0]
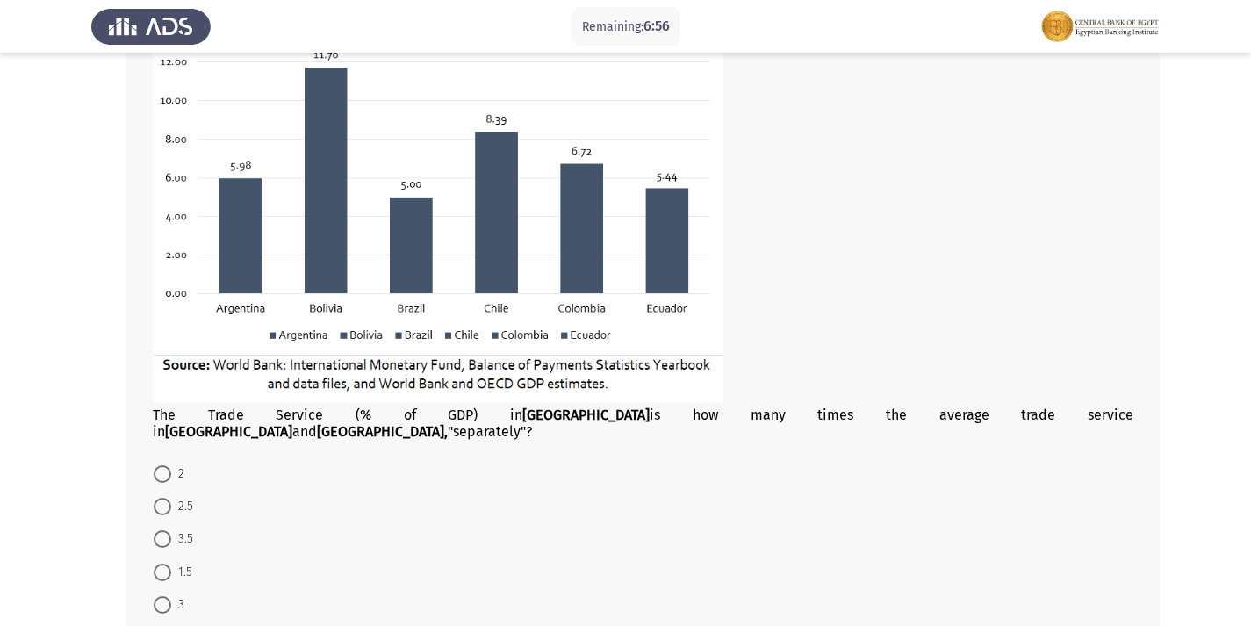
click at [161, 465] on span at bounding box center [163, 474] width 18 height 18
click at [161, 465] on input "2" at bounding box center [163, 474] width 18 height 18
radio input "true"
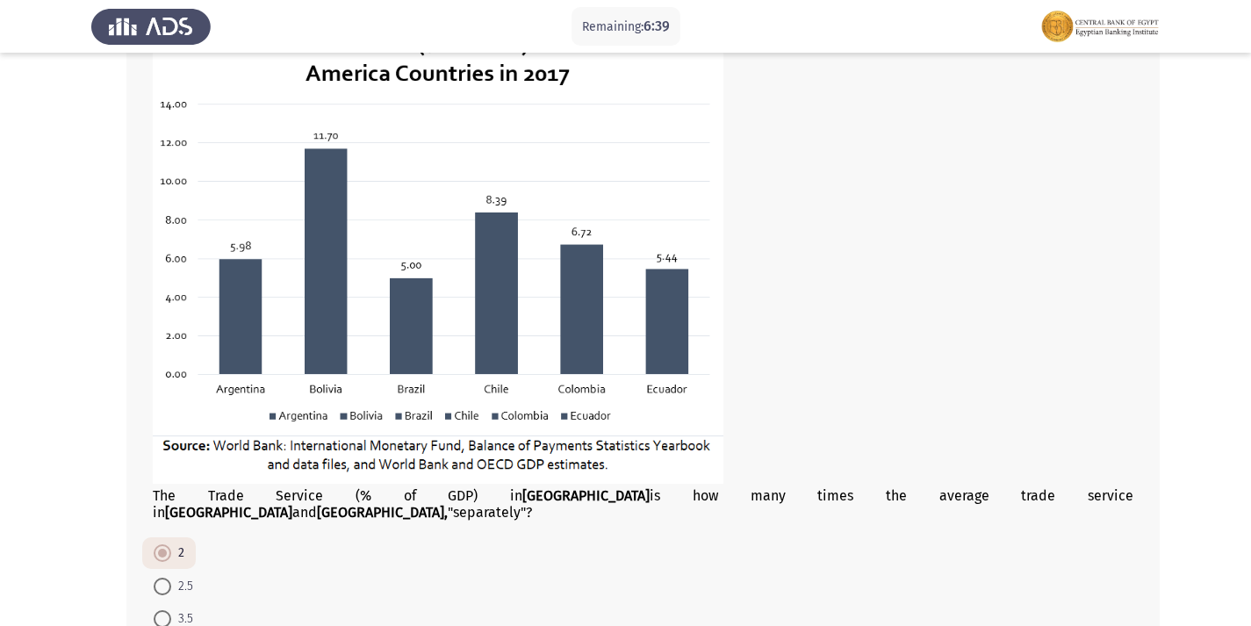
scroll to position [1064, 0]
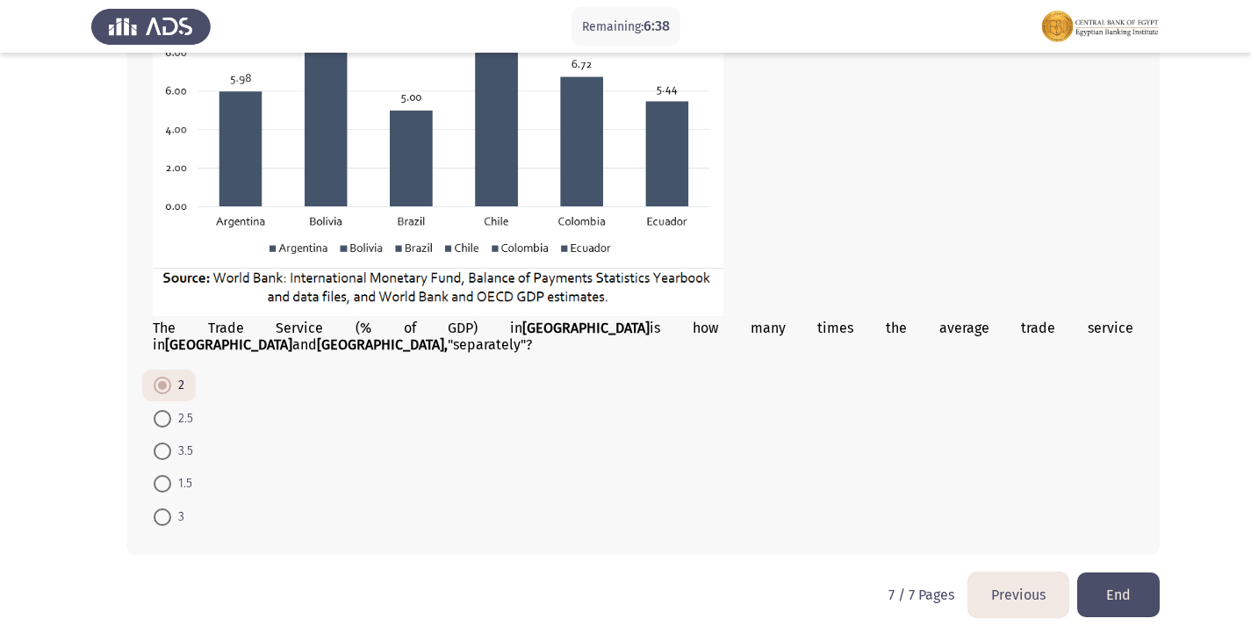
click at [1014, 587] on button "Previous" at bounding box center [1018, 594] width 100 height 45
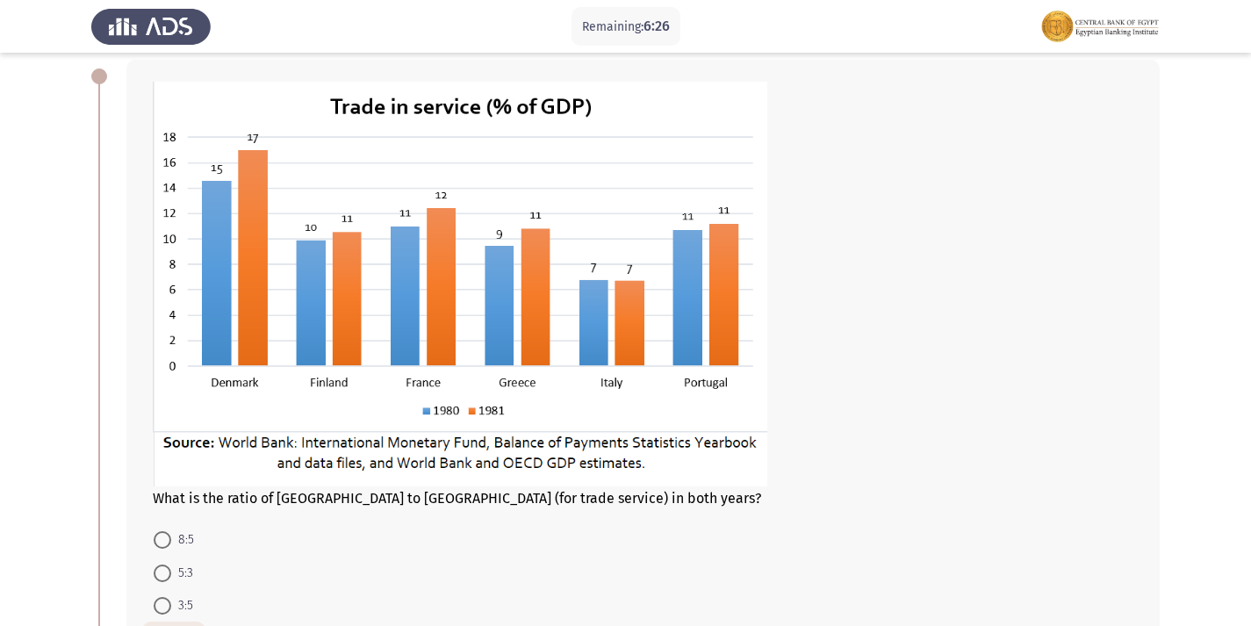
scroll to position [176, 0]
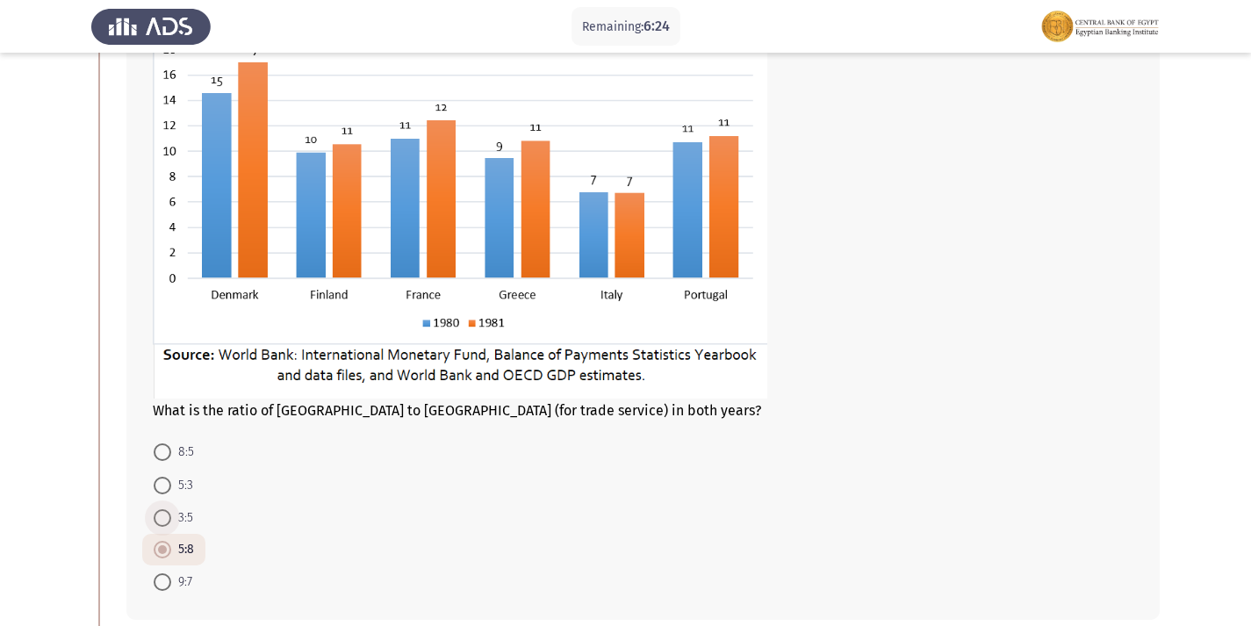
click at [166, 513] on span at bounding box center [163, 518] width 18 height 18
click at [166, 513] on input "3:5" at bounding box center [163, 518] width 18 height 18
radio input "true"
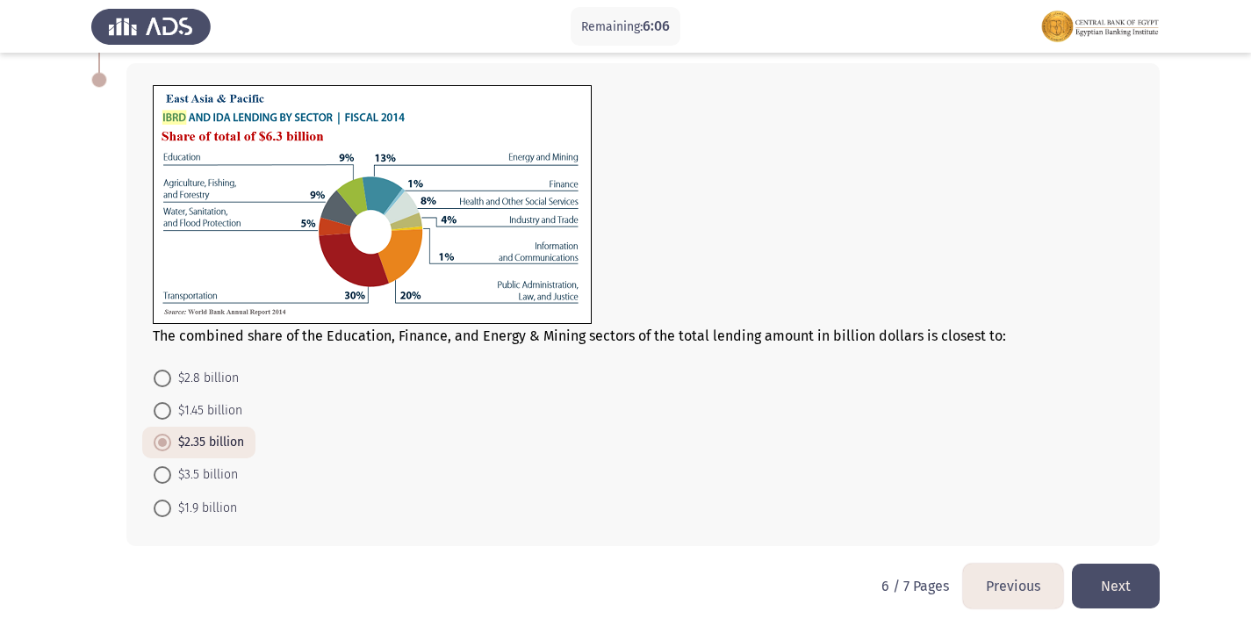
scroll to position [775, 0]
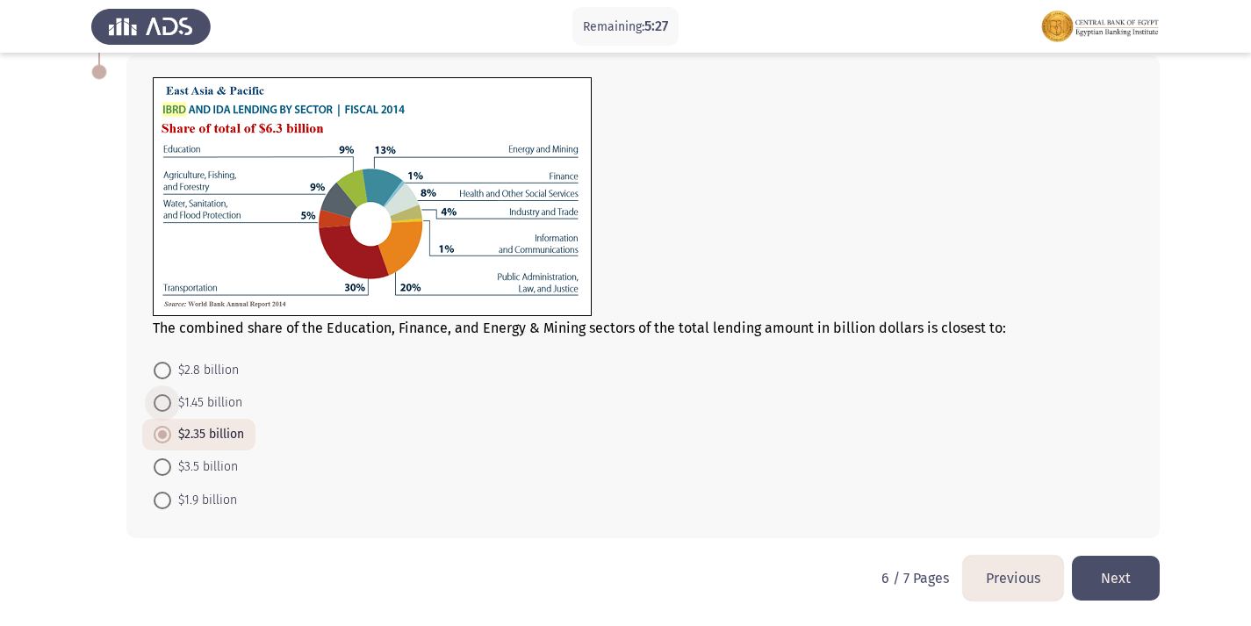
click at [164, 401] on span at bounding box center [163, 403] width 18 height 18
click at [164, 401] on input "$1.45 billion" at bounding box center [163, 403] width 18 height 18
radio input "true"
click at [1027, 579] on button "Previous" at bounding box center [1013, 578] width 100 height 45
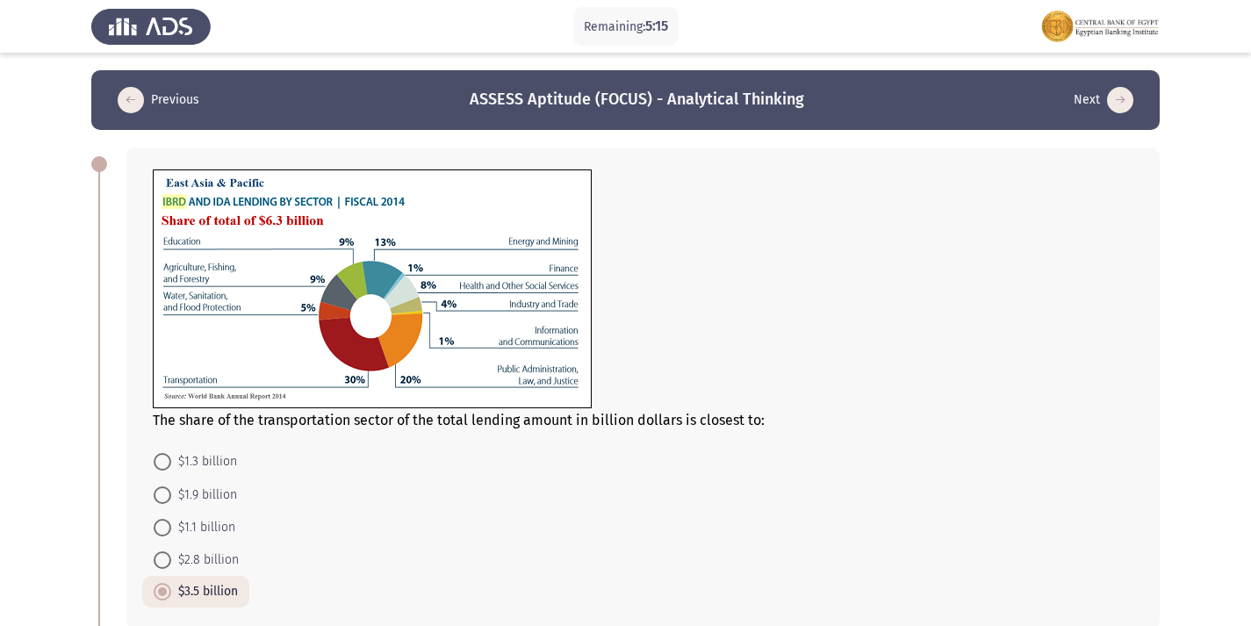
scroll to position [88, 0]
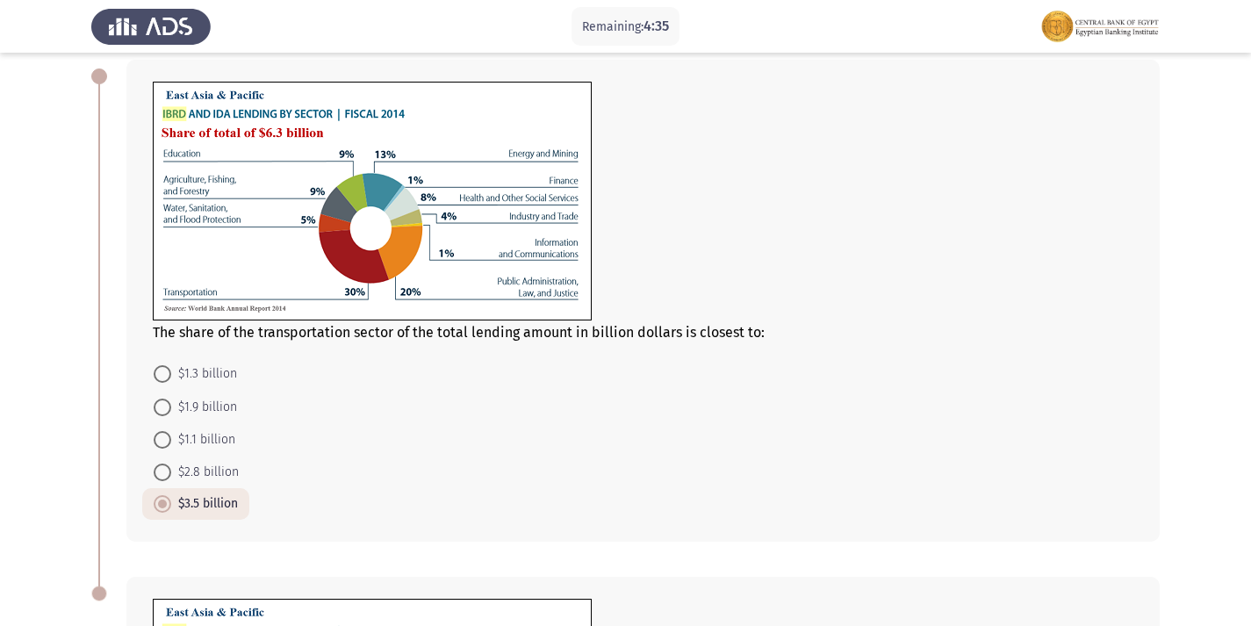
click at [164, 409] on span at bounding box center [163, 407] width 18 height 18
click at [164, 409] on input "$1.9 billion" at bounding box center [163, 407] width 18 height 18
radio input "true"
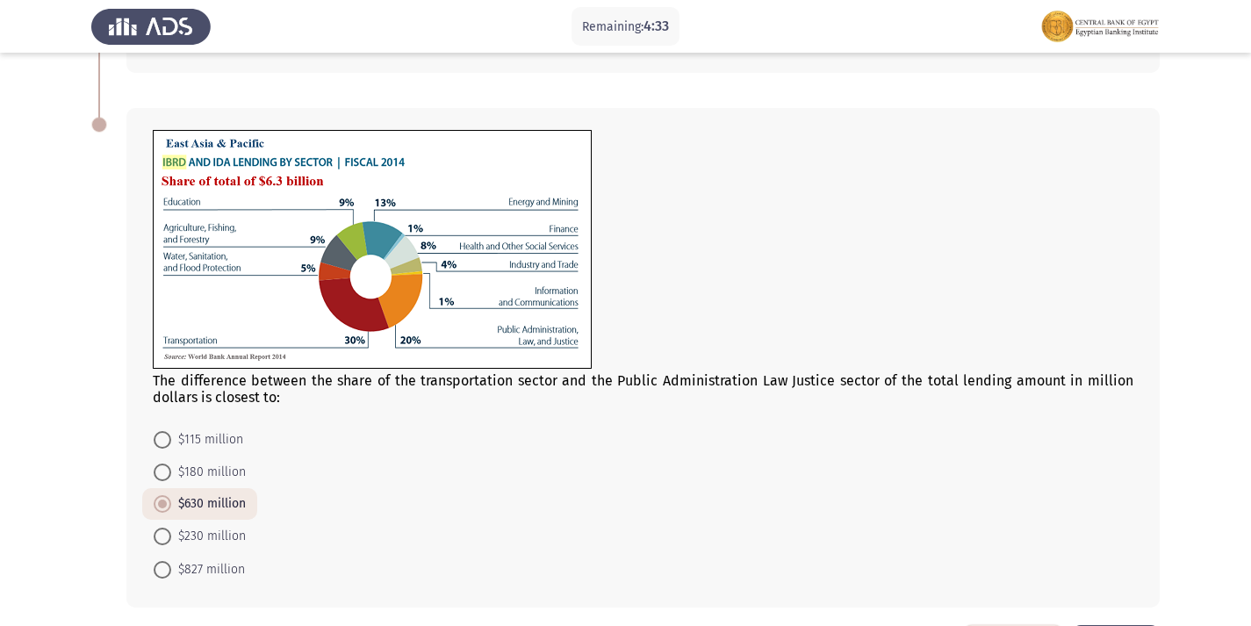
scroll to position [614, 0]
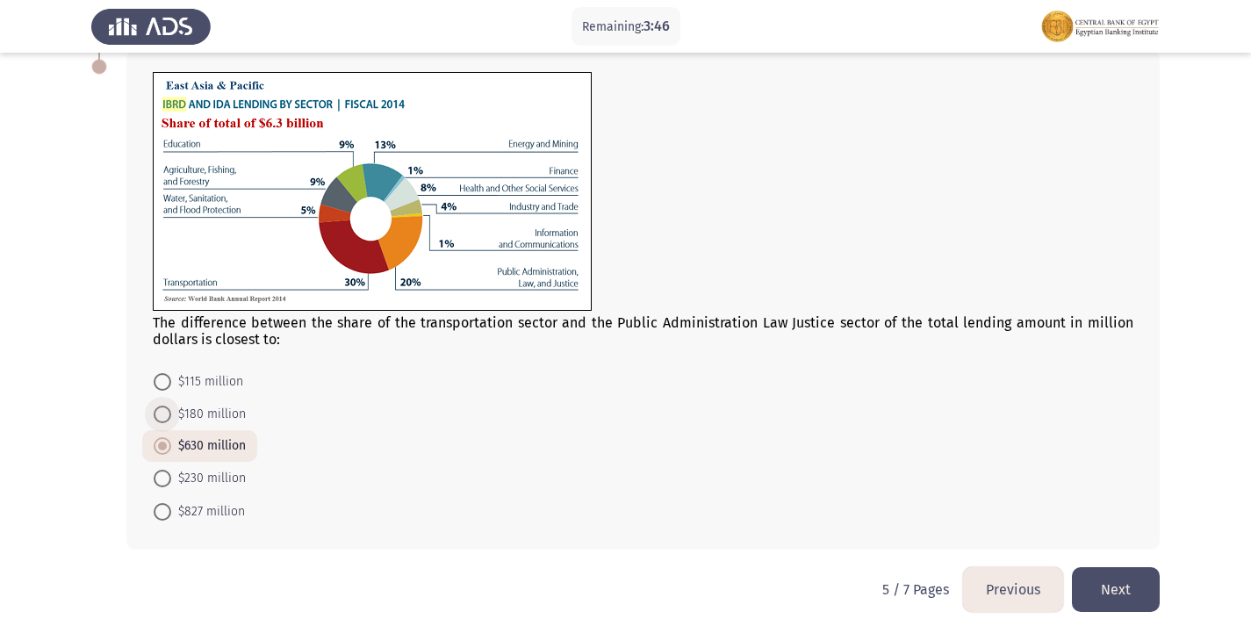
click at [160, 415] on span at bounding box center [163, 414] width 18 height 18
click at [160, 415] on input "$180 million" at bounding box center [163, 414] width 18 height 18
radio input "true"
click at [157, 444] on span at bounding box center [163, 446] width 18 height 18
click at [157, 444] on input "$630 million" at bounding box center [163, 446] width 18 height 18
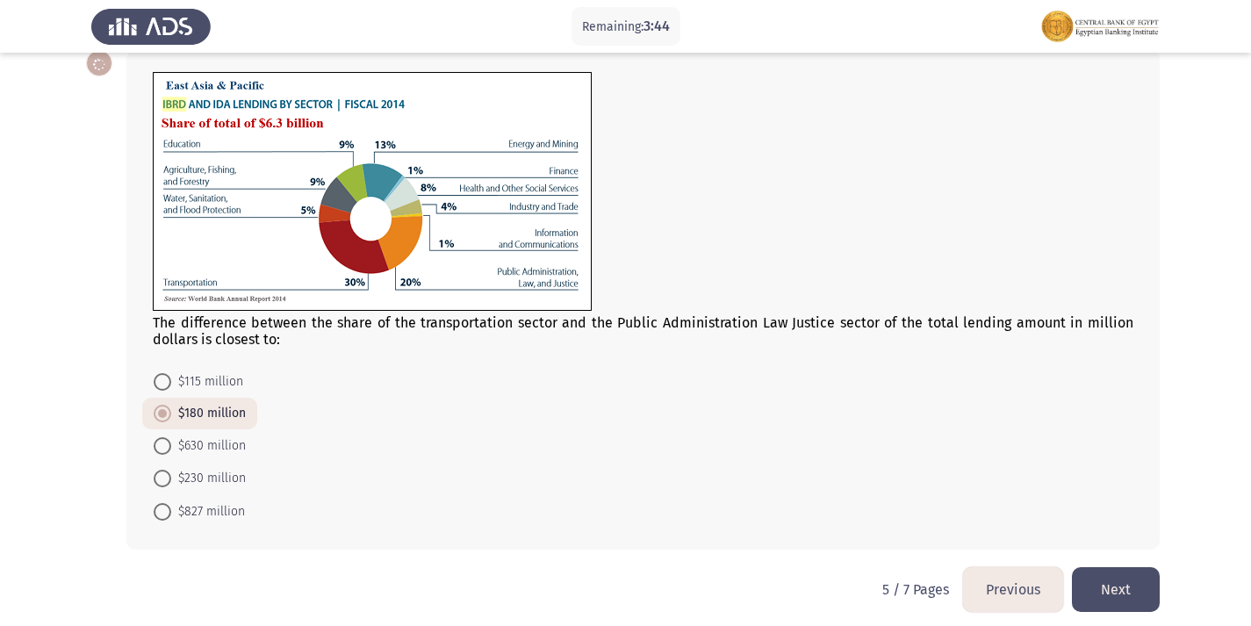
radio input "true"
click at [479, 435] on form "$115 million $180 million $630 million $230 million $827 million" at bounding box center [643, 445] width 980 height 162
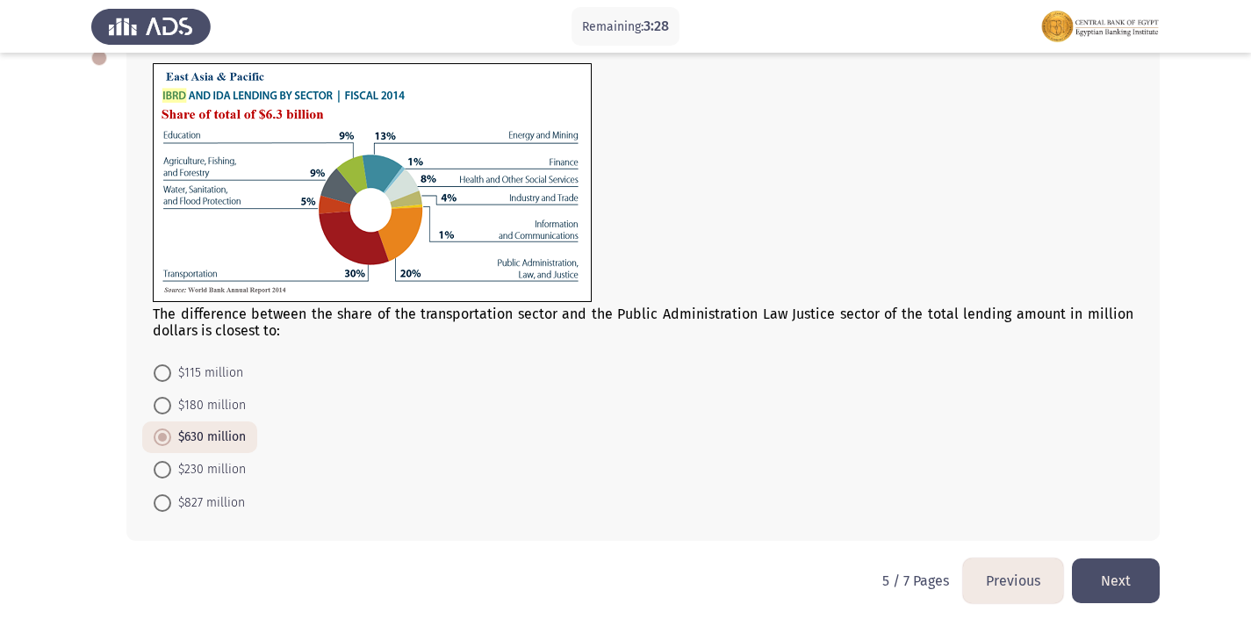
scroll to position [626, 0]
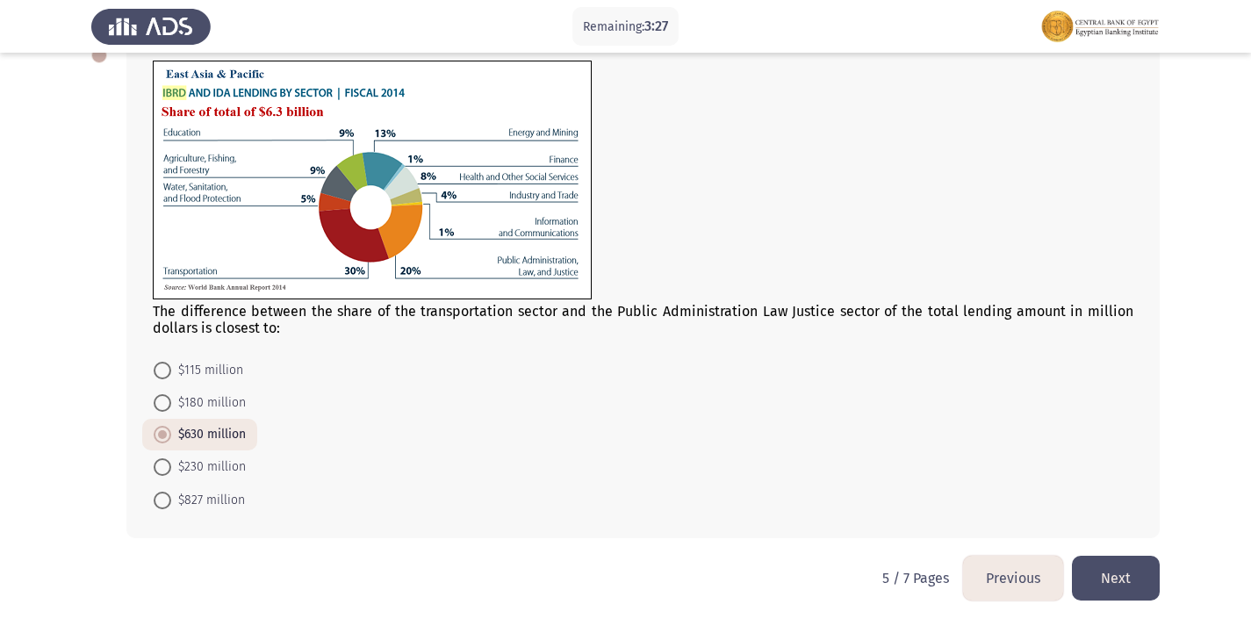
click at [987, 581] on button "Previous" at bounding box center [1013, 578] width 100 height 45
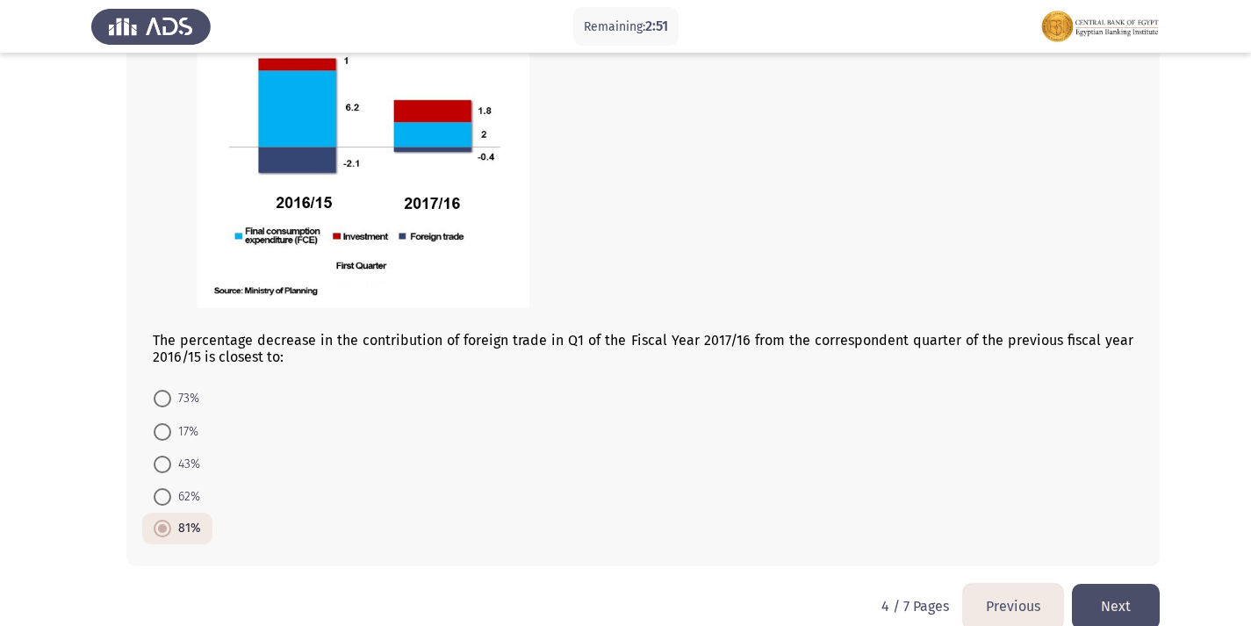
scroll to position [1038, 0]
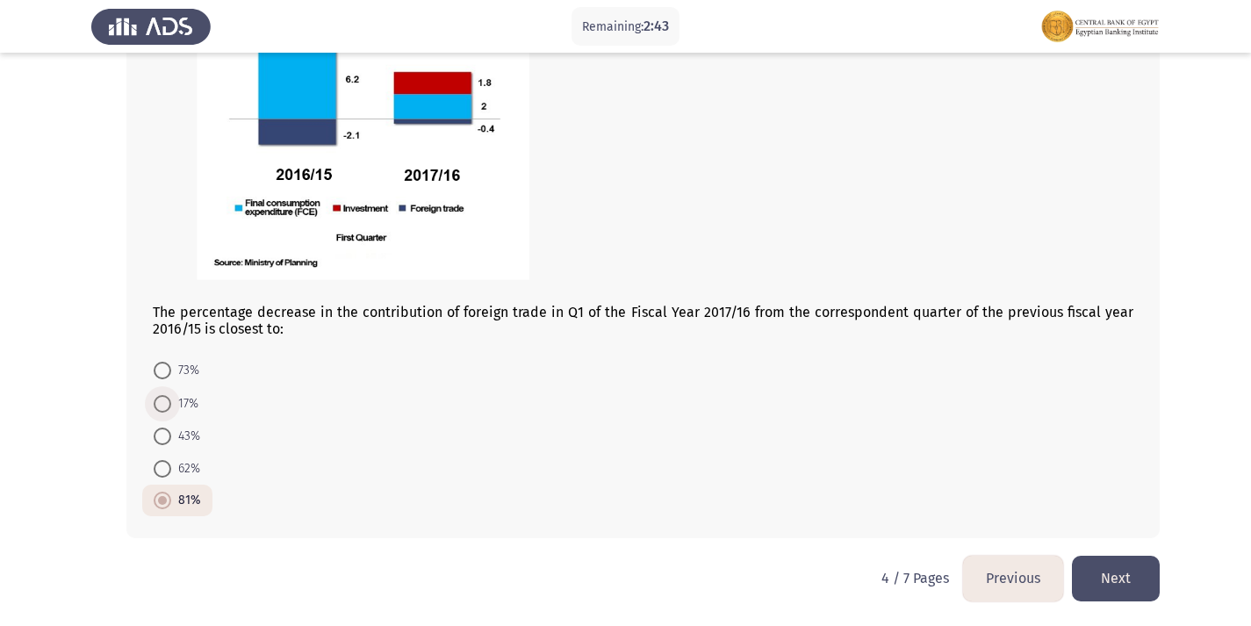
click at [159, 398] on span at bounding box center [163, 404] width 18 height 18
click at [159, 398] on input "17%" at bounding box center [163, 404] width 18 height 18
radio input "true"
click at [1029, 584] on button "Previous" at bounding box center [1013, 578] width 100 height 45
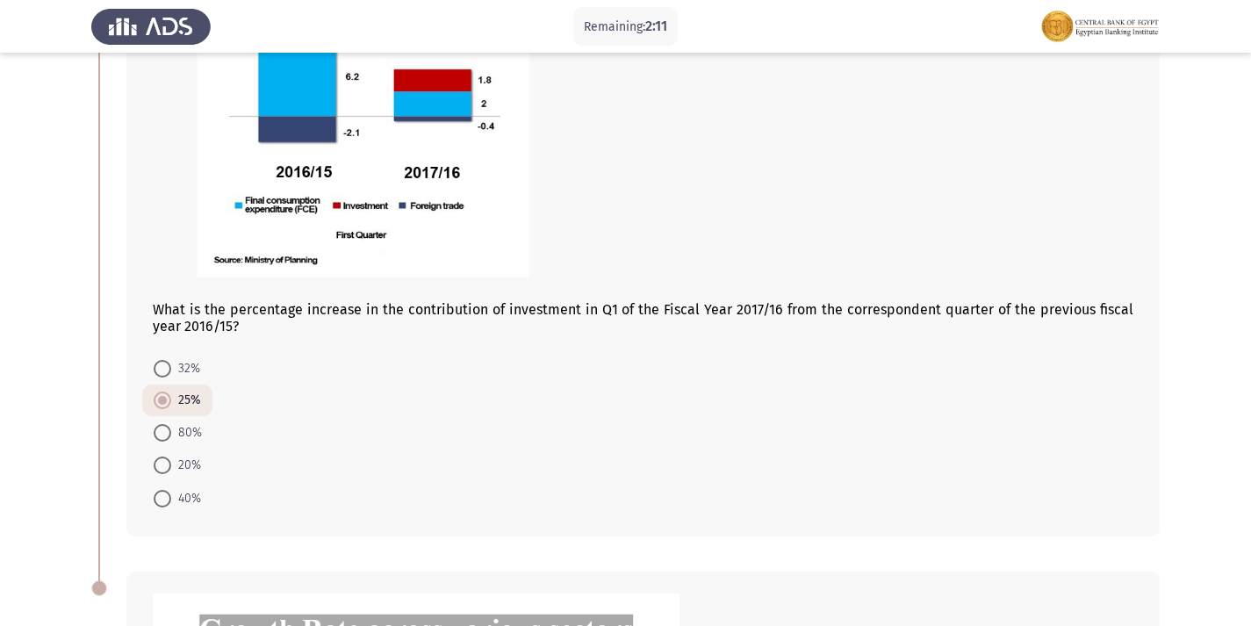
scroll to position [351, 0]
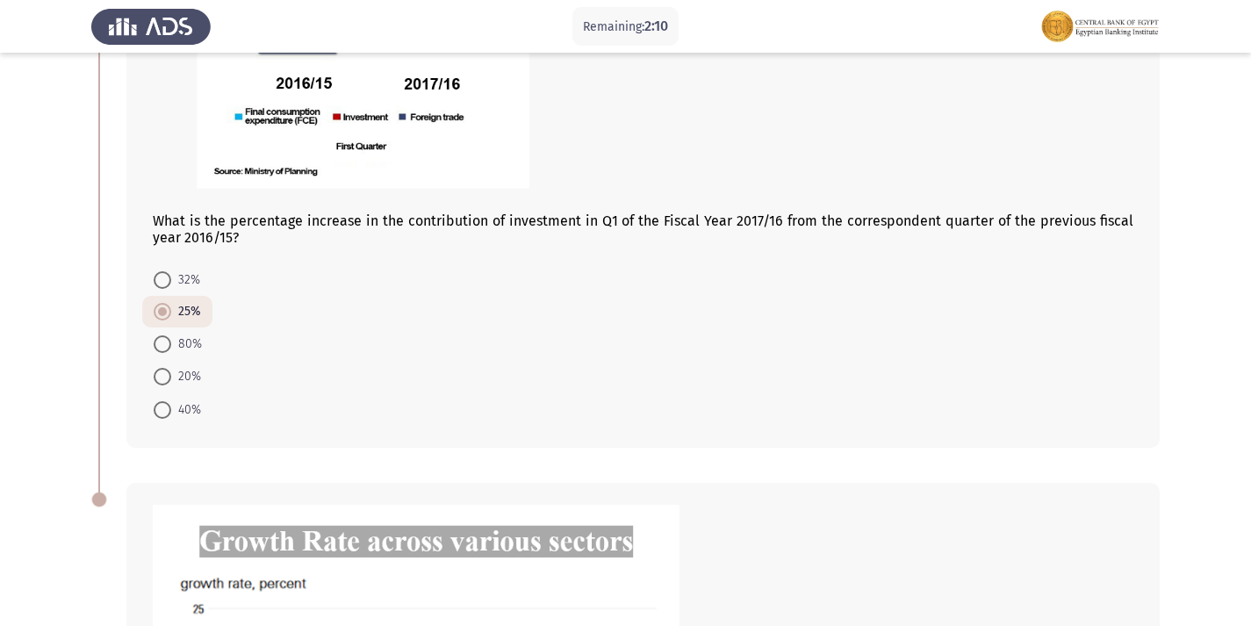
click at [167, 352] on span at bounding box center [163, 344] width 18 height 18
click at [167, 352] on input "80%" at bounding box center [163, 344] width 18 height 18
radio input "true"
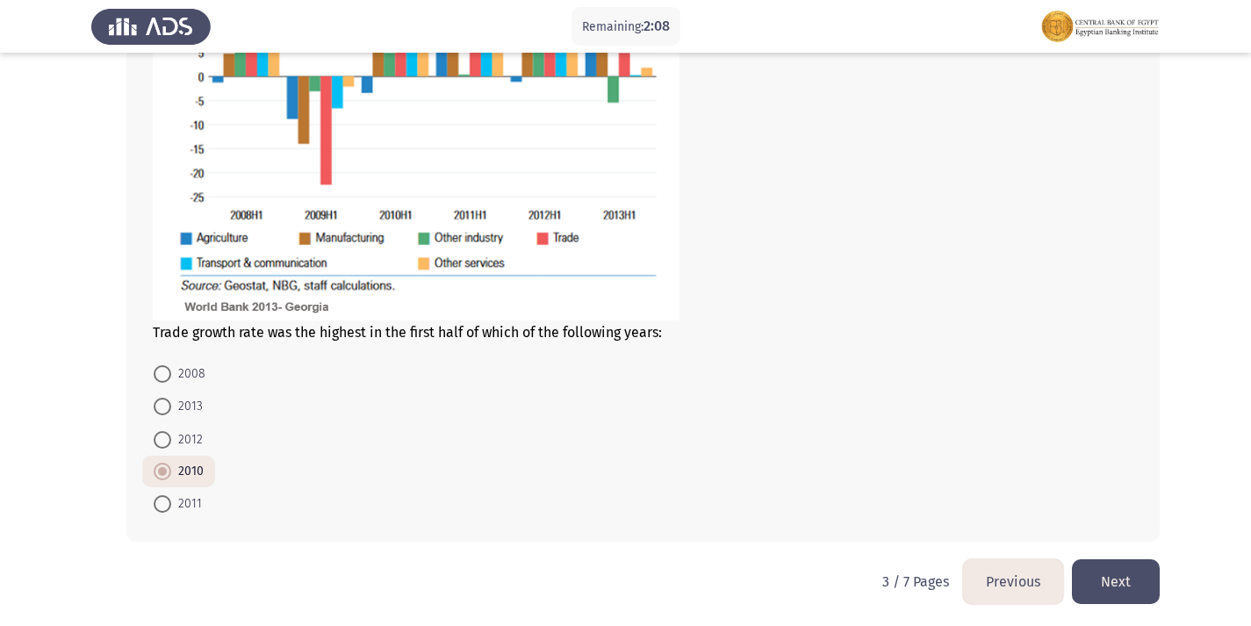
scroll to position [1007, 0]
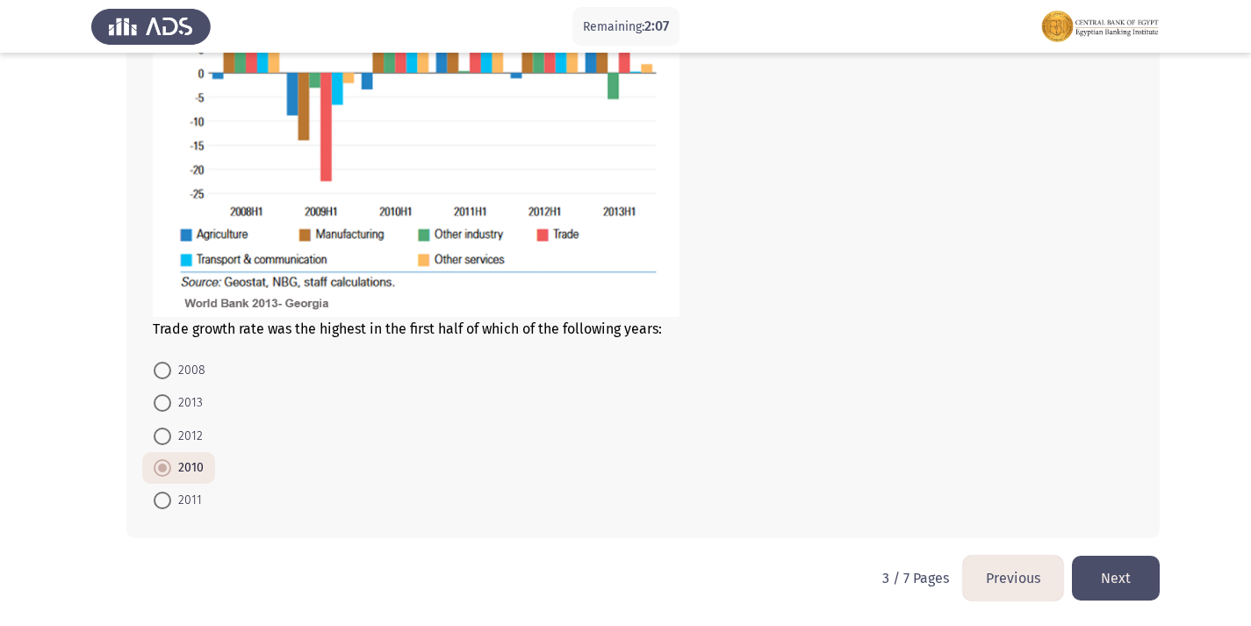
click at [1114, 588] on button "Next" at bounding box center [1116, 578] width 88 height 45
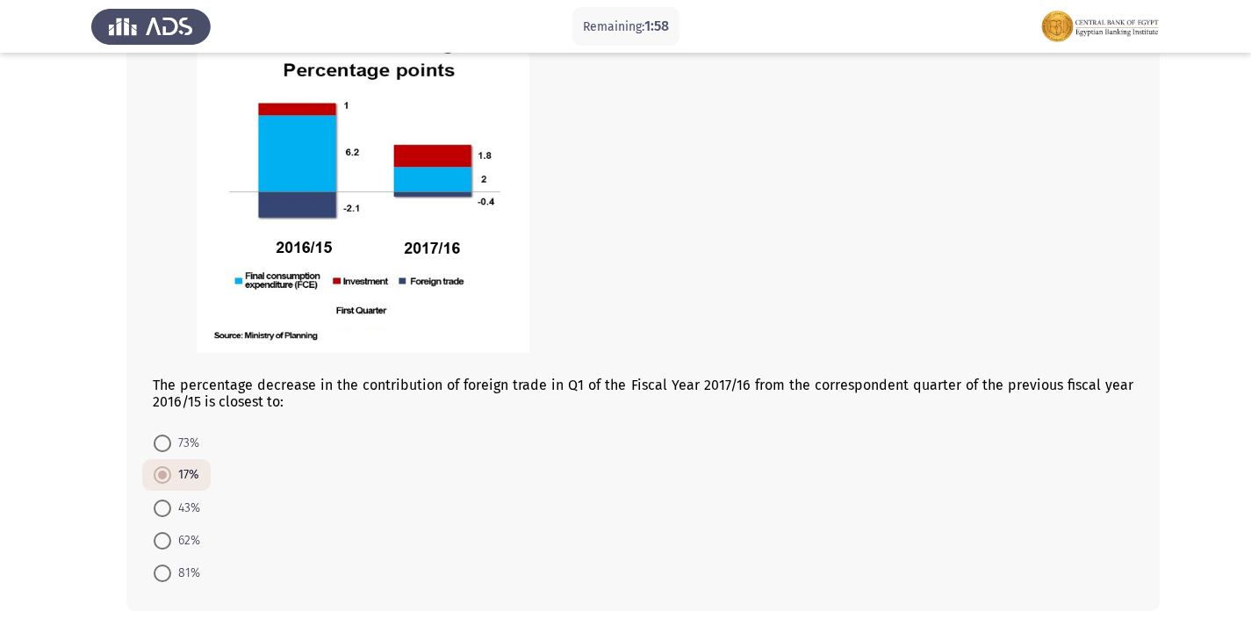
scroll to position [1038, 0]
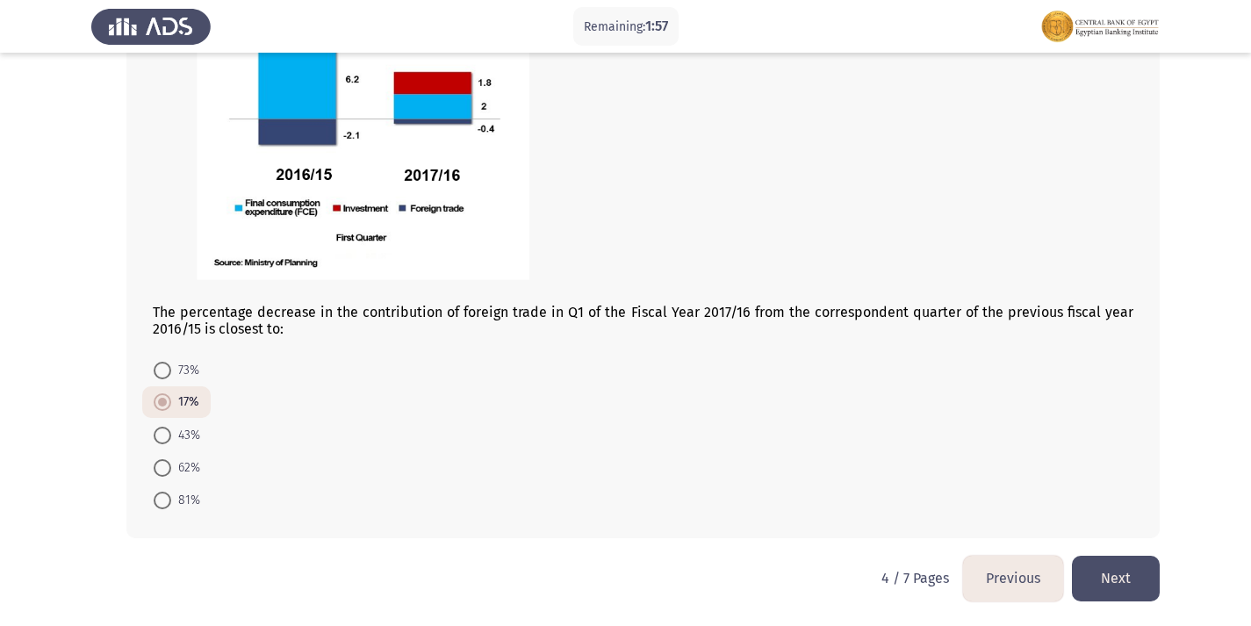
click at [998, 584] on button "Previous" at bounding box center [1013, 578] width 100 height 45
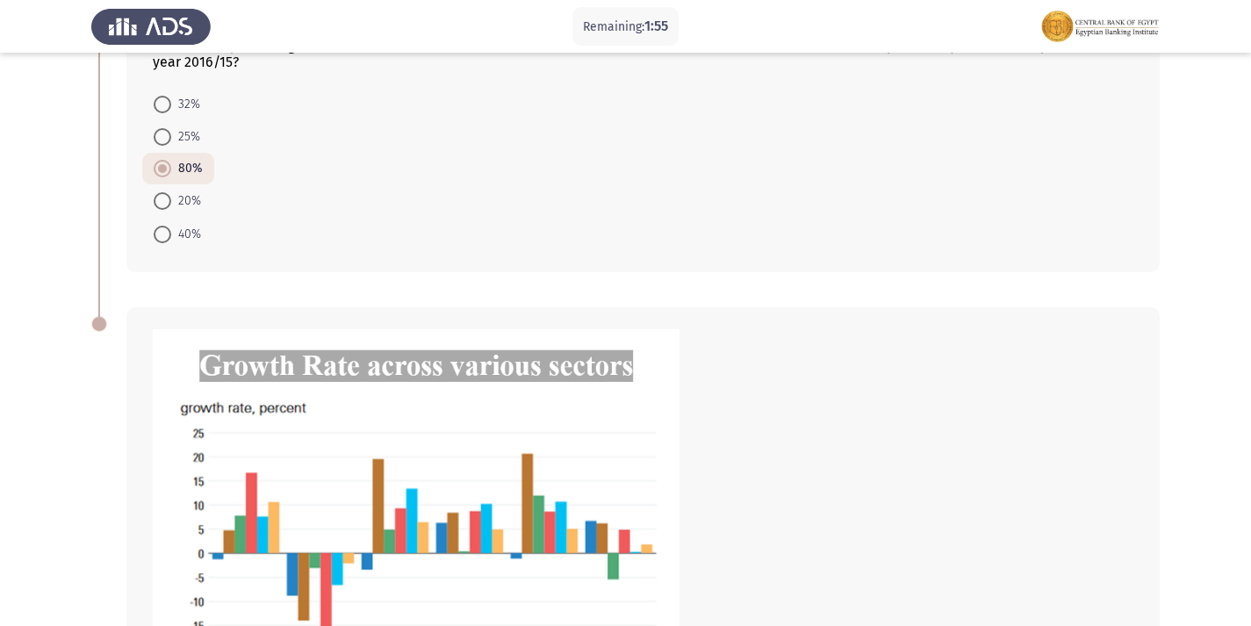
scroll to position [965, 0]
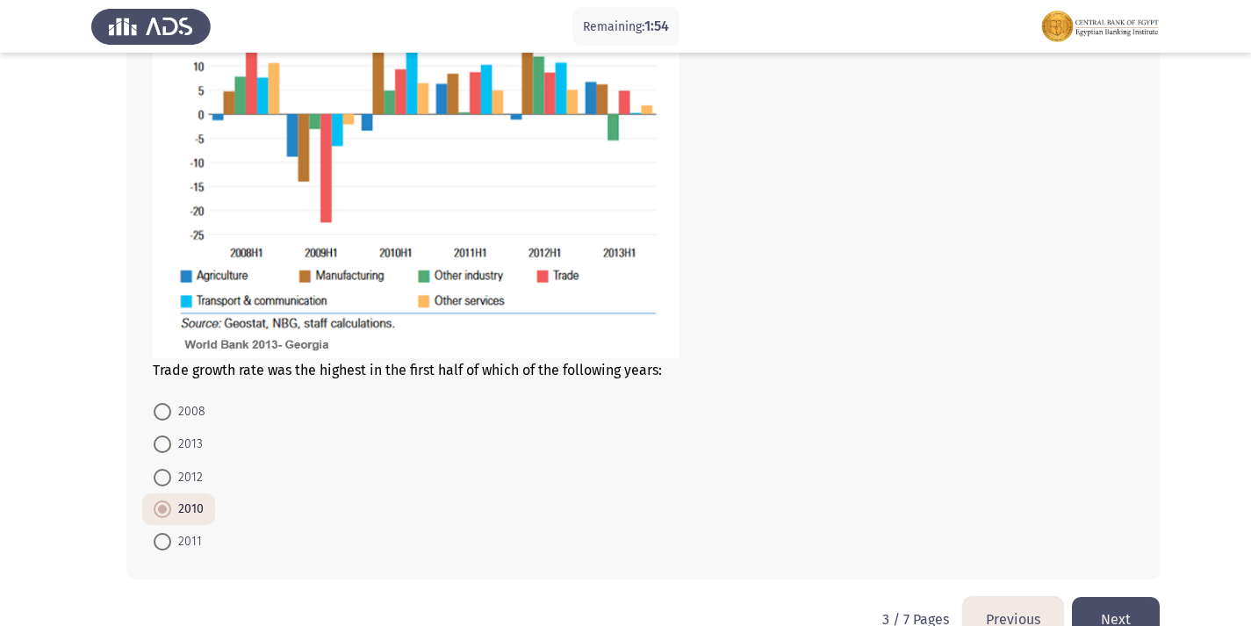
click at [1030, 612] on button "Previous" at bounding box center [1013, 619] width 100 height 45
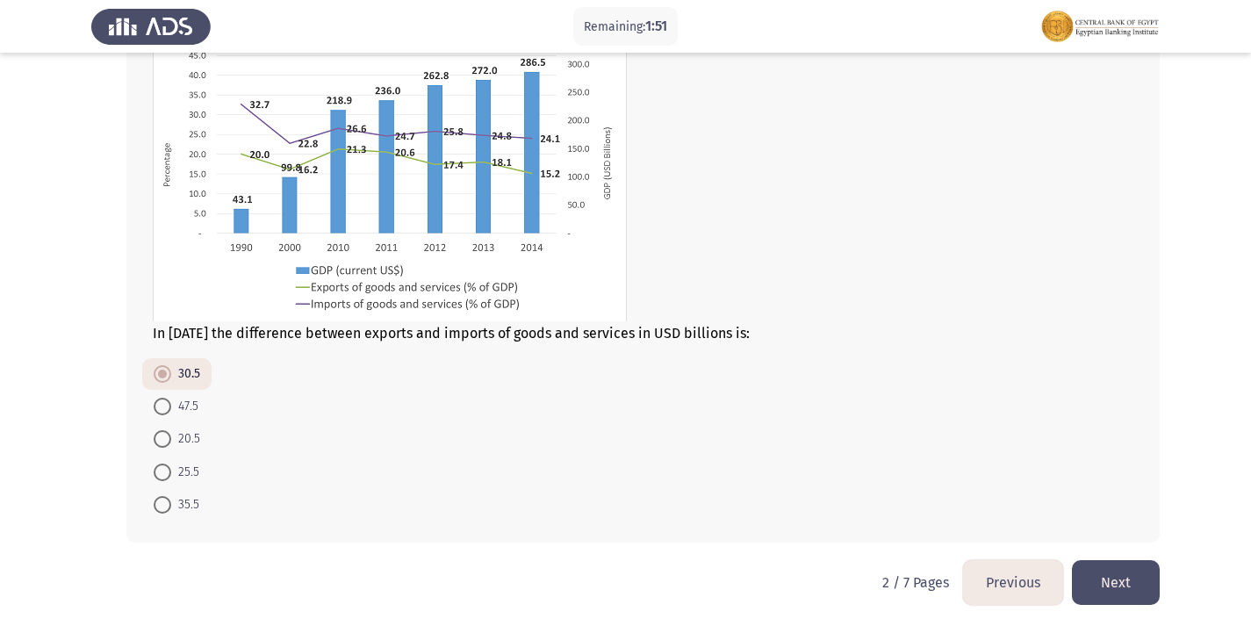
scroll to position [837, 0]
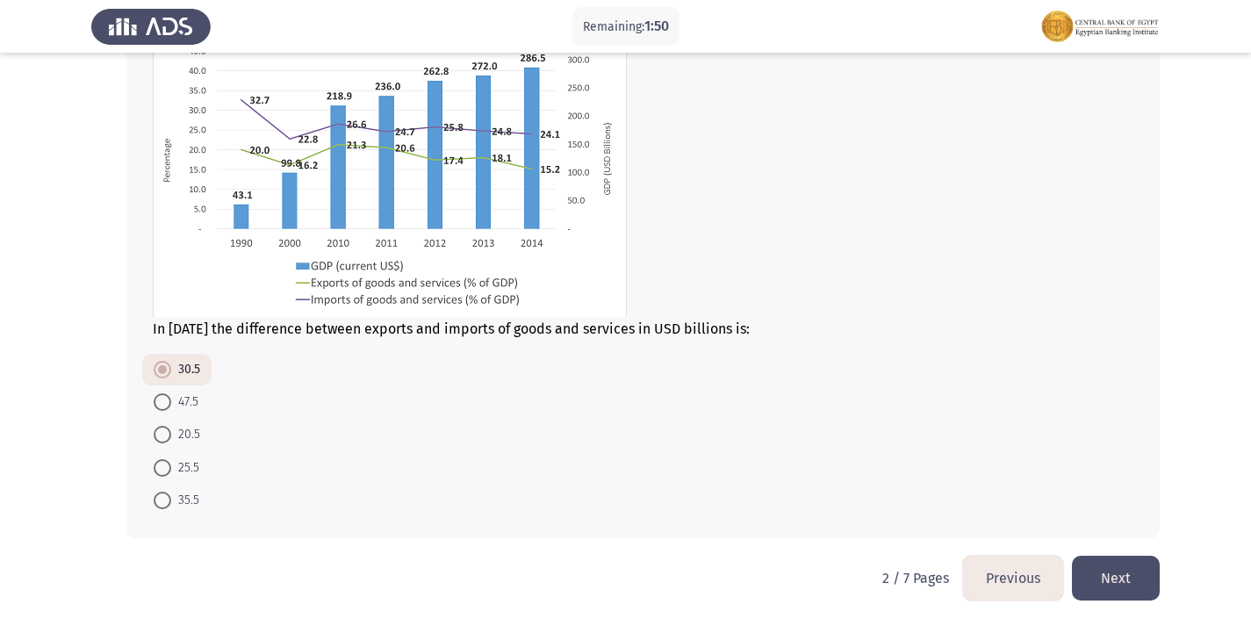
click at [1003, 585] on button "Previous" at bounding box center [1013, 578] width 100 height 45
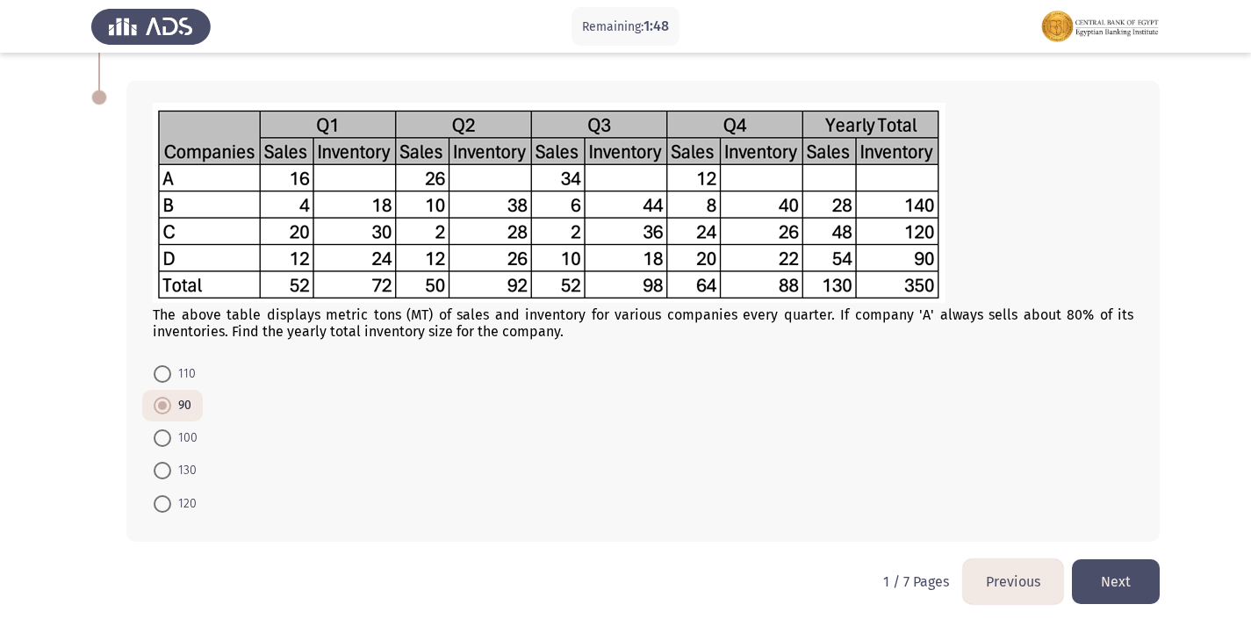
scroll to position [685, 0]
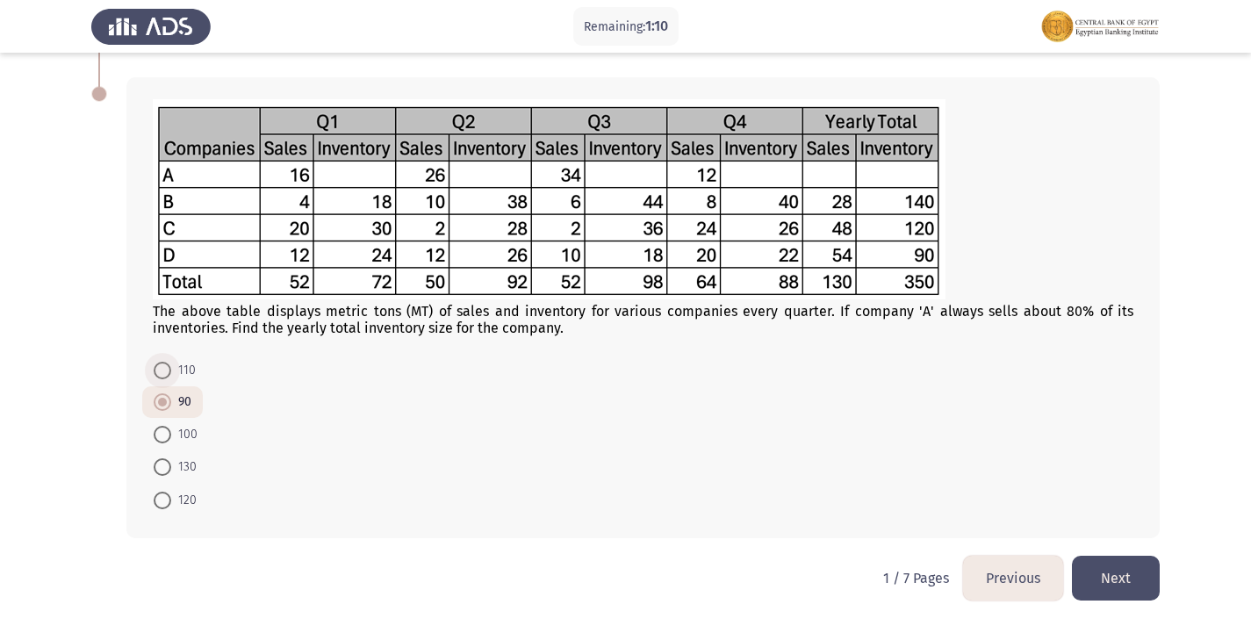
click at [168, 378] on span at bounding box center [163, 371] width 18 height 18
click at [168, 378] on input "110" at bounding box center [163, 371] width 18 height 18
radio input "true"
click at [1029, 582] on button "Previous" at bounding box center [1013, 578] width 100 height 45
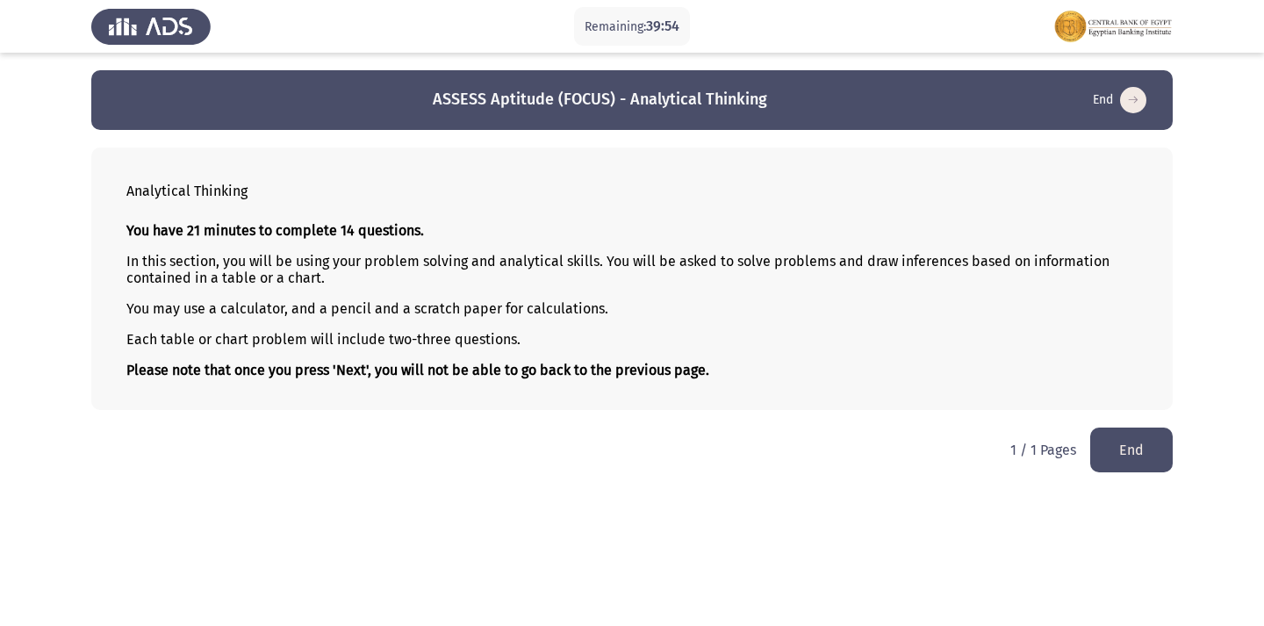
click at [1140, 441] on button "End" at bounding box center [1131, 449] width 83 height 45
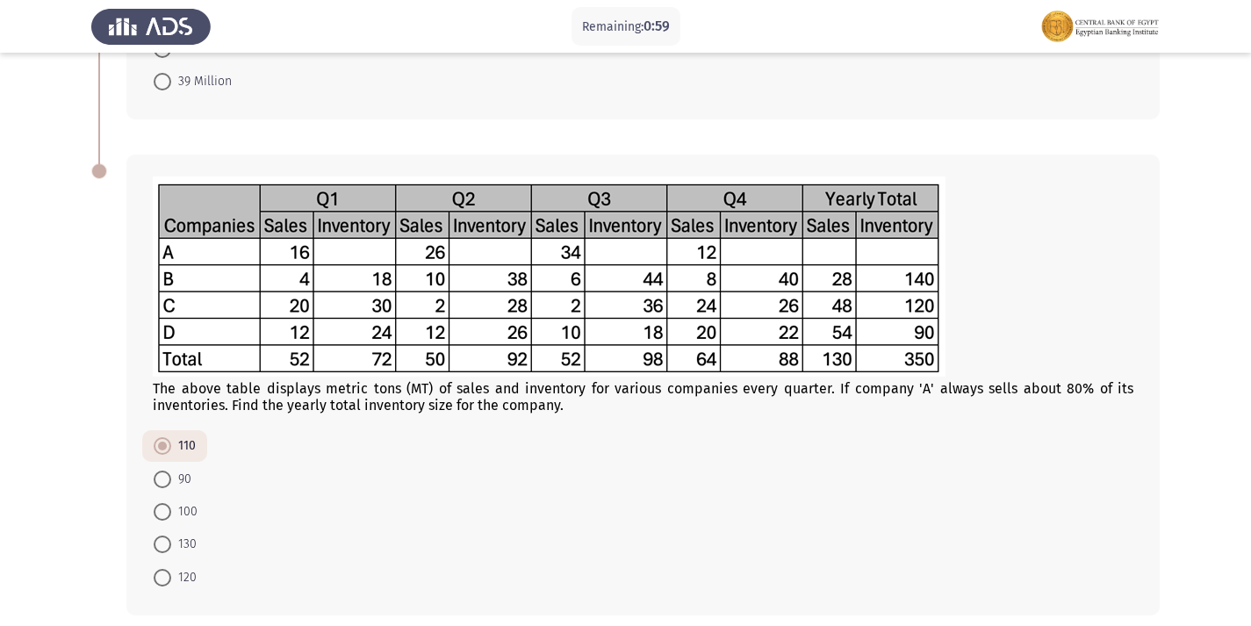
scroll to position [685, 0]
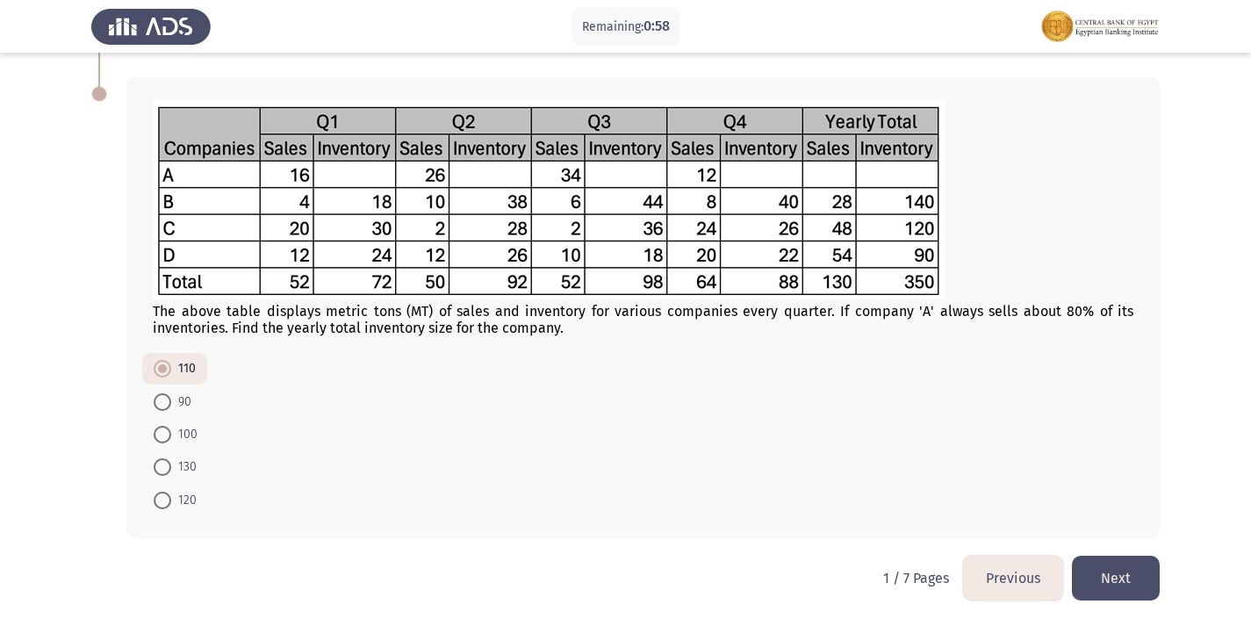
click at [1121, 572] on button "Next" at bounding box center [1116, 578] width 88 height 45
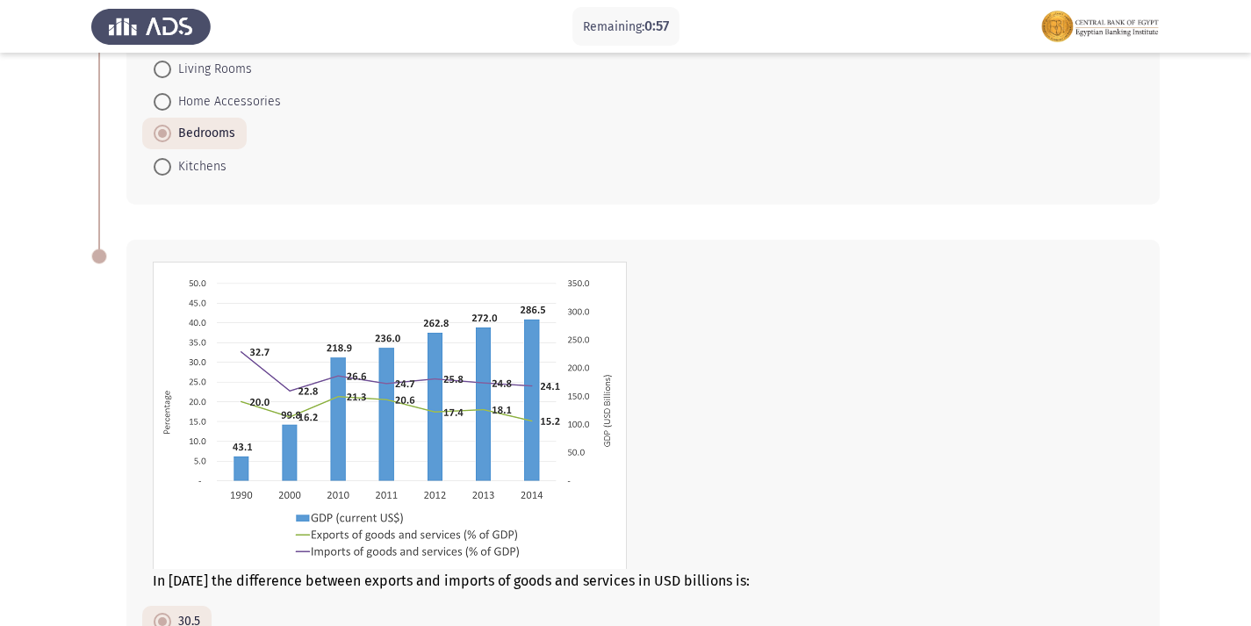
scroll to position [837, 0]
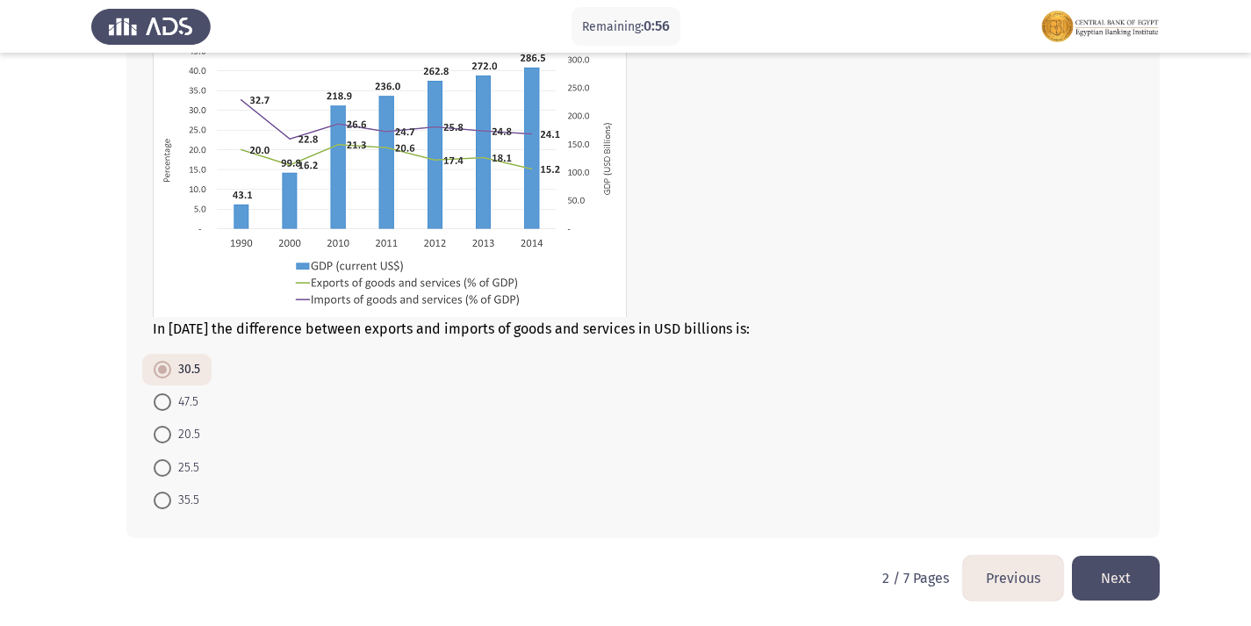
click at [1099, 565] on button "Next" at bounding box center [1116, 578] width 88 height 45
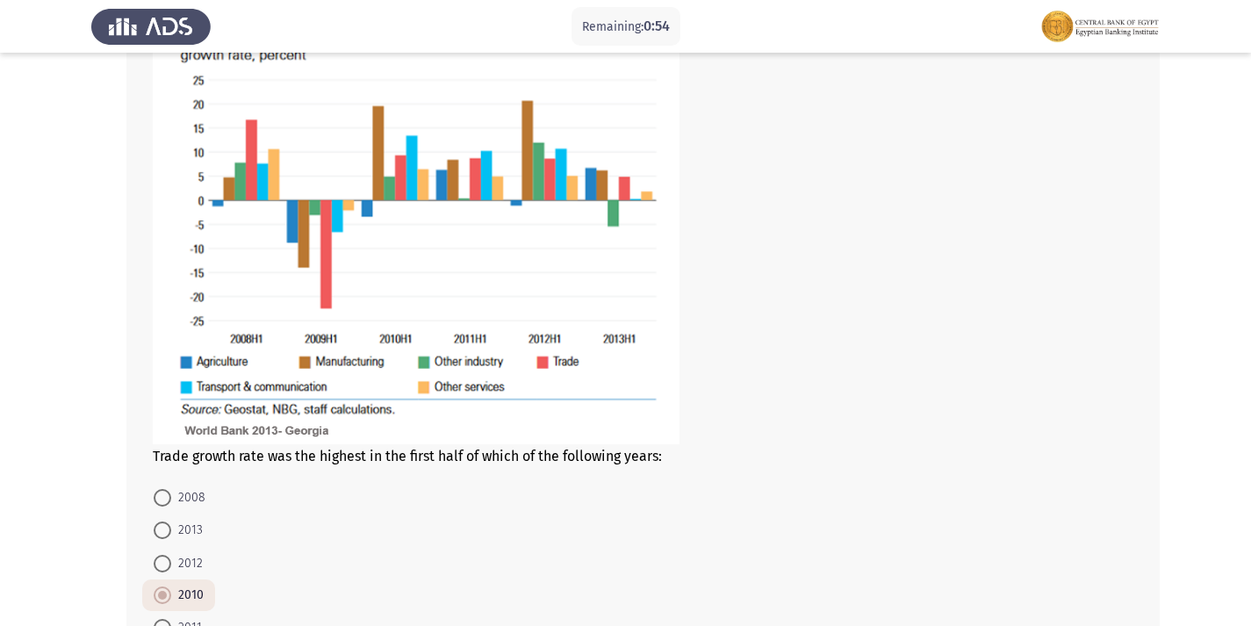
scroll to position [1007, 0]
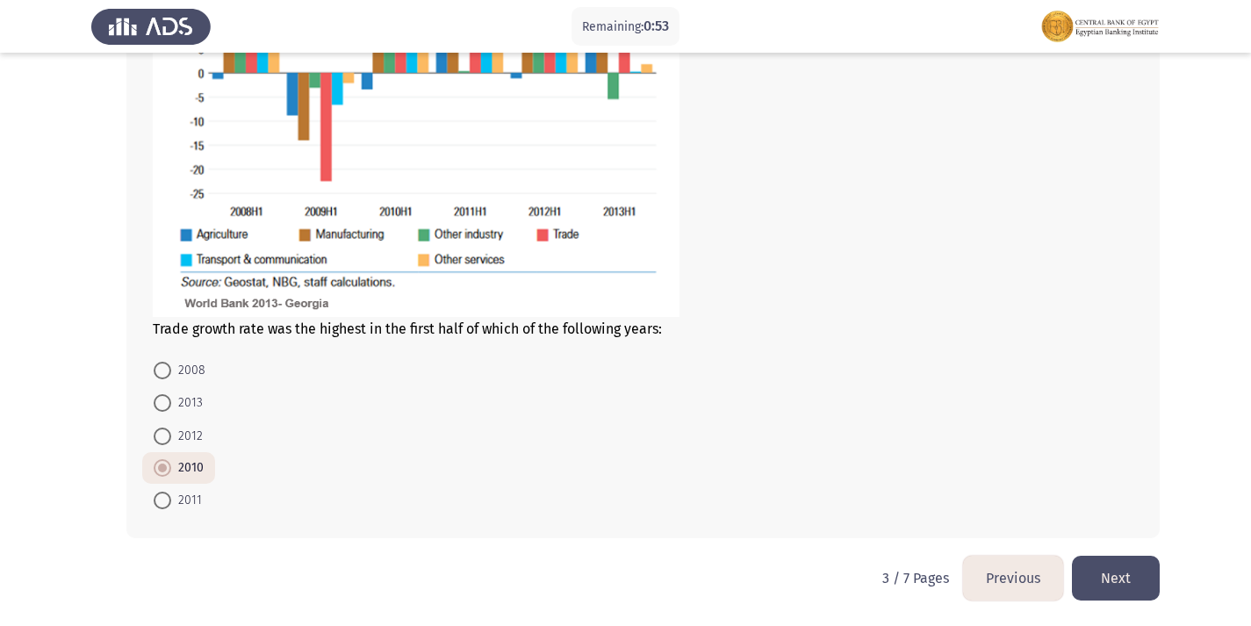
click at [1113, 584] on button "Next" at bounding box center [1116, 578] width 88 height 45
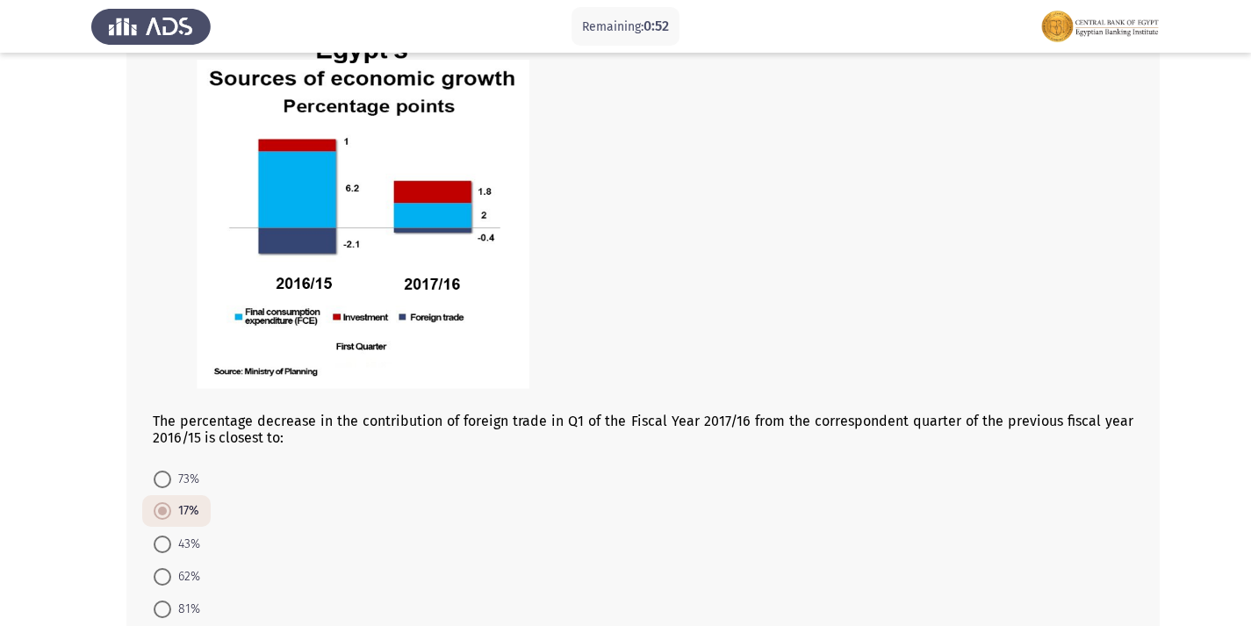
scroll to position [1038, 0]
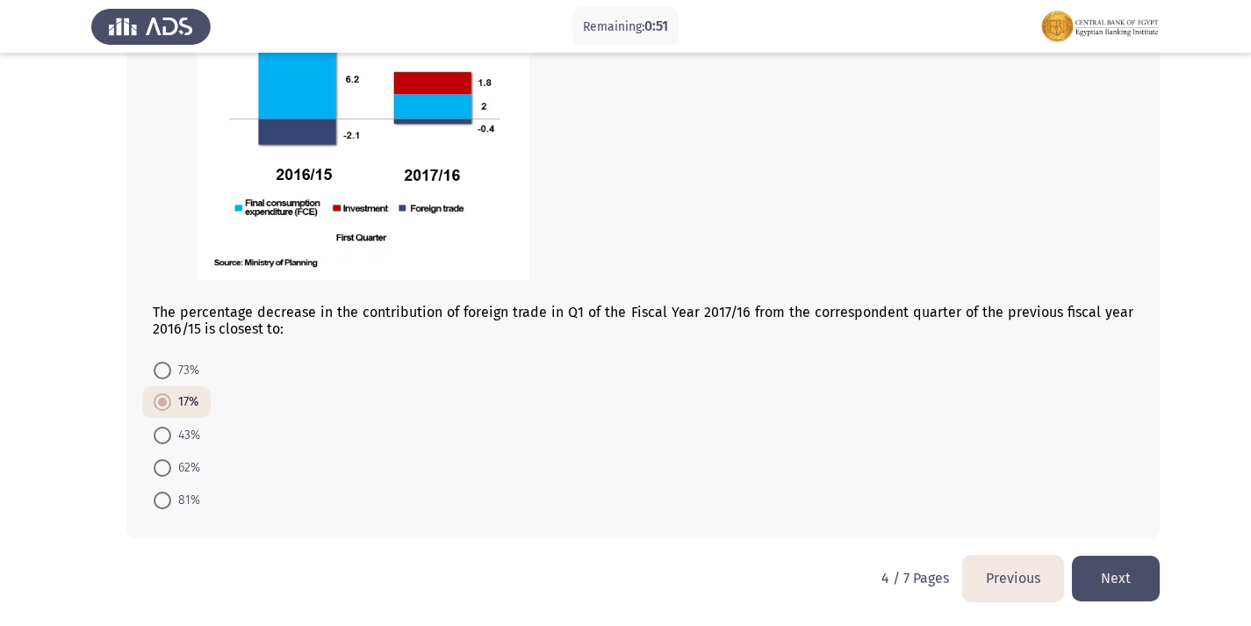
click at [1140, 570] on button "Next" at bounding box center [1116, 578] width 88 height 45
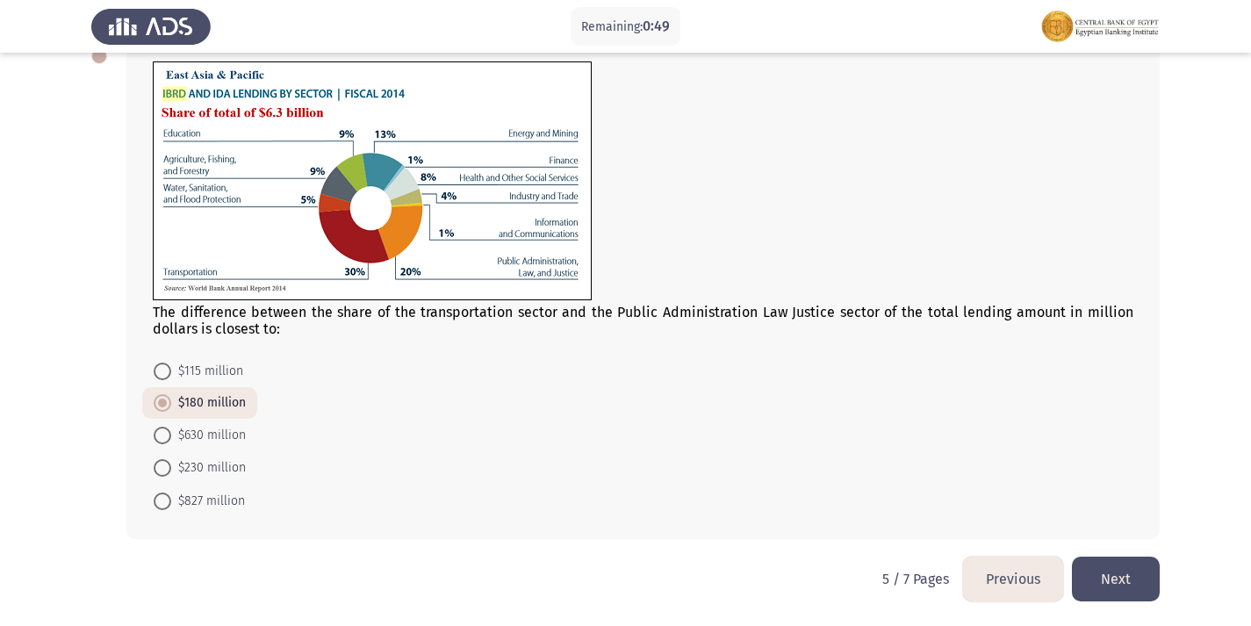
scroll to position [626, 0]
click at [1131, 575] on button "Next" at bounding box center [1116, 578] width 88 height 45
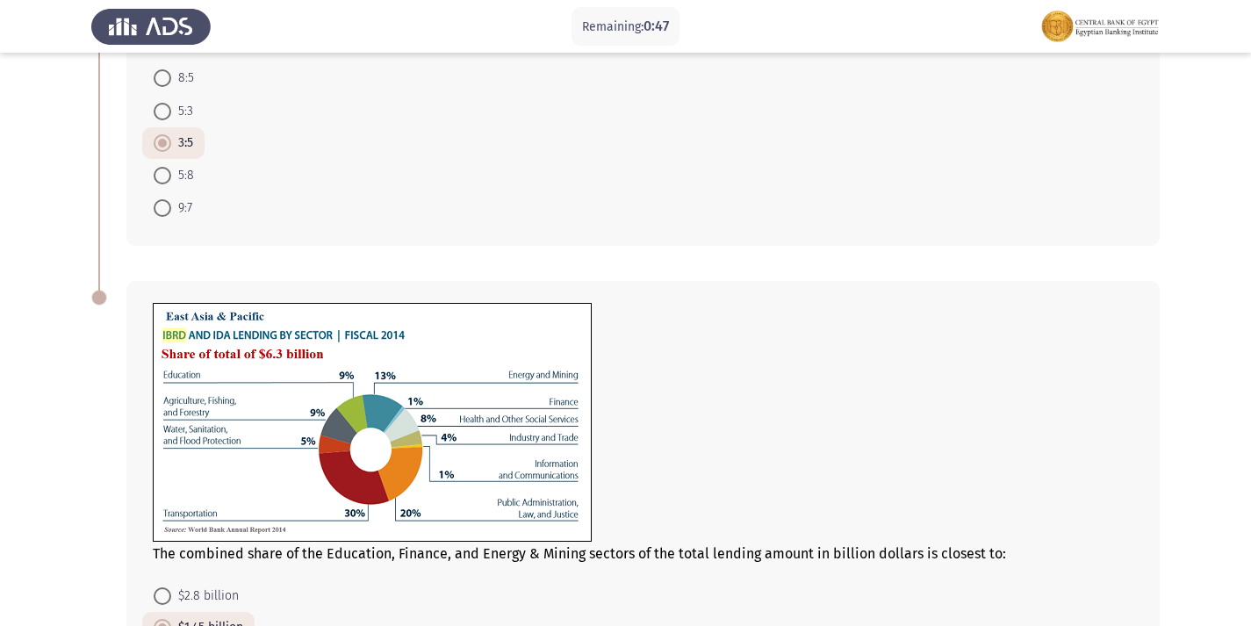
scroll to position [775, 0]
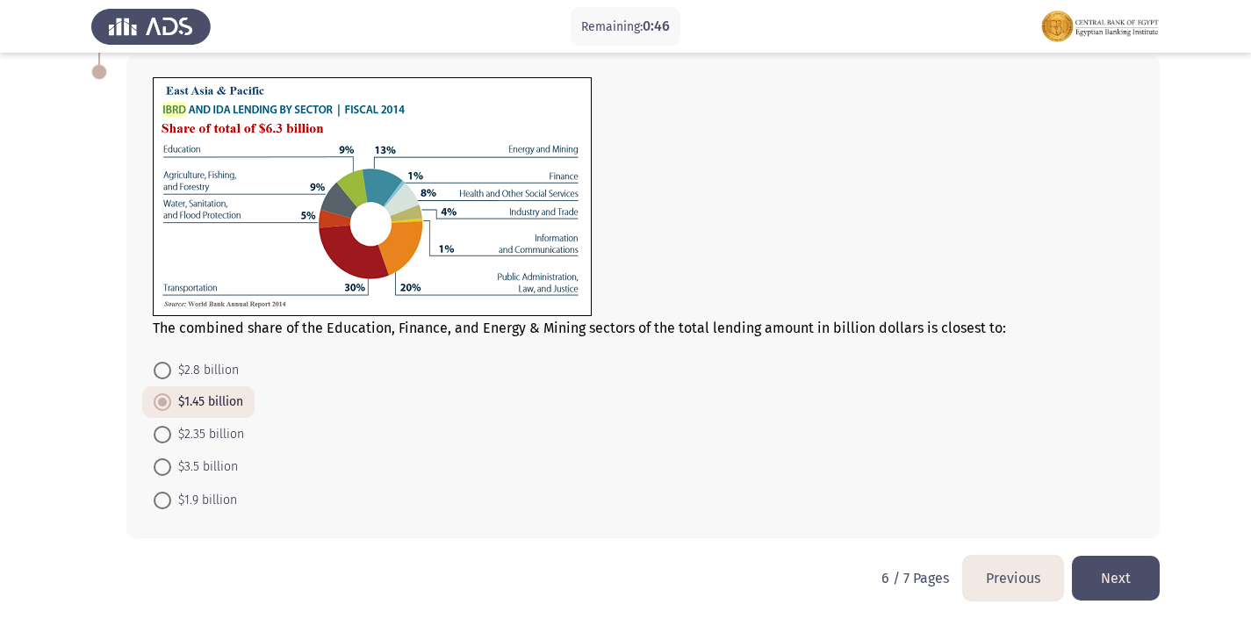
click at [1112, 568] on button "Next" at bounding box center [1116, 578] width 88 height 45
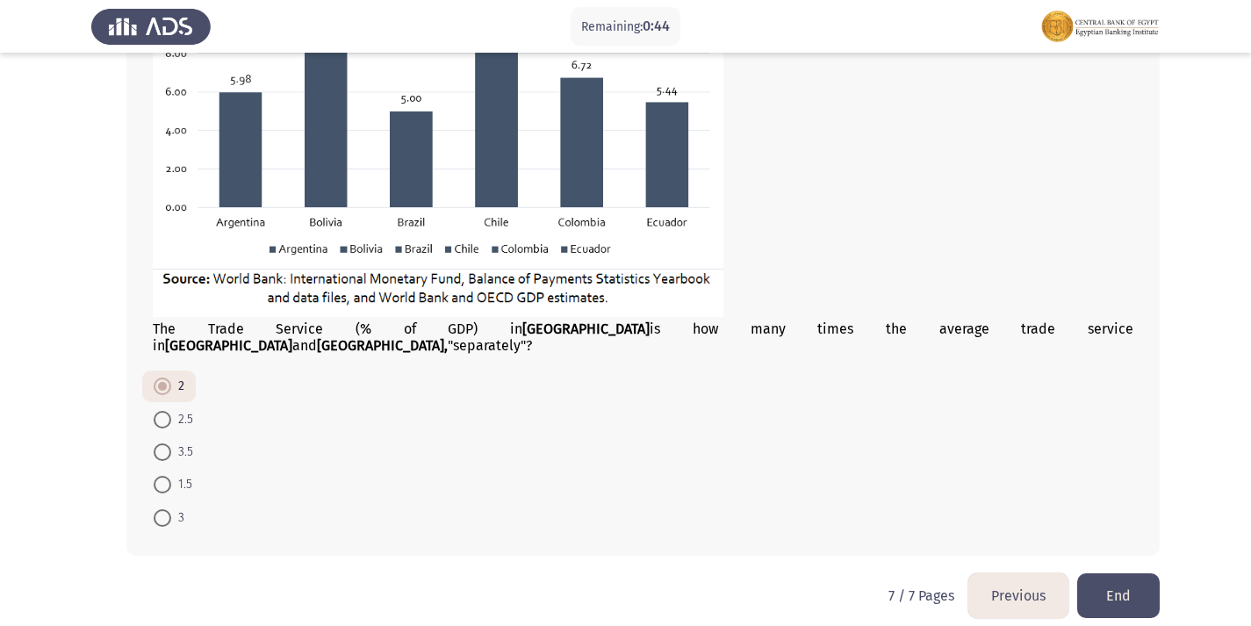
scroll to position [1064, 0]
click at [1116, 572] on button "End" at bounding box center [1118, 594] width 83 height 45
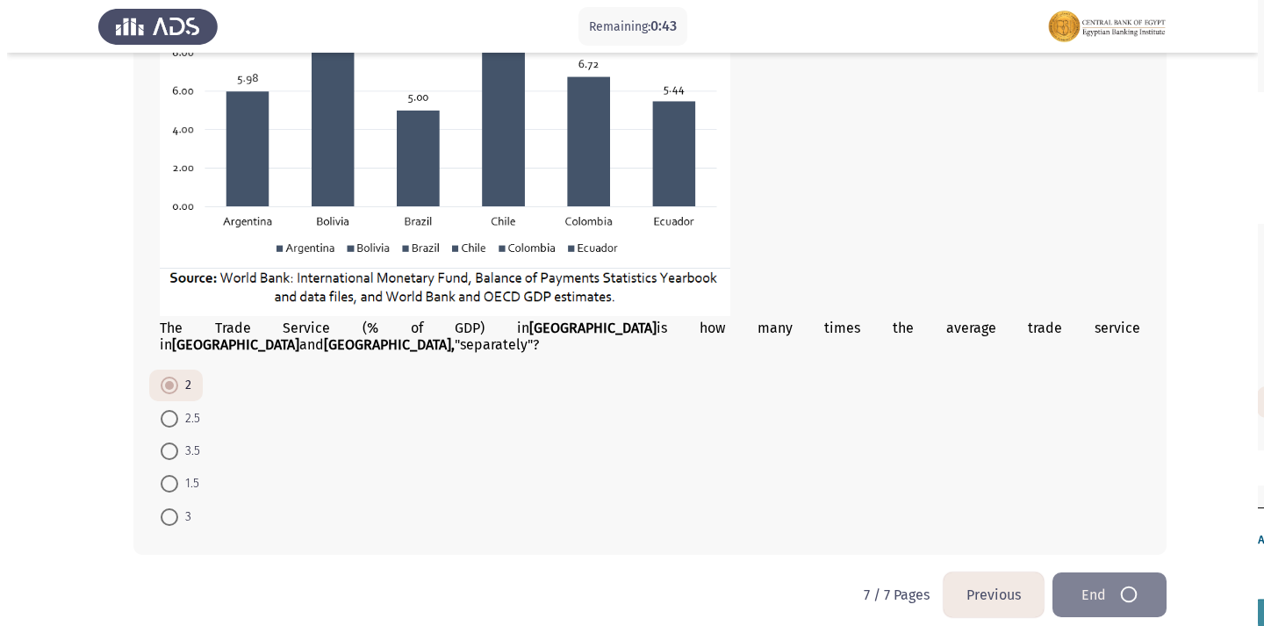
scroll to position [0, 0]
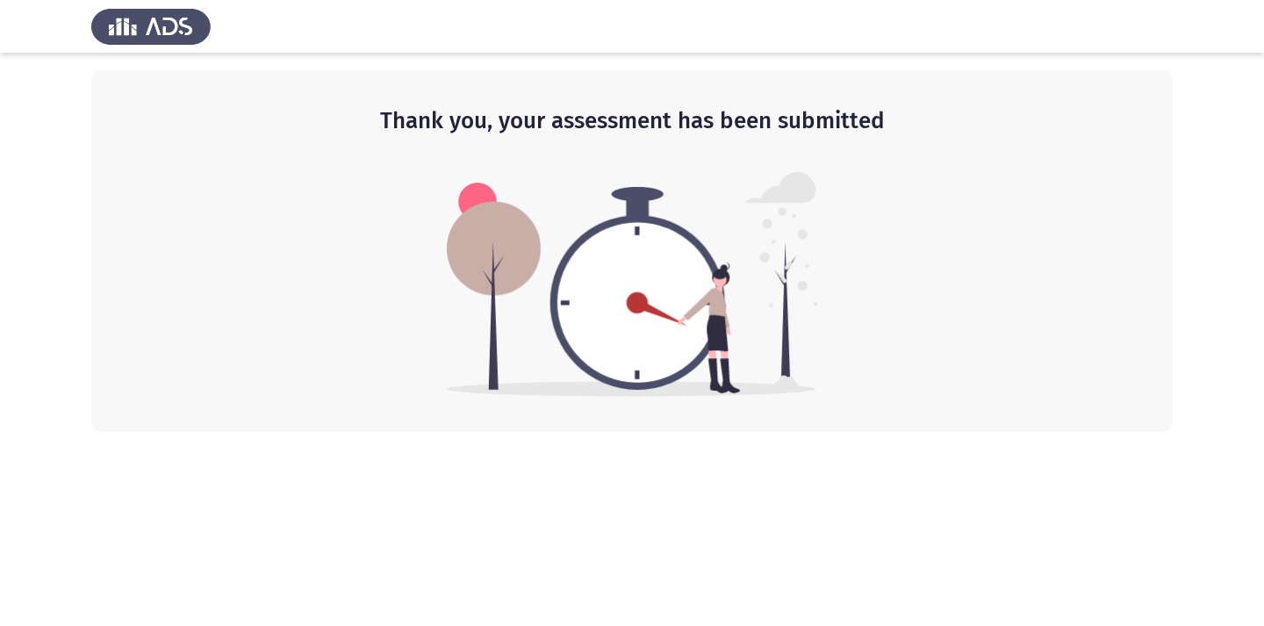
click at [790, 327] on img at bounding box center [632, 284] width 371 height 225
click at [935, 432] on html "Thank you, your assessment has been submitted" at bounding box center [632, 216] width 1264 height 432
click at [1040, 283] on div "Thank you, your assessment has been submitted" at bounding box center [631, 251] width 1081 height 362
